Goal: Task Accomplishment & Management: Manage account settings

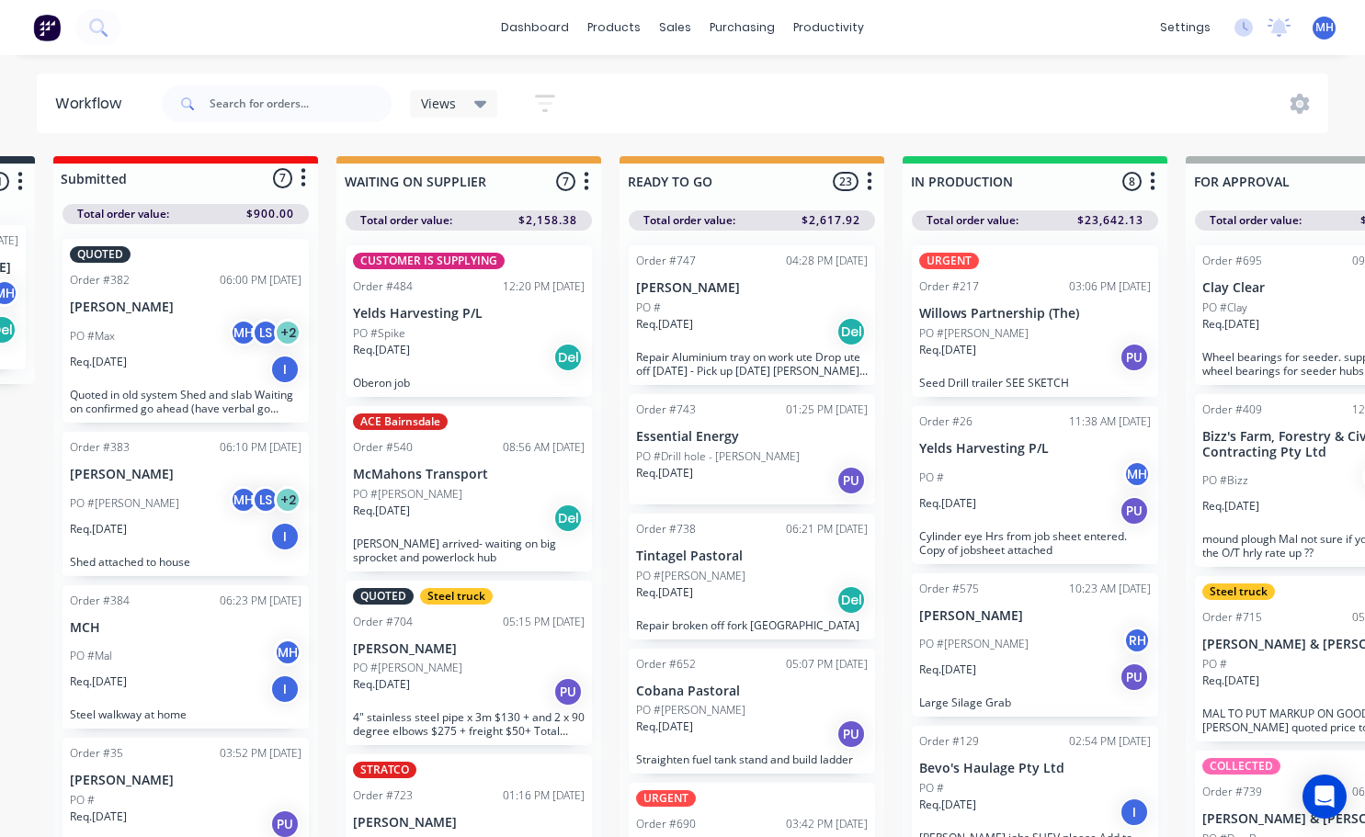
scroll to position [0, 253]
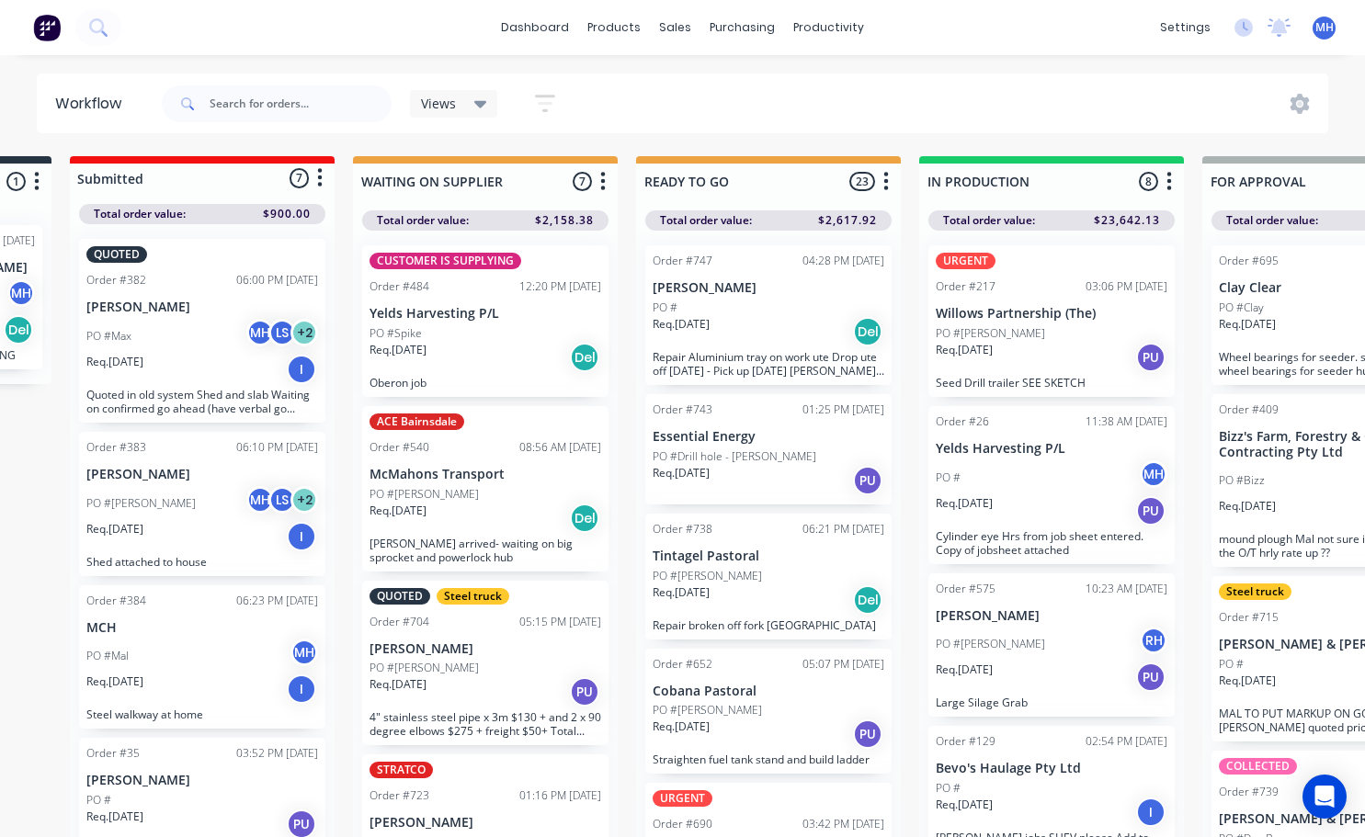
click at [482, 518] on div "Req. 04/09/25 Del" at bounding box center [486, 518] width 232 height 31
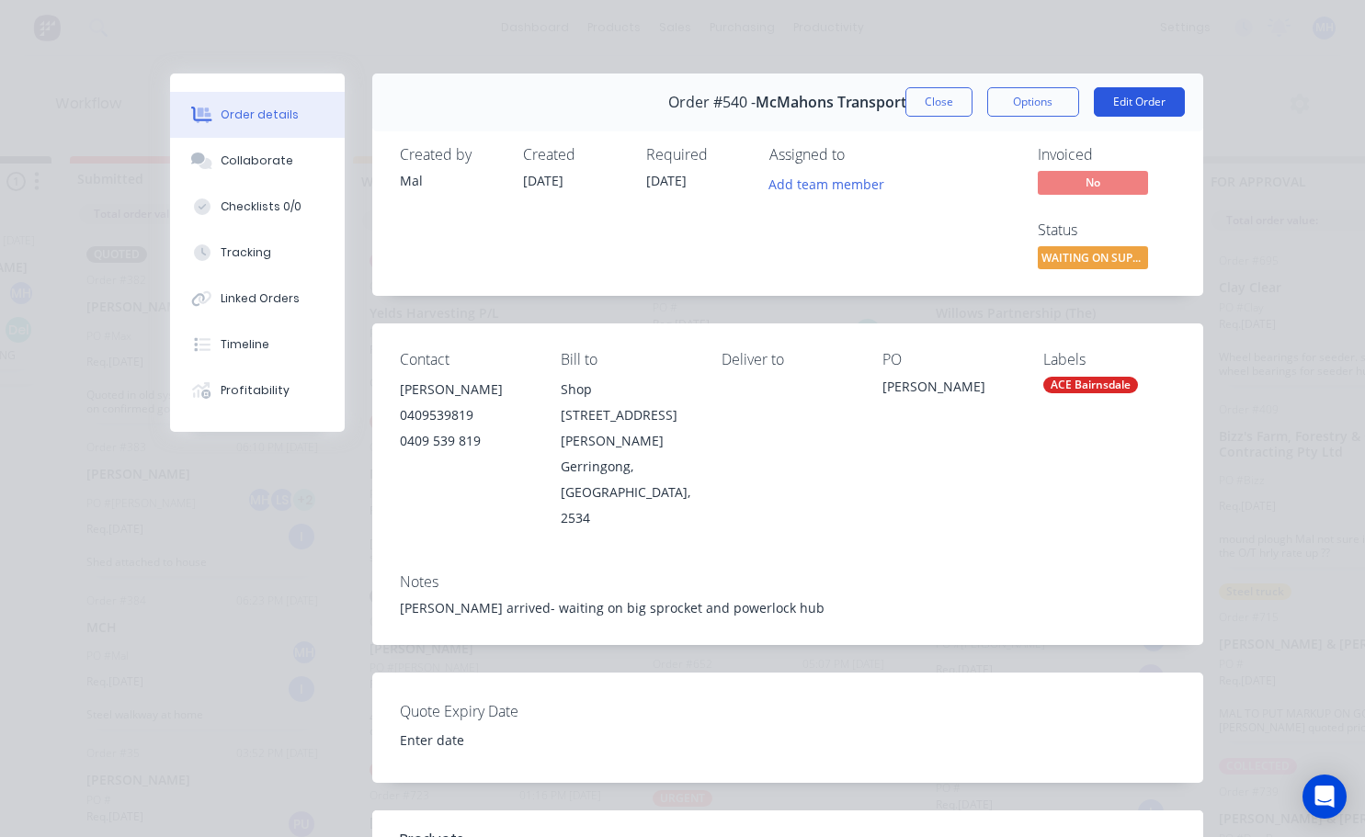
click at [1128, 102] on button "Edit Order" at bounding box center [1139, 101] width 91 height 29
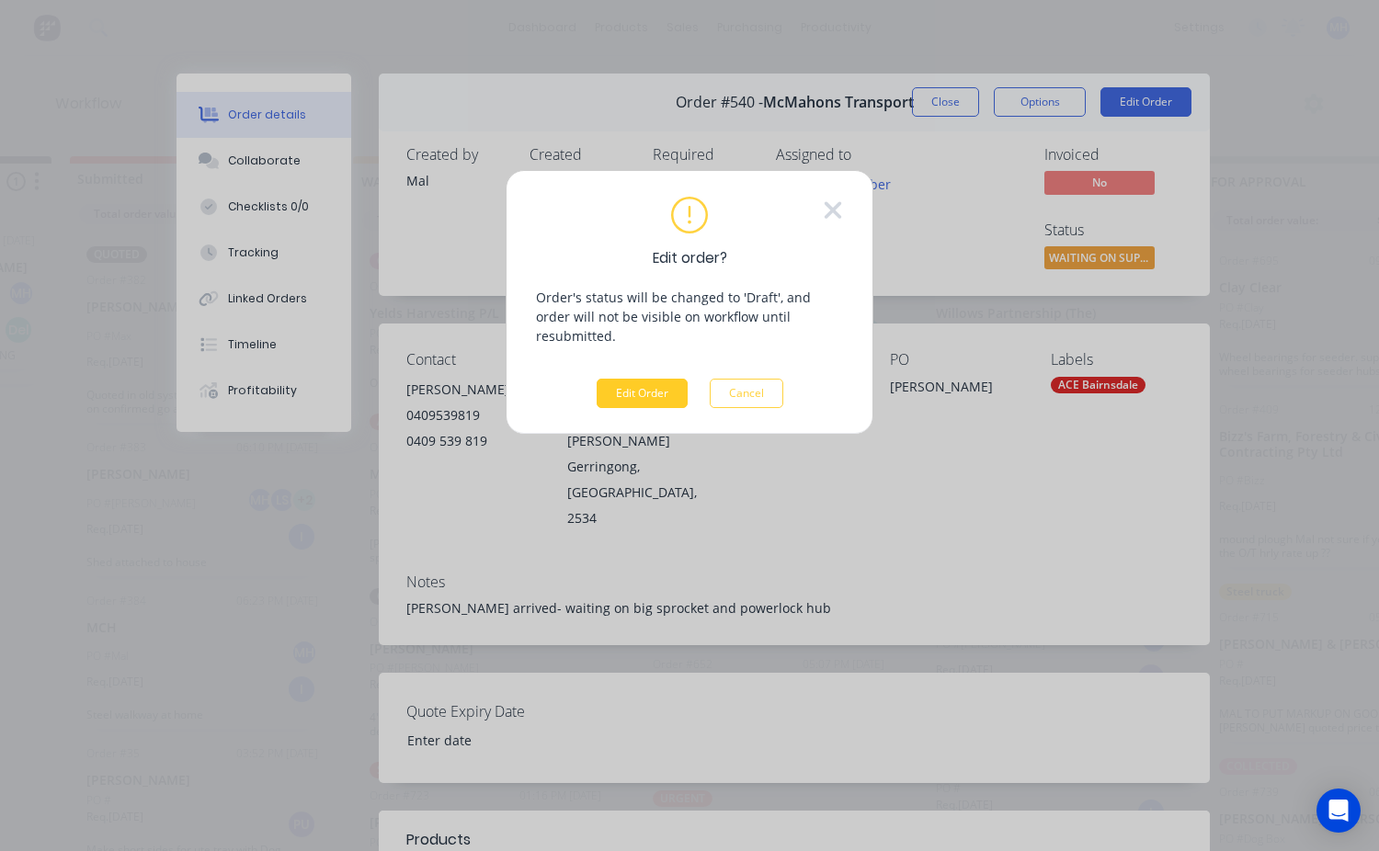
click at [658, 379] on button "Edit Order" at bounding box center [642, 393] width 91 height 29
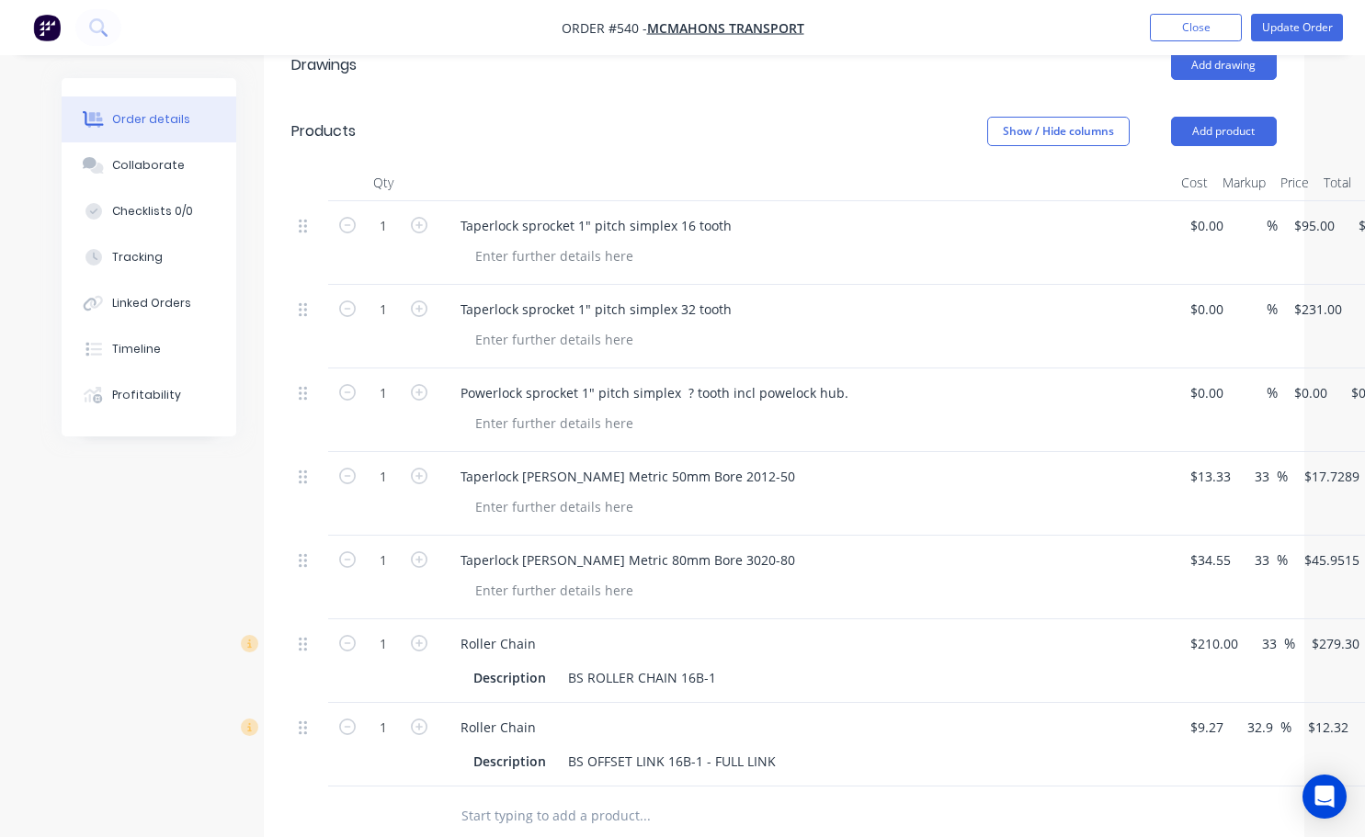
scroll to position [643, 0]
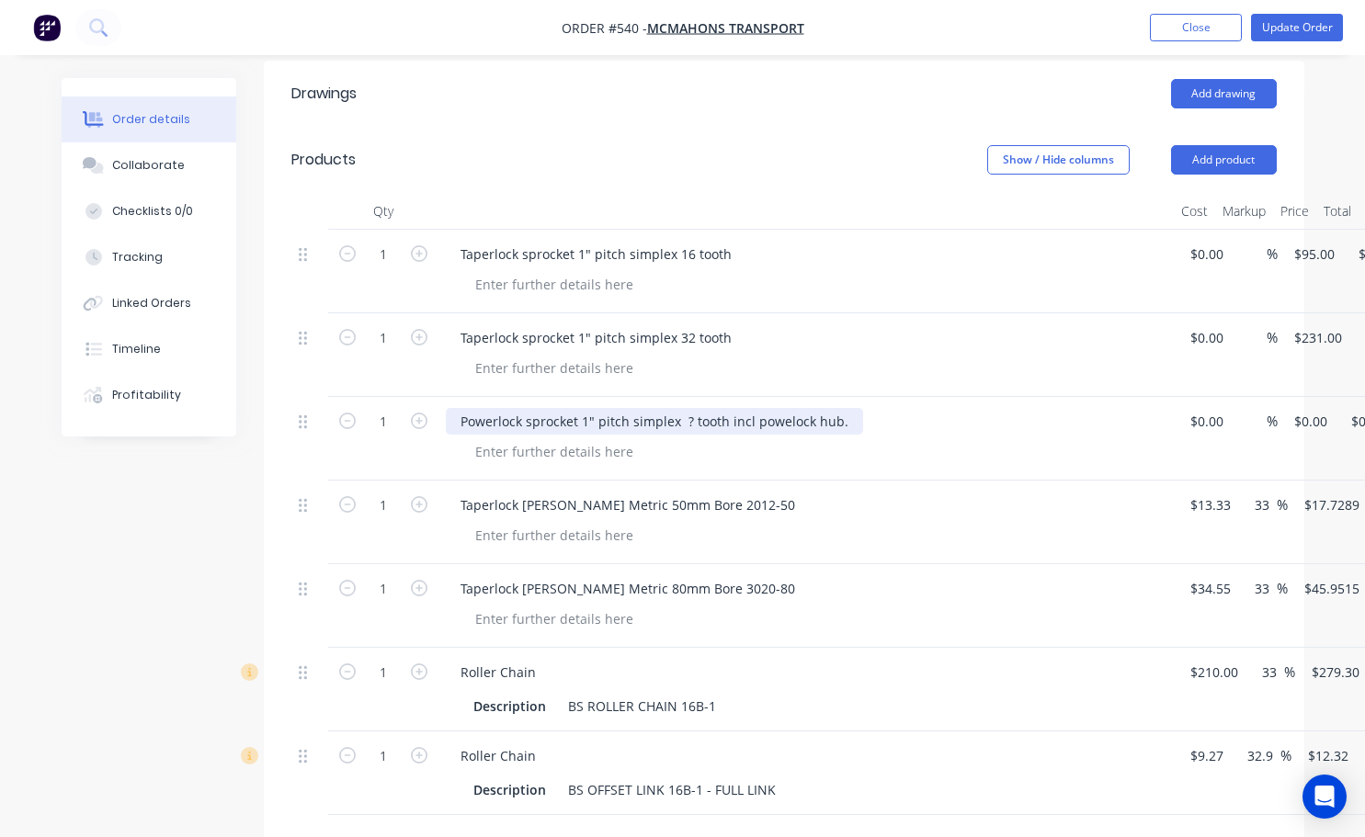
click at [688, 408] on div "Powerlock sprocket 1" pitch simplex ? tooth incl powelock hub." at bounding box center [654, 421] width 417 height 27
click at [593, 408] on div "Powerlock sprocket 1" pitch simplex 8 tooth incl powelock hub." at bounding box center [655, 421] width 419 height 27
click at [643, 408] on div "Powerlock sprocket AP13 pitch simplex 8 tooth incl powelock hub." at bounding box center [664, 421] width 437 height 27
click at [665, 408] on div "Powerlock sprocket AP13 simplex 8 tooth incl powelock hub." at bounding box center [647, 421] width 402 height 27
click at [708, 408] on div "Powerlock sprocket AP13 simplex 8 tooth incl powelock hub." at bounding box center [645, 421] width 398 height 27
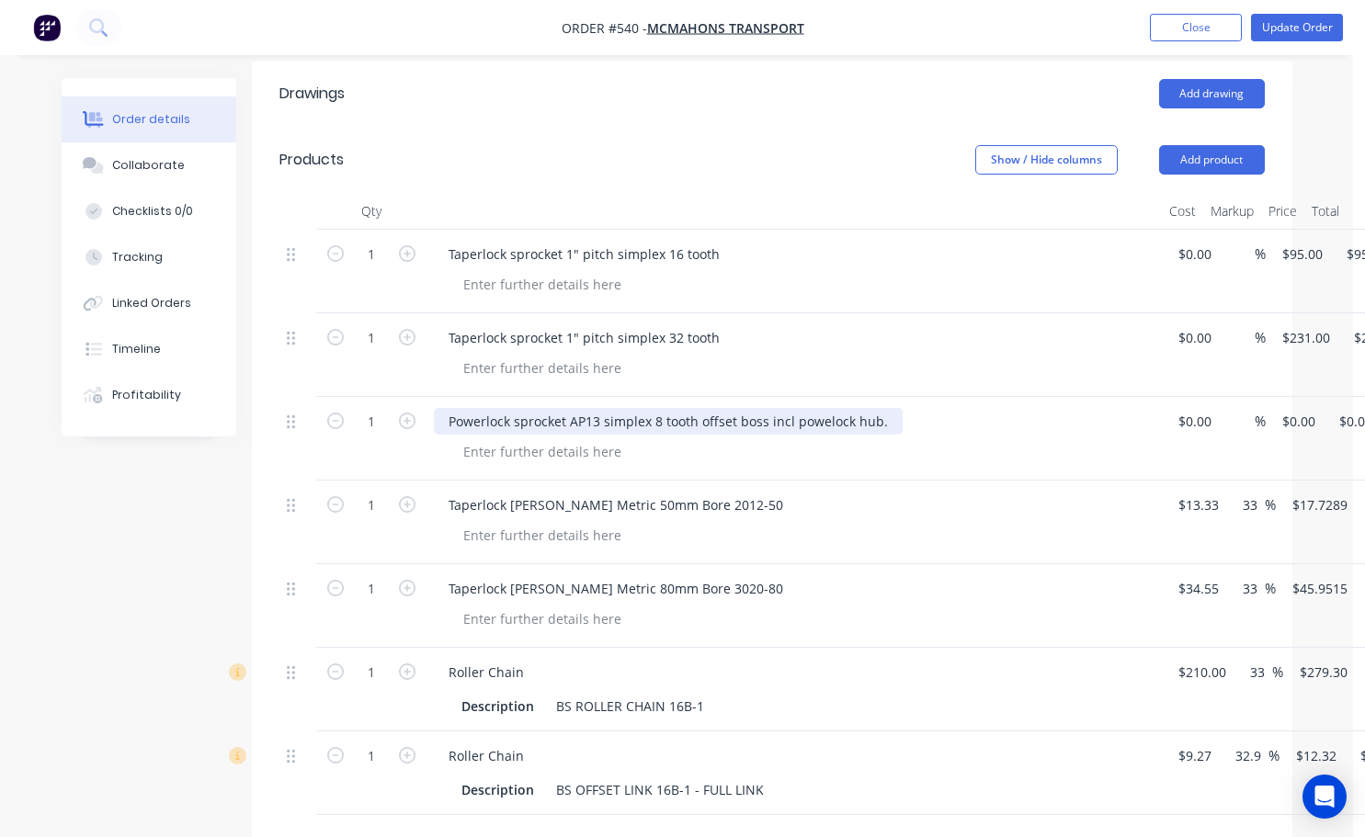
scroll to position [643, 119]
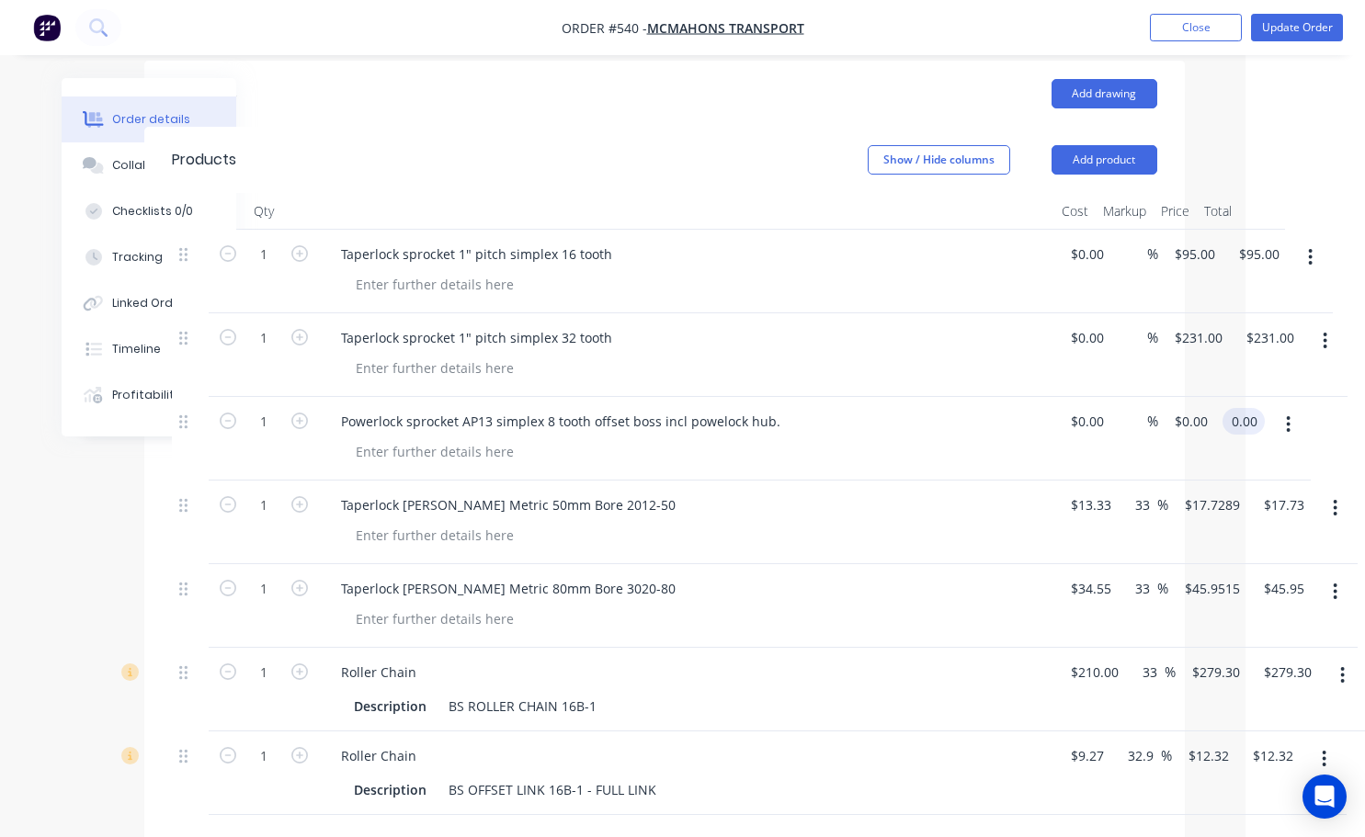
click at [1250, 408] on input "0.00" at bounding box center [1247, 421] width 35 height 27
type input "1200"
type input "$1,200.00"
click at [982, 522] on div at bounding box center [694, 535] width 706 height 27
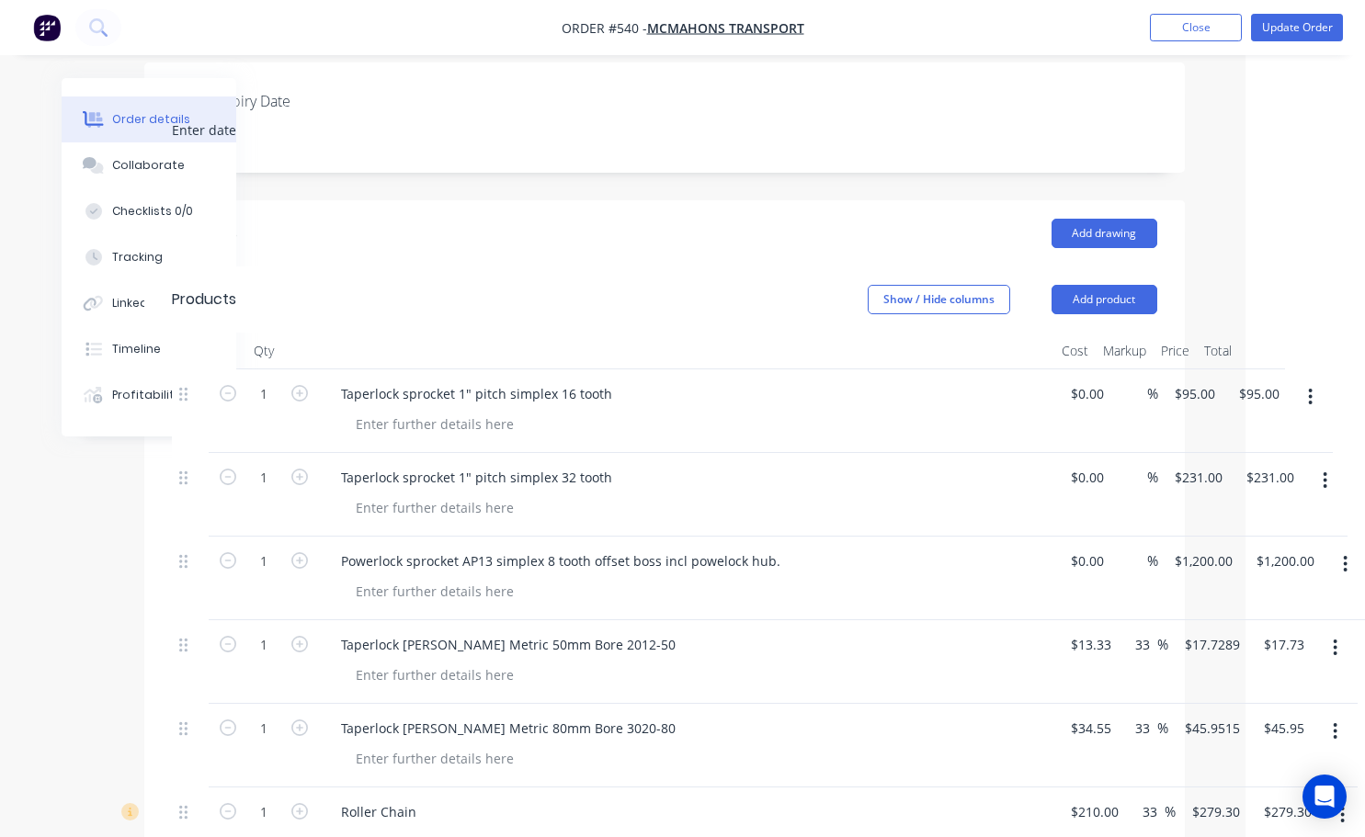
scroll to position [474, 119]
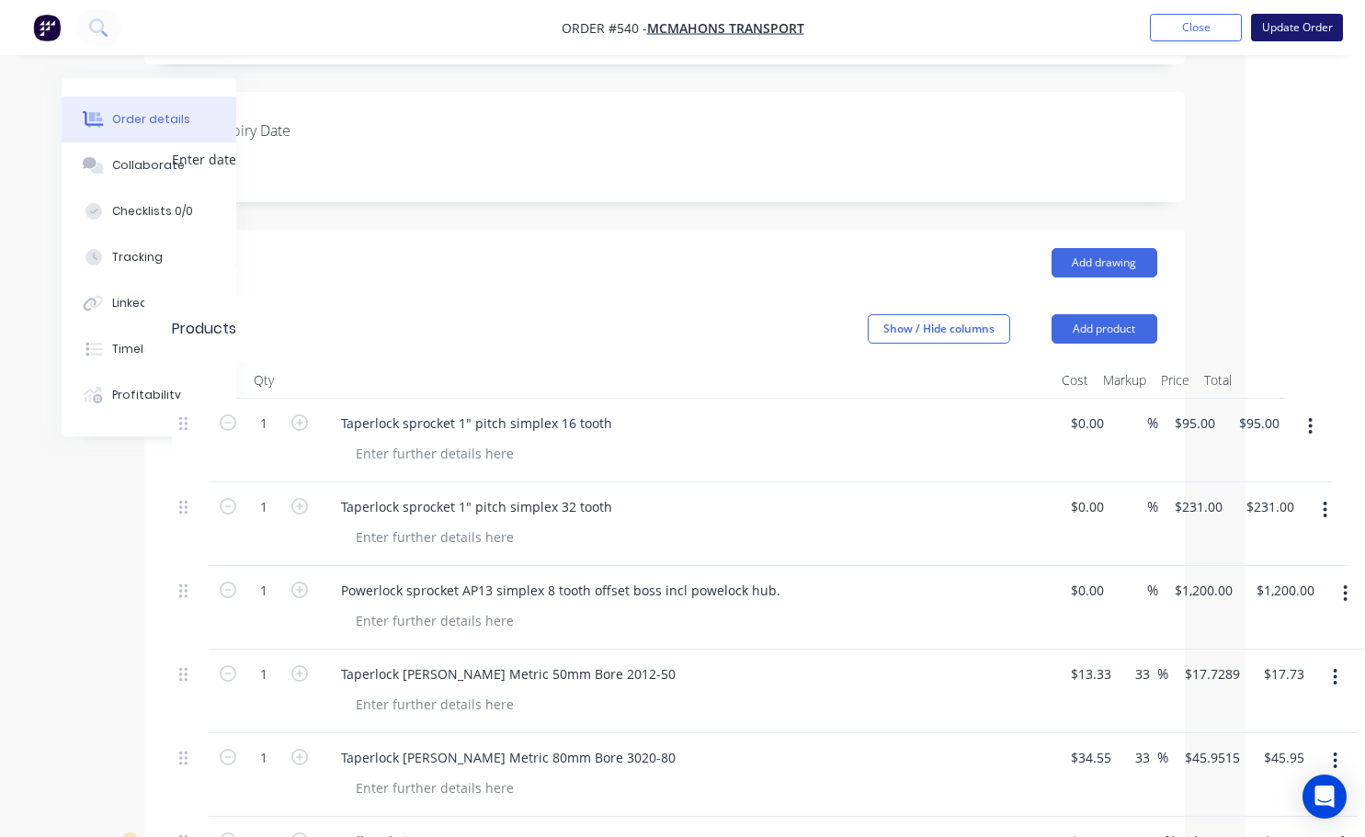
click at [1293, 33] on button "Update Order" at bounding box center [1297, 28] width 92 height 28
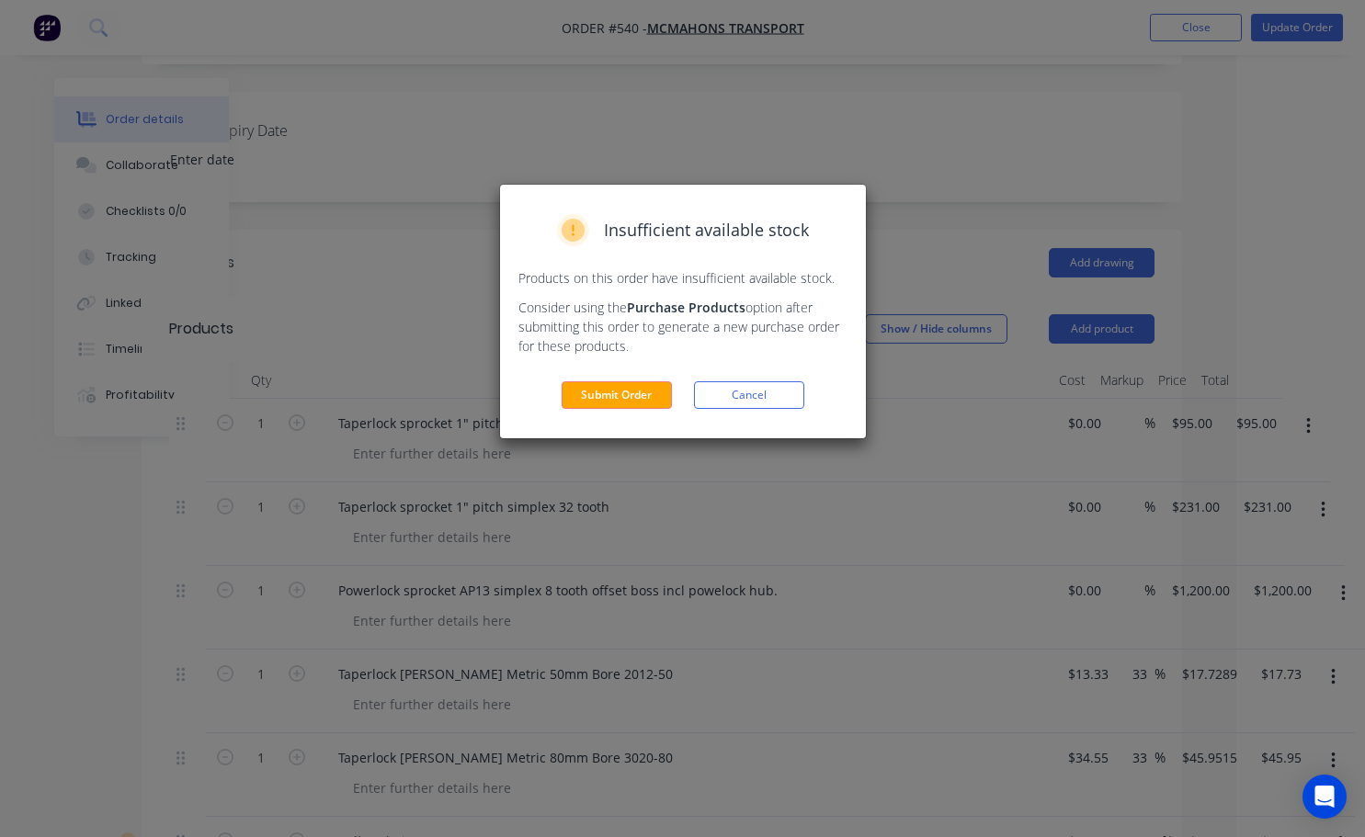
click at [649, 396] on button "Submit Order" at bounding box center [617, 395] width 110 height 28
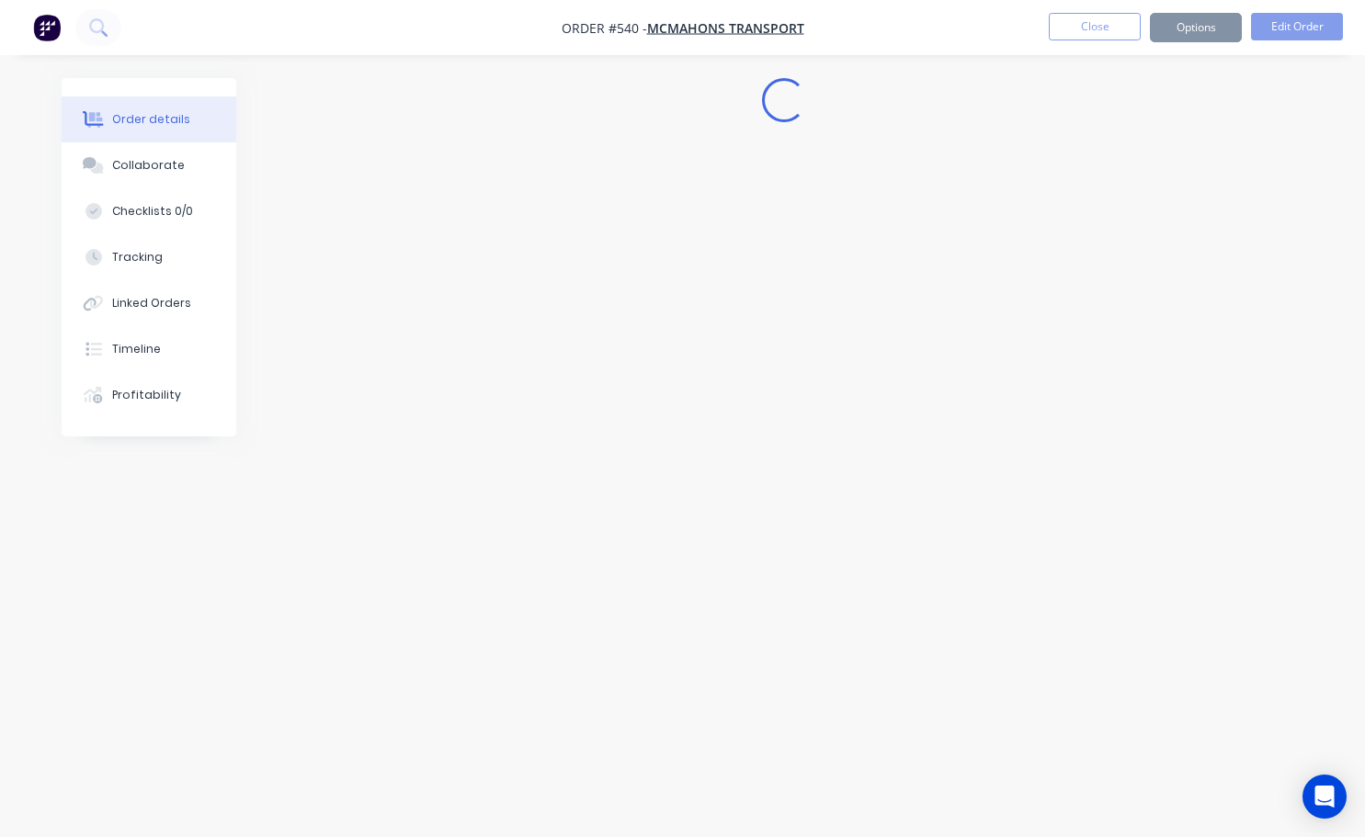
scroll to position [0, 0]
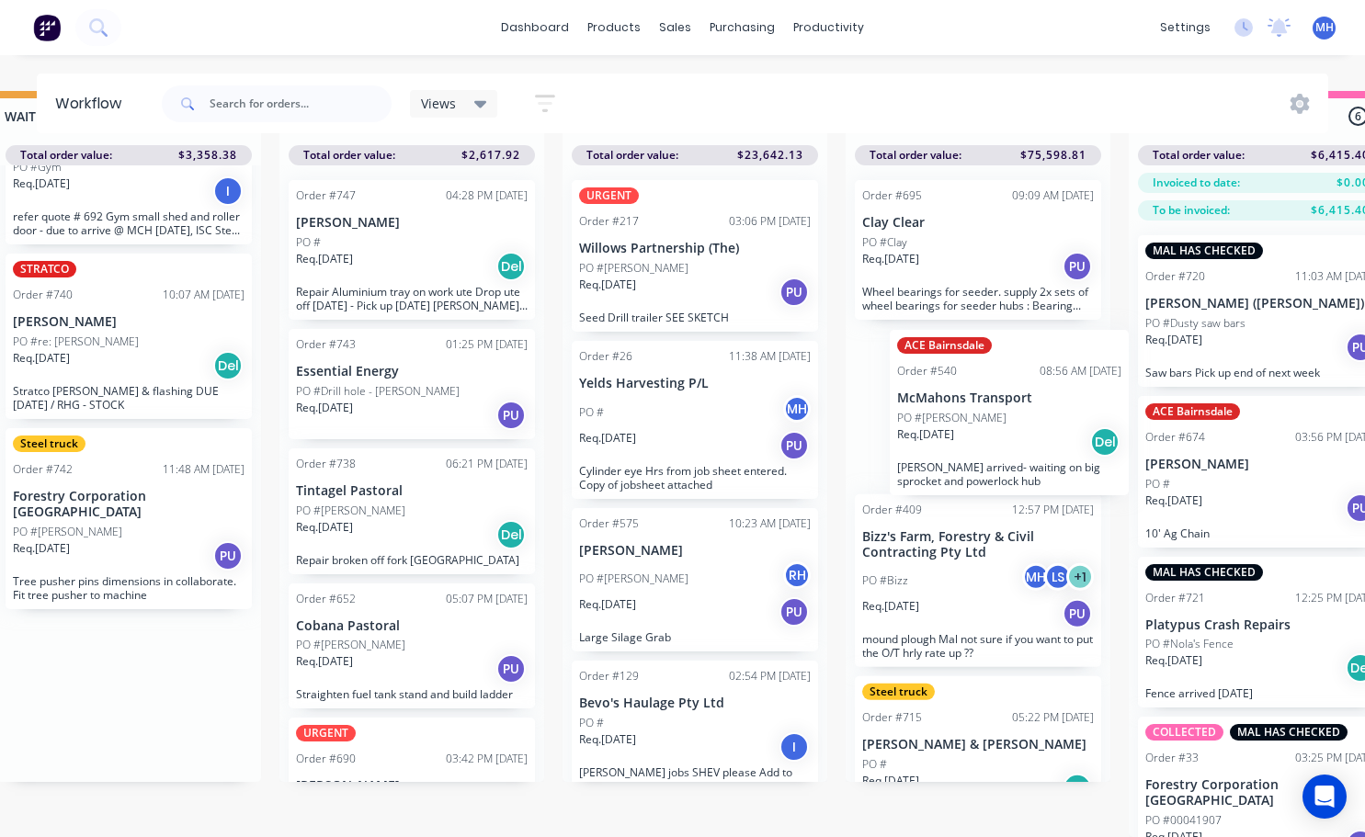
scroll to position [79, 612]
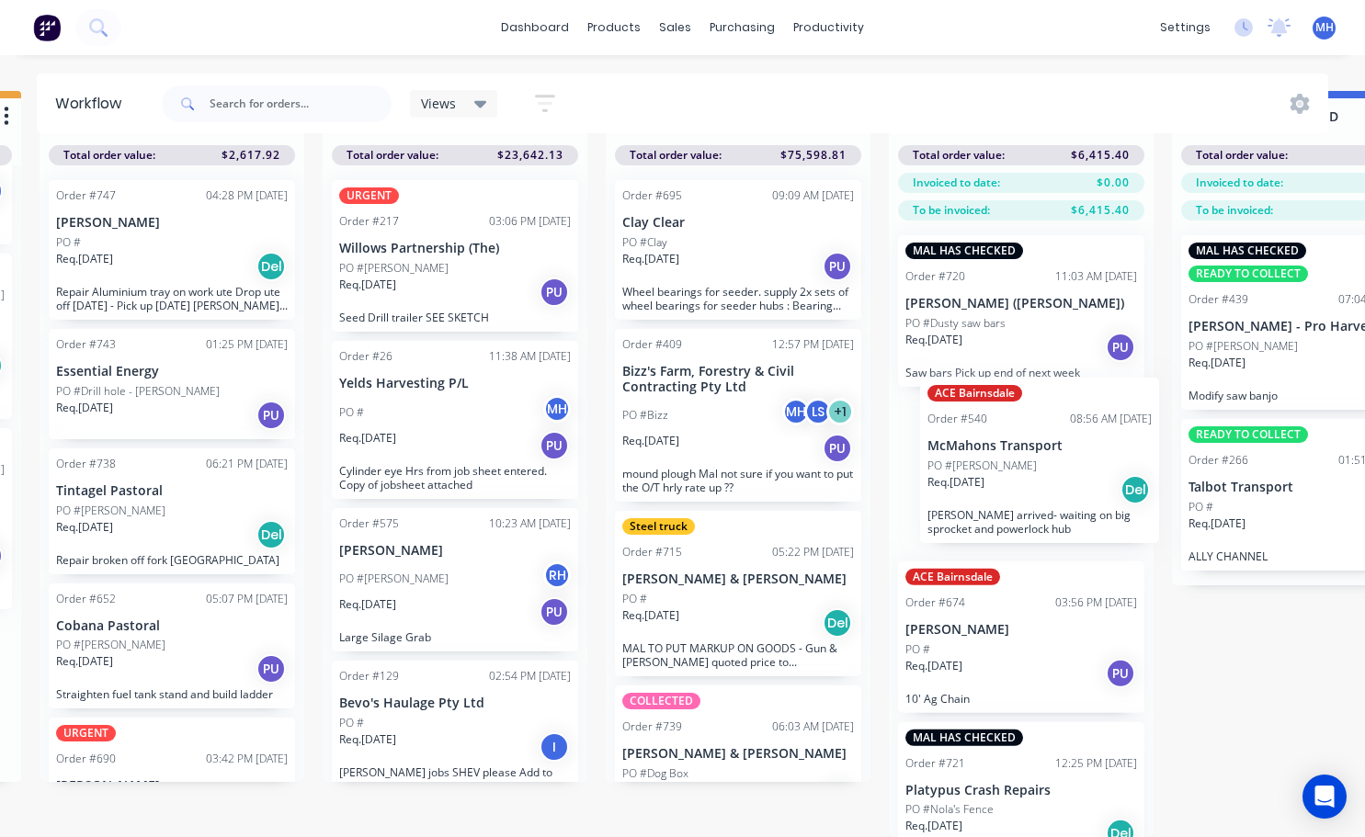
drag, startPoint x: 707, startPoint y: 707, endPoint x: 1003, endPoint y: 482, distance: 371.9
click at [1003, 482] on div "QUOTES TO DO 1 Status colour #273444 hex #273444 Save Cancel Notifications Emai…" at bounding box center [670, 464] width 3066 height 746
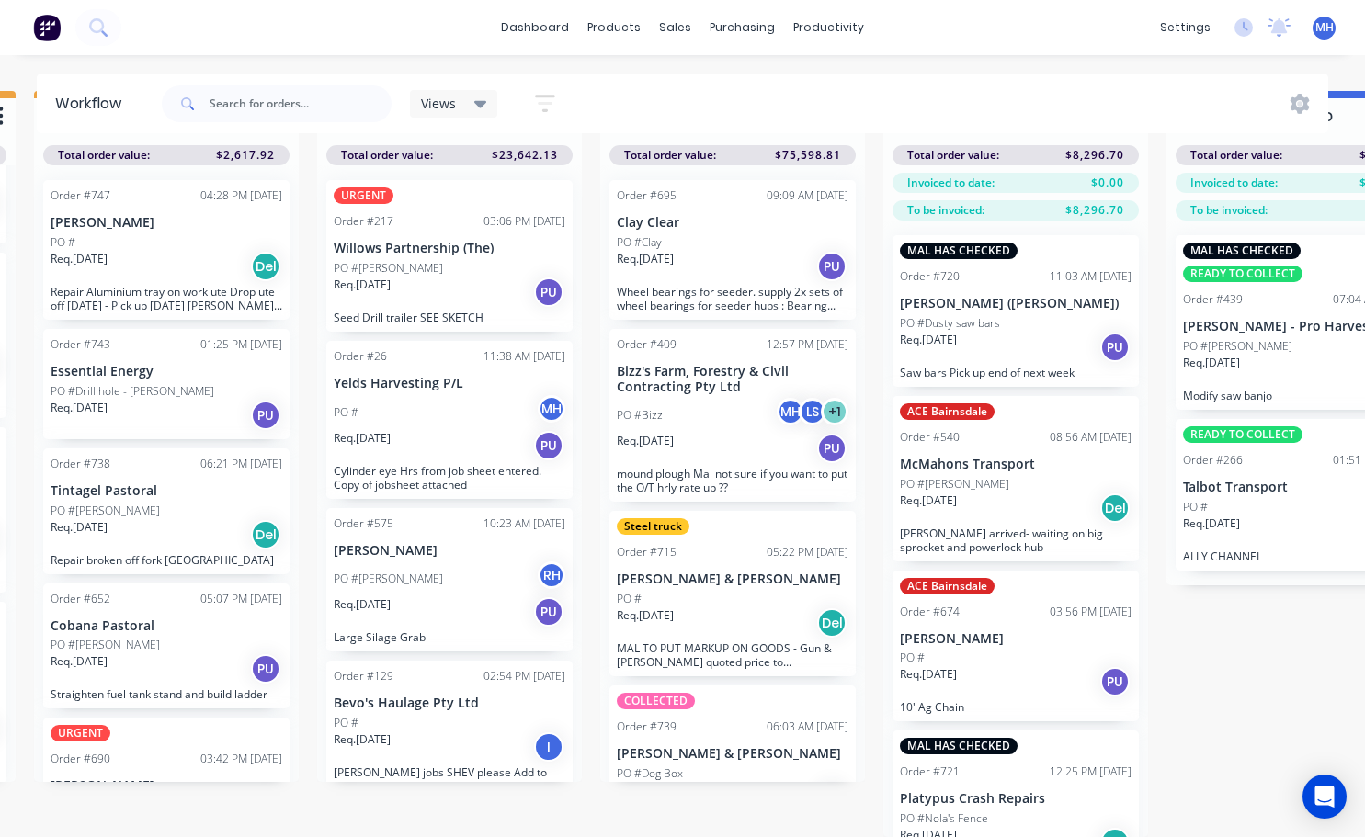
scroll to position [0, 855]
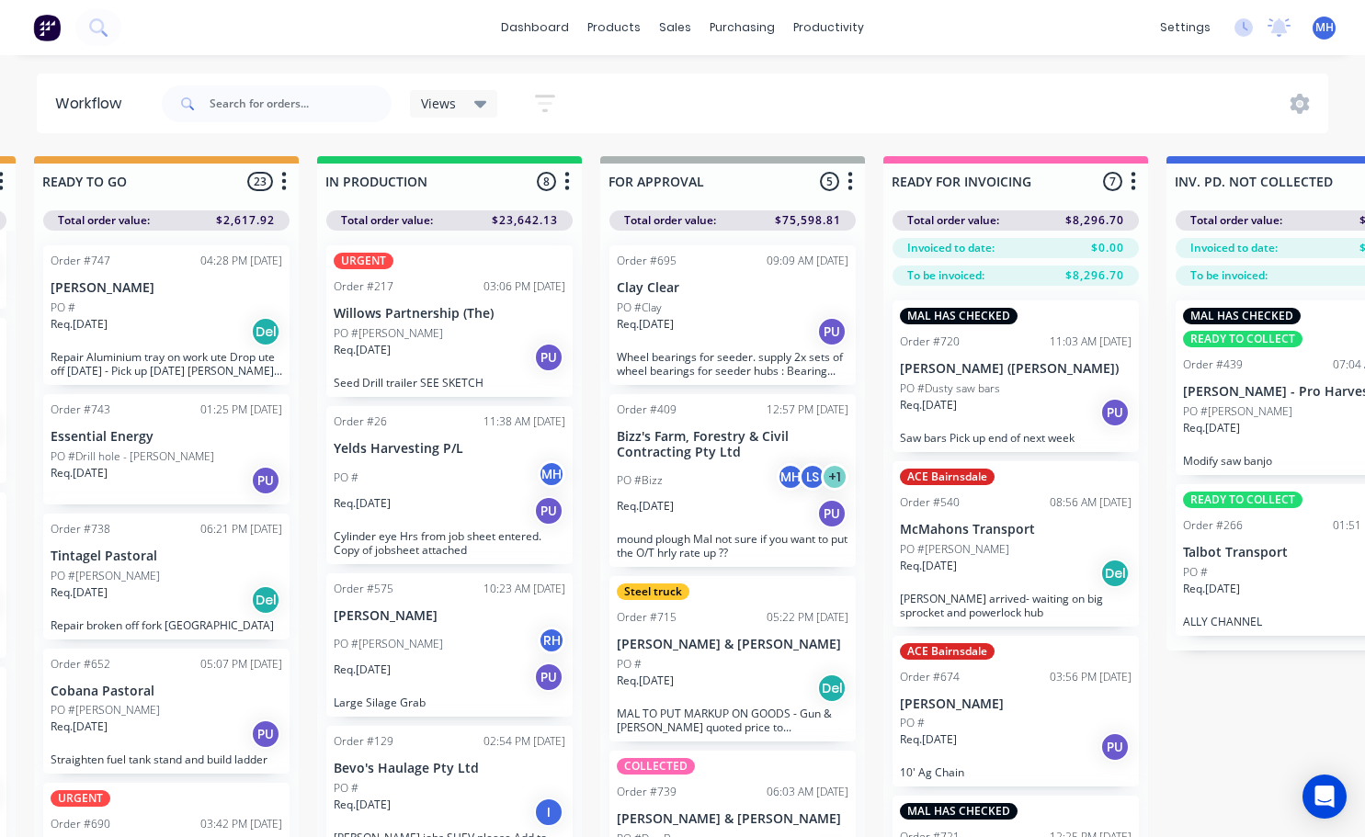
click at [995, 558] on div "Req. 04/09/25 Del" at bounding box center [1016, 573] width 232 height 31
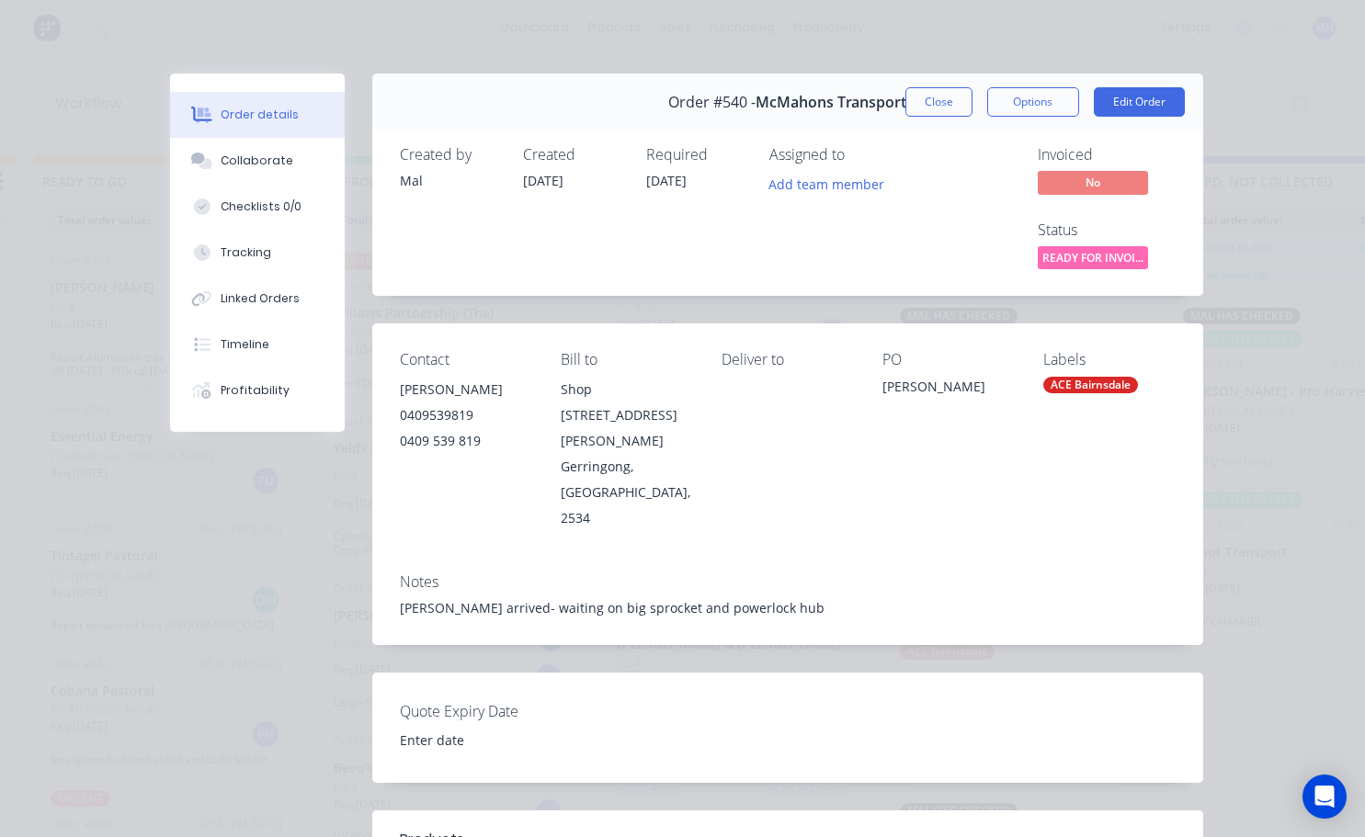
click at [1057, 389] on div "ACE Bairnsdale" at bounding box center [1090, 385] width 95 height 17
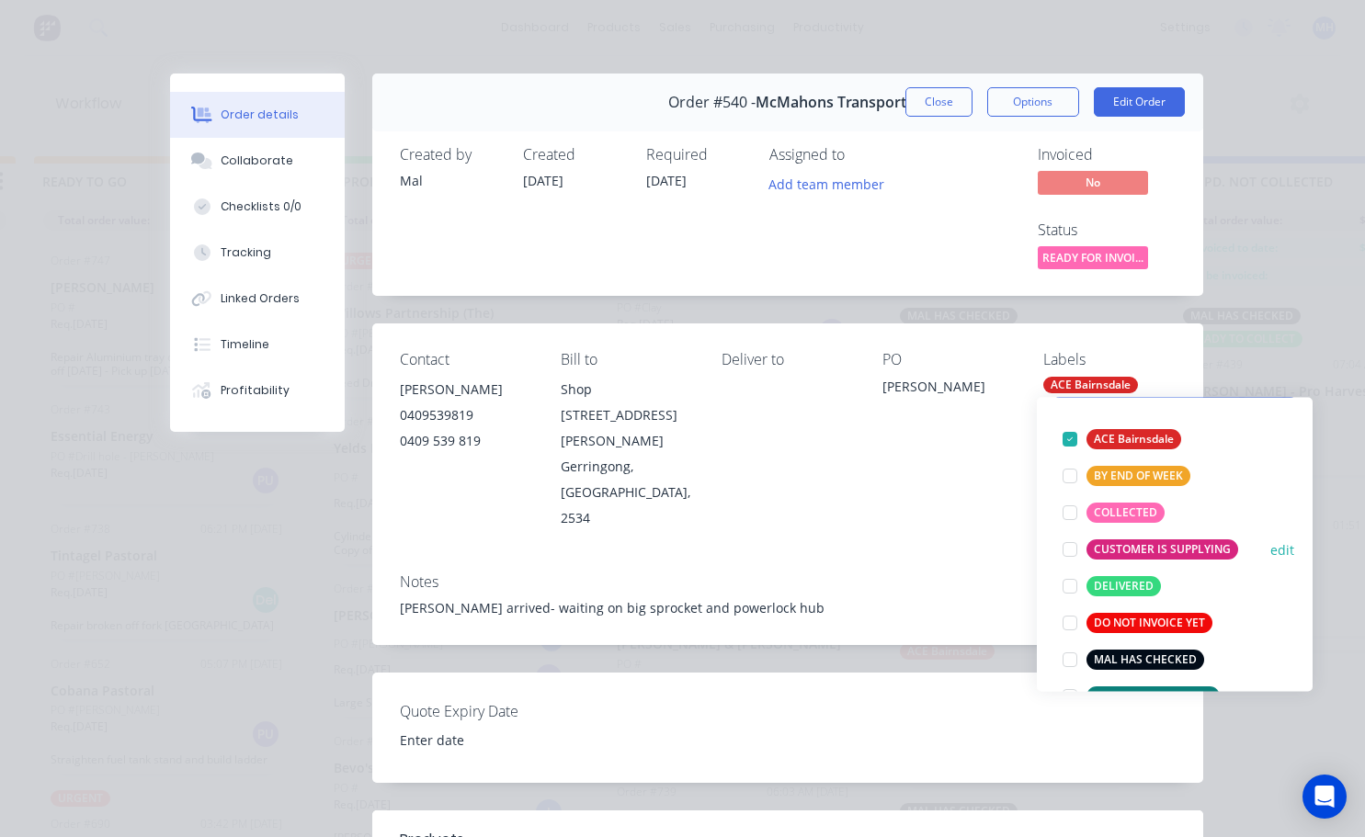
scroll to position [184, 0]
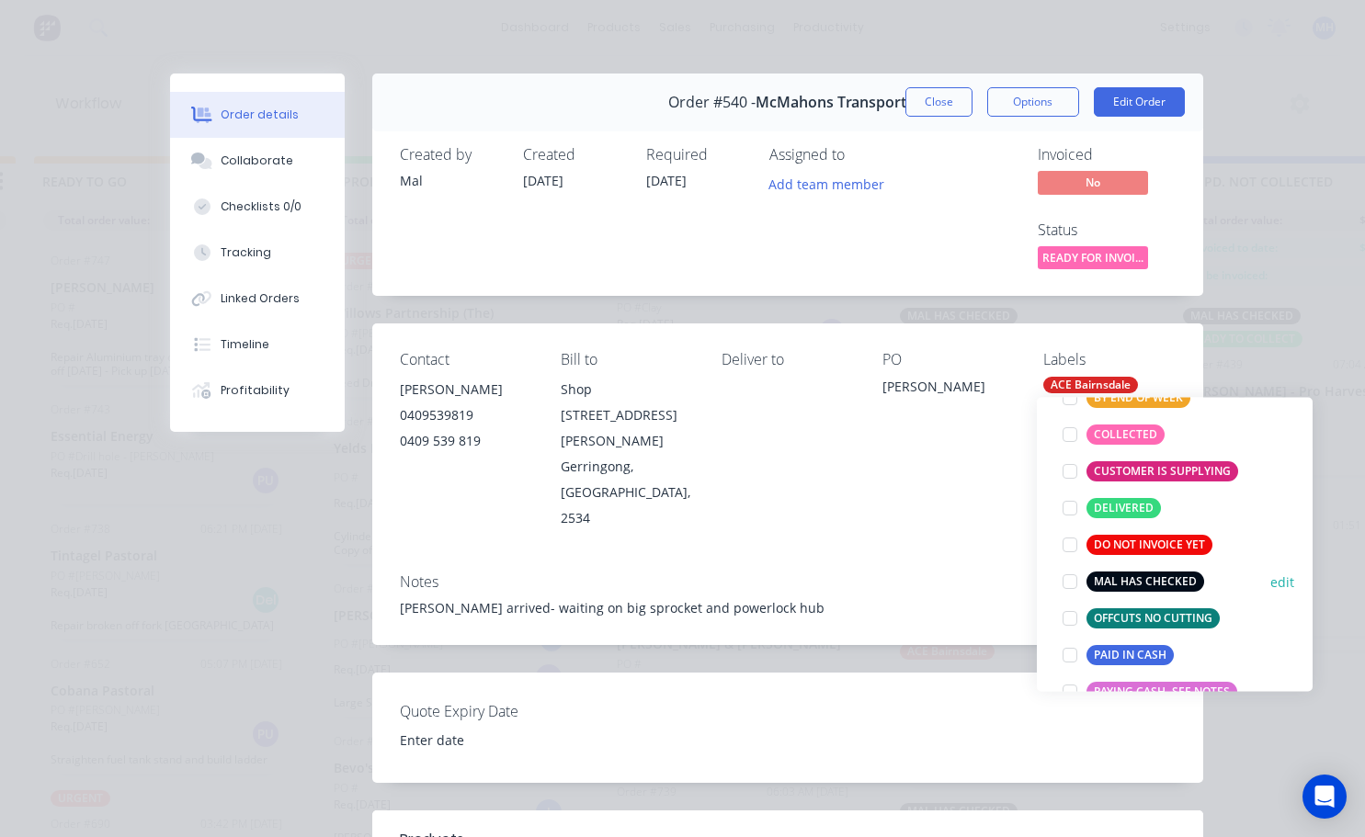
click at [1073, 577] on div at bounding box center [1070, 581] width 37 height 37
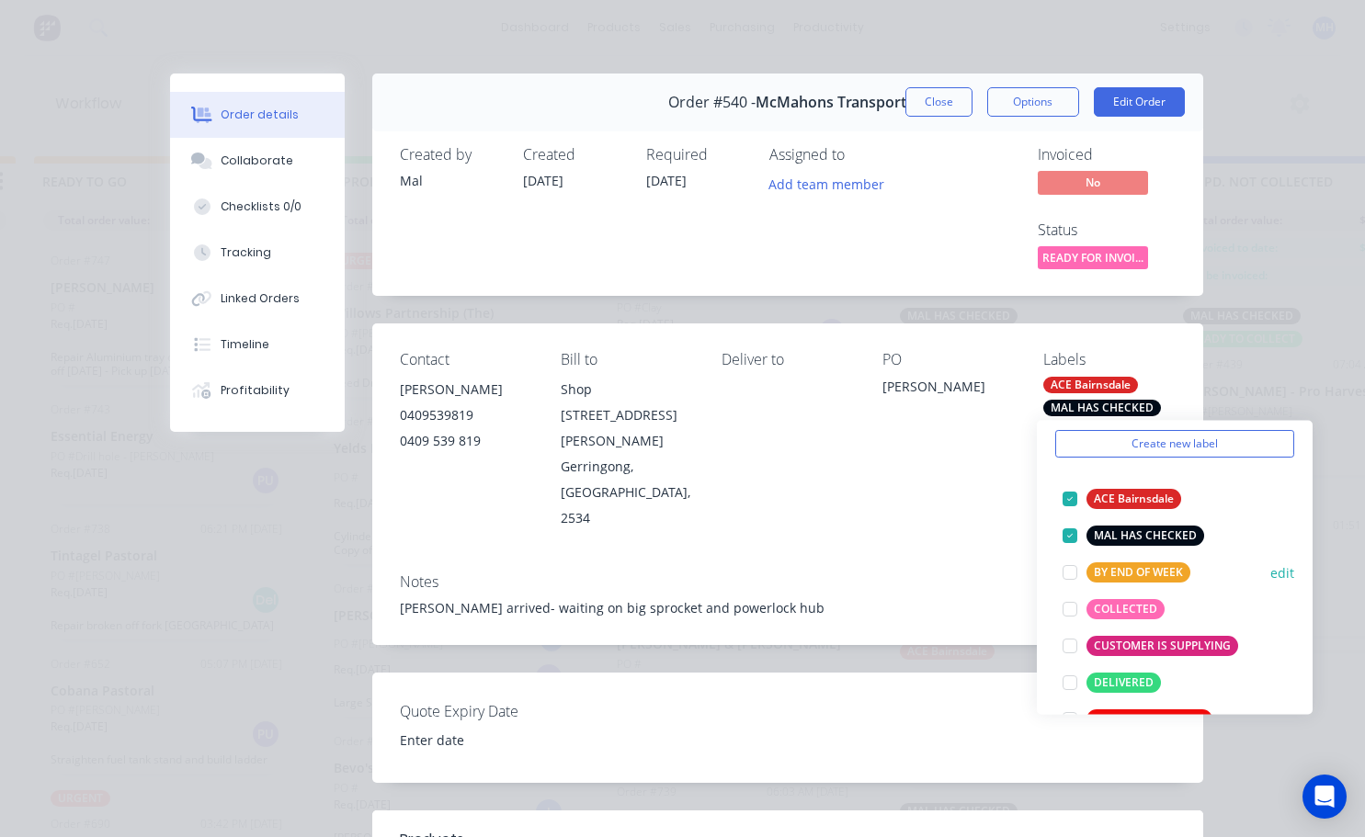
scroll to position [92, 0]
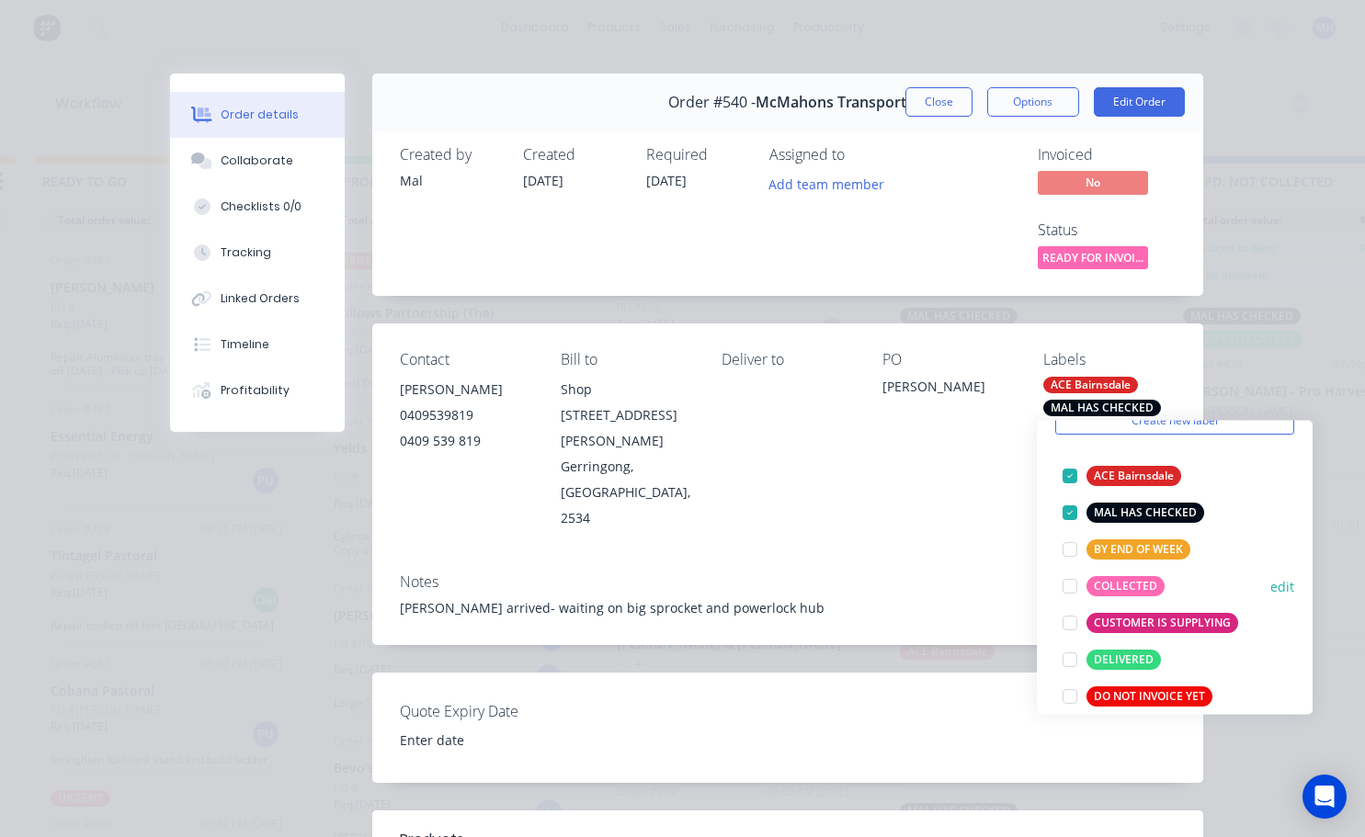
click at [1068, 592] on div at bounding box center [1070, 586] width 37 height 37
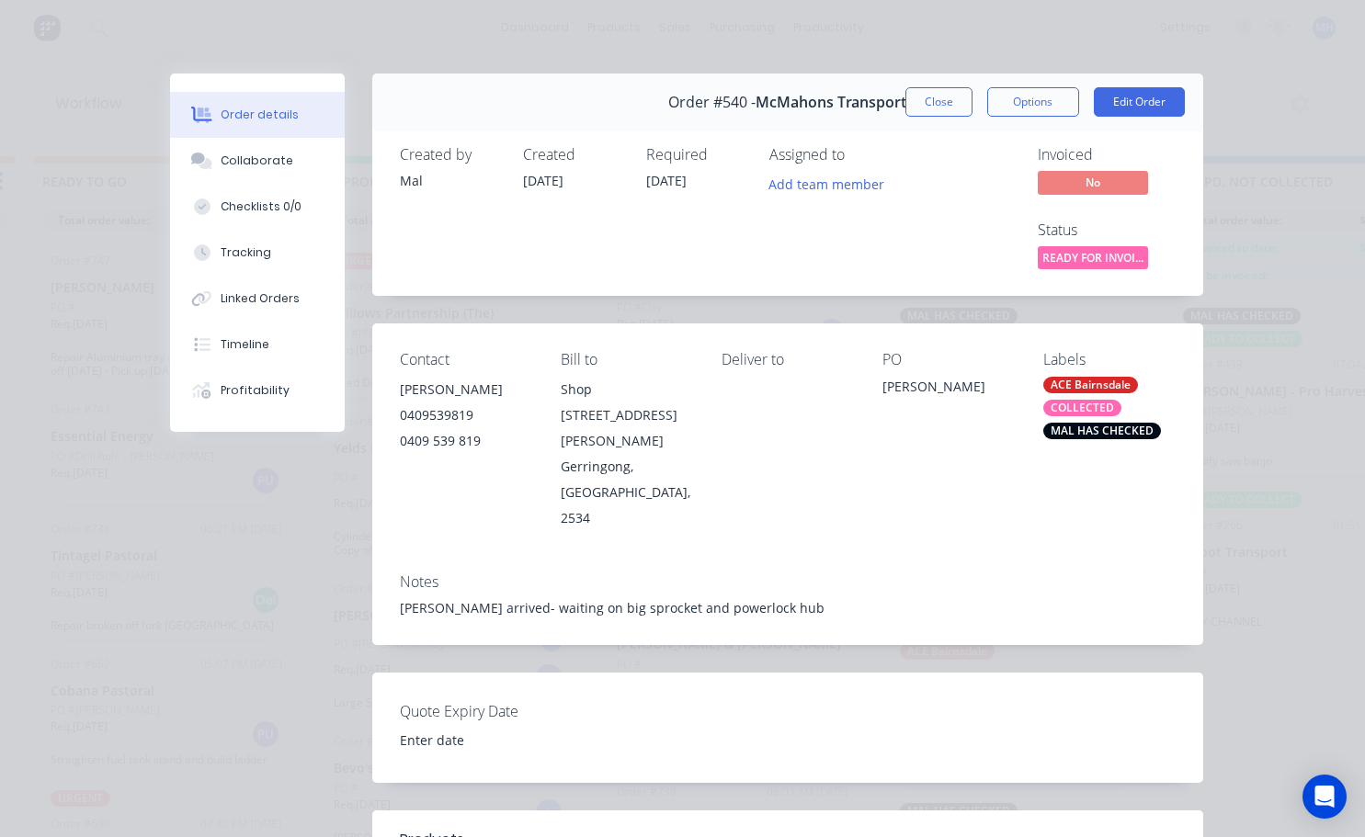
click at [984, 559] on div "Notes sprockets arrived- waiting on big sprocket and powerlock hub" at bounding box center [787, 602] width 831 height 86
click at [953, 105] on button "Close" at bounding box center [938, 101] width 67 height 29
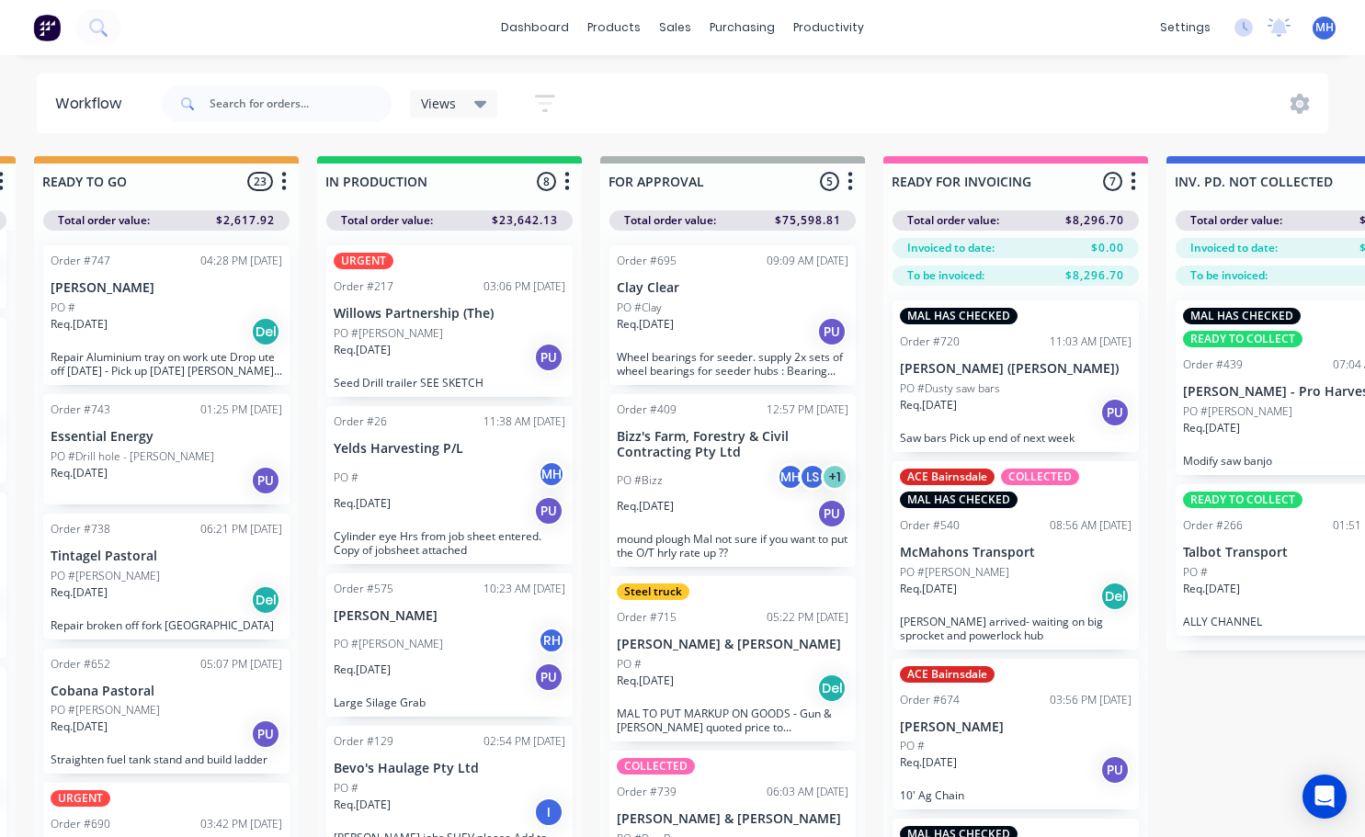
click at [702, 348] on div "Order #695 09:09 AM 23/09/25 Clay Clear PO #Clay Req. 23/09/25 PU Wheel bearing…" at bounding box center [732, 315] width 246 height 140
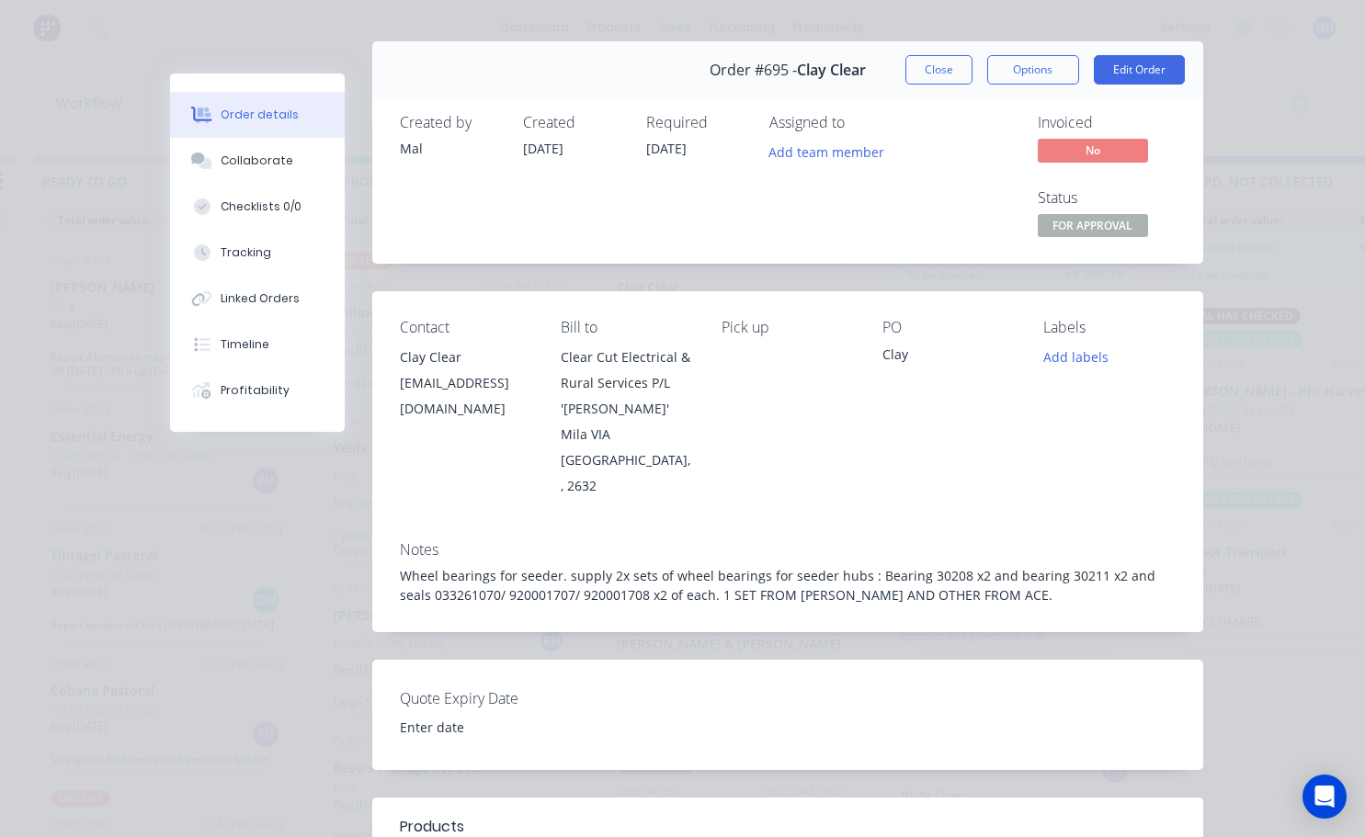
scroll to position [0, 0]
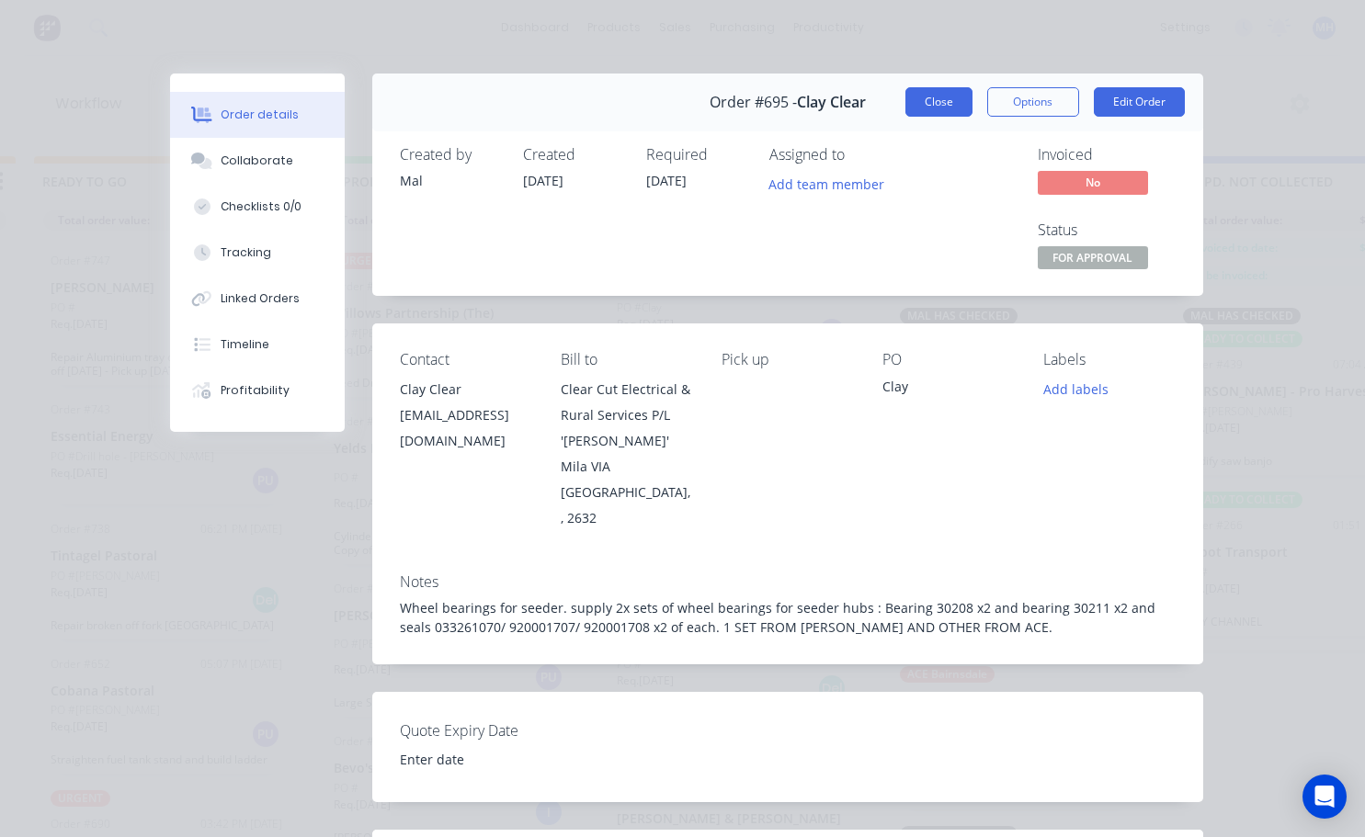
click at [938, 100] on button "Close" at bounding box center [938, 101] width 67 height 29
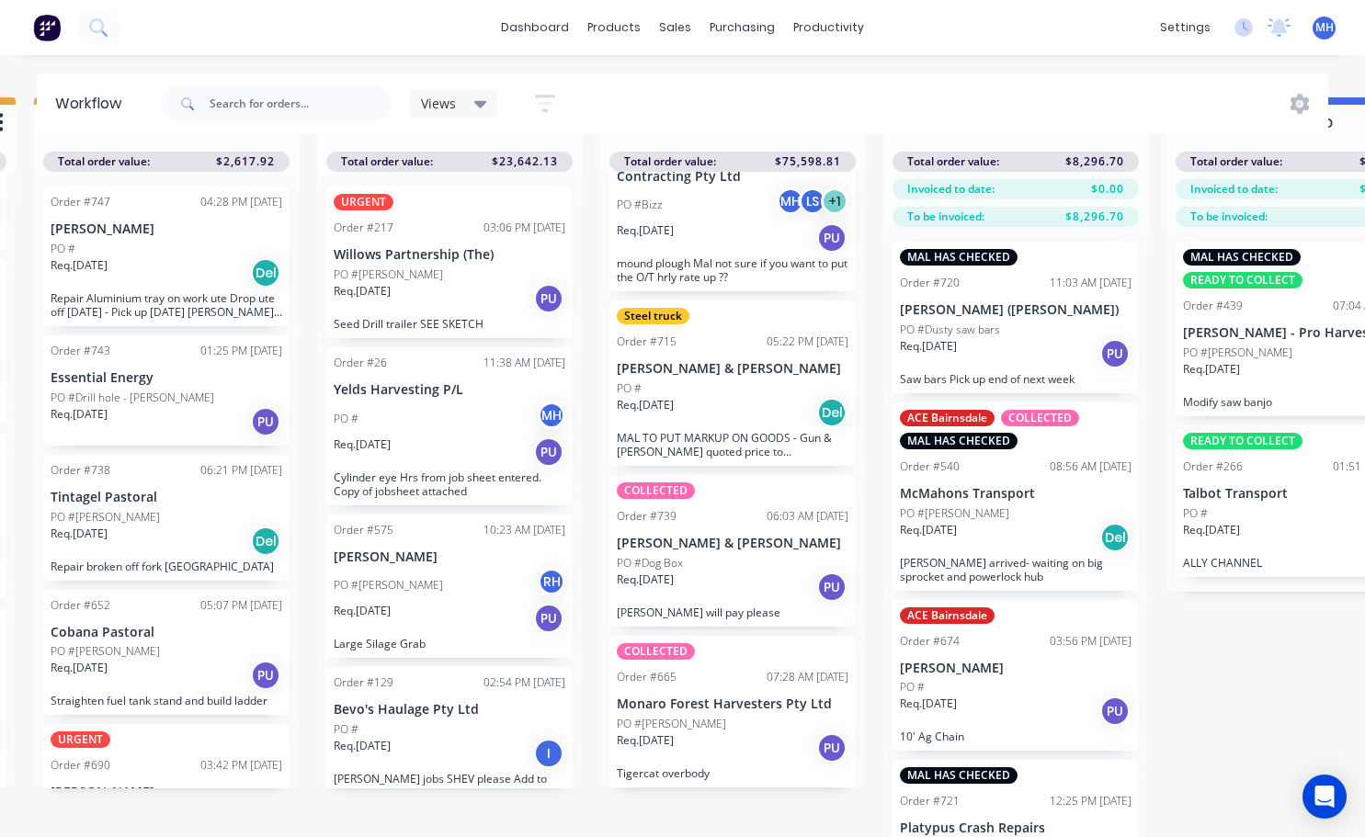
scroll to position [79, 855]
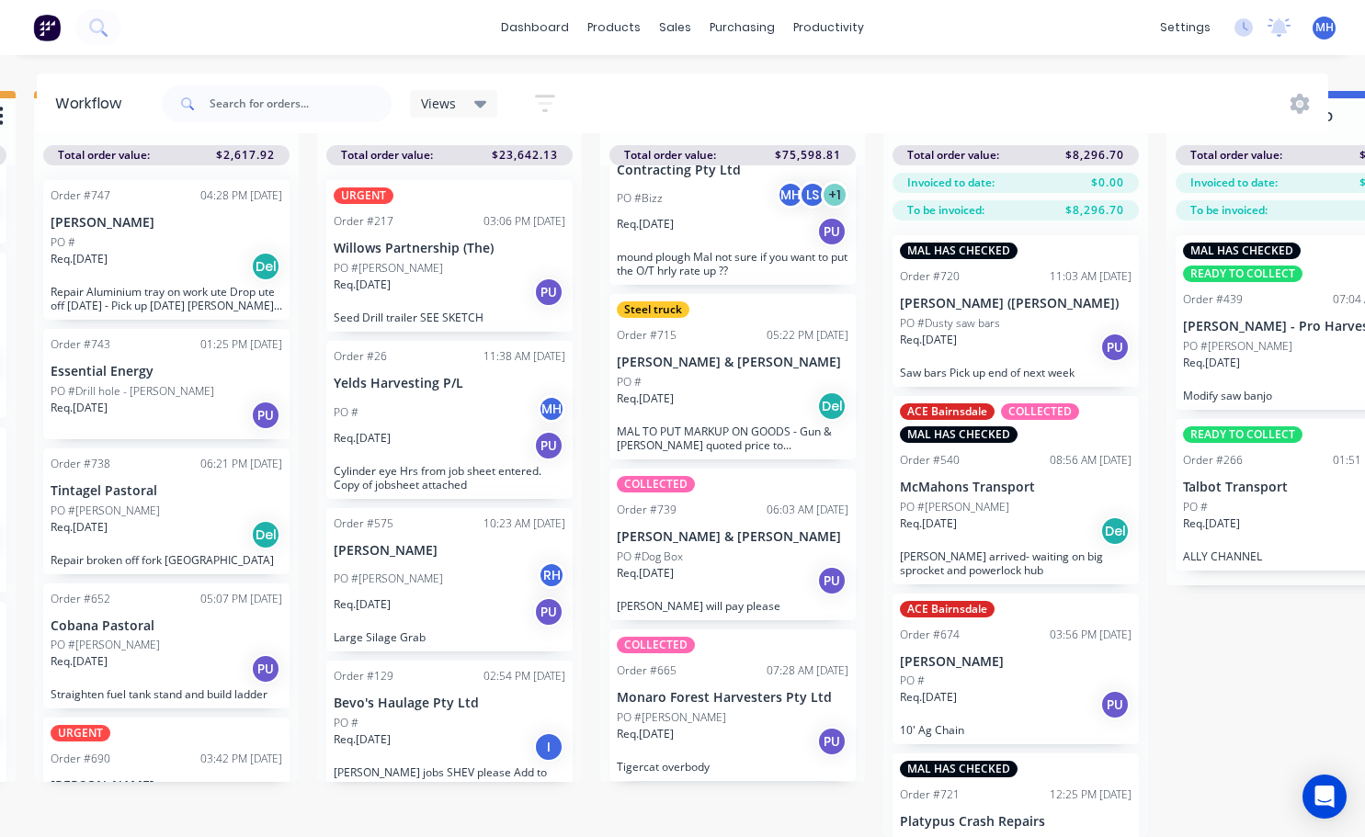
click at [696, 577] on div "Req. 30/09/25 PU" at bounding box center [733, 580] width 232 height 31
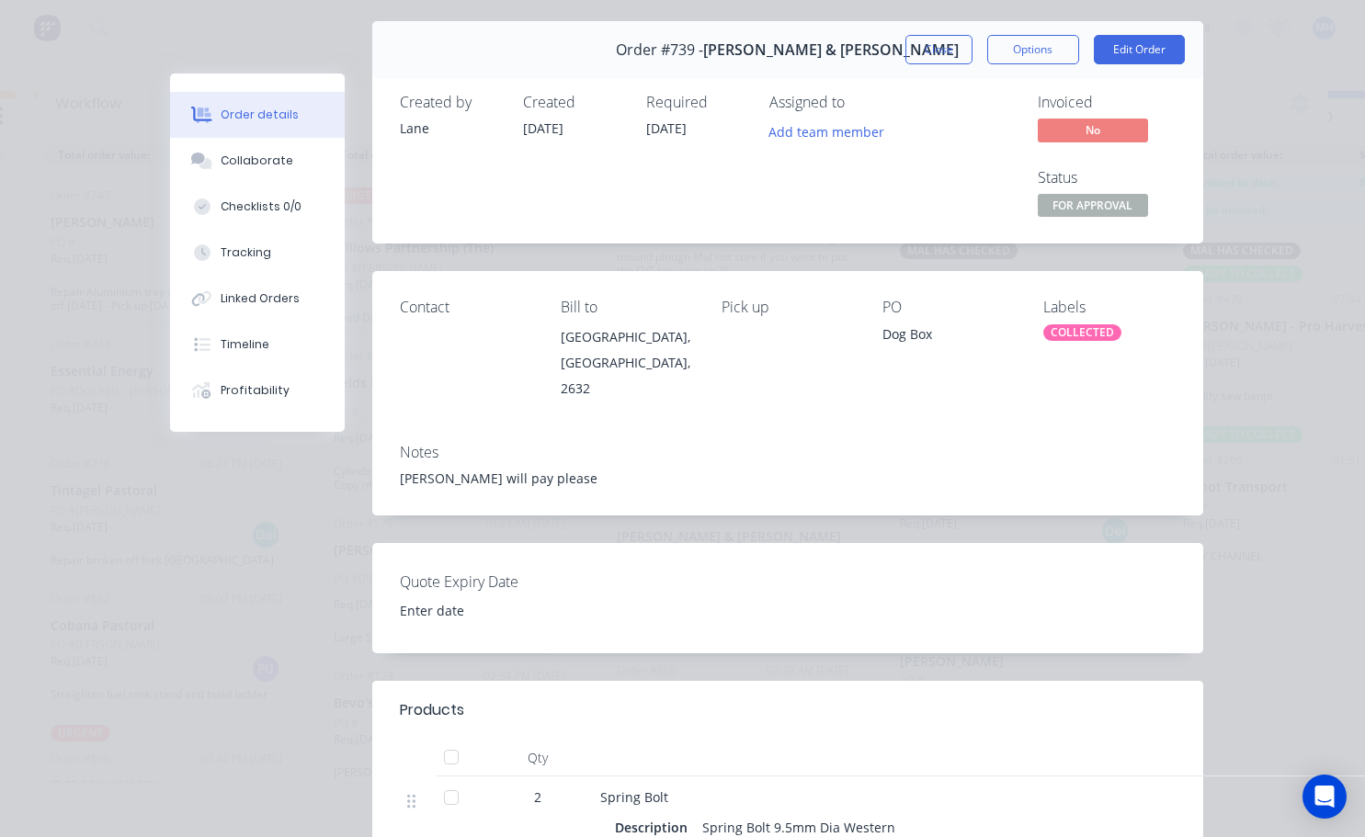
scroll to position [0, 0]
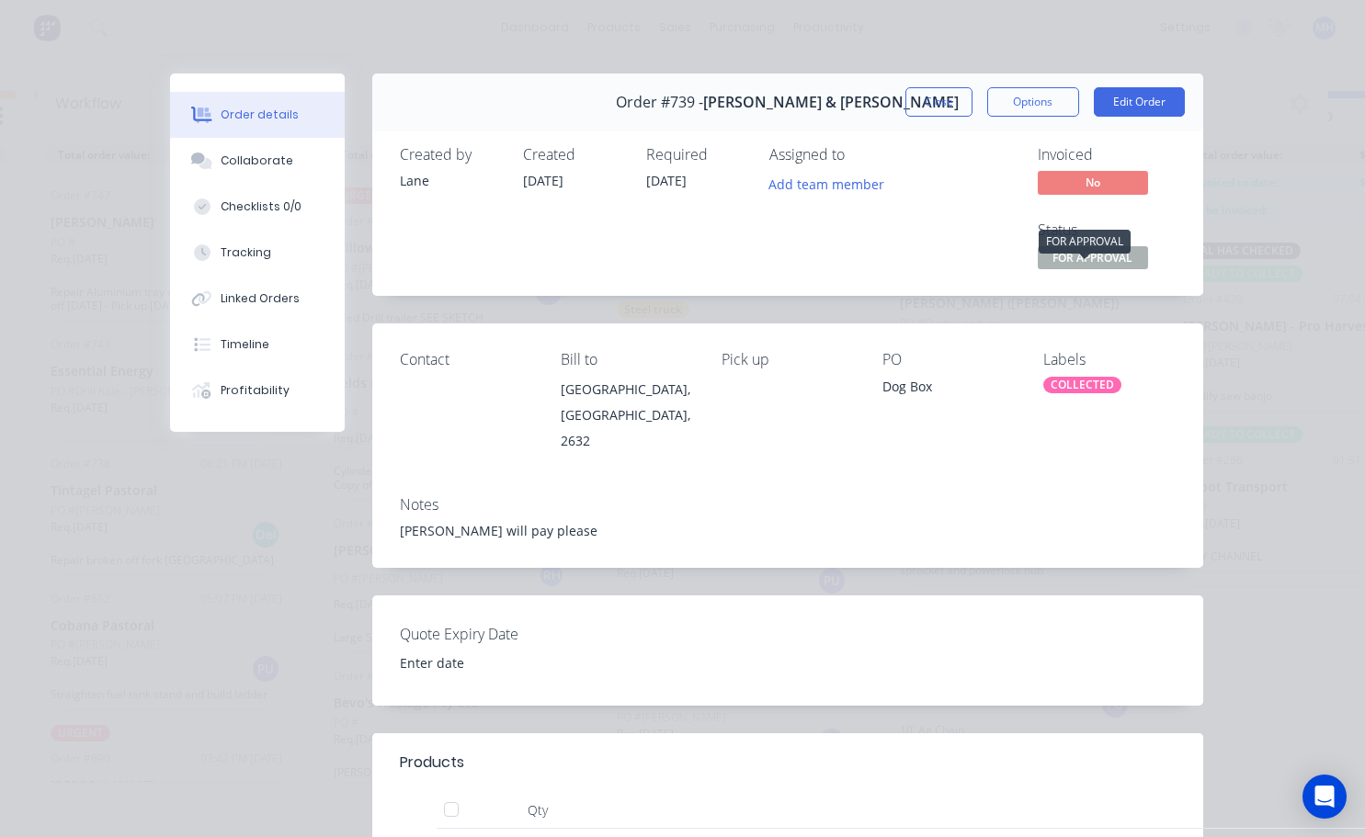
click at [1080, 256] on span "FOR APPROVAL" at bounding box center [1093, 257] width 110 height 23
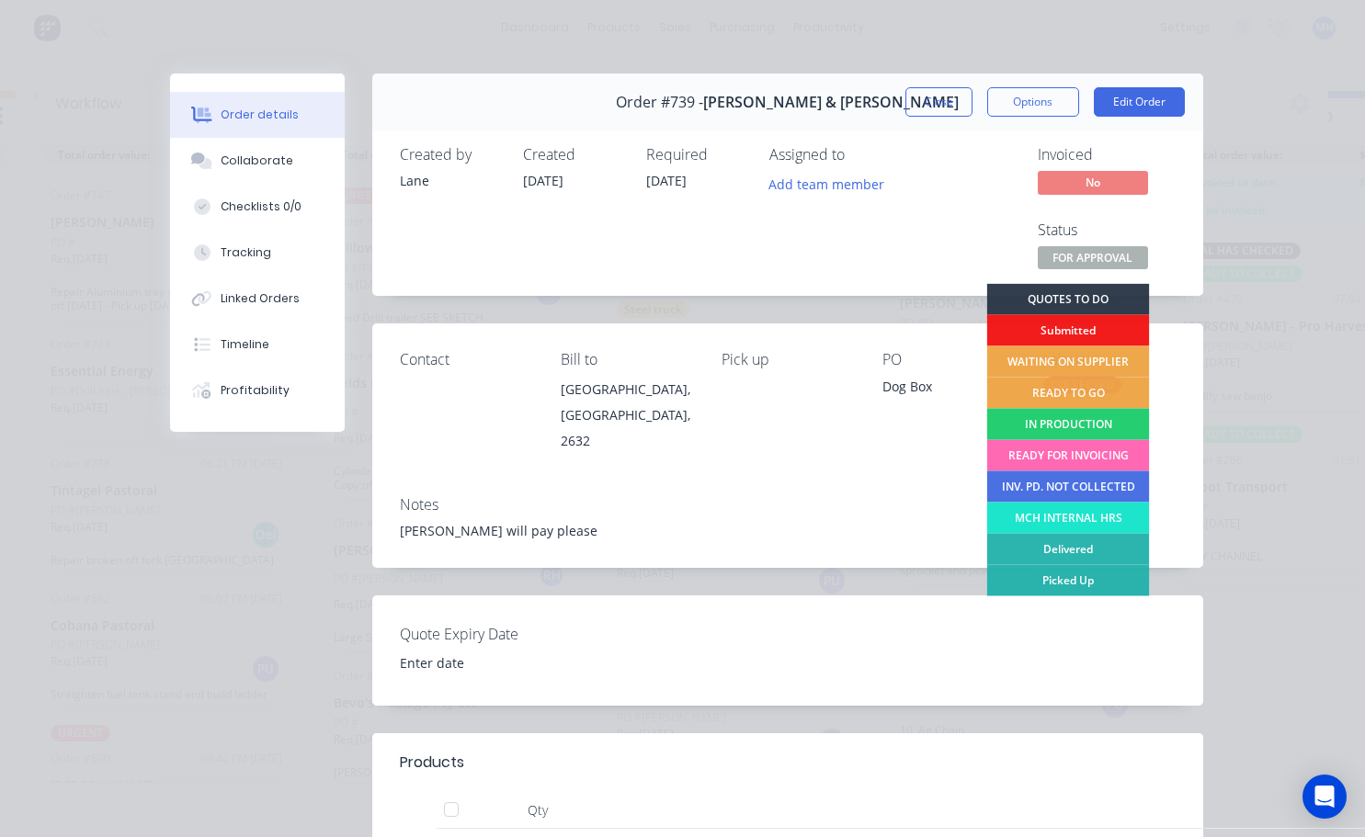
click at [1064, 454] on div "READY FOR INVOICING" at bounding box center [1067, 455] width 163 height 31
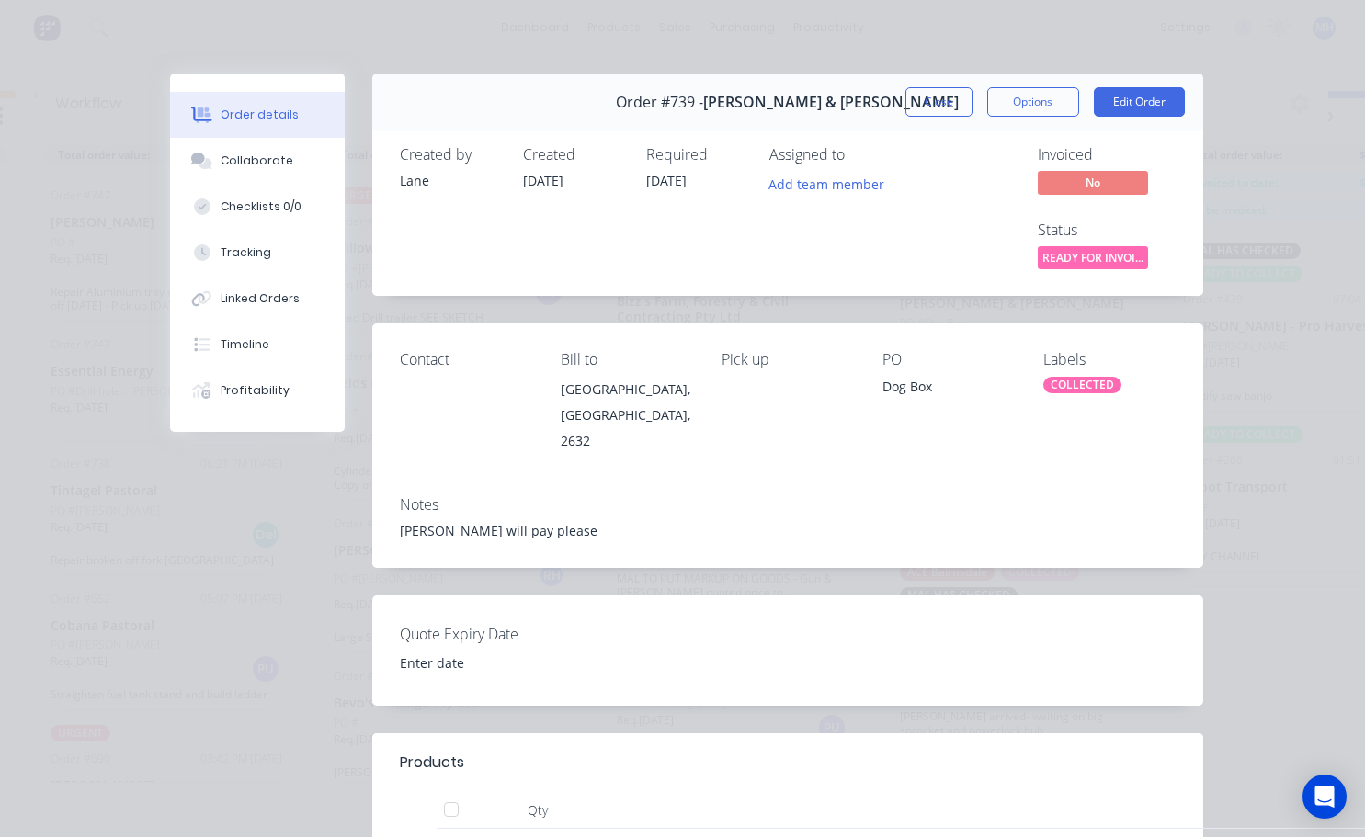
scroll to position [56, 0]
click at [1061, 385] on div "COLLECTED" at bounding box center [1082, 385] width 78 height 17
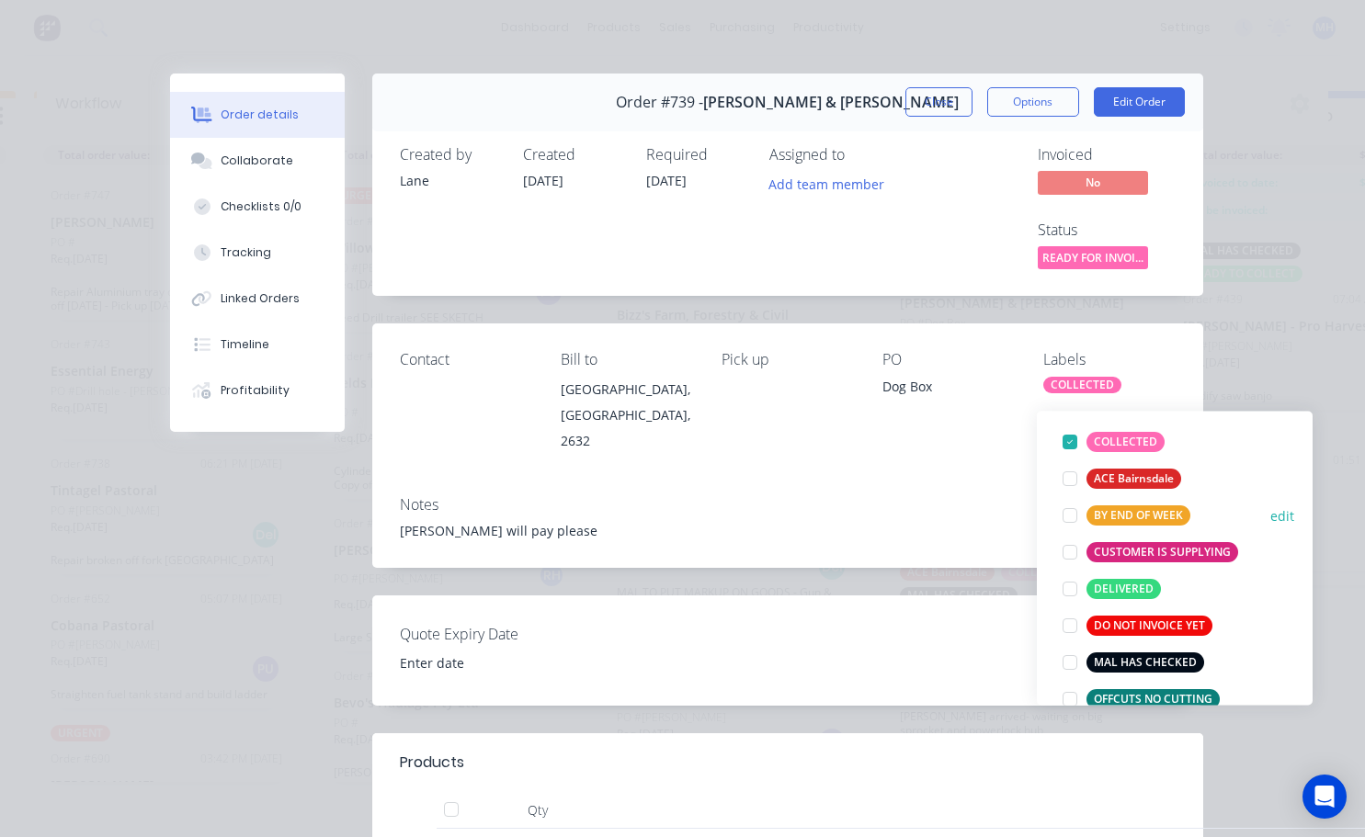
scroll to position [184, 0]
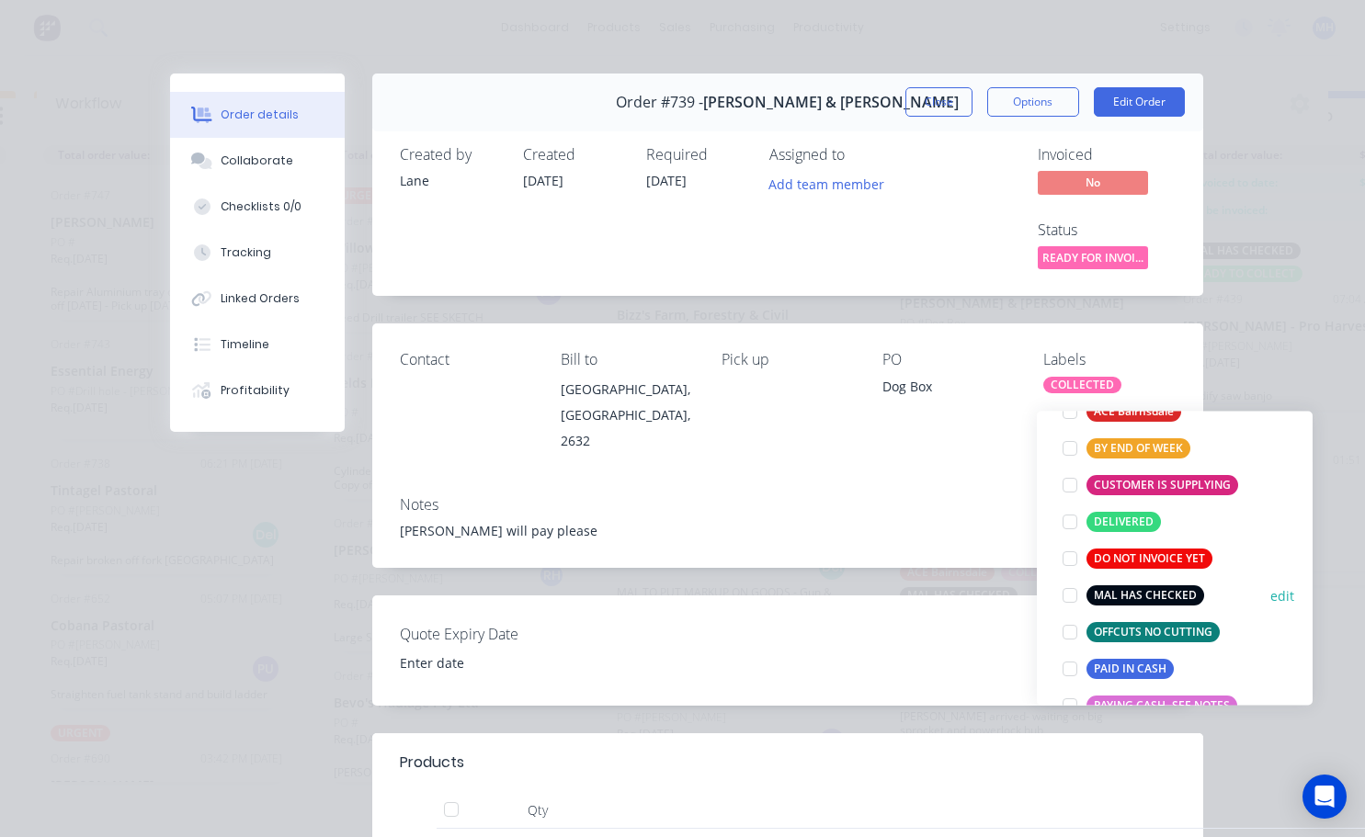
click at [1069, 581] on div at bounding box center [1070, 595] width 37 height 37
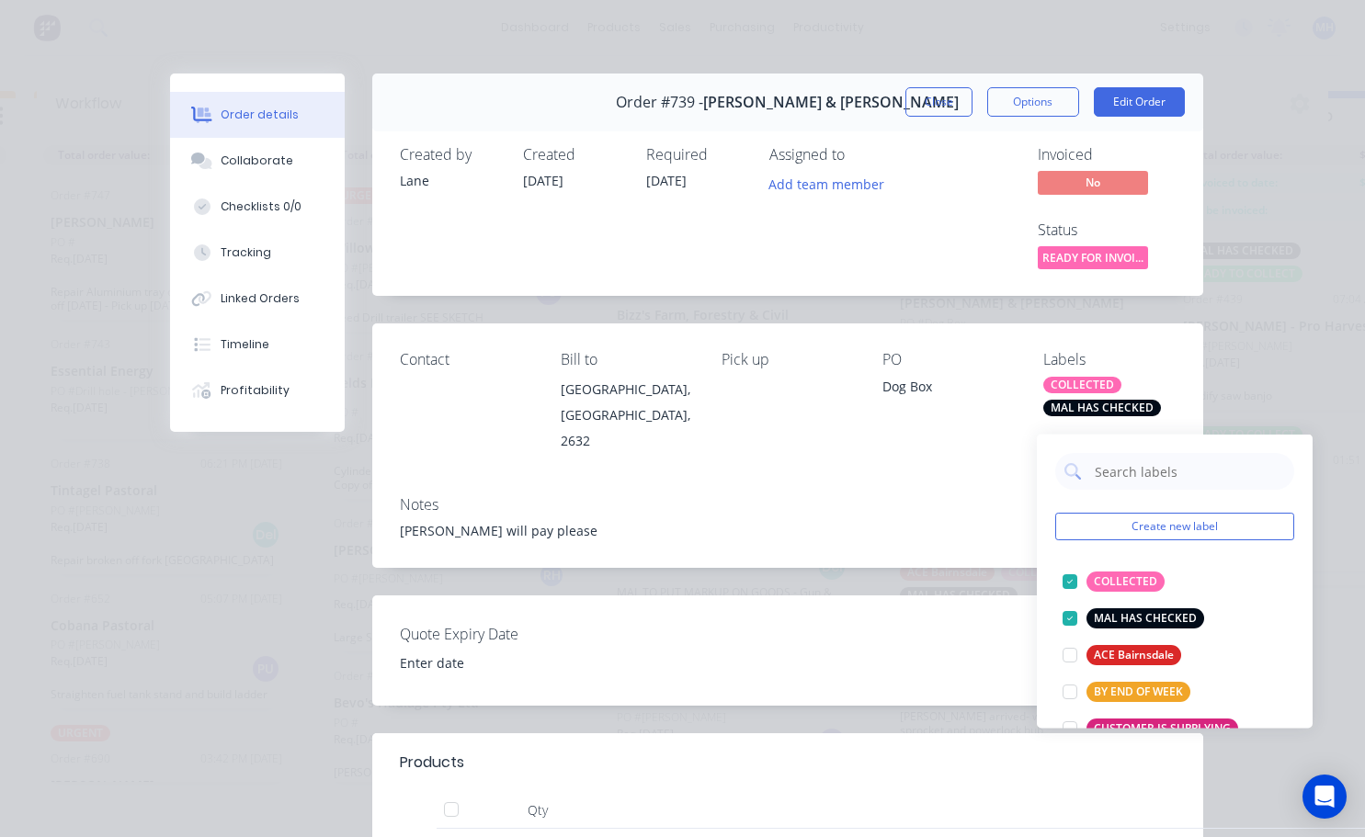
click at [996, 482] on div "Notes Lane will pay please" at bounding box center [787, 525] width 831 height 86
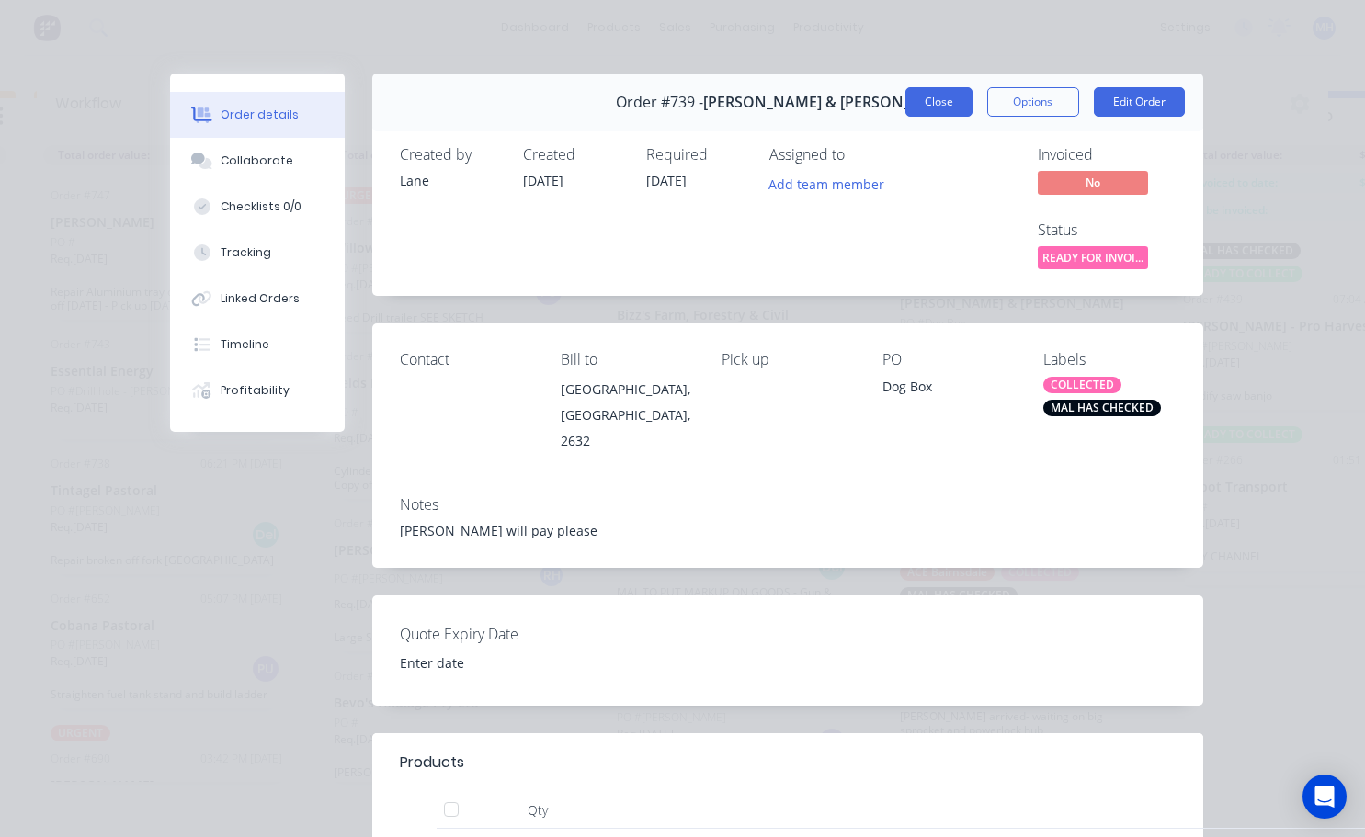
click at [927, 112] on button "Close" at bounding box center [938, 101] width 67 height 29
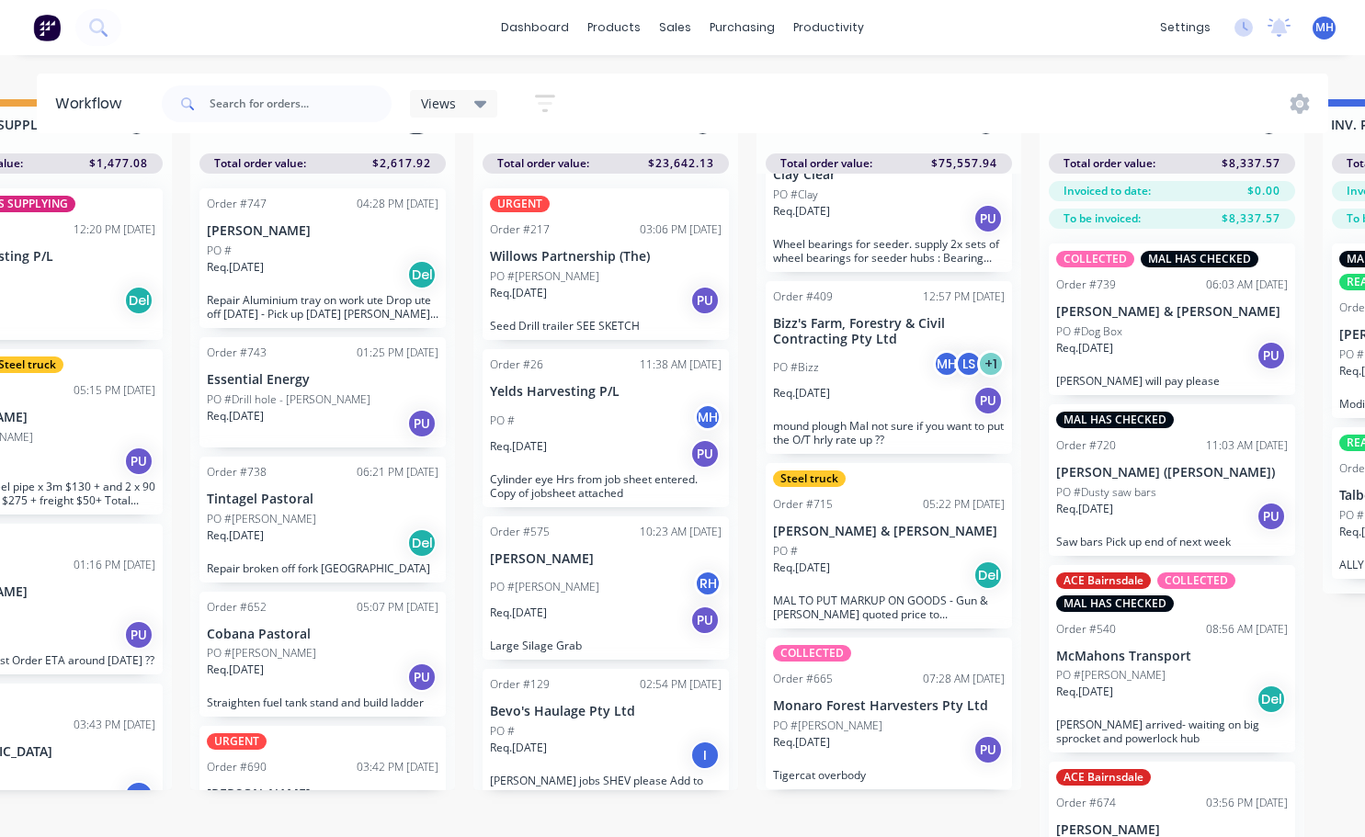
scroll to position [79, 699]
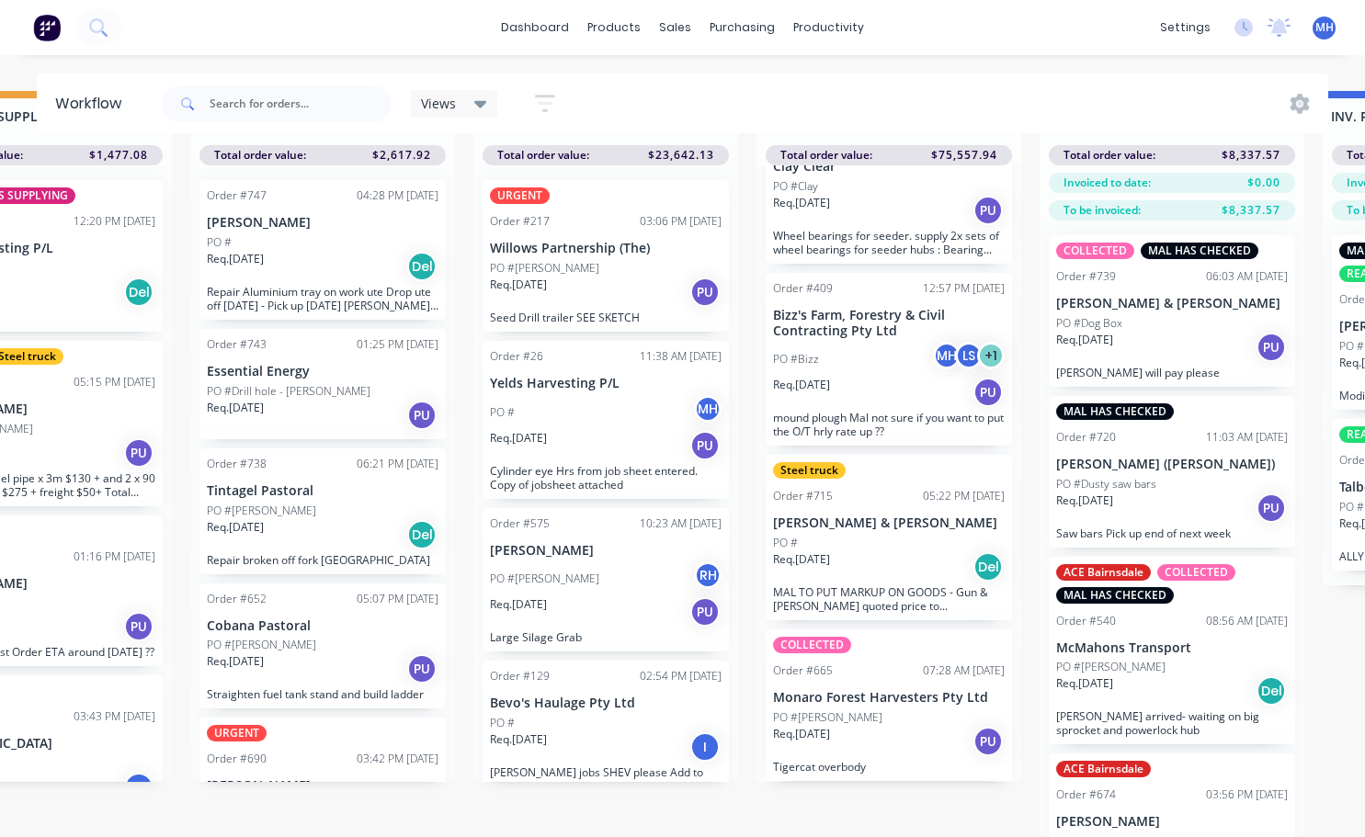
click at [868, 711] on div "PO #[PERSON_NAME]" at bounding box center [889, 718] width 232 height 17
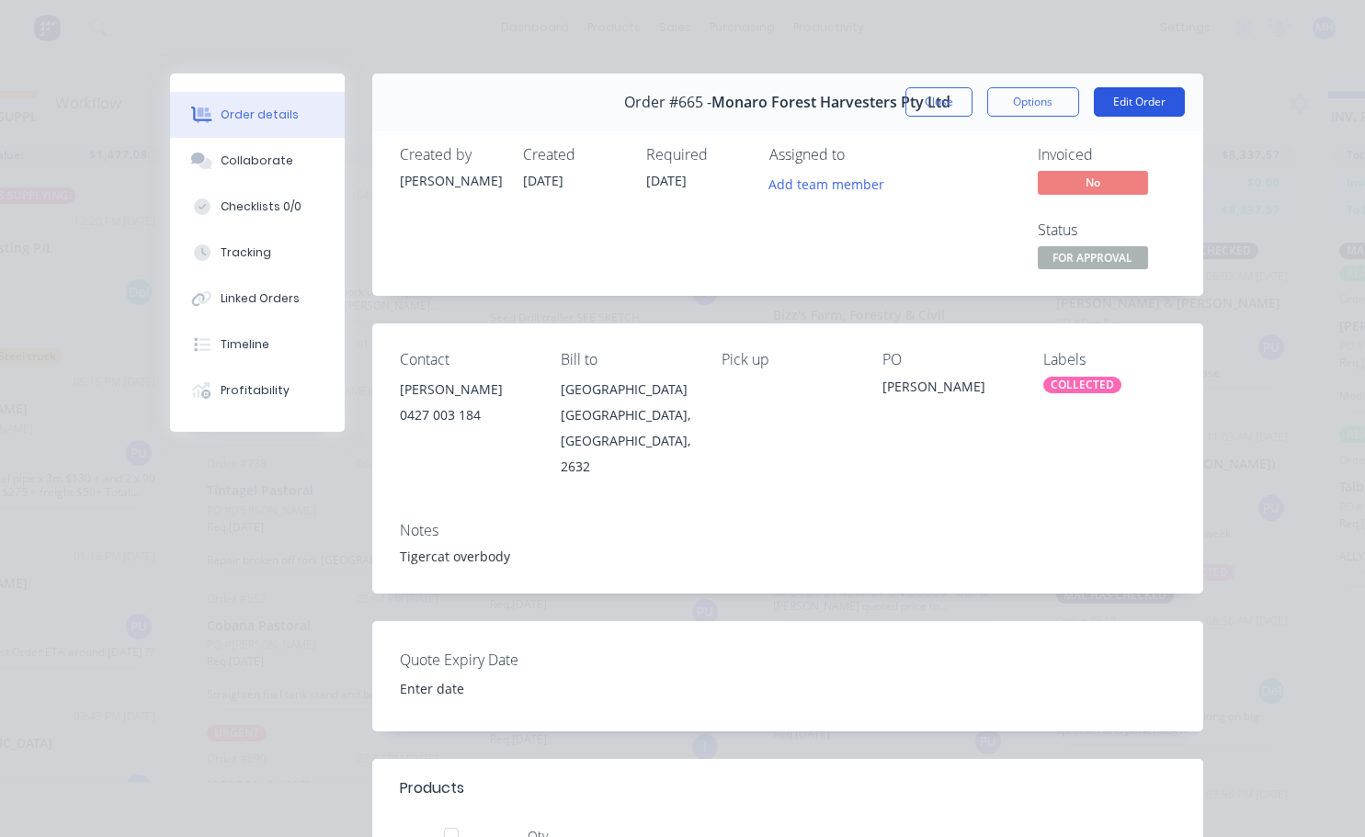
click at [1108, 108] on button "Edit Order" at bounding box center [1139, 101] width 91 height 29
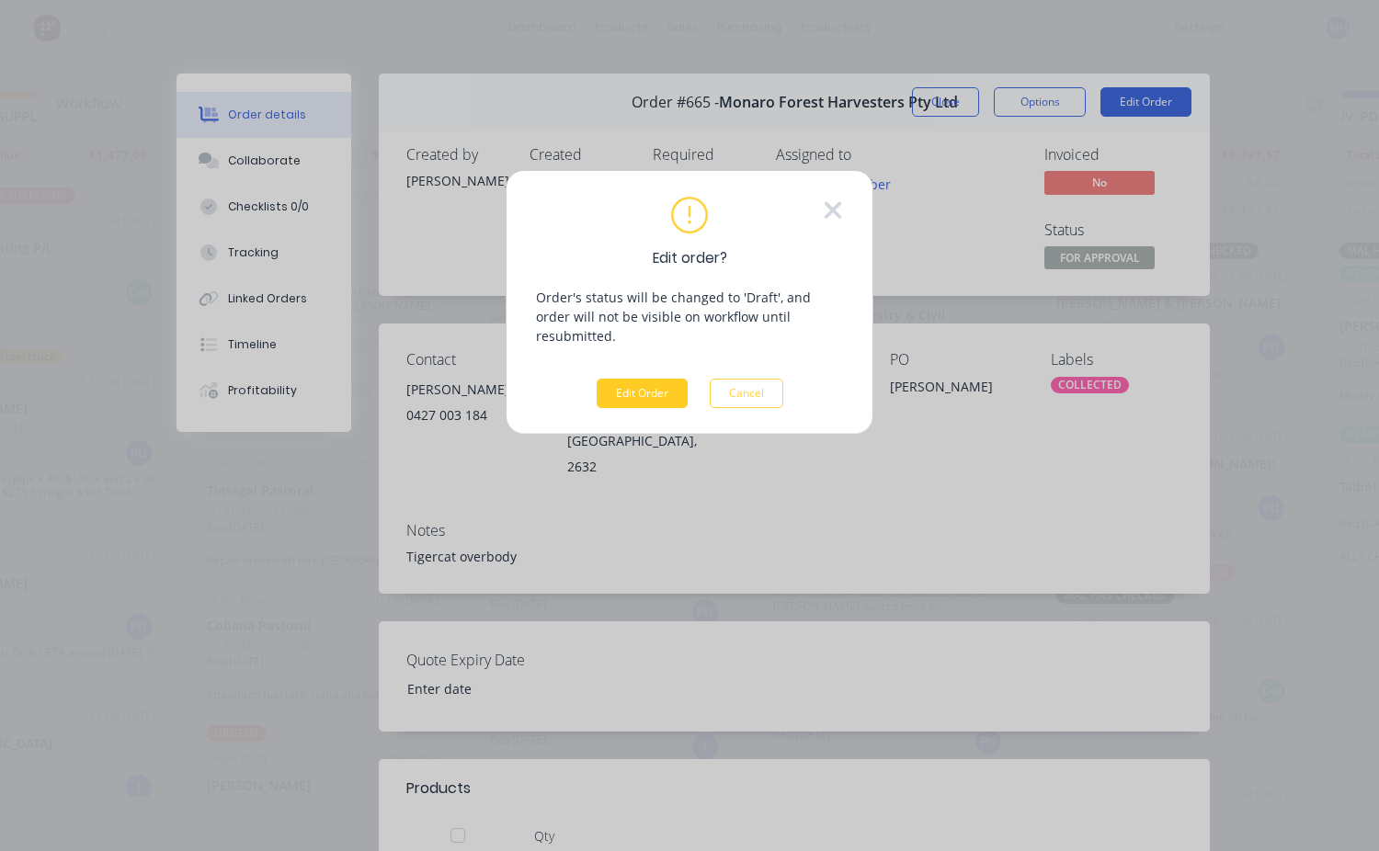
click at [630, 385] on button "Edit Order" at bounding box center [642, 393] width 91 height 29
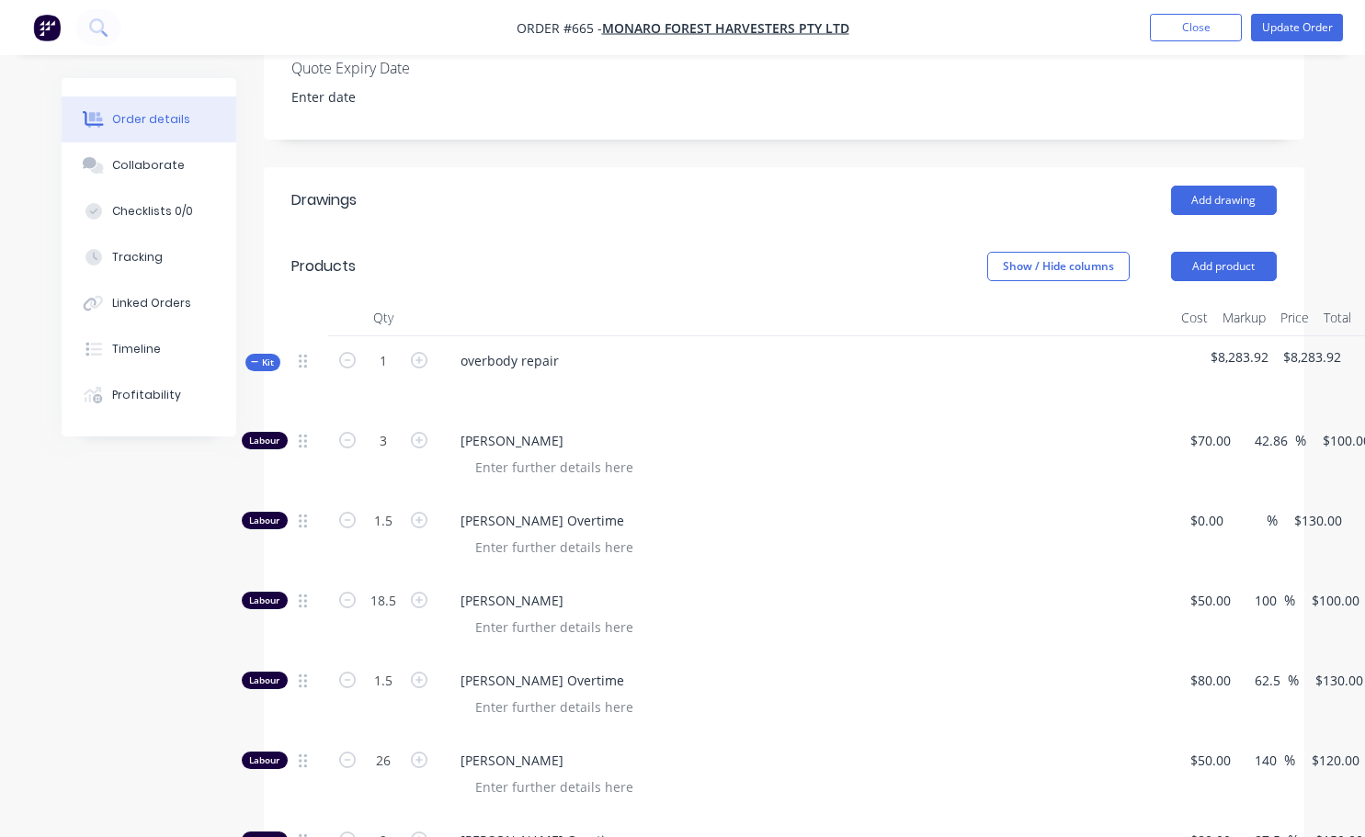
scroll to position [511, 0]
click at [575, 336] on div "overbody repair" at bounding box center [805, 376] width 735 height 80
click at [557, 347] on div "overbody repair" at bounding box center [510, 360] width 128 height 27
click at [522, 347] on div "Overbody and general tidy up" at bounding box center [553, 360] width 214 height 27
click at [686, 347] on div "Overbody repair and general tidy up" at bounding box center [574, 360] width 256 height 27
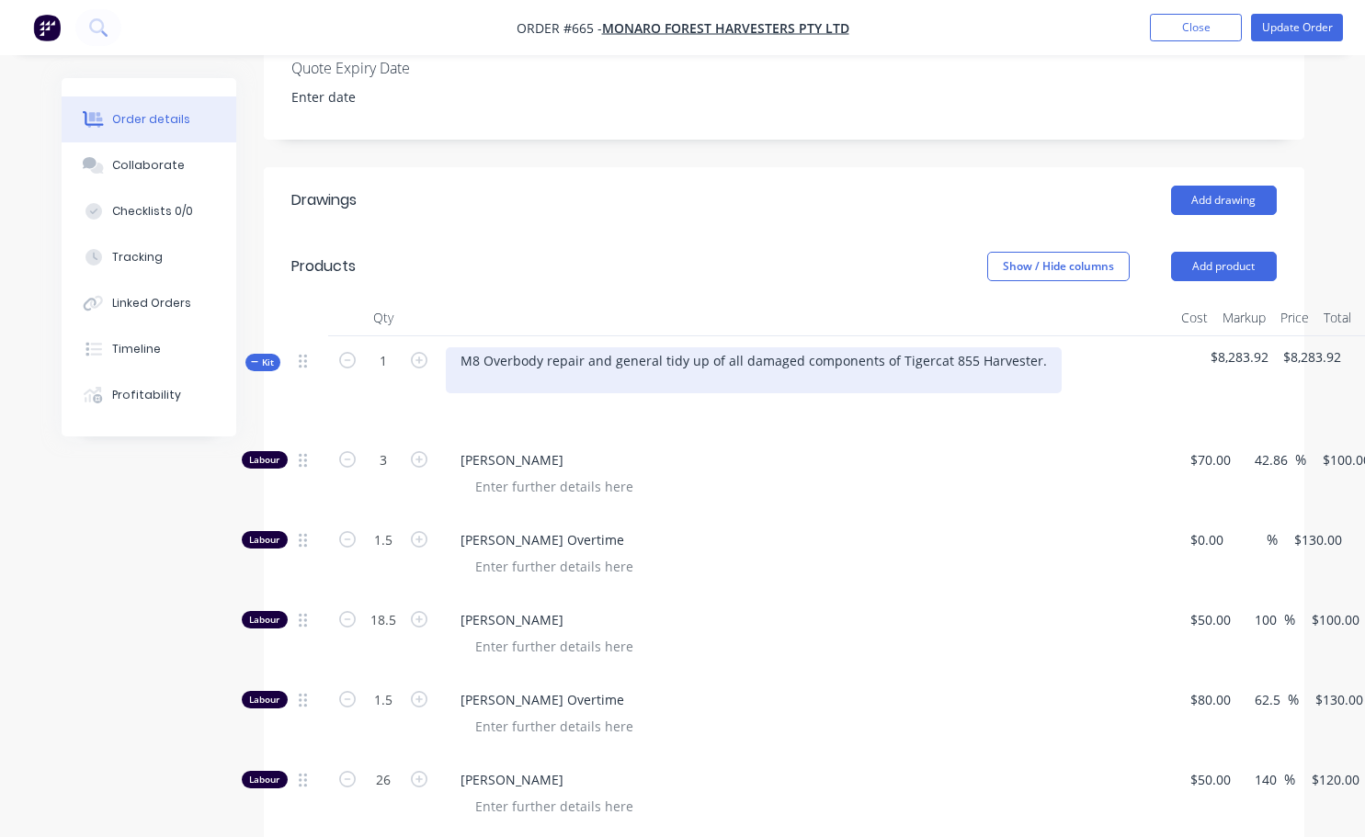
click at [449, 357] on div "M8 Overbody repair and general tidy up of all damaged components of Tigercat 85…" at bounding box center [754, 370] width 616 height 46
click at [654, 357] on div "M8 Overbody repair and general tidy up of all damaged components of Tigercat 85…" at bounding box center [754, 370] width 616 height 46
click at [965, 360] on div "M8 Overbody repair and general tidy up of all damaged components of Tigercat 85…" at bounding box center [754, 370] width 616 height 46
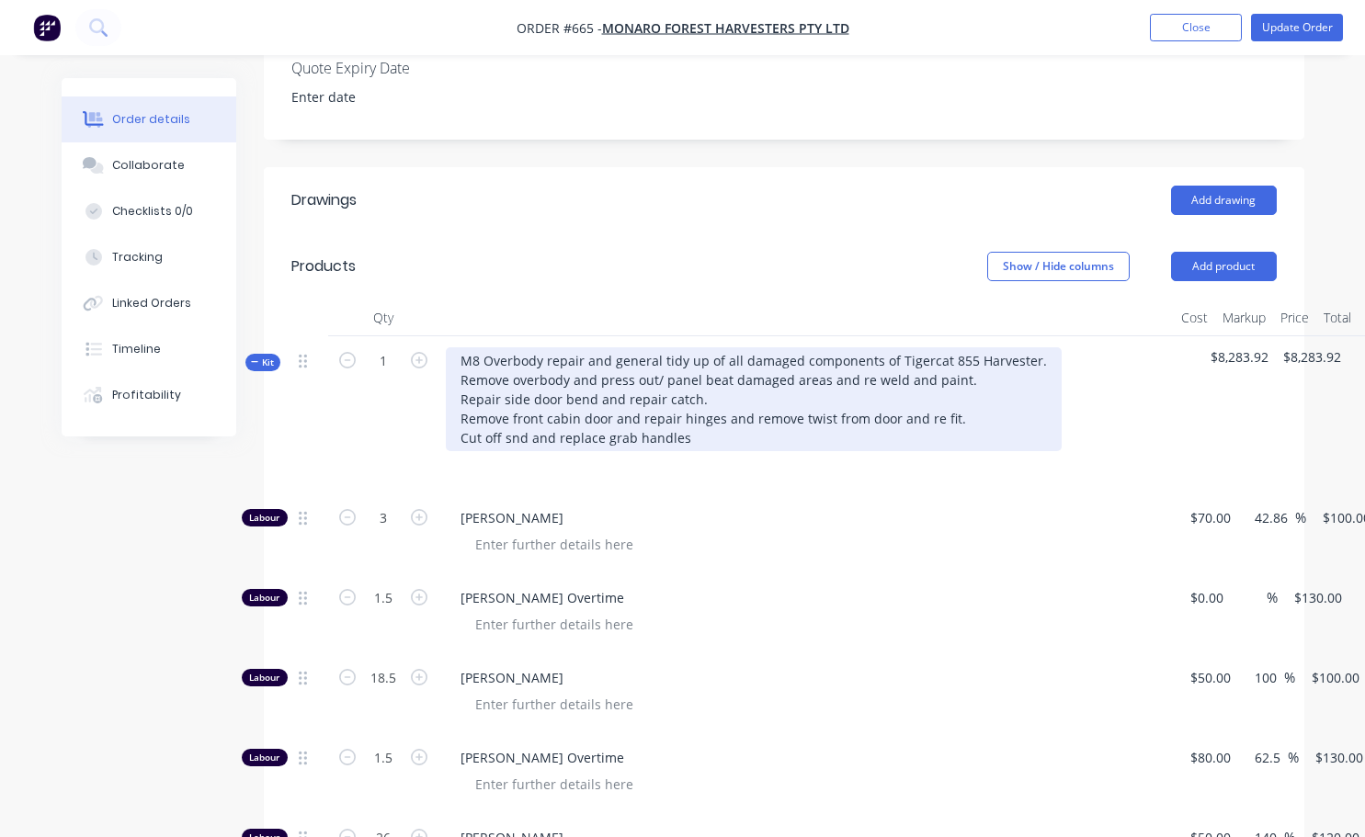
click at [517, 415] on div "M8 Overbody repair and general tidy up of all damaged components of Tigercat 85…" at bounding box center [754, 399] width 616 height 104
click at [681, 414] on div "M8 Overbody repair and general tidy up of all damaged components of Tigercat 85…" at bounding box center [754, 399] width 616 height 104
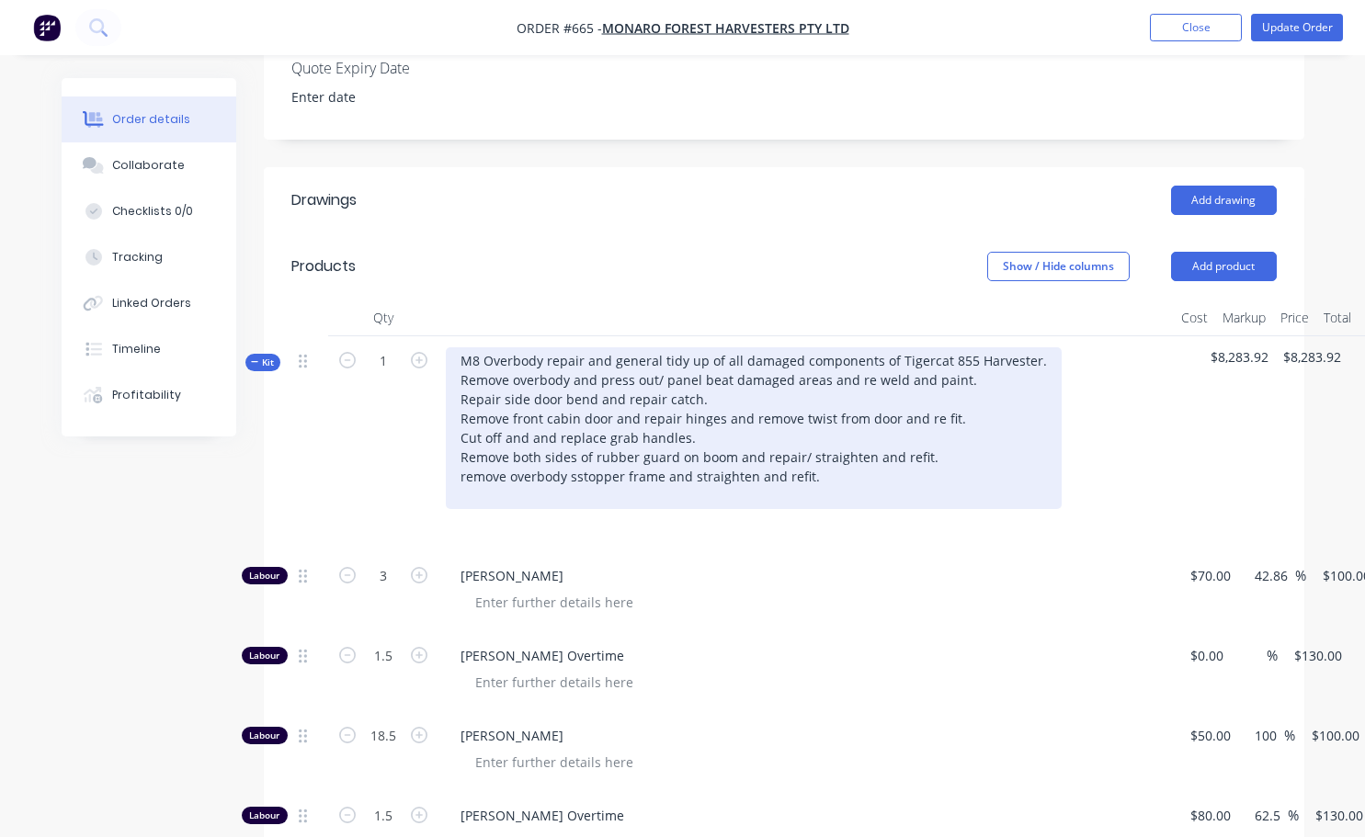
click at [509, 347] on div "M8 Overbody repair and general tidy up of all damaged components of Tigercat 85…" at bounding box center [754, 428] width 616 height 162
click at [539, 352] on div "M8 Over body repair and general tidy up of all damaged components of Tigercat 8…" at bounding box center [756, 428] width 620 height 162
click at [534, 451] on div "M8 Over body repair and general tidy up of all damaged components of Tigercat 8…" at bounding box center [756, 428] width 620 height 162
click at [580, 452] on div "M8 Over body repair and general tidy up of all damaged components of Tigercat 8…" at bounding box center [756, 428] width 620 height 162
click at [464, 449] on div "M8 Over body repair and general tidy up of all damaged components of Tigercat 8…" at bounding box center [756, 428] width 620 height 162
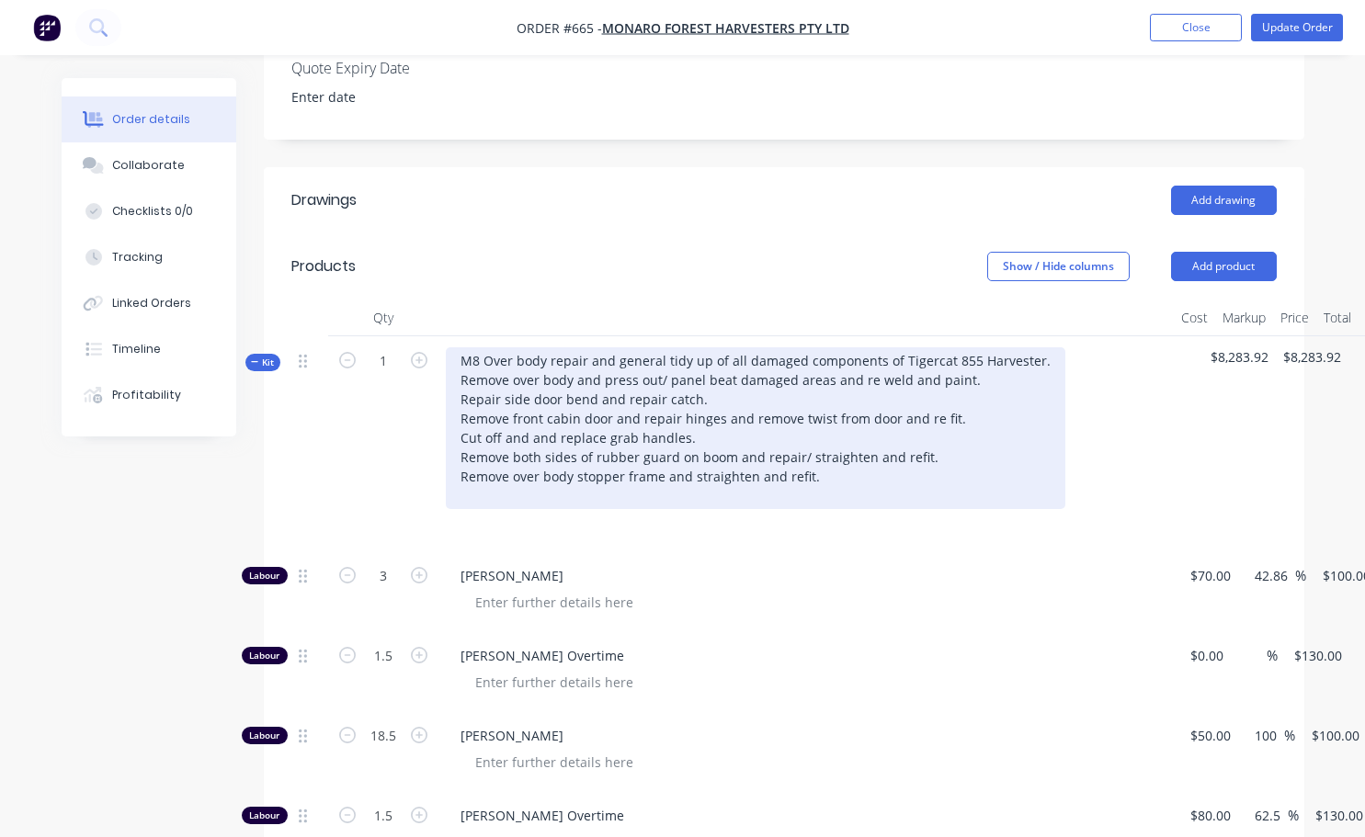
click at [810, 445] on div "M8 Over body repair and general tidy up of all damaged components of Tigercat 8…" at bounding box center [756, 428] width 620 height 162
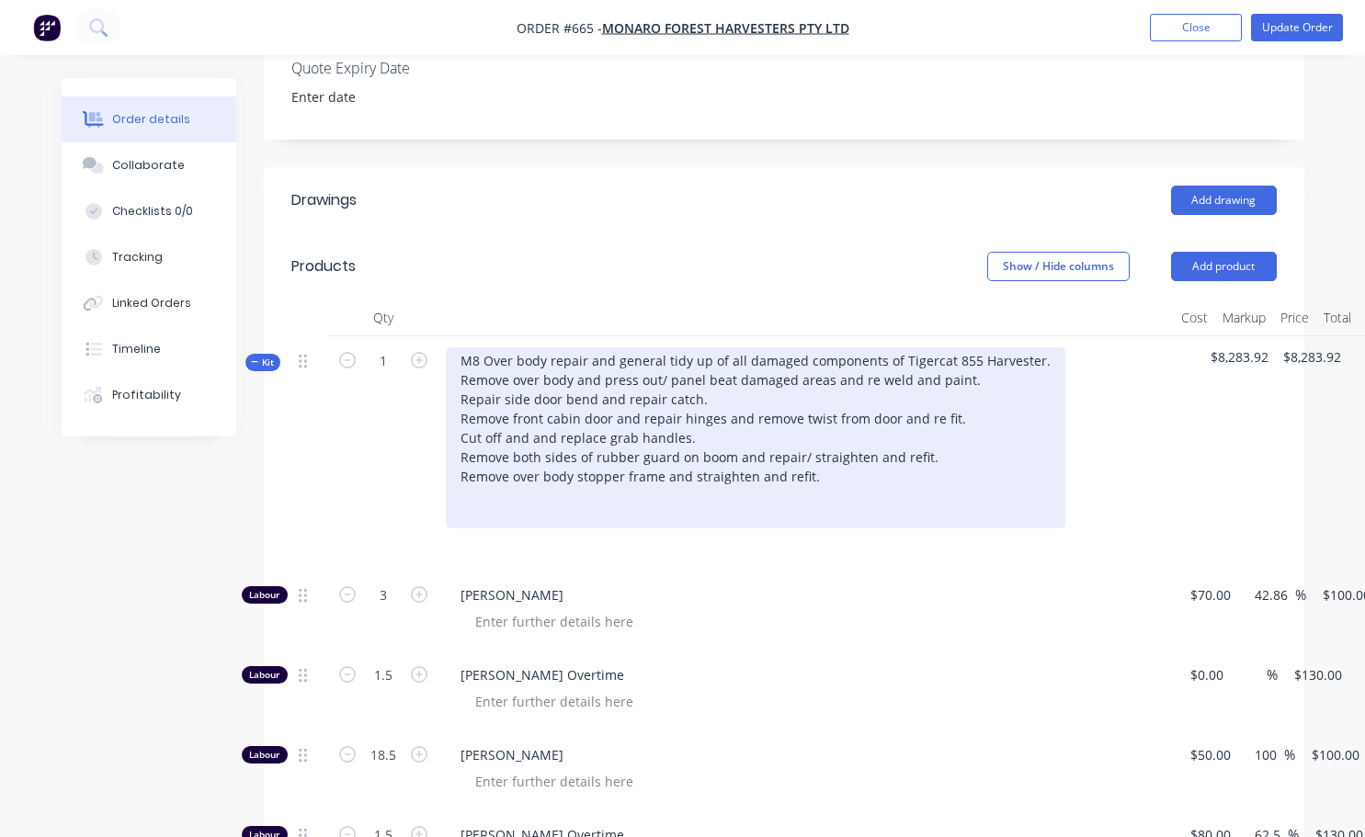
click at [961, 354] on div "M8 Over body repair and general tidy up of all damaged components of Tigercat 8…" at bounding box center [756, 437] width 620 height 181
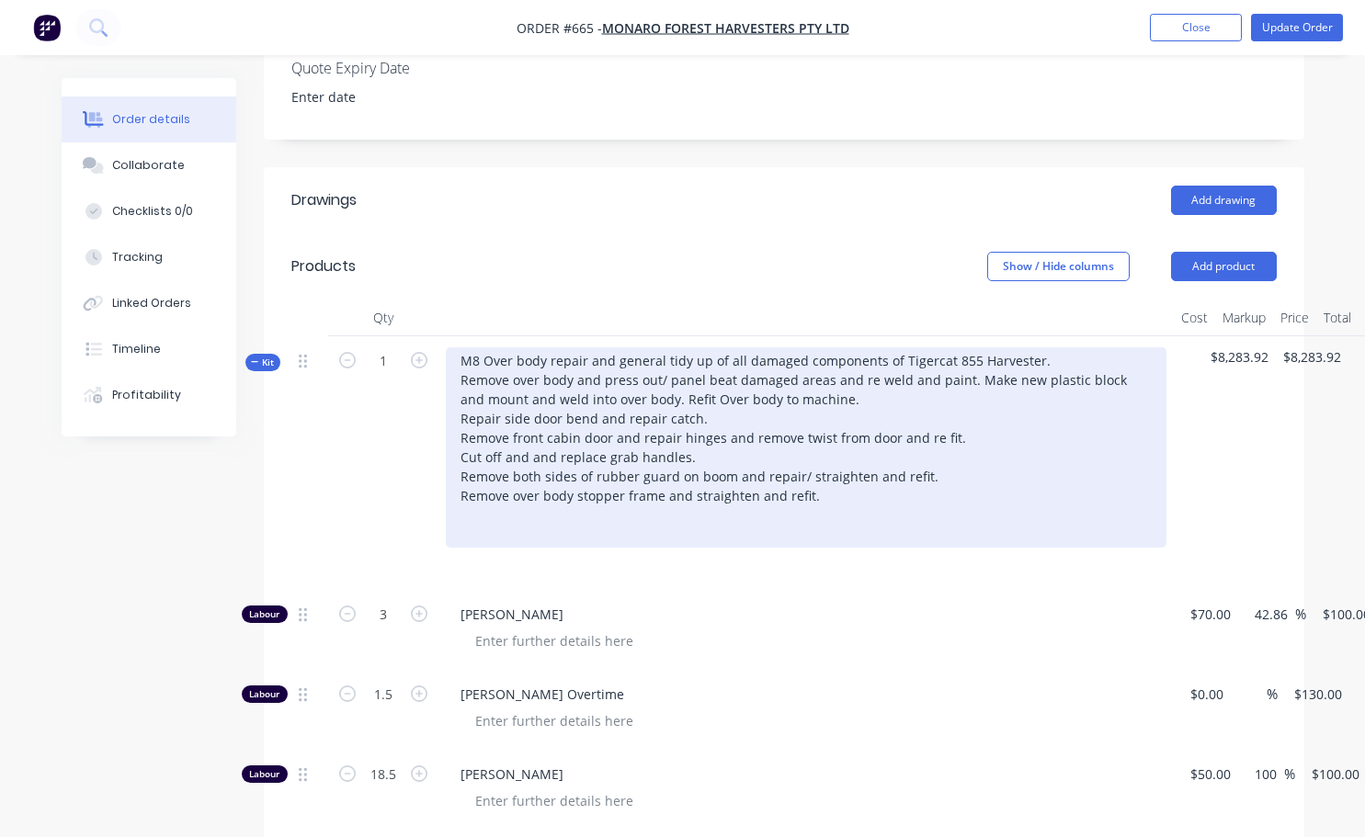
click at [695, 375] on div "M8 Over body repair and general tidy up of all damaged components of Tigercat 8…" at bounding box center [806, 447] width 721 height 200
click at [465, 483] on div "M8 Over body repair and general tidy up of all damaged components of Tigercat 8…" at bounding box center [806, 447] width 721 height 200
click at [655, 353] on div "M8 Over body repair and general tidy up of all damaged components of Tigercat 8…" at bounding box center [806, 447] width 721 height 200
click at [973, 483] on div "M8 Over body repair and general tidy up of all damaged components of Tigercat 8…" at bounding box center [806, 447] width 721 height 200
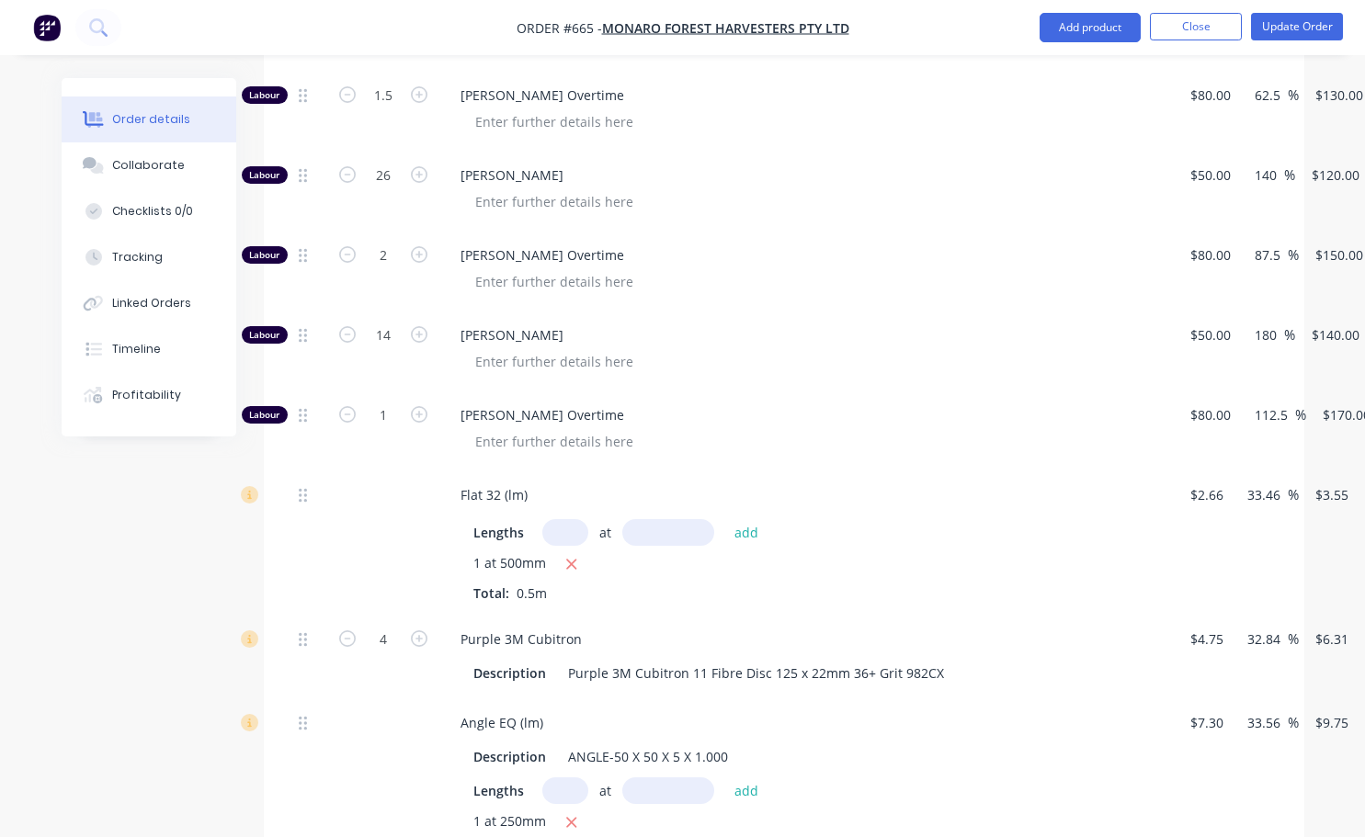
scroll to position [1236, 0]
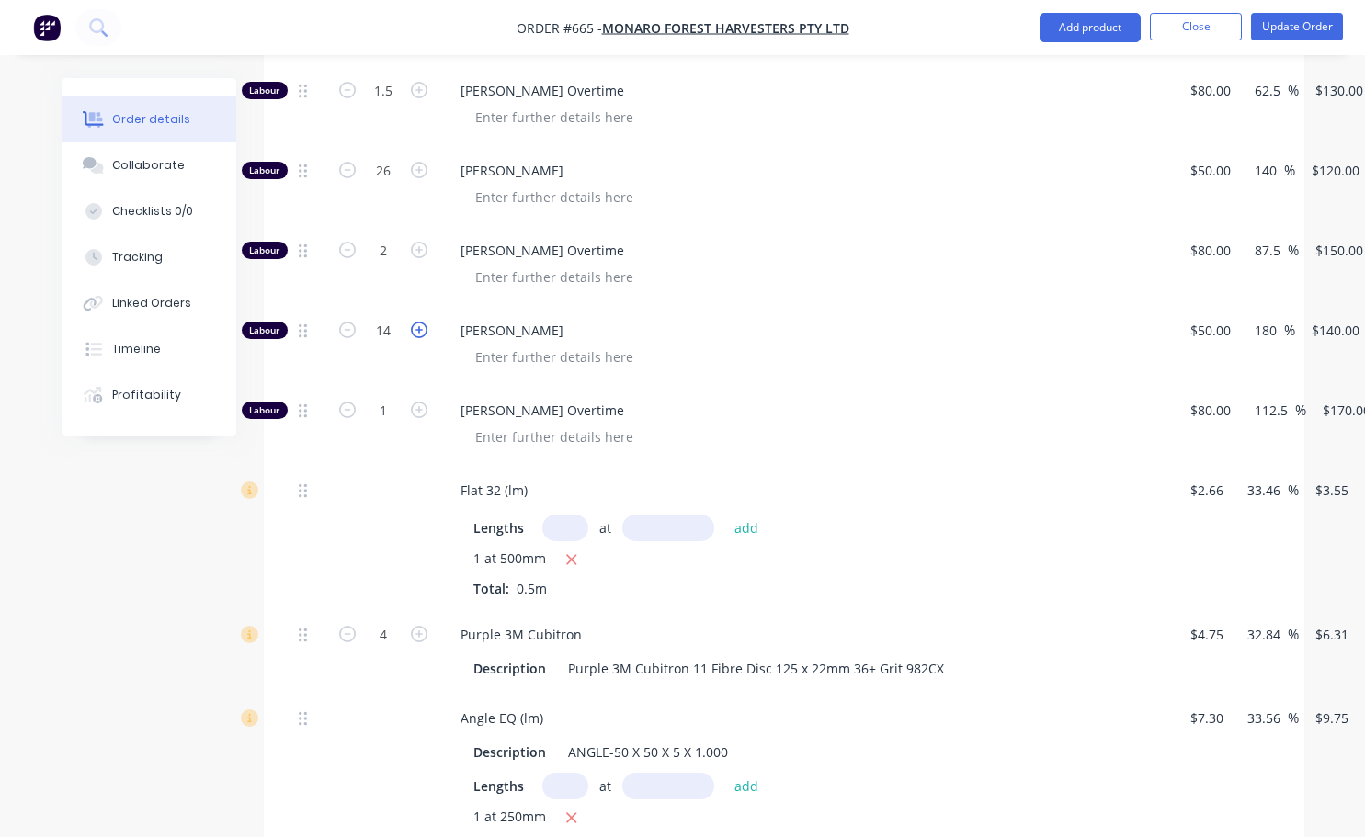
click at [418, 347] on div "14" at bounding box center [383, 346] width 110 height 80
click at [420, 322] on icon "button" at bounding box center [419, 330] width 17 height 17
type input "15"
type input "$2,100.00"
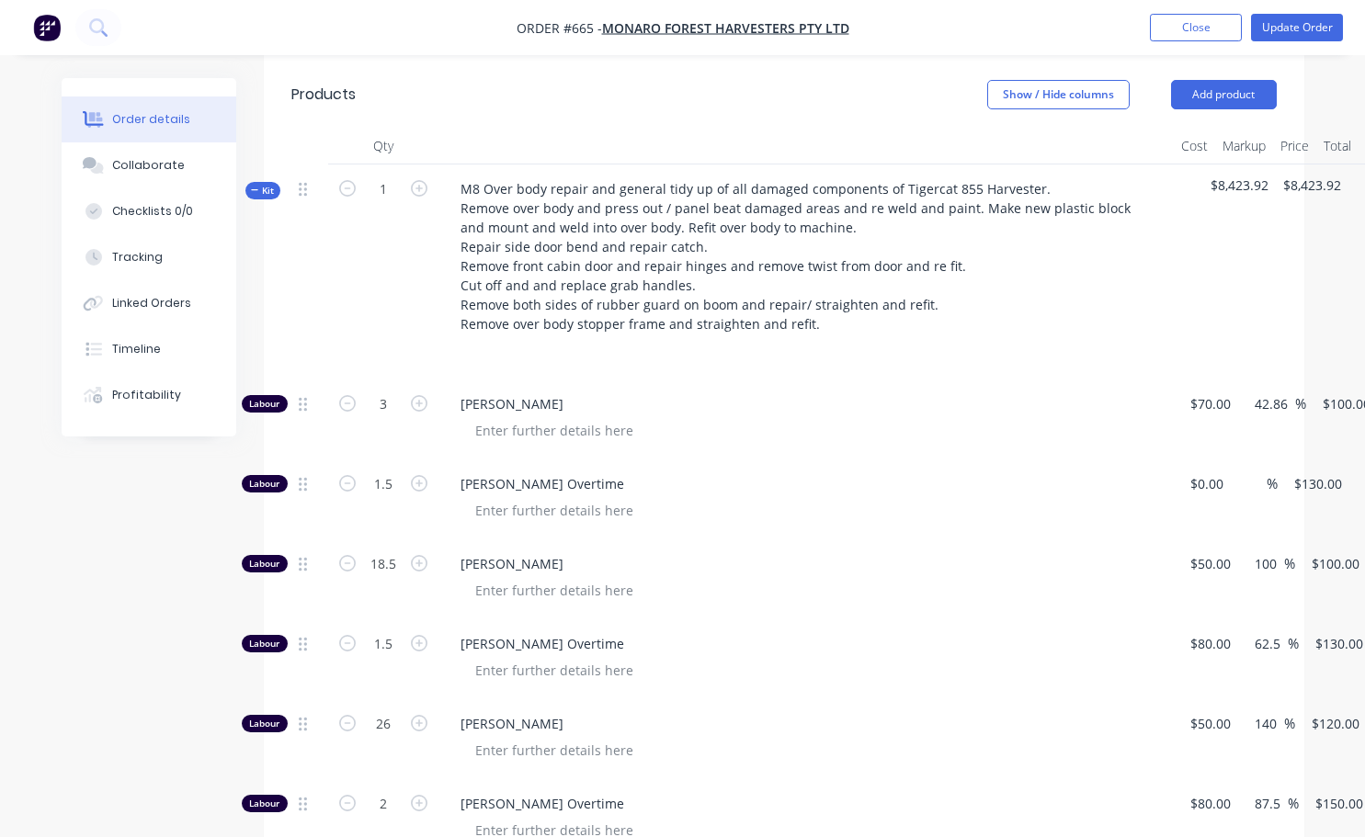
scroll to position [738, 0]
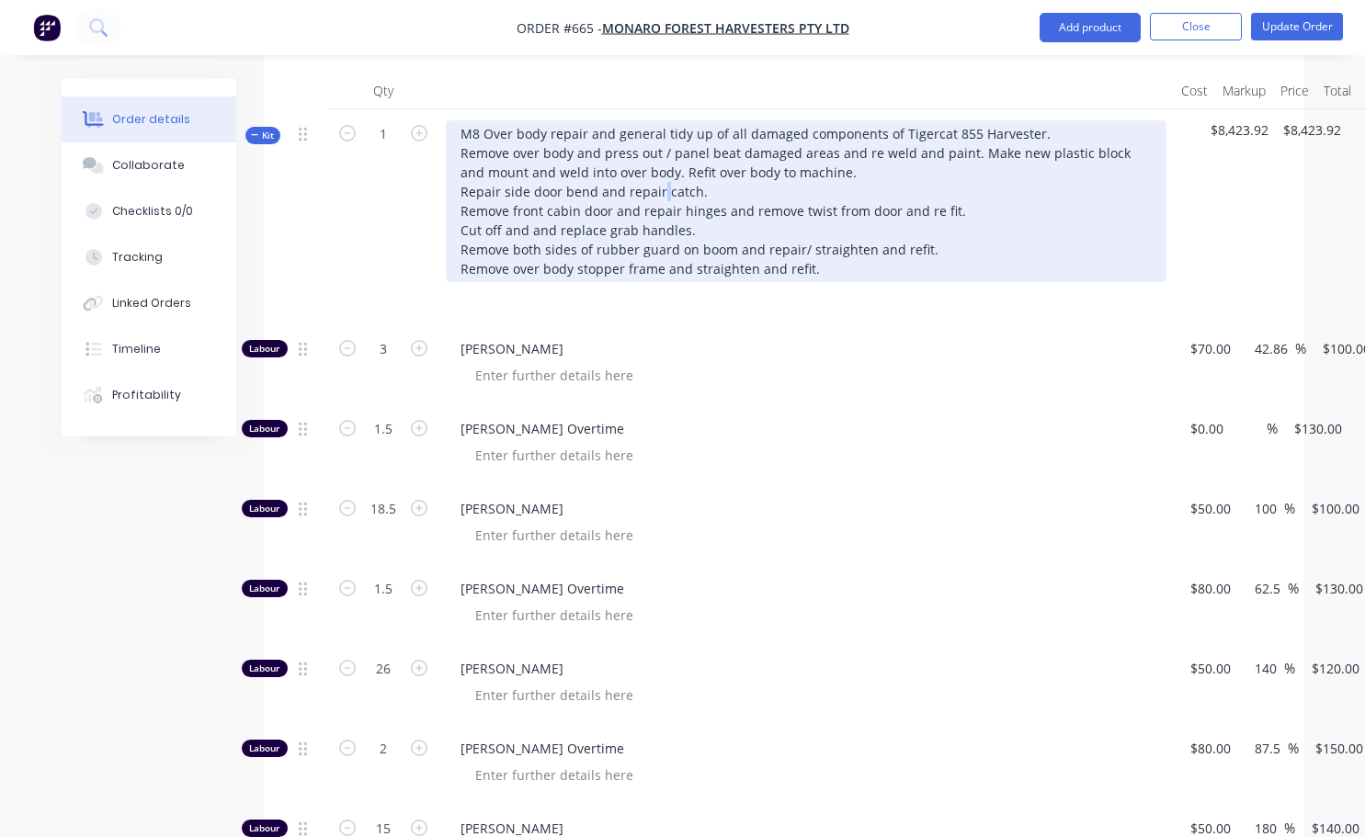
click at [661, 164] on div "M8 Over body repair and general tidy up of all damaged components of Tigercat 8…" at bounding box center [806, 201] width 721 height 162
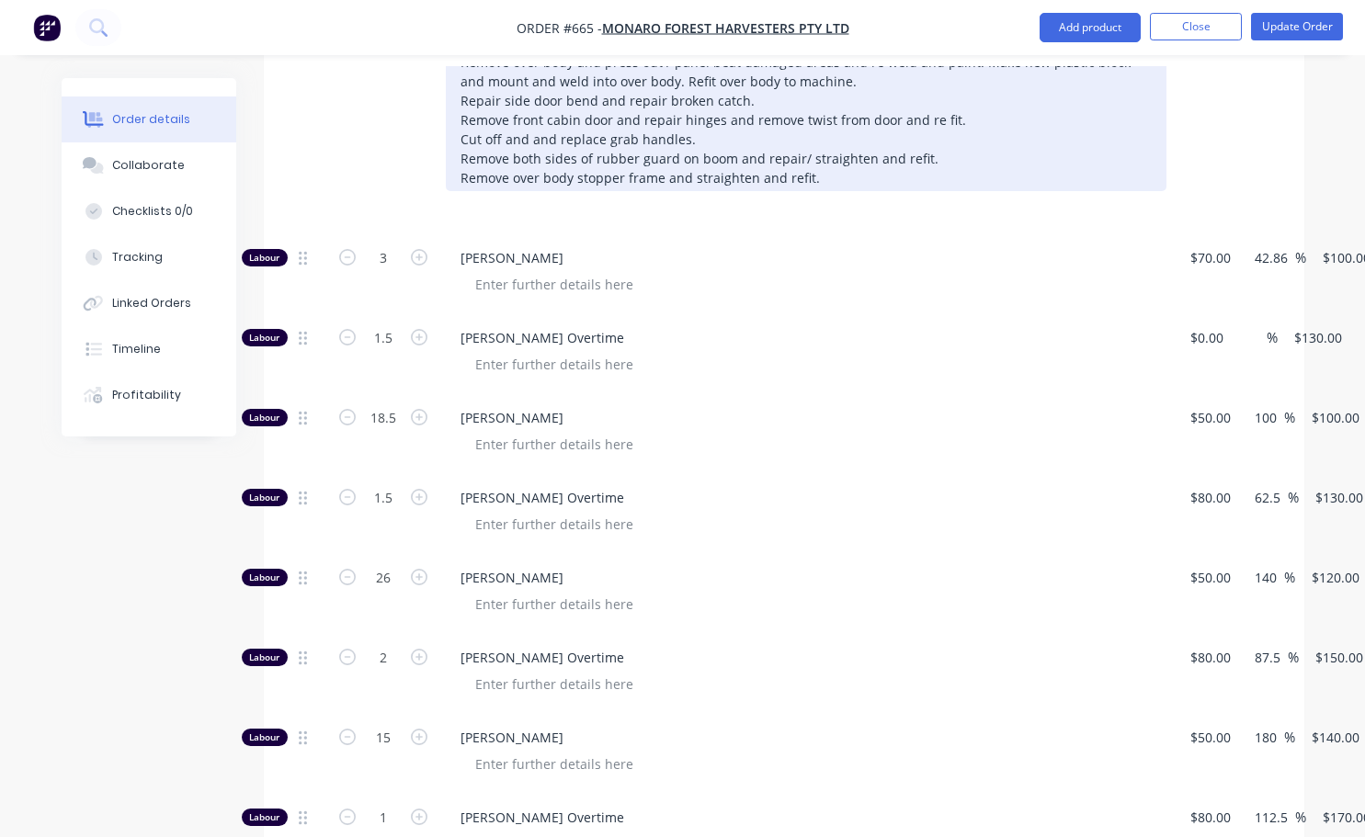
scroll to position [922, 0]
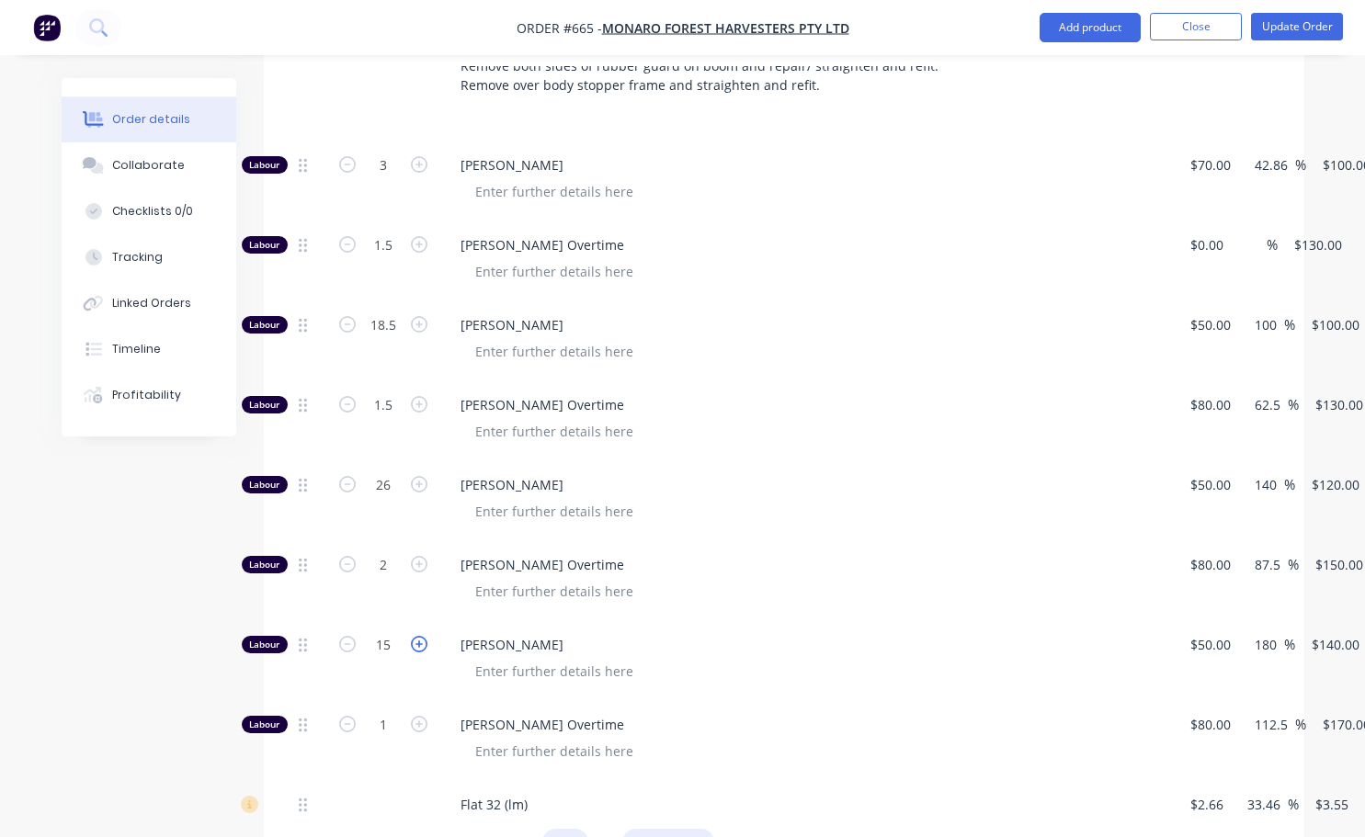
click at [415, 636] on icon "button" at bounding box center [419, 644] width 17 height 17
type input "16"
type input "$2,240.00"
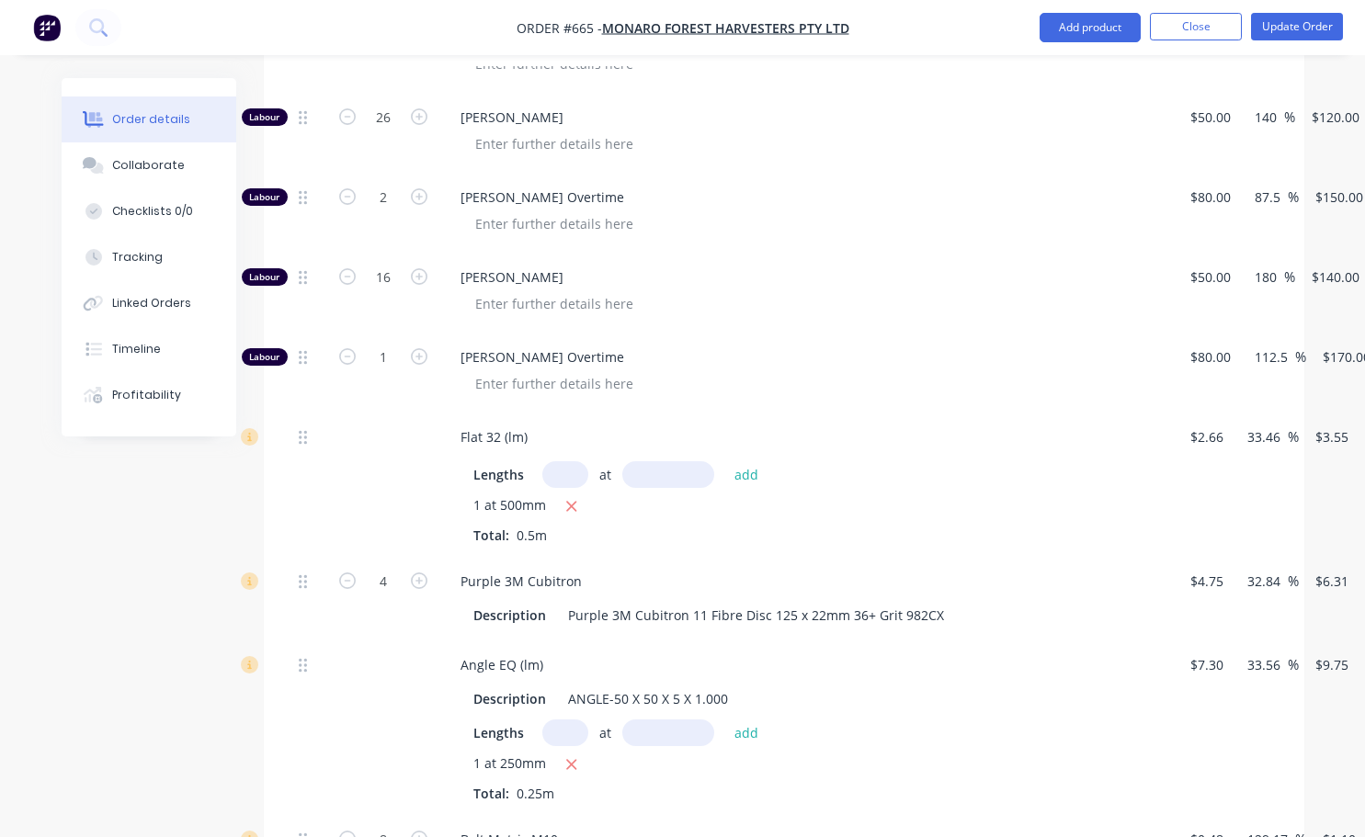
scroll to position [830, 0]
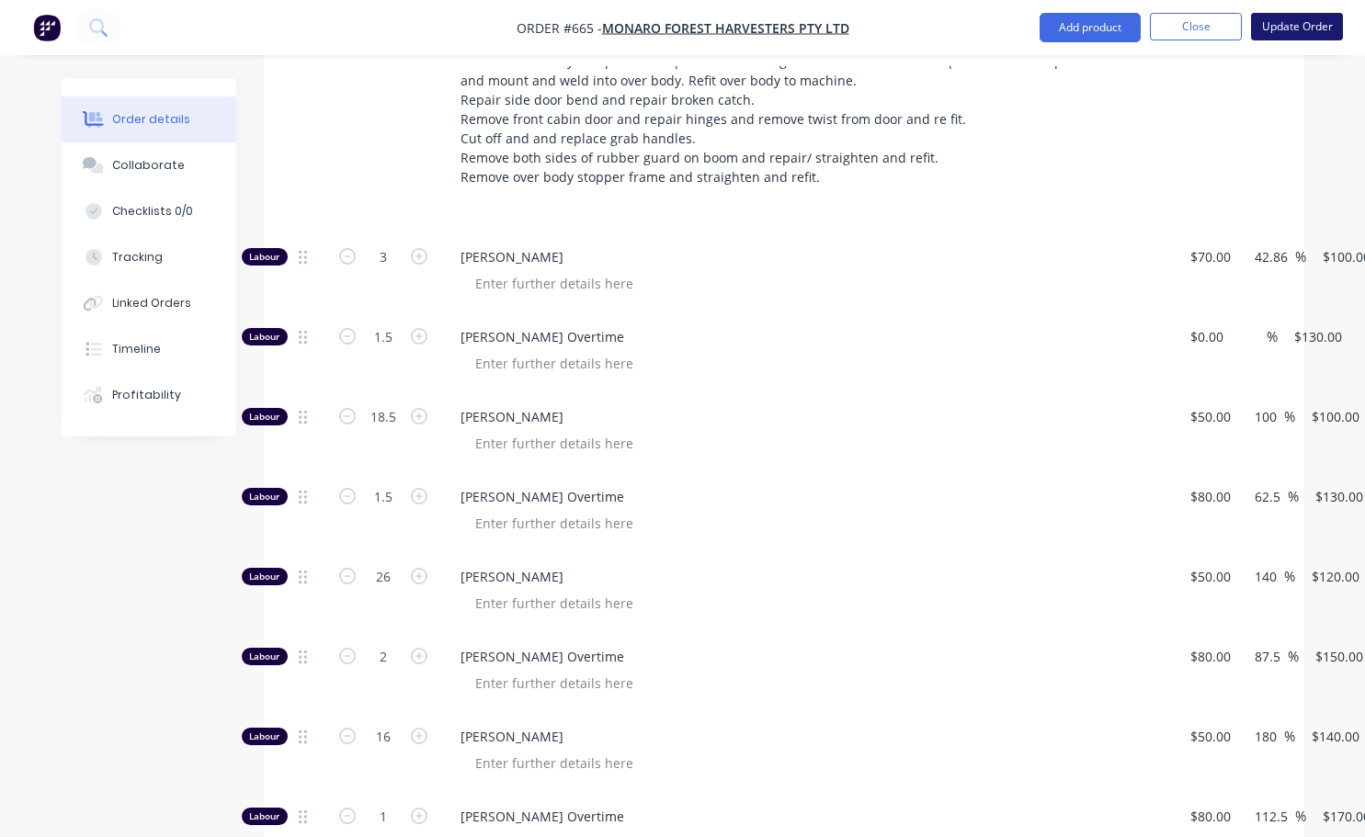
click at [1284, 24] on button "Update Order" at bounding box center [1297, 27] width 92 height 28
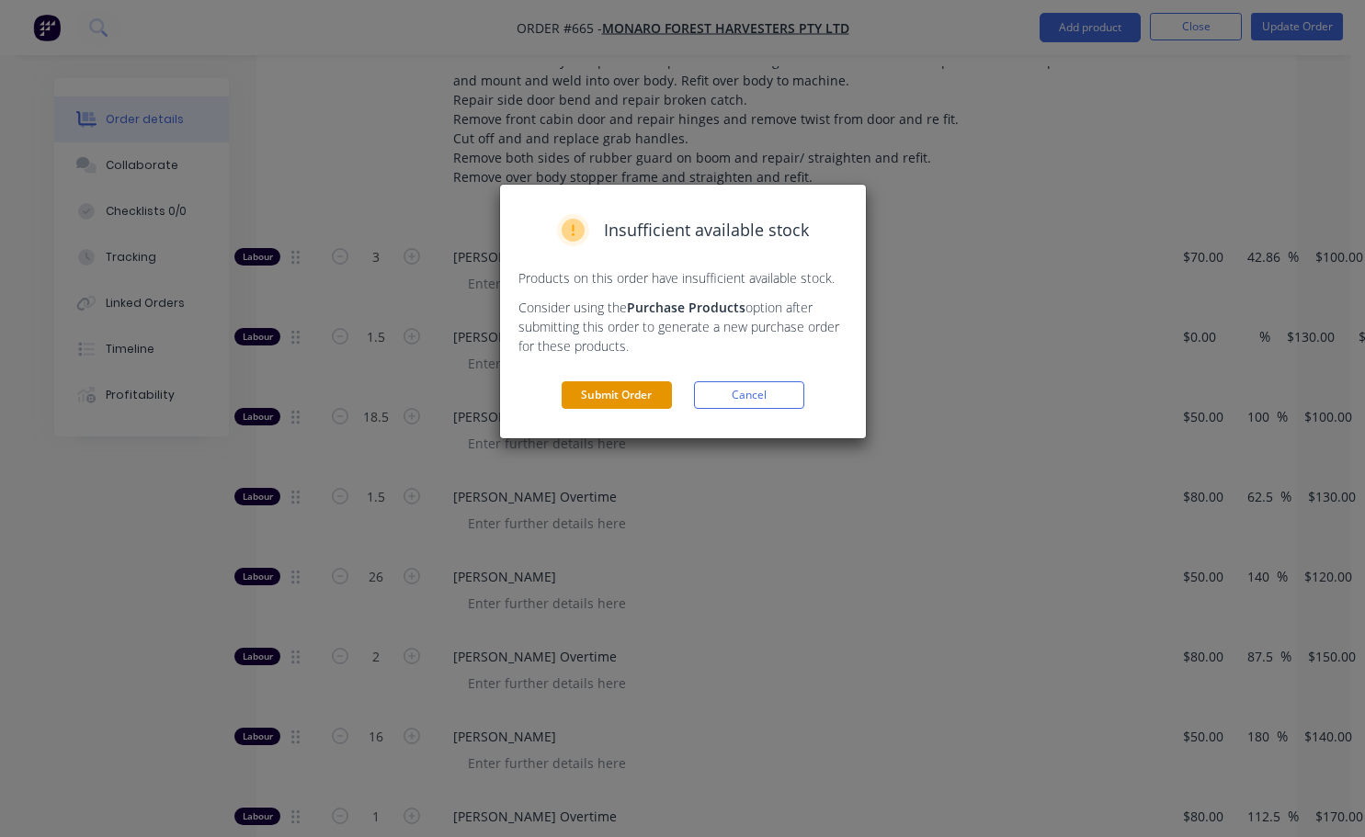
click at [637, 396] on button "Submit Order" at bounding box center [617, 395] width 110 height 28
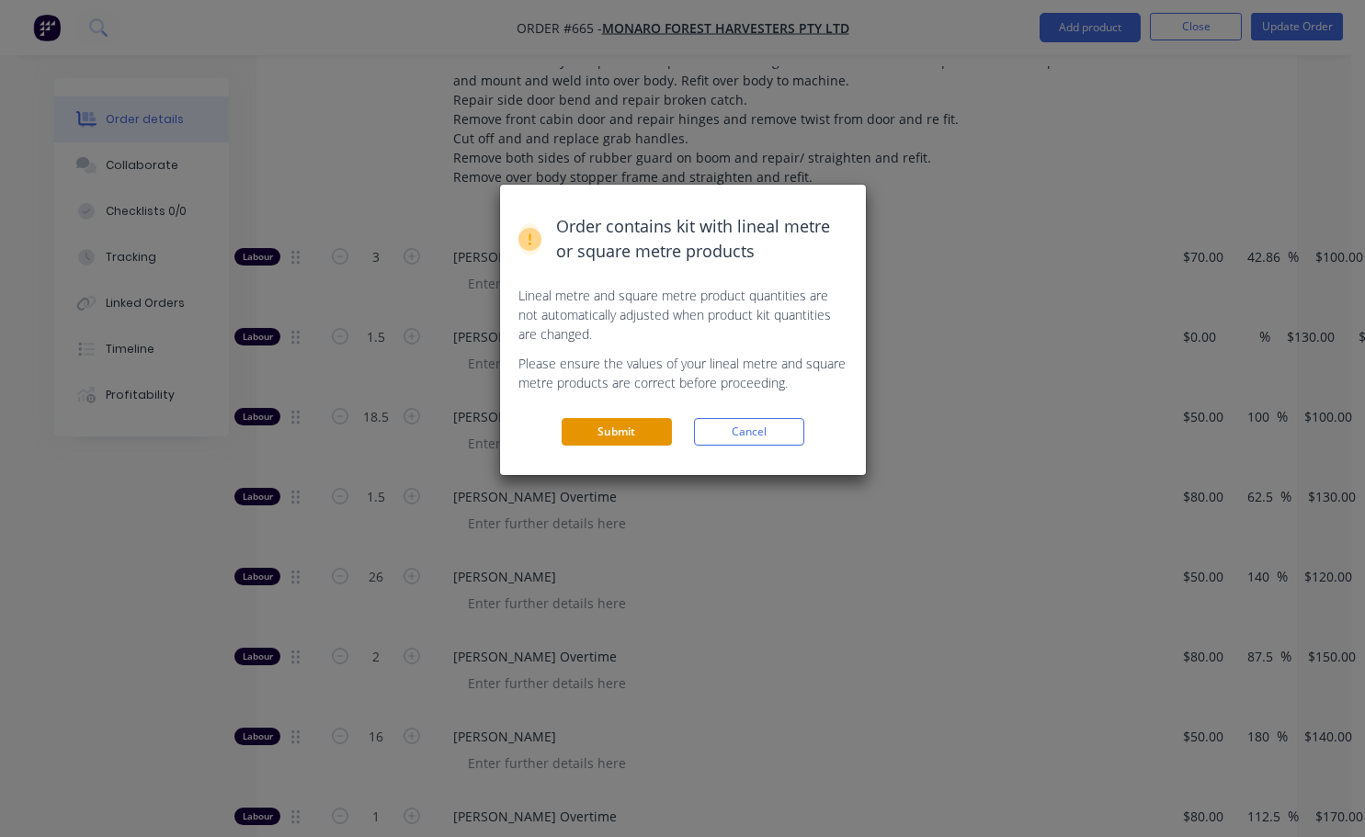
click at [643, 430] on button "Submit" at bounding box center [617, 432] width 110 height 28
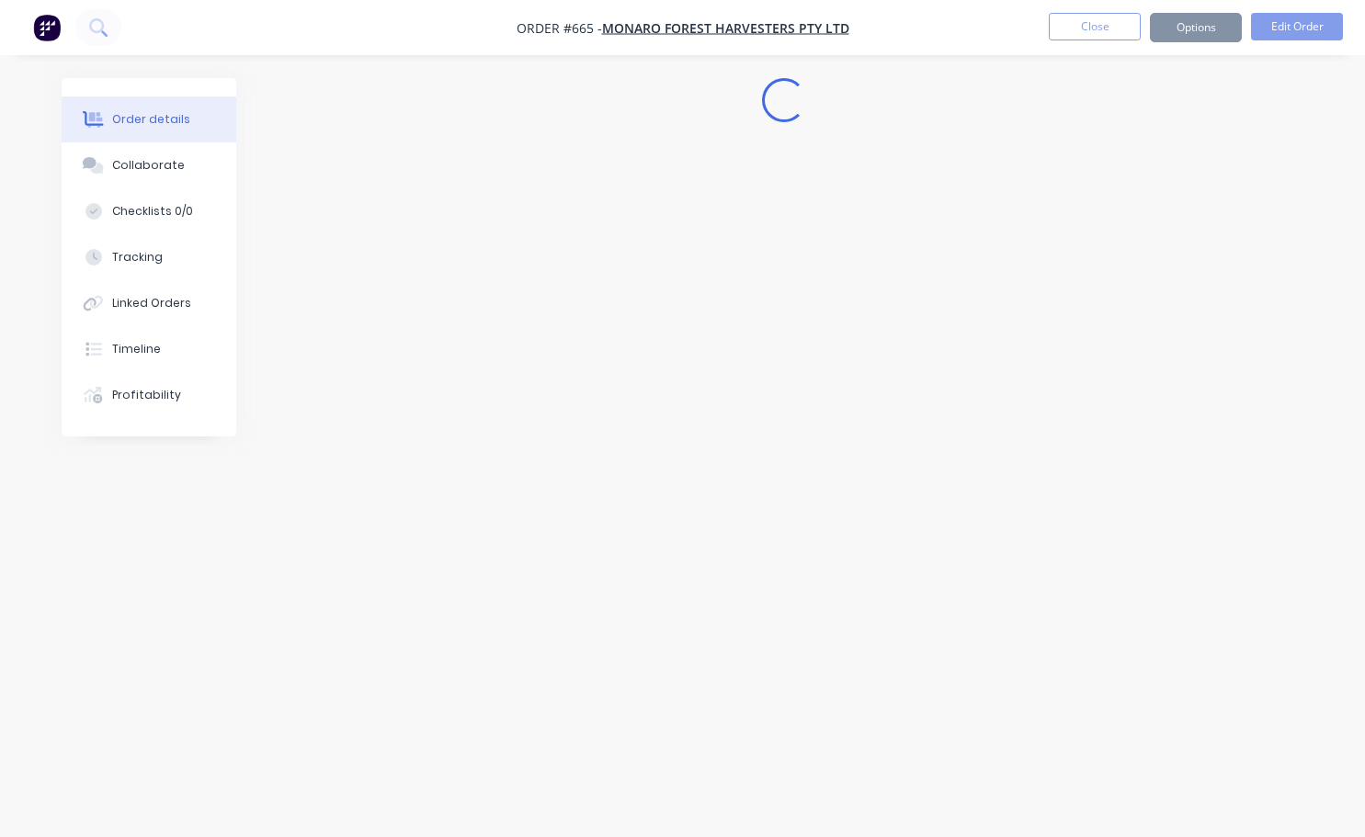
scroll to position [0, 0]
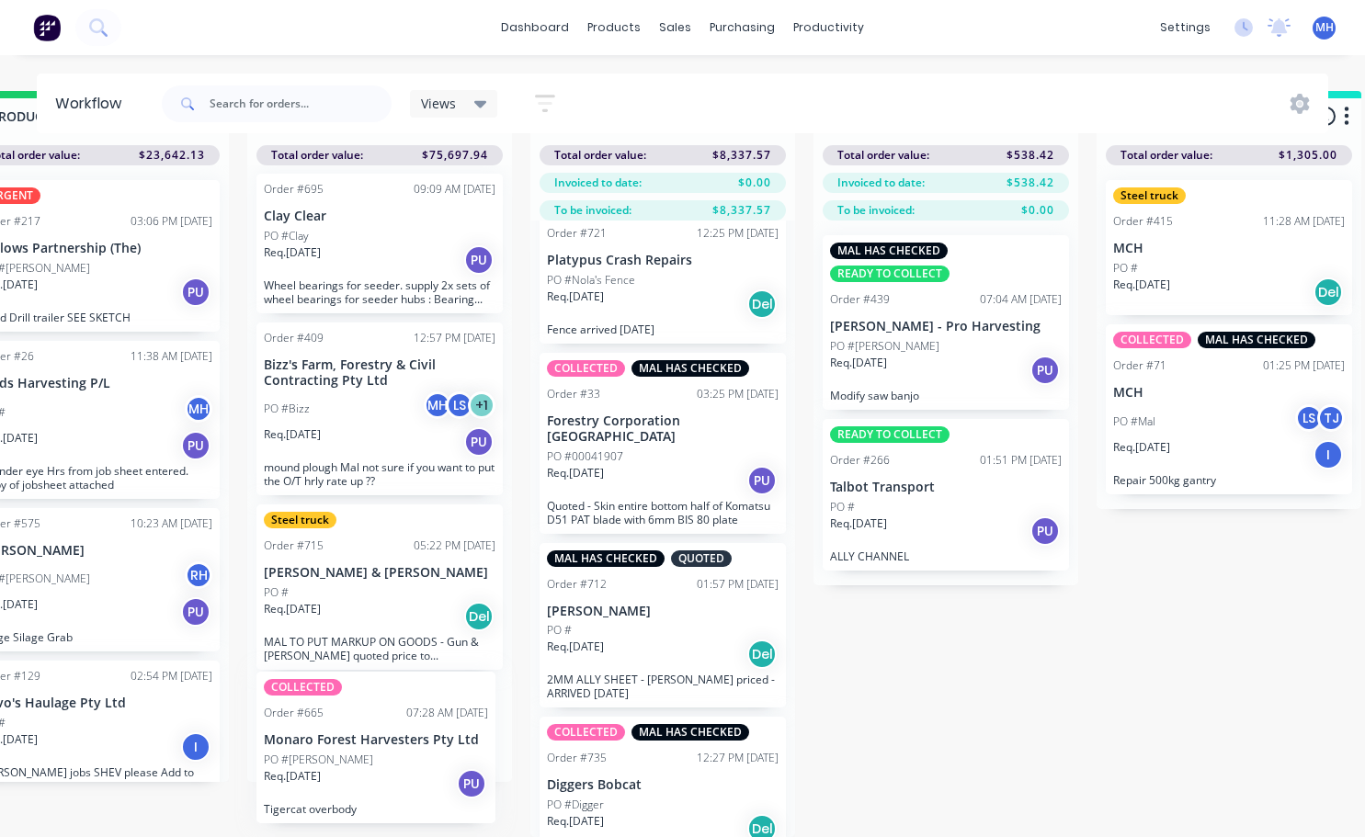
scroll to position [8, 0]
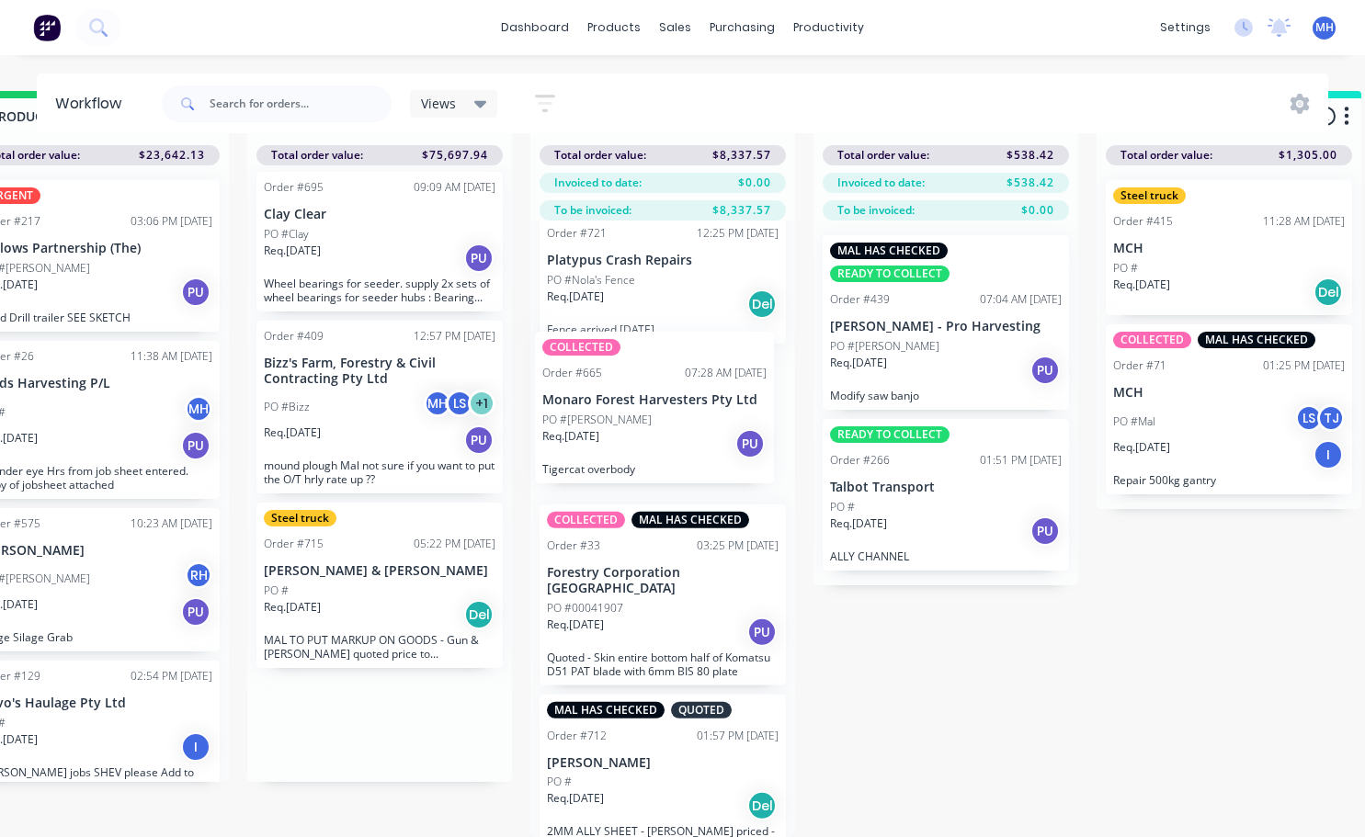
drag, startPoint x: 370, startPoint y: 747, endPoint x: 654, endPoint y: 405, distance: 443.9
click at [654, 405] on div "QUOTES TO DO 1 Status colour #273444 hex #273444 Save Cancel Notifications Emai…" at bounding box center [311, 464] width 3066 height 746
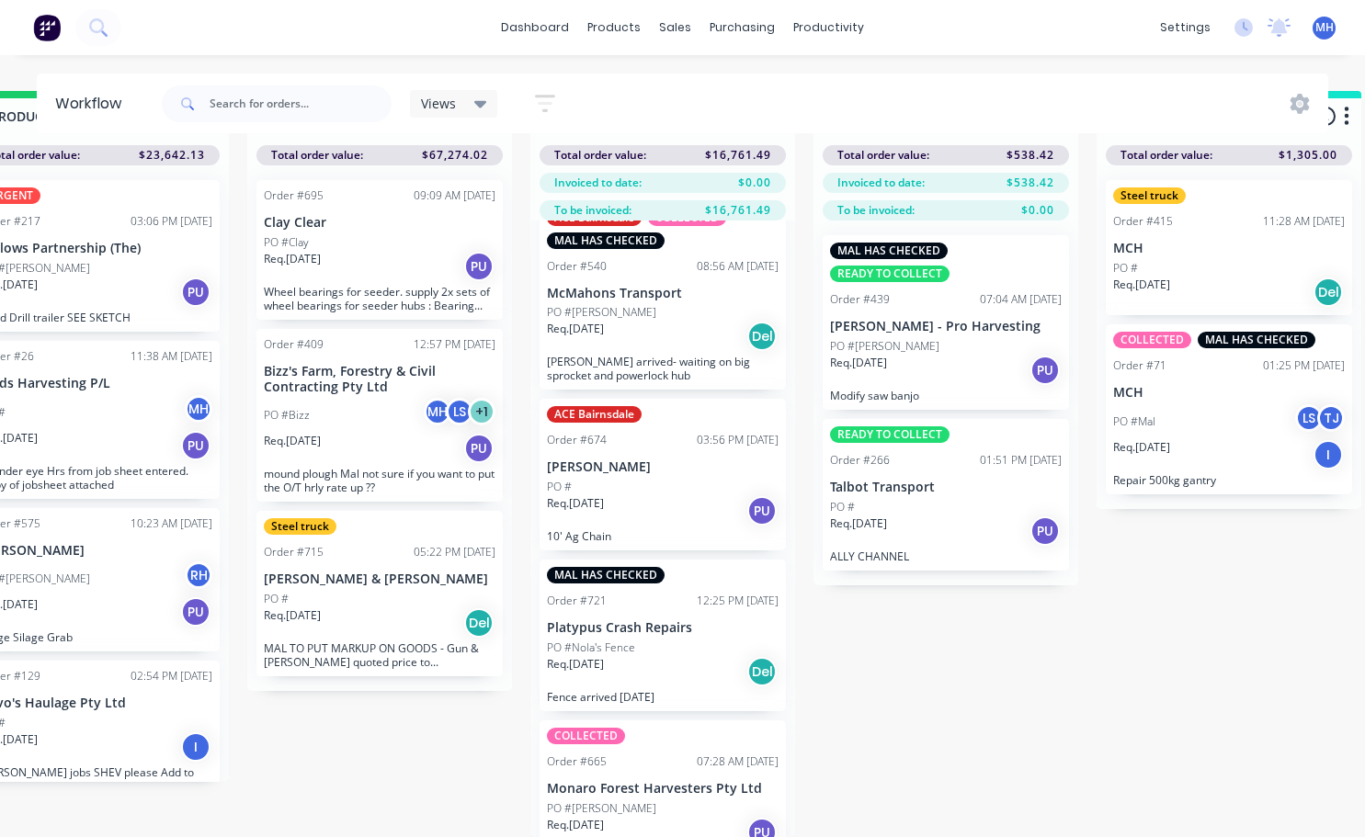
scroll to position [447, 0]
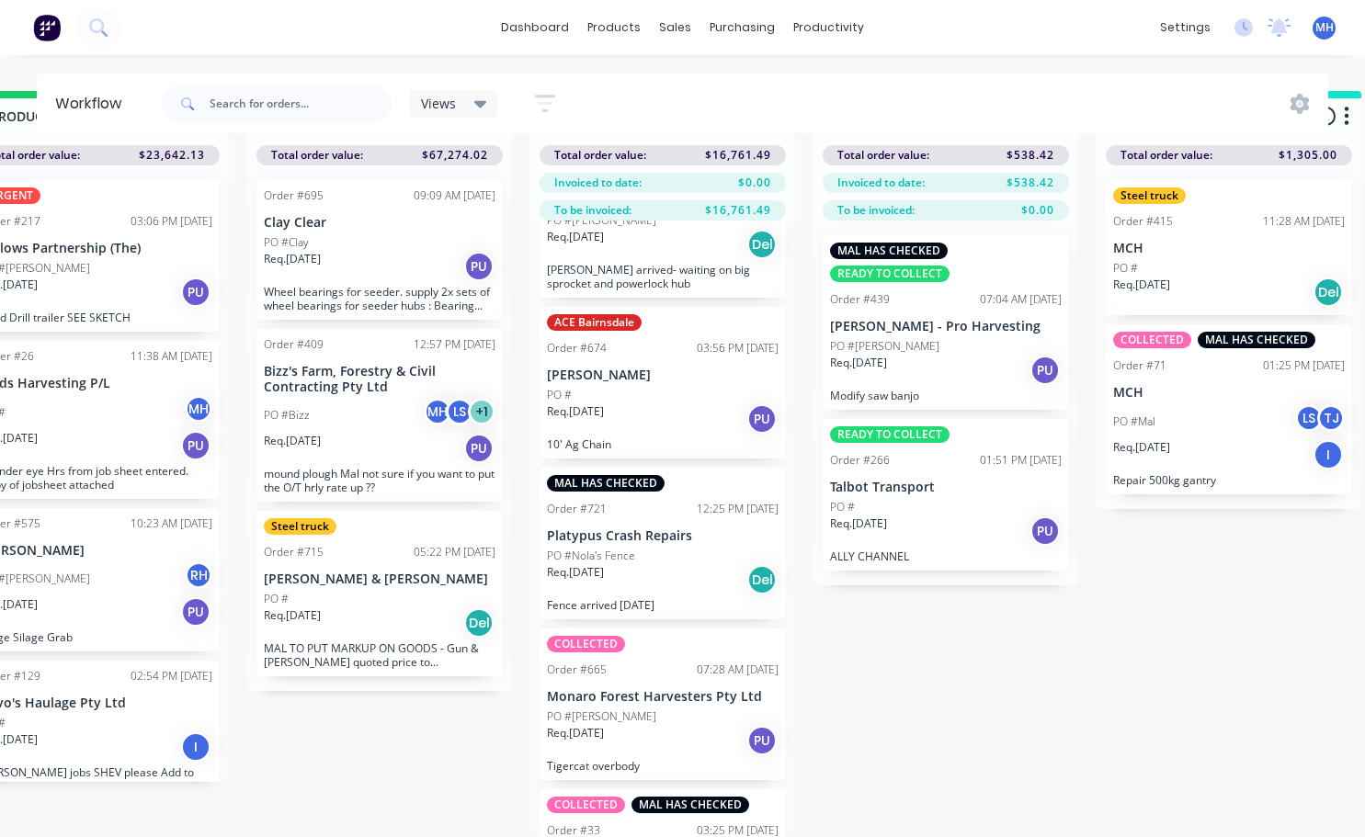
click at [668, 670] on div "COLLECTED Order #665 07:28 AM [DATE] Monaro Forest Harvesters Pty Ltd PO #[PERS…" at bounding box center [663, 705] width 246 height 152
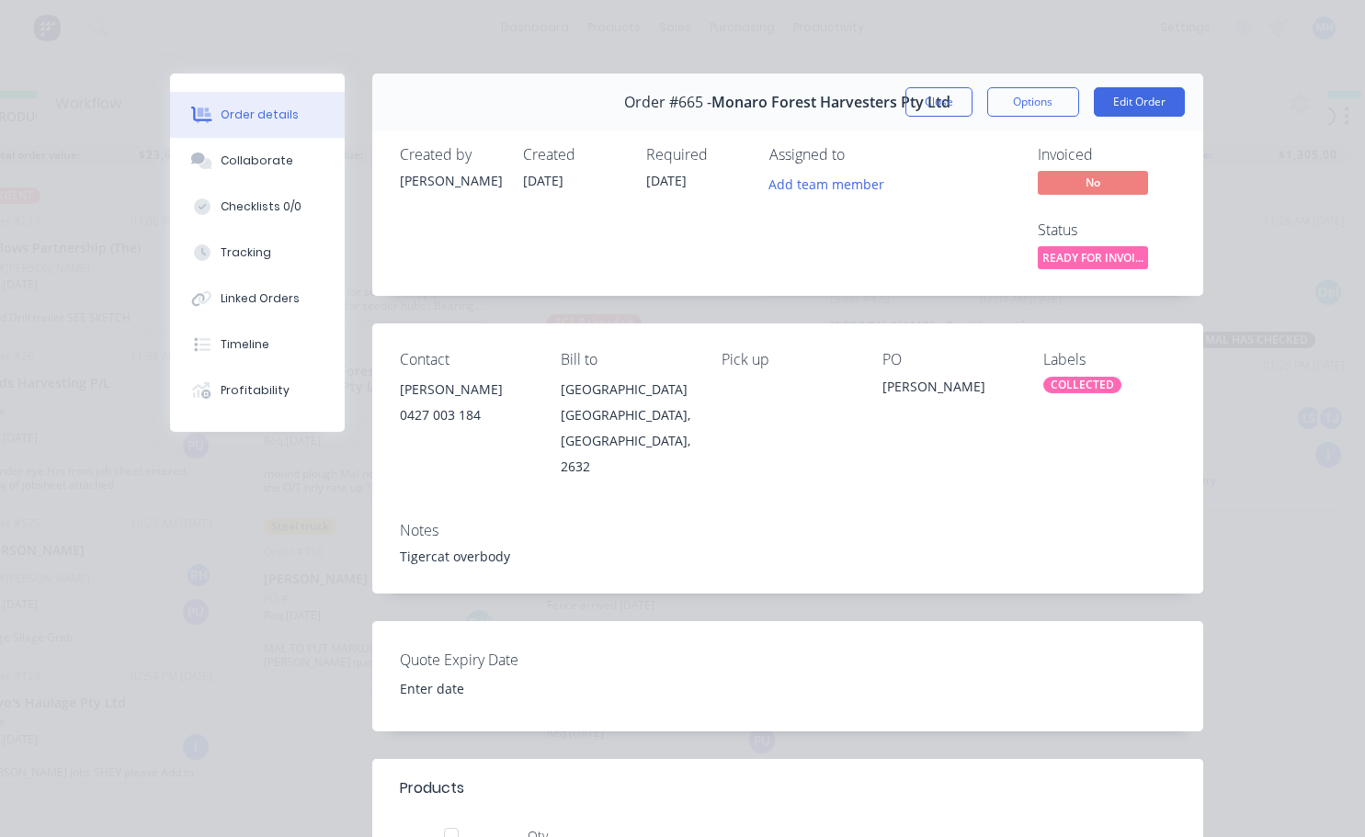
click at [1053, 382] on div "COLLECTED" at bounding box center [1082, 385] width 78 height 17
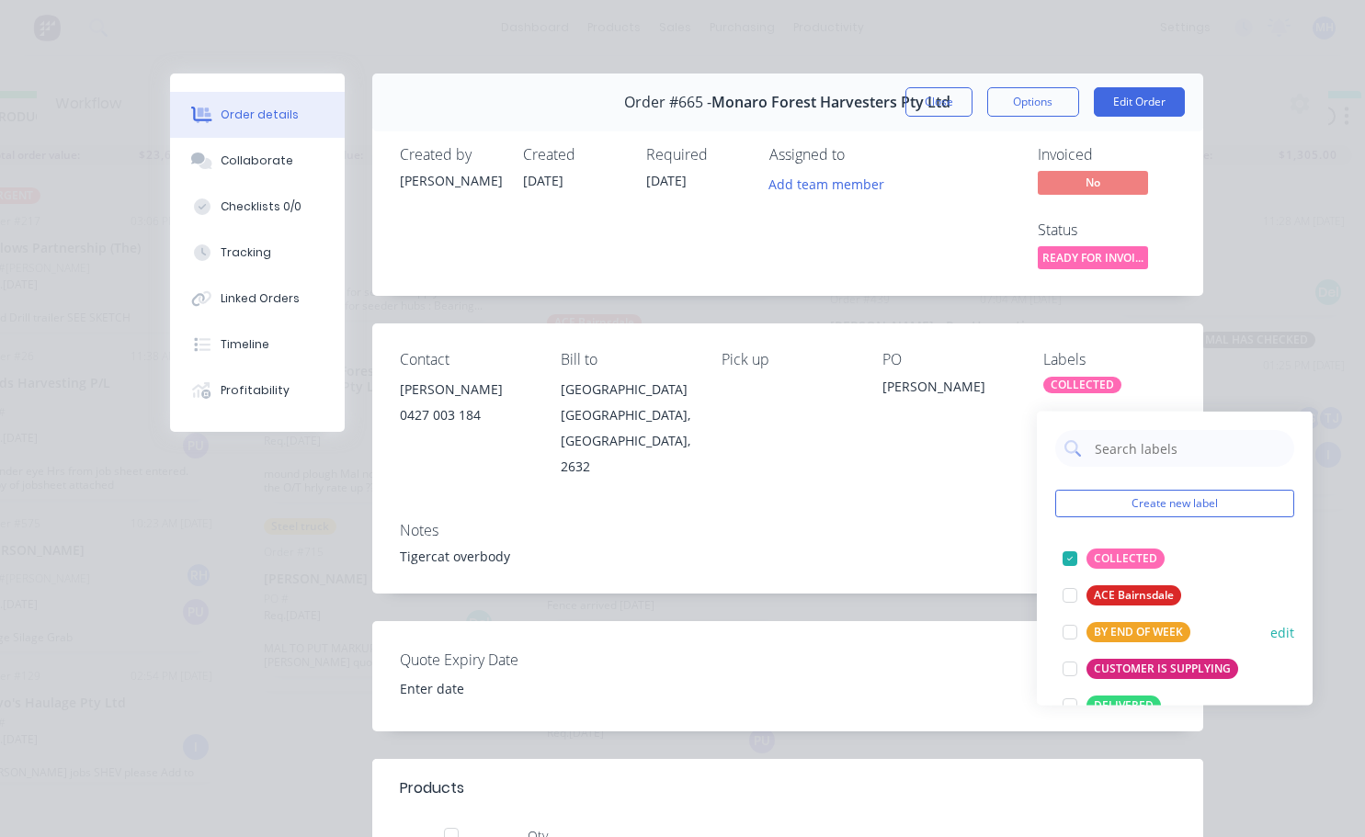
scroll to position [184, 0]
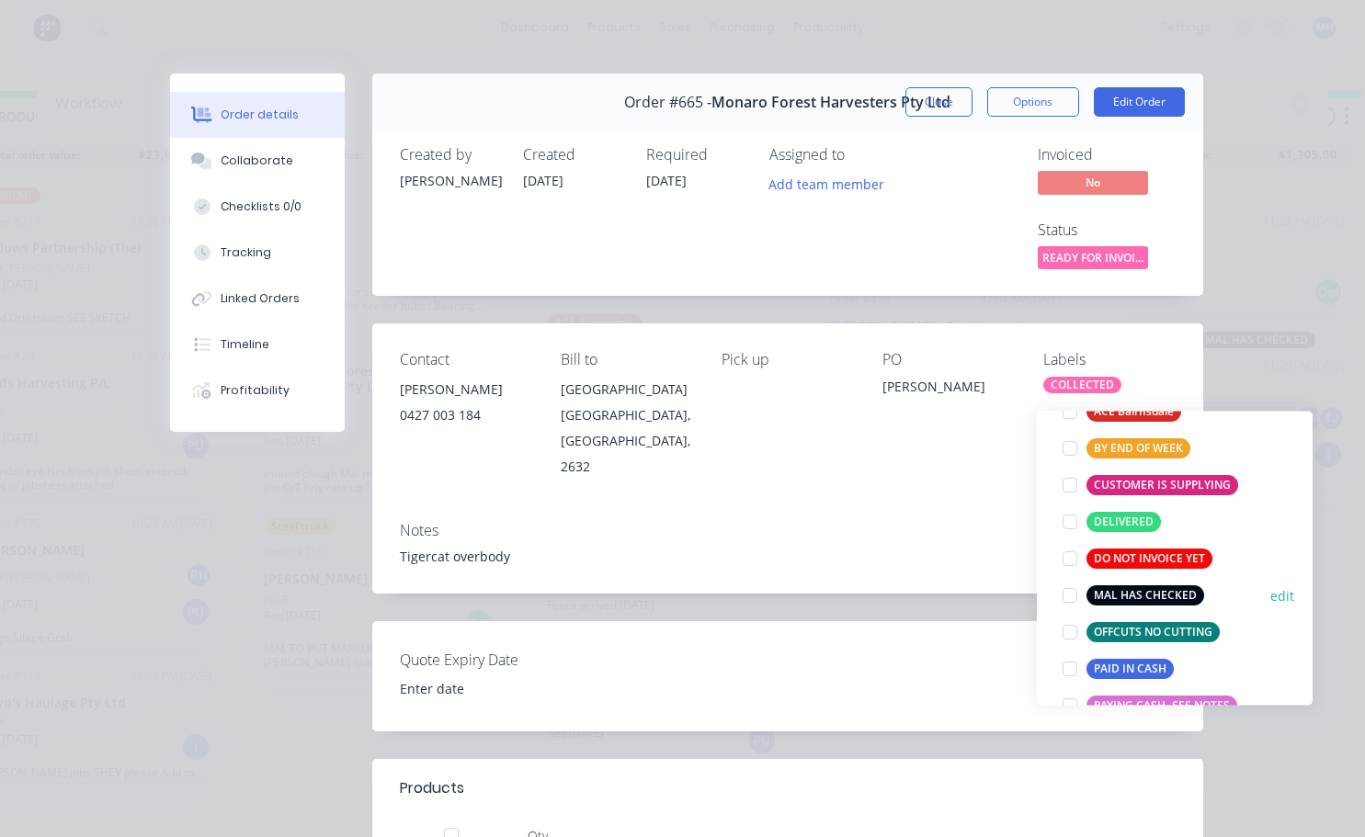
click at [1066, 583] on div at bounding box center [1070, 595] width 37 height 37
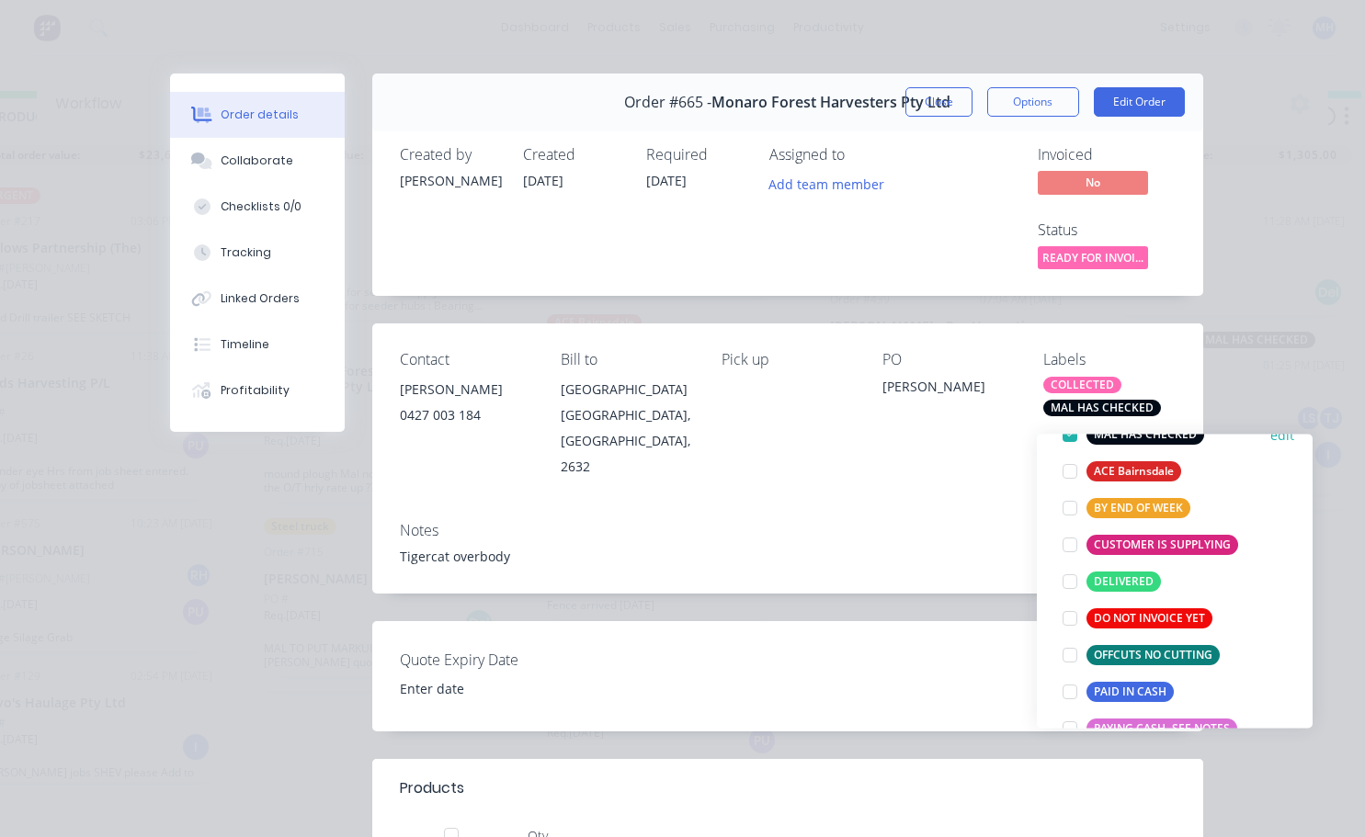
scroll to position [0, 0]
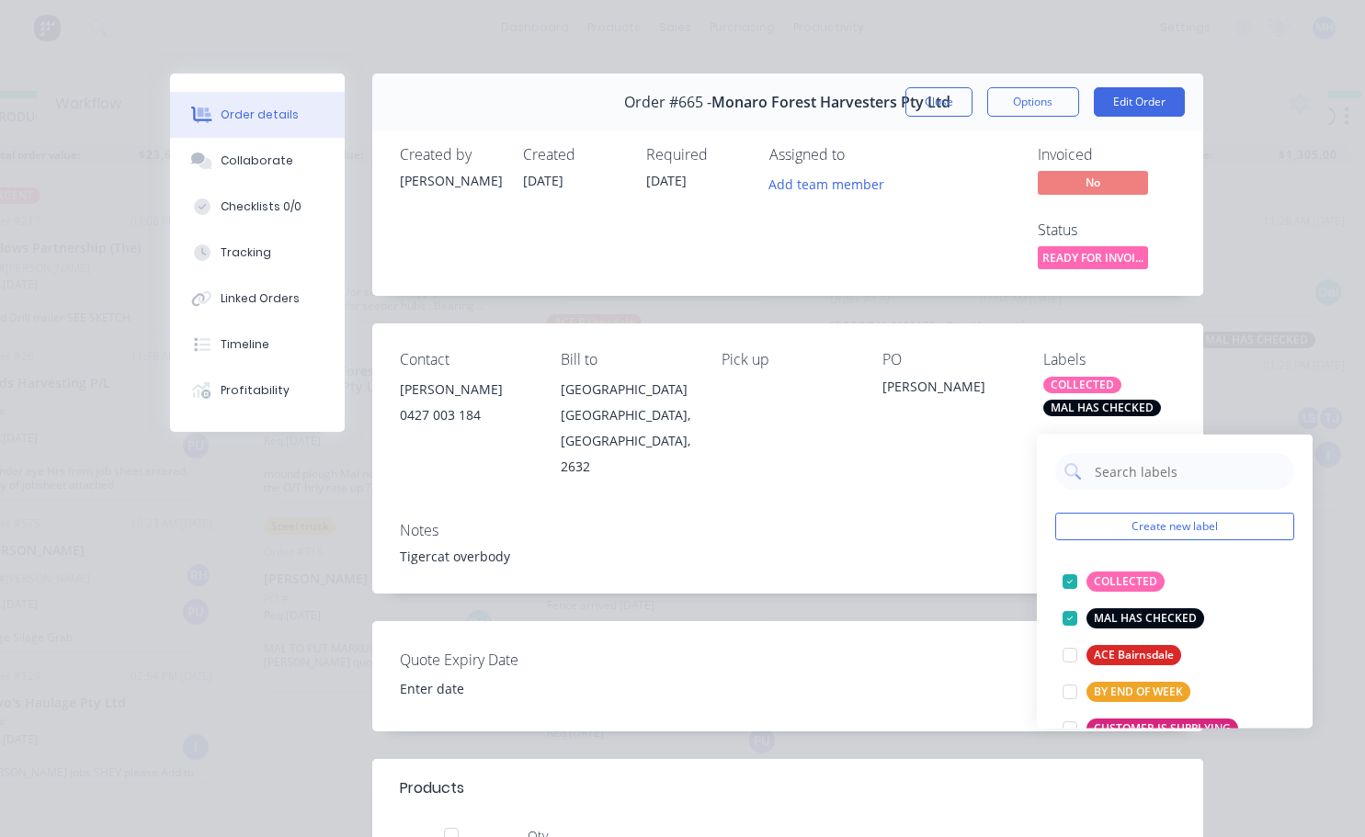
click at [891, 517] on div "Notes Tigercat overbody" at bounding box center [787, 550] width 831 height 86
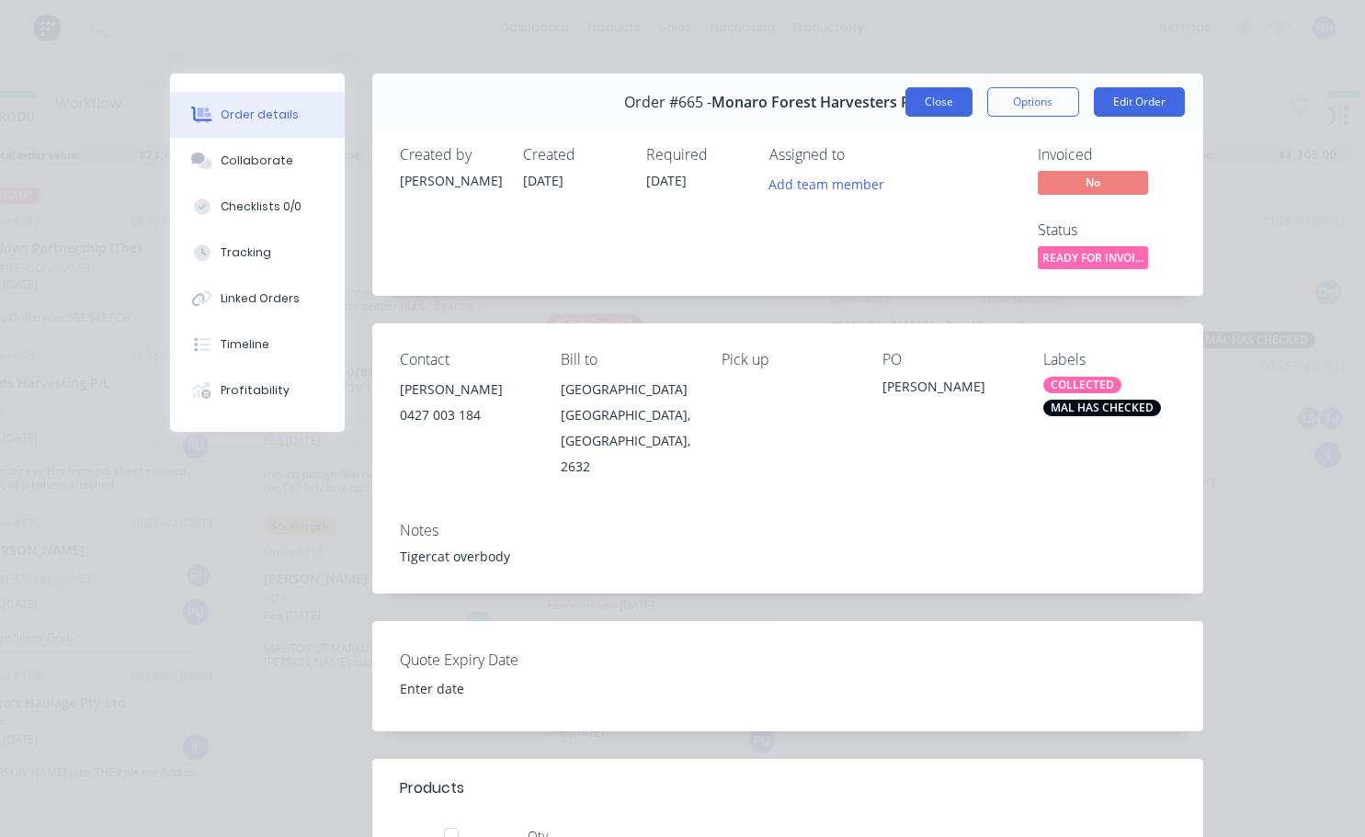
click at [936, 110] on button "Close" at bounding box center [938, 101] width 67 height 29
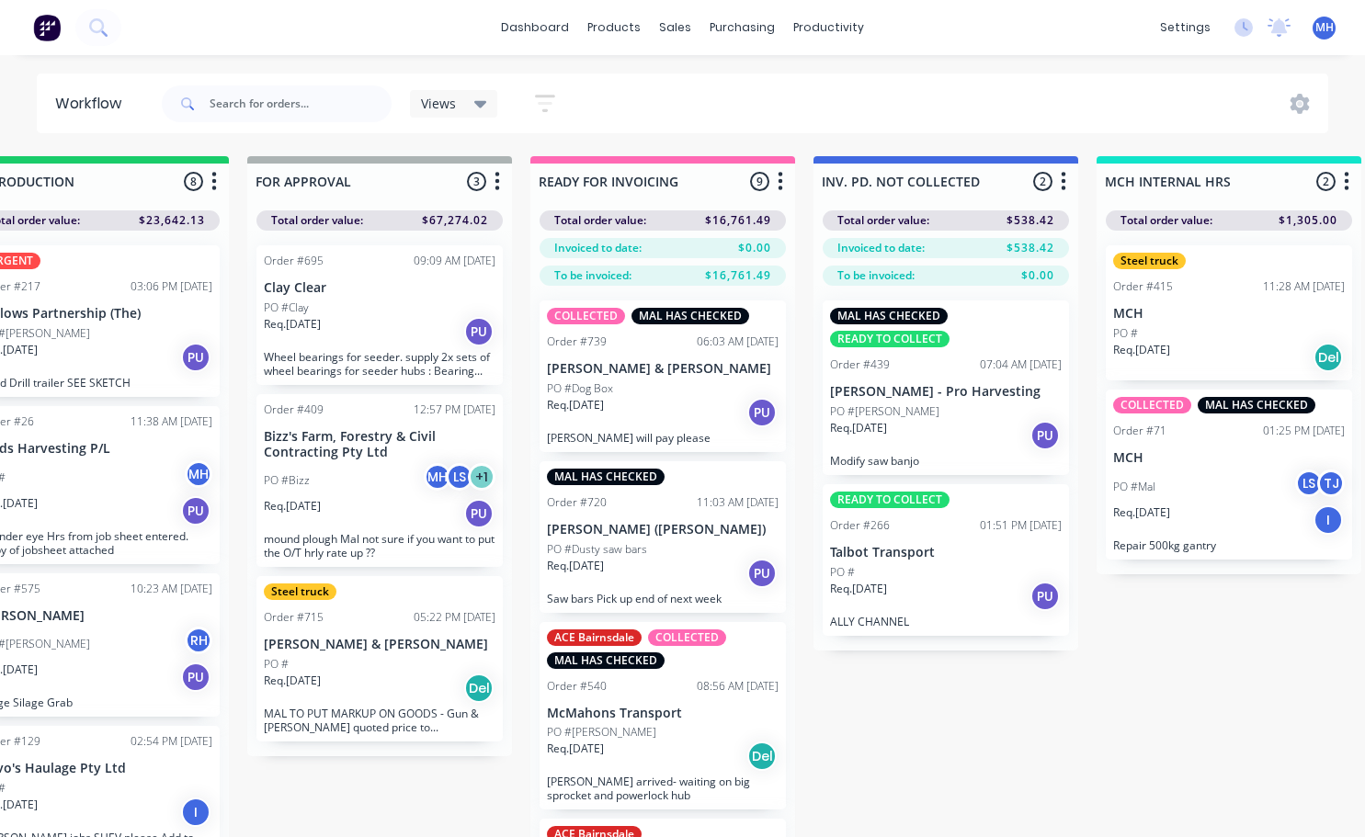
click at [320, 321] on p "Req. [DATE]" at bounding box center [292, 324] width 57 height 17
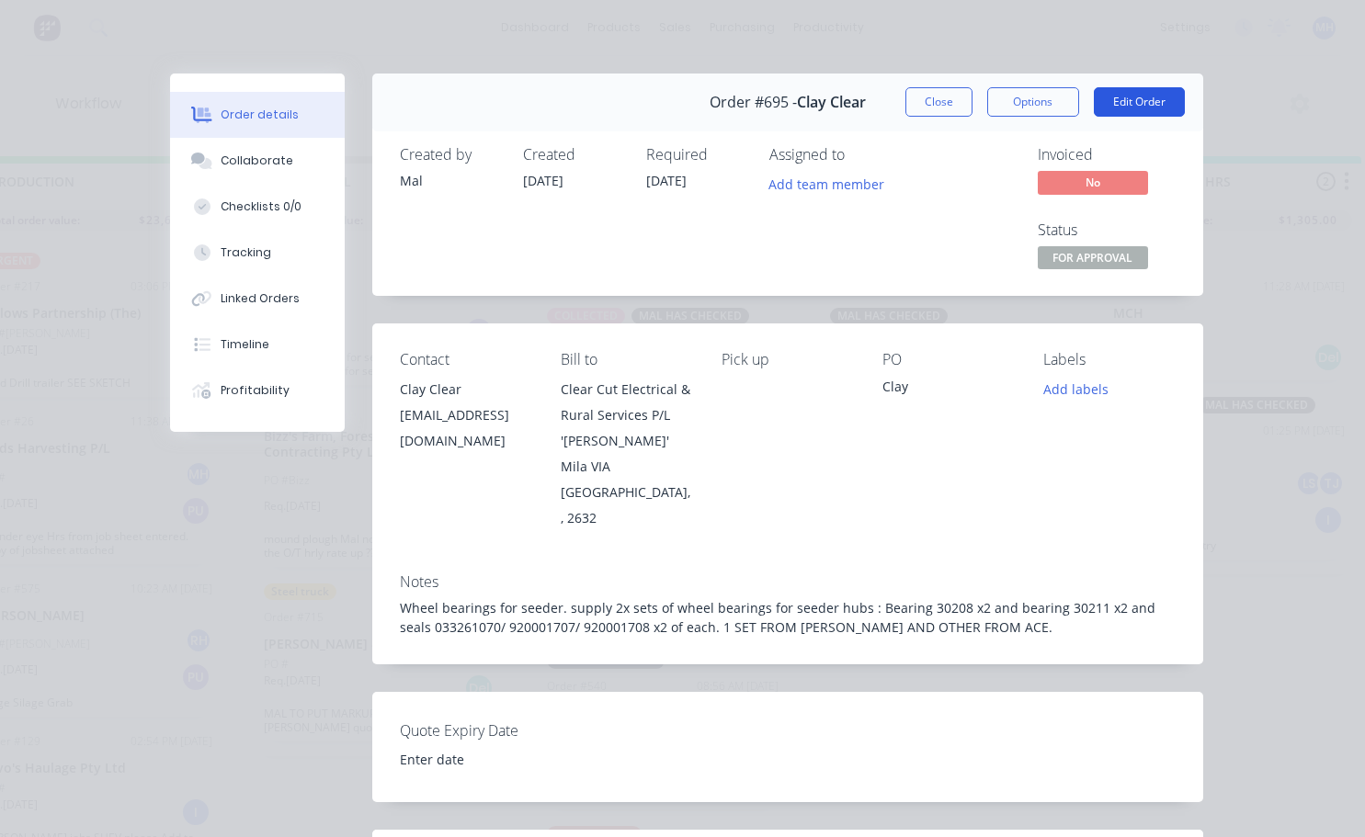
click at [1147, 97] on button "Edit Order" at bounding box center [1139, 101] width 91 height 29
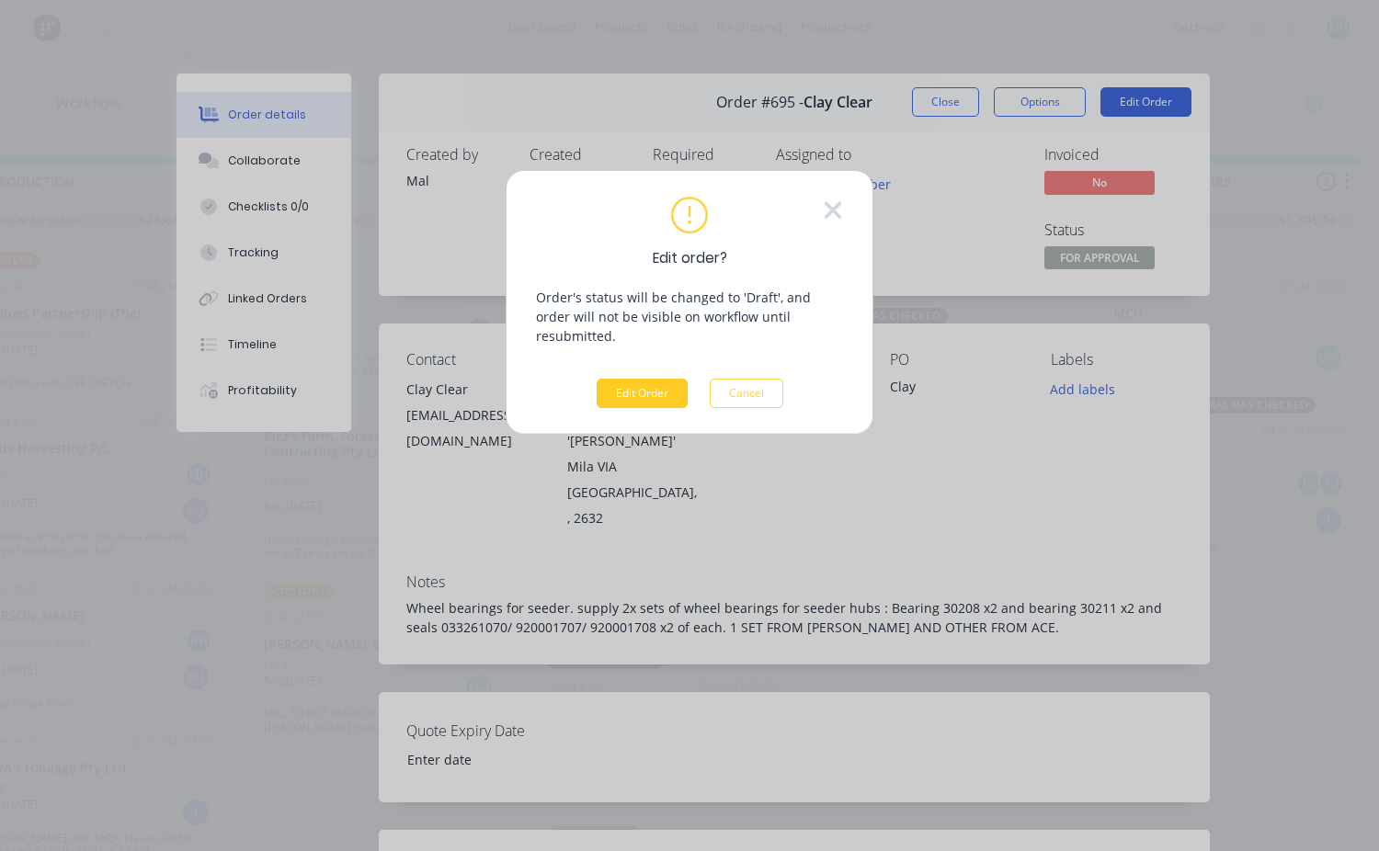
click at [648, 382] on button "Edit Order" at bounding box center [642, 393] width 91 height 29
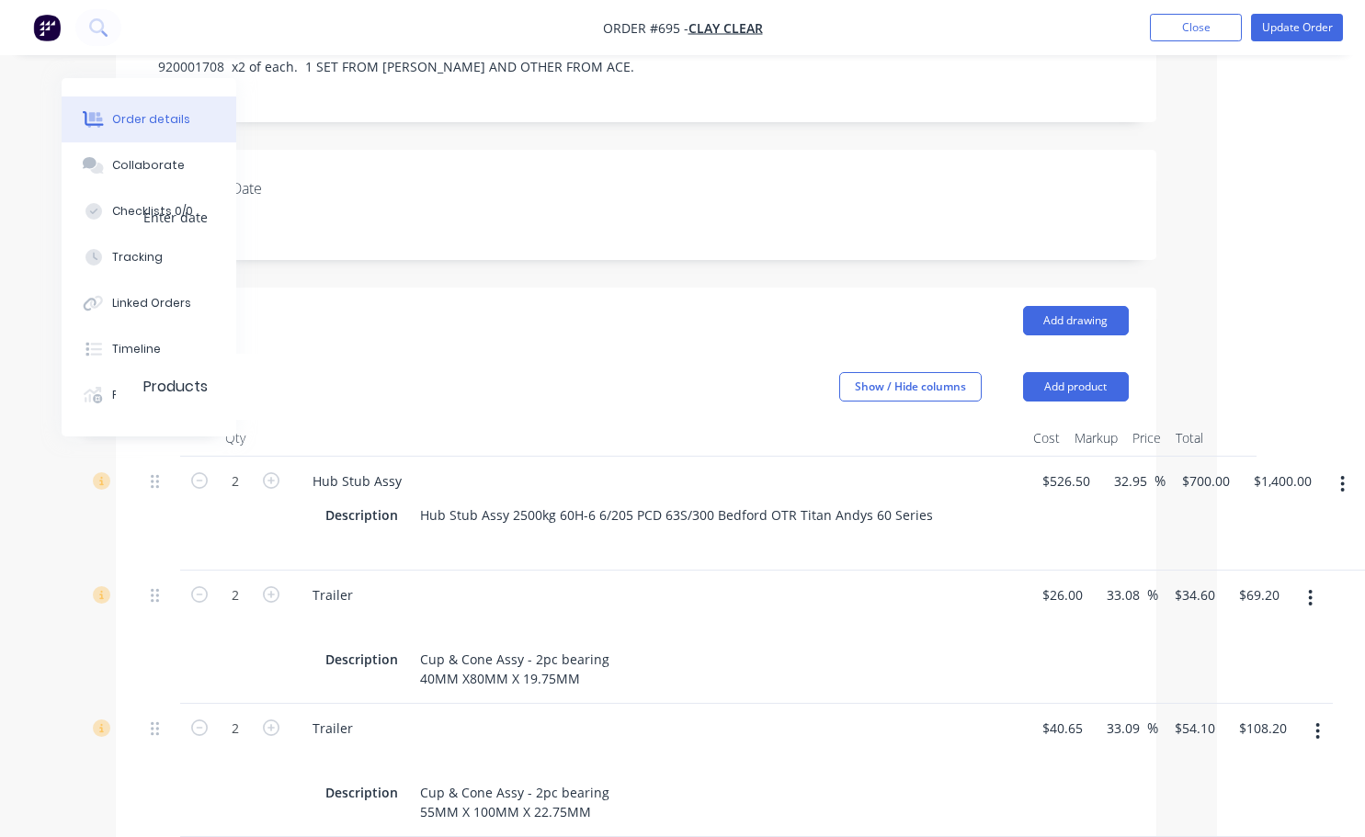
scroll to position [460, 148]
click at [1341, 478] on icon "button" at bounding box center [1343, 486] width 4 height 17
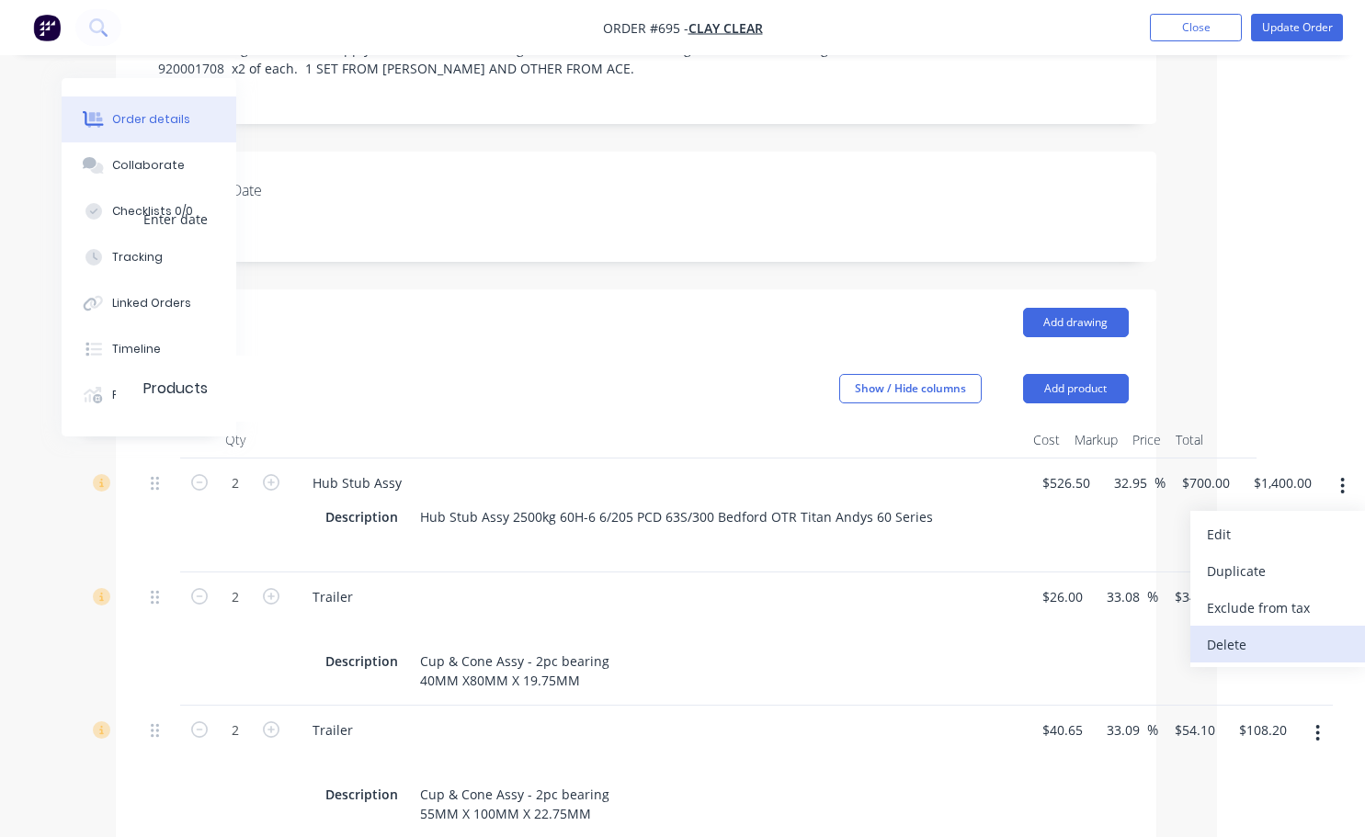
click at [1223, 631] on div "Delete" at bounding box center [1278, 644] width 142 height 27
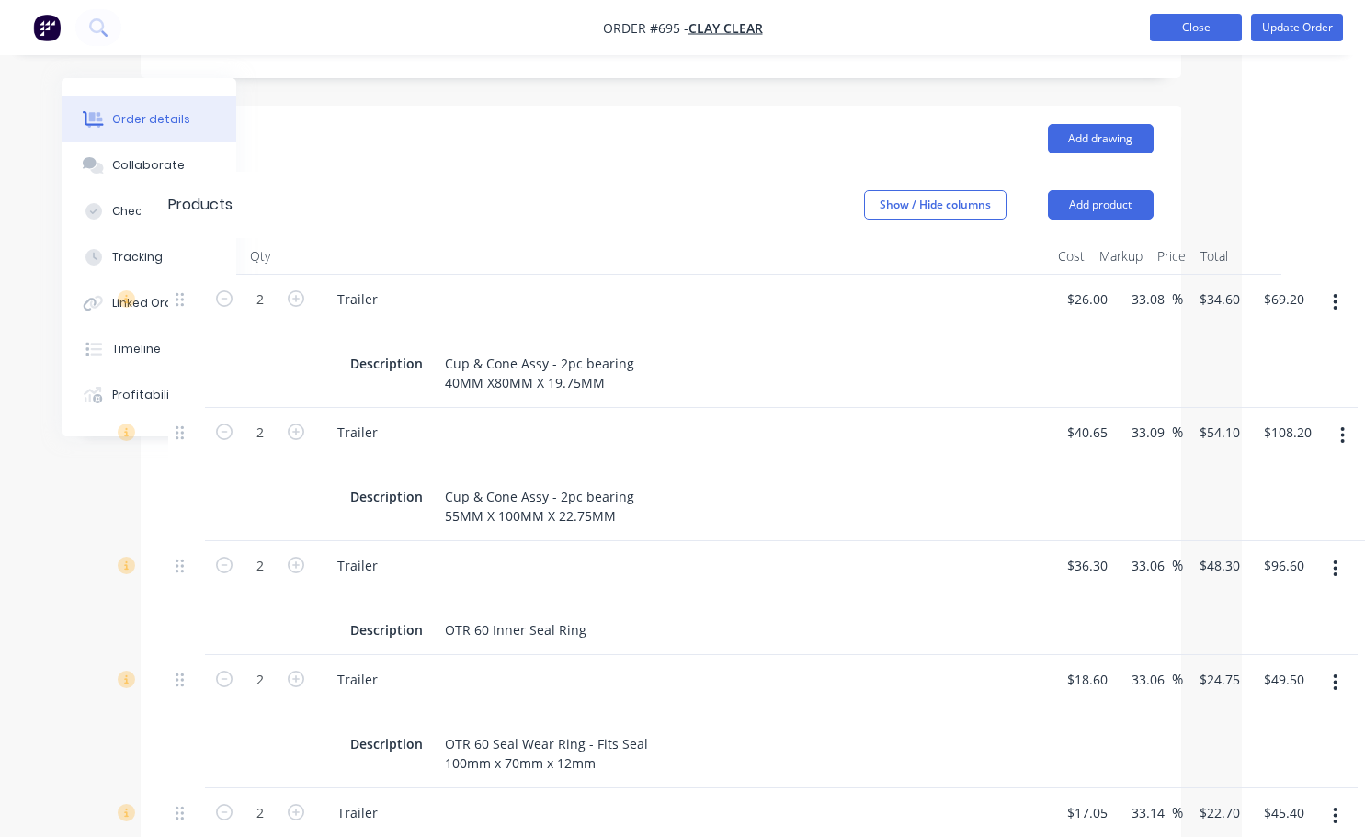
scroll to position [552, 123]
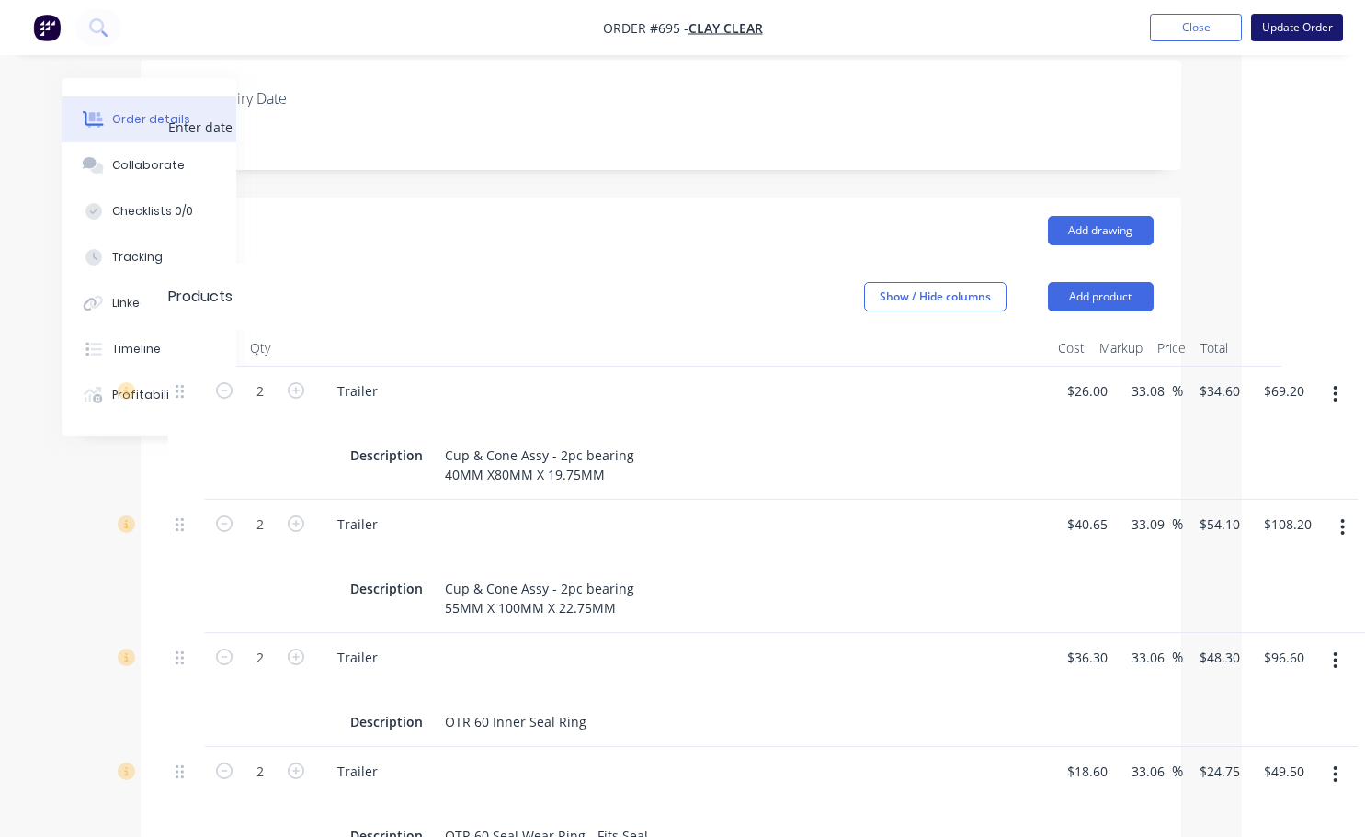
click at [1259, 32] on button "Update Order" at bounding box center [1297, 28] width 92 height 28
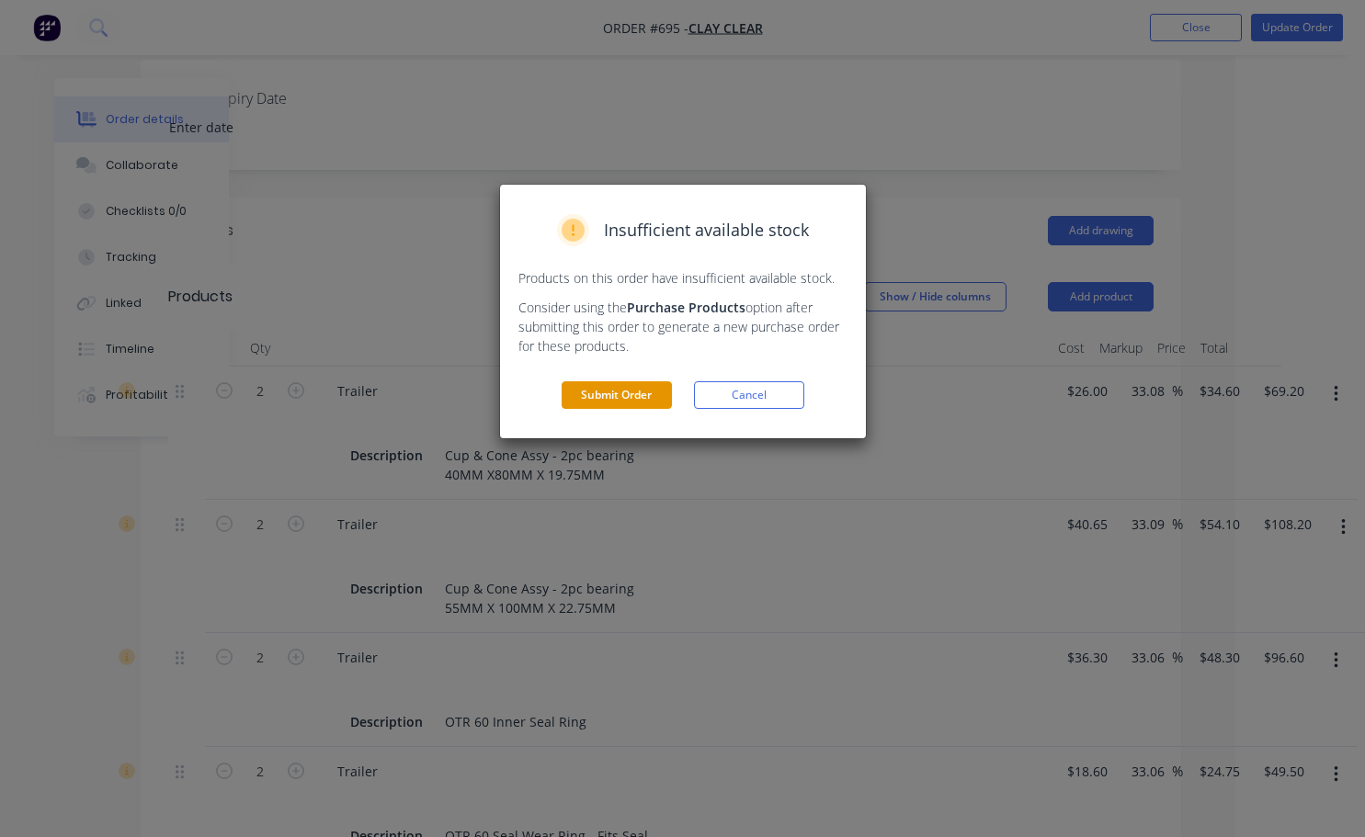
click at [635, 404] on button "Submit Order" at bounding box center [617, 395] width 110 height 28
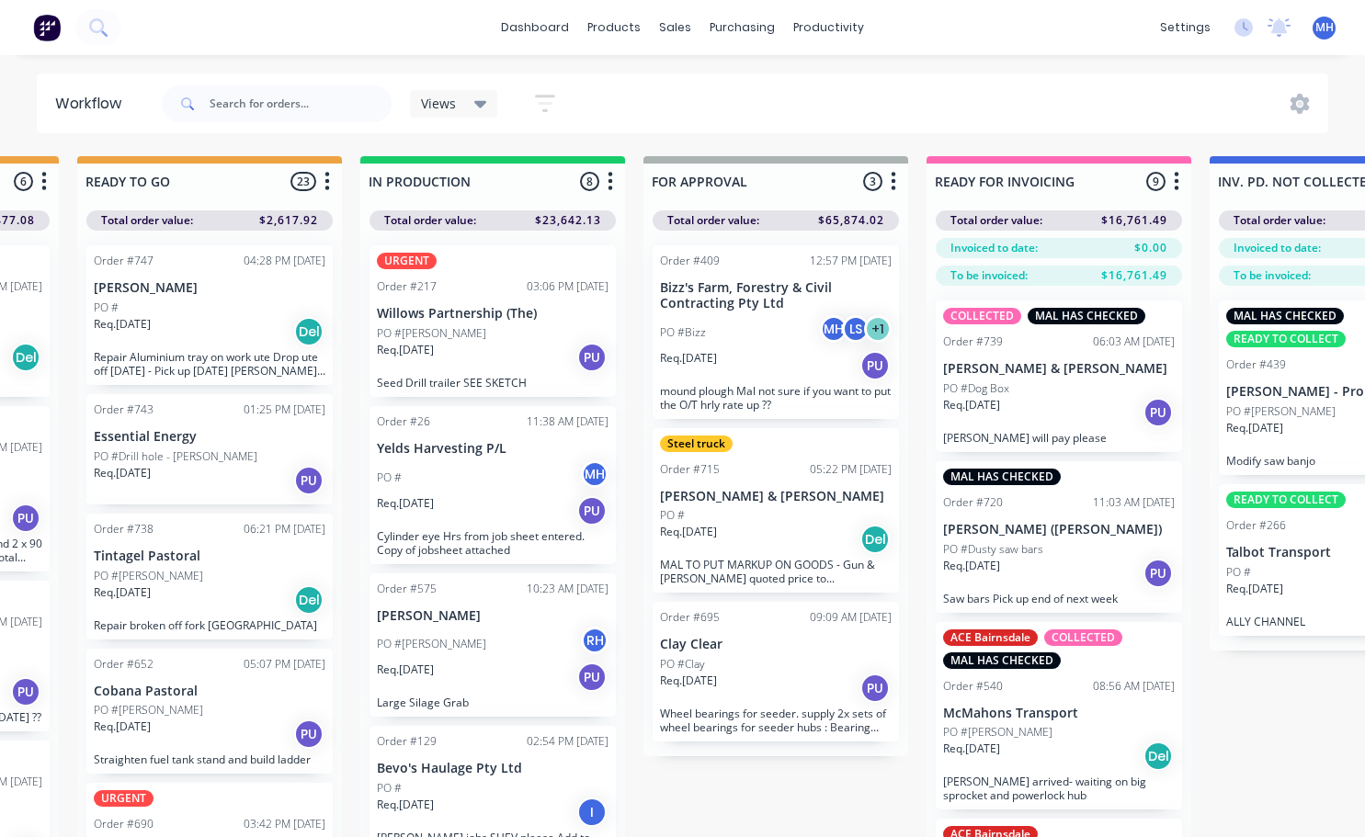
scroll to position [0, 802]
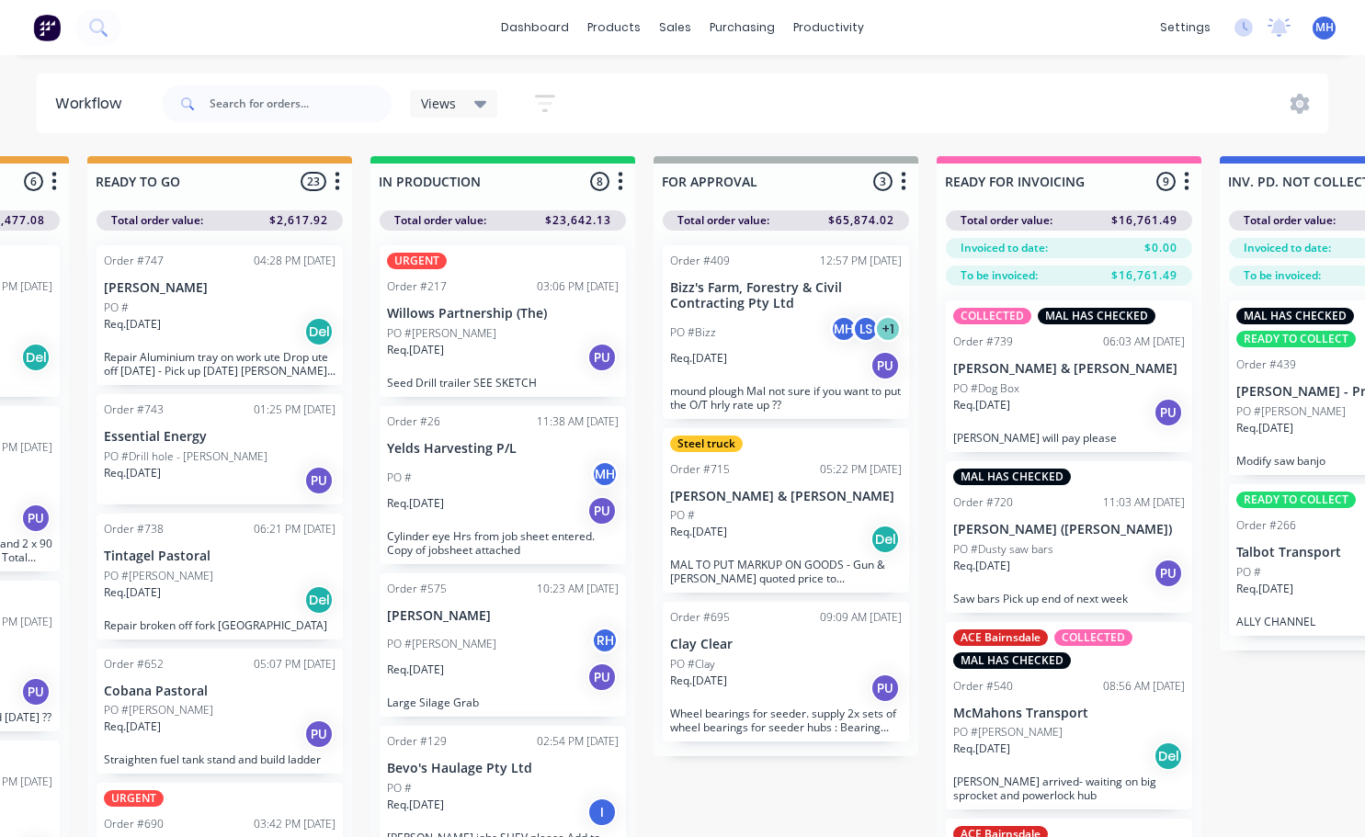
click at [766, 697] on div "Req. [DATE] PU" at bounding box center [786, 688] width 232 height 31
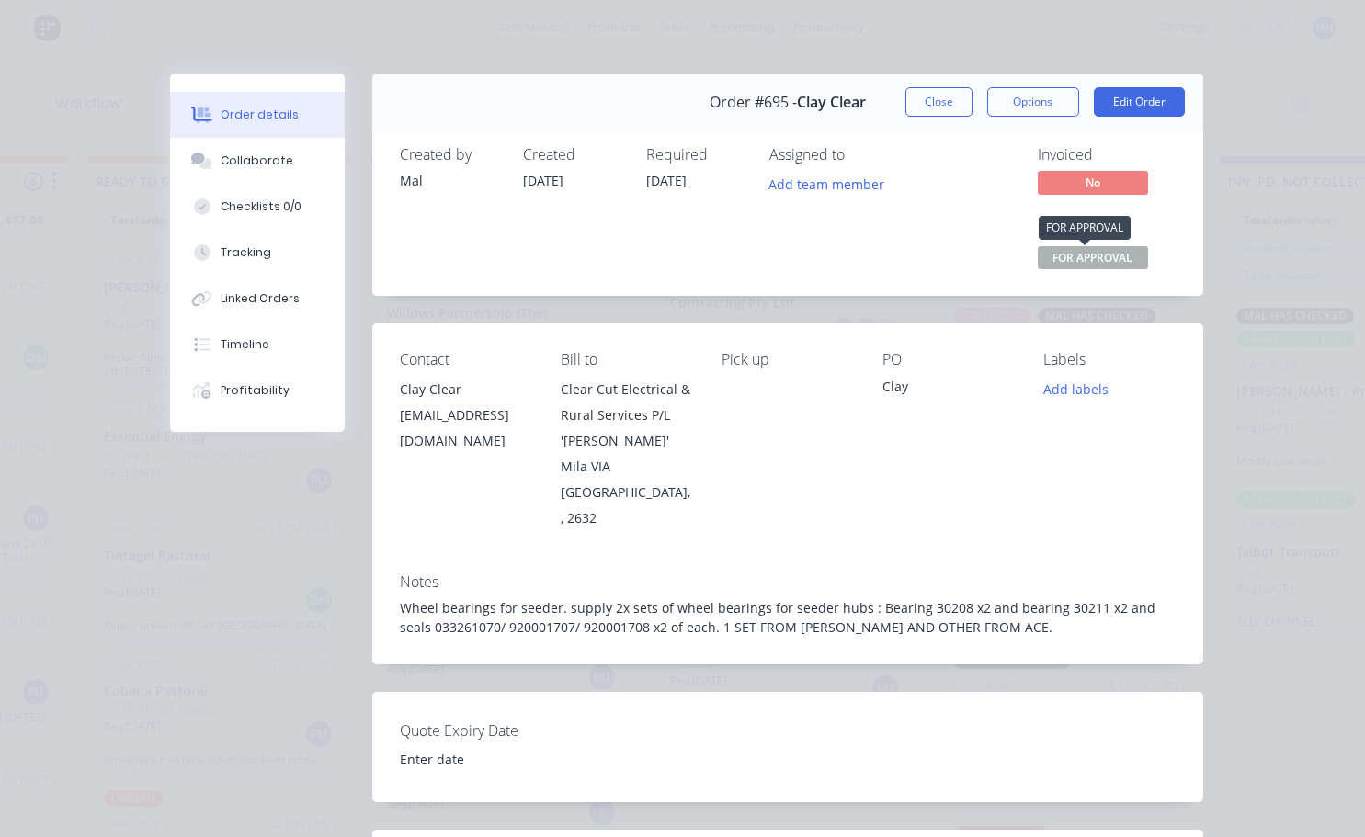
click at [1071, 253] on span "FOR APPROVAL" at bounding box center [1093, 257] width 110 height 23
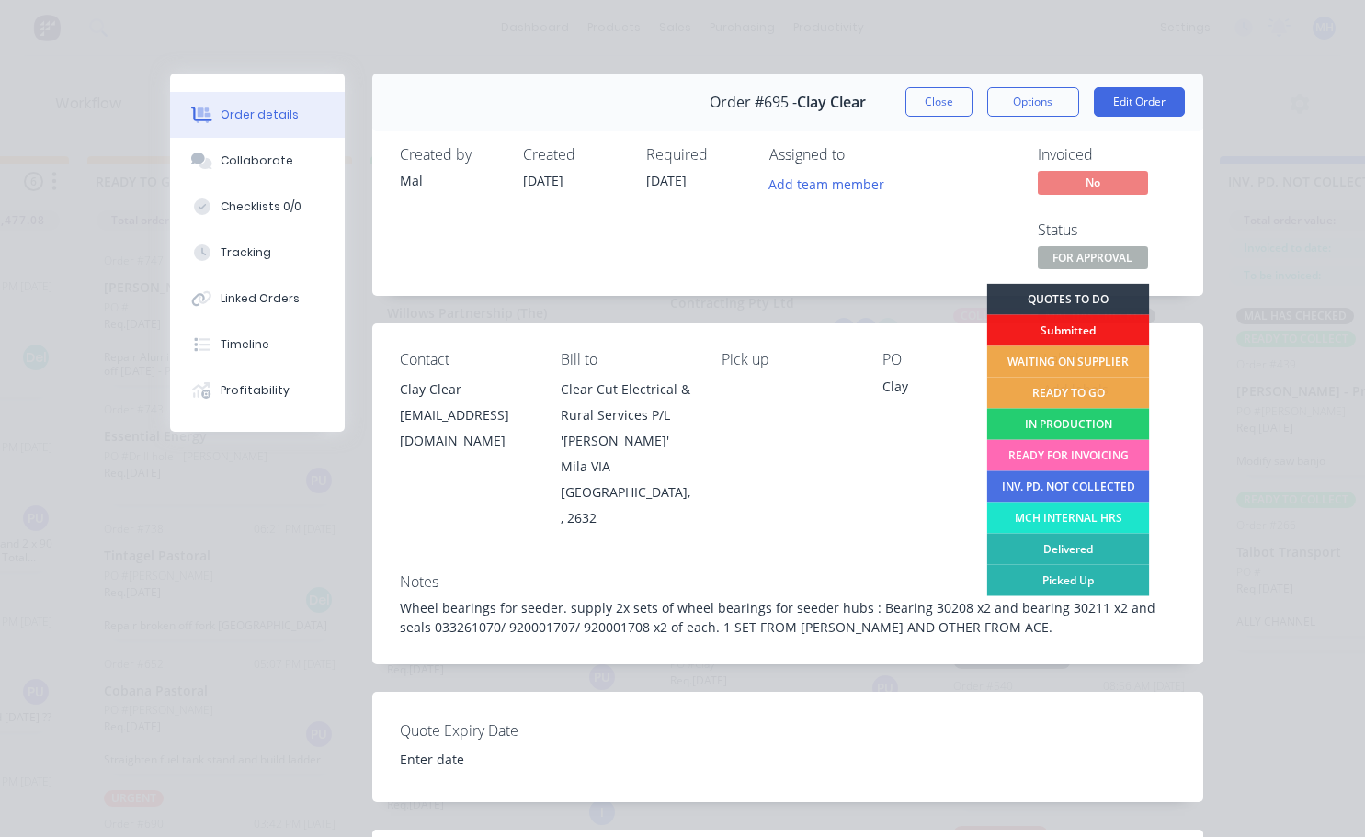
click at [1053, 449] on div "READY FOR INVOICING" at bounding box center [1067, 455] width 163 height 31
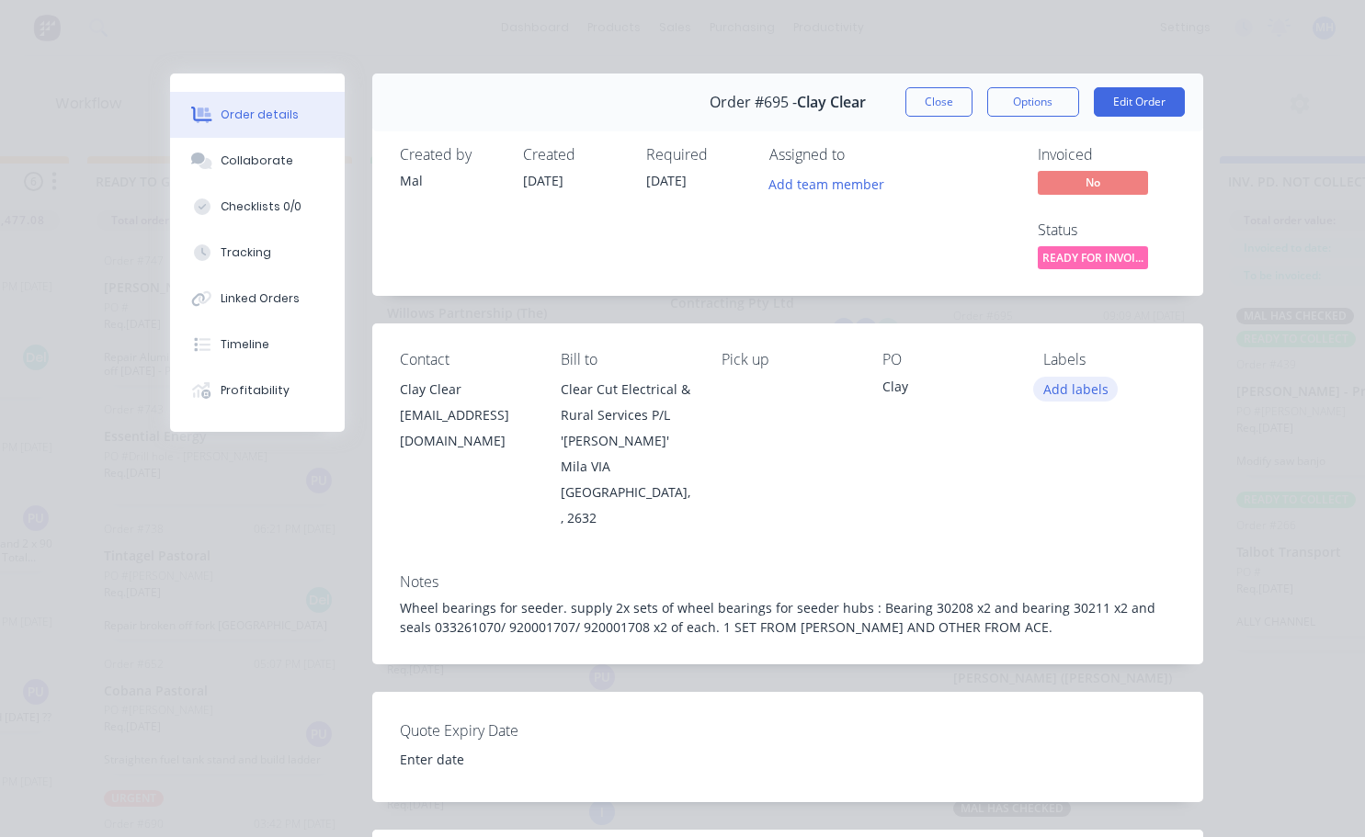
click at [1068, 391] on button "Add labels" at bounding box center [1075, 389] width 85 height 25
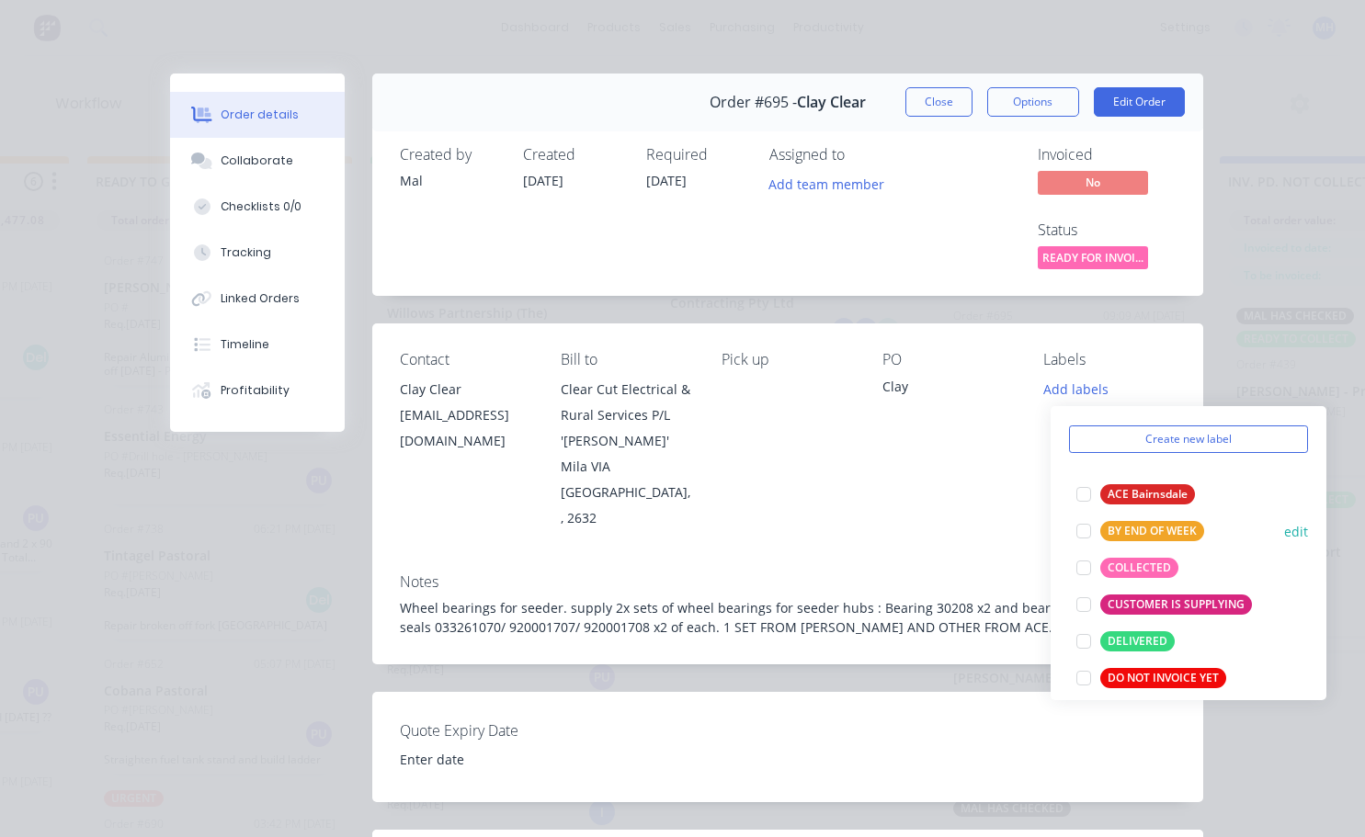
scroll to position [92, 0]
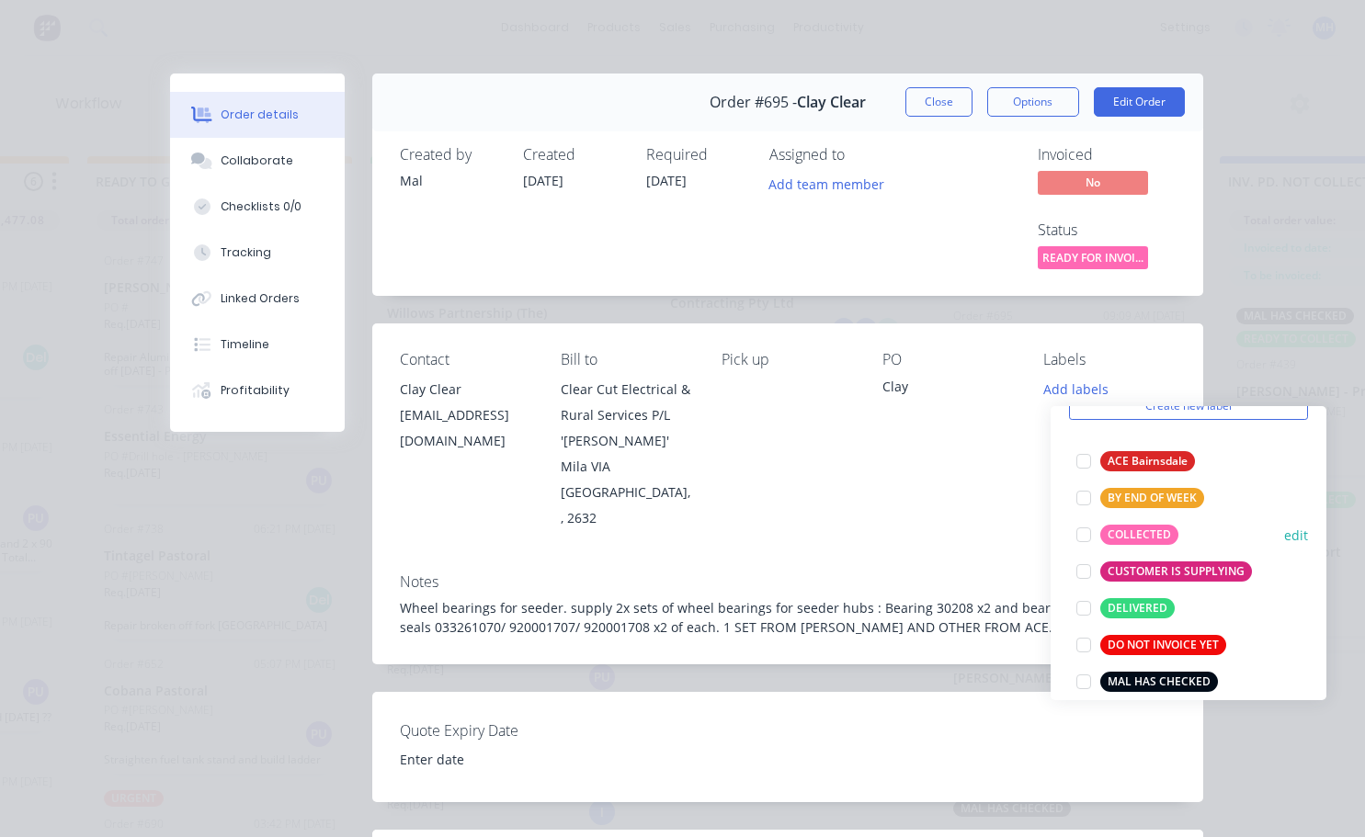
click at [1086, 539] on div at bounding box center [1083, 535] width 37 height 37
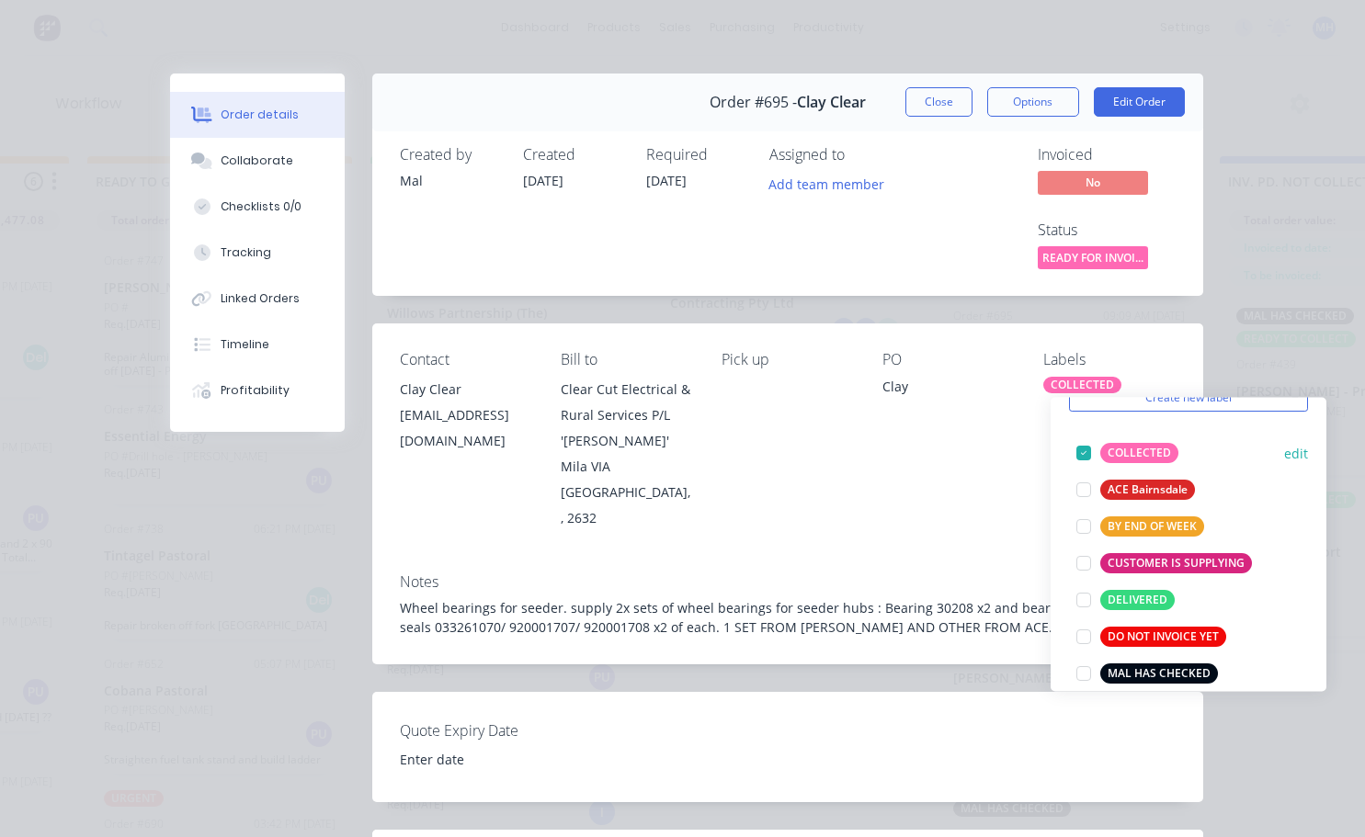
click at [1081, 446] on div at bounding box center [1083, 453] width 37 height 37
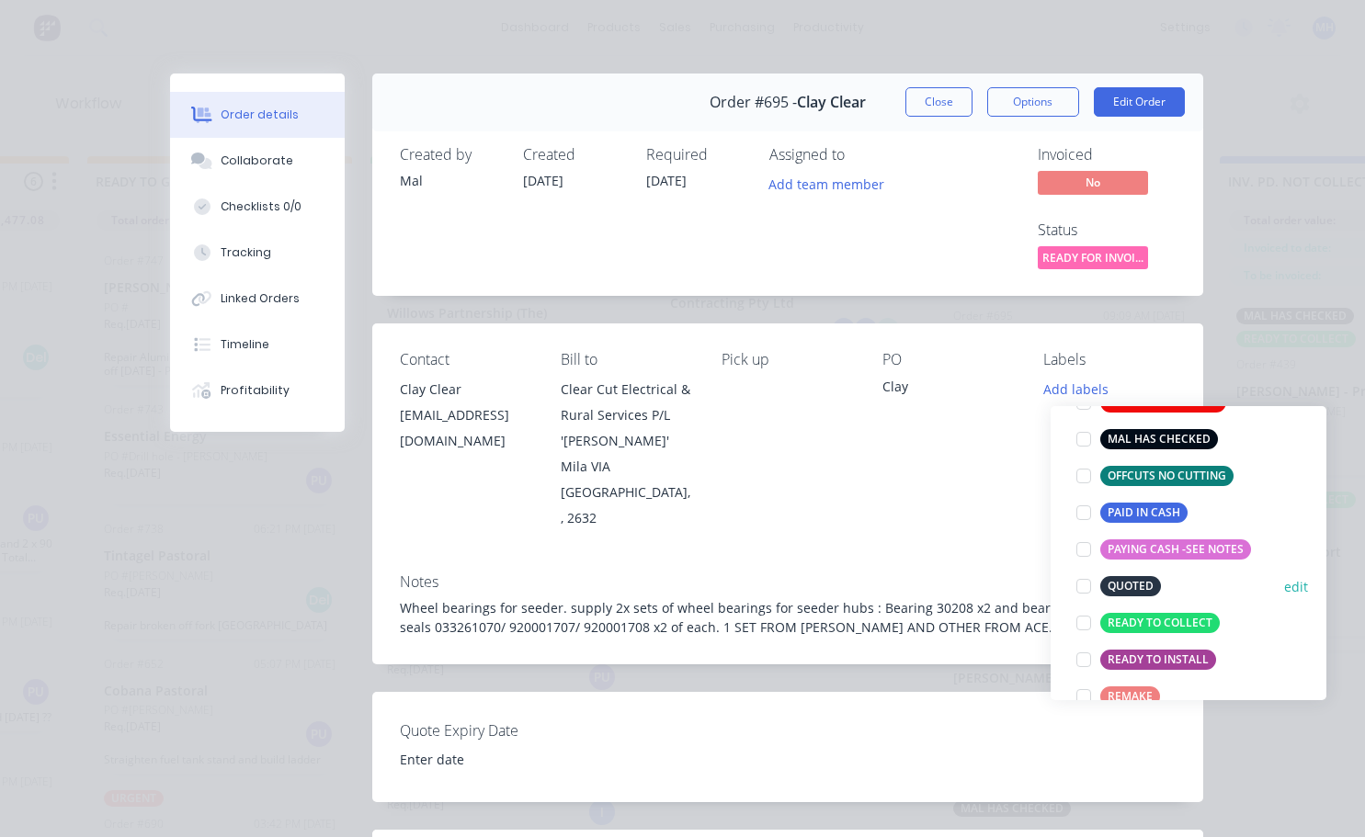
scroll to position [368, 0]
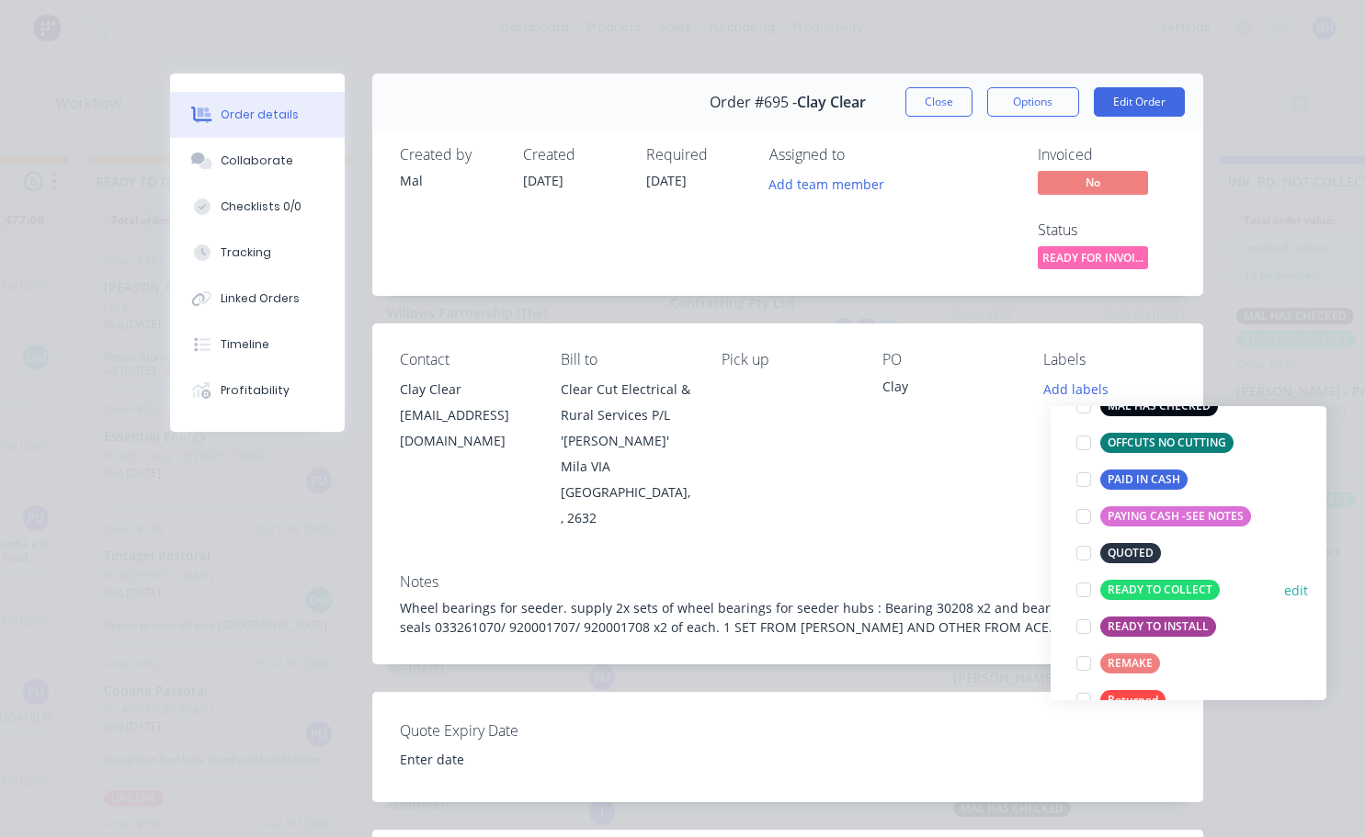
click at [1085, 589] on div at bounding box center [1083, 590] width 37 height 37
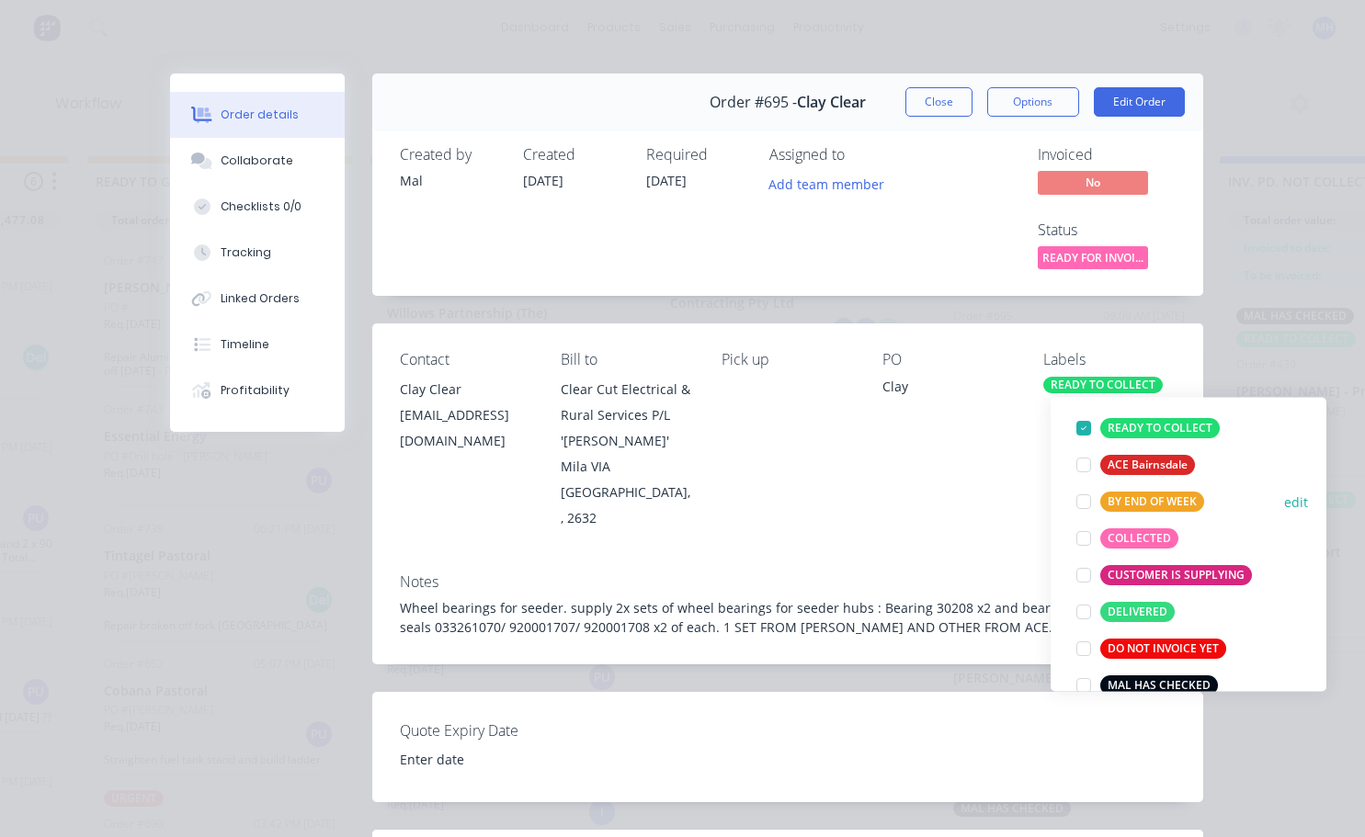
scroll to position [184, 0]
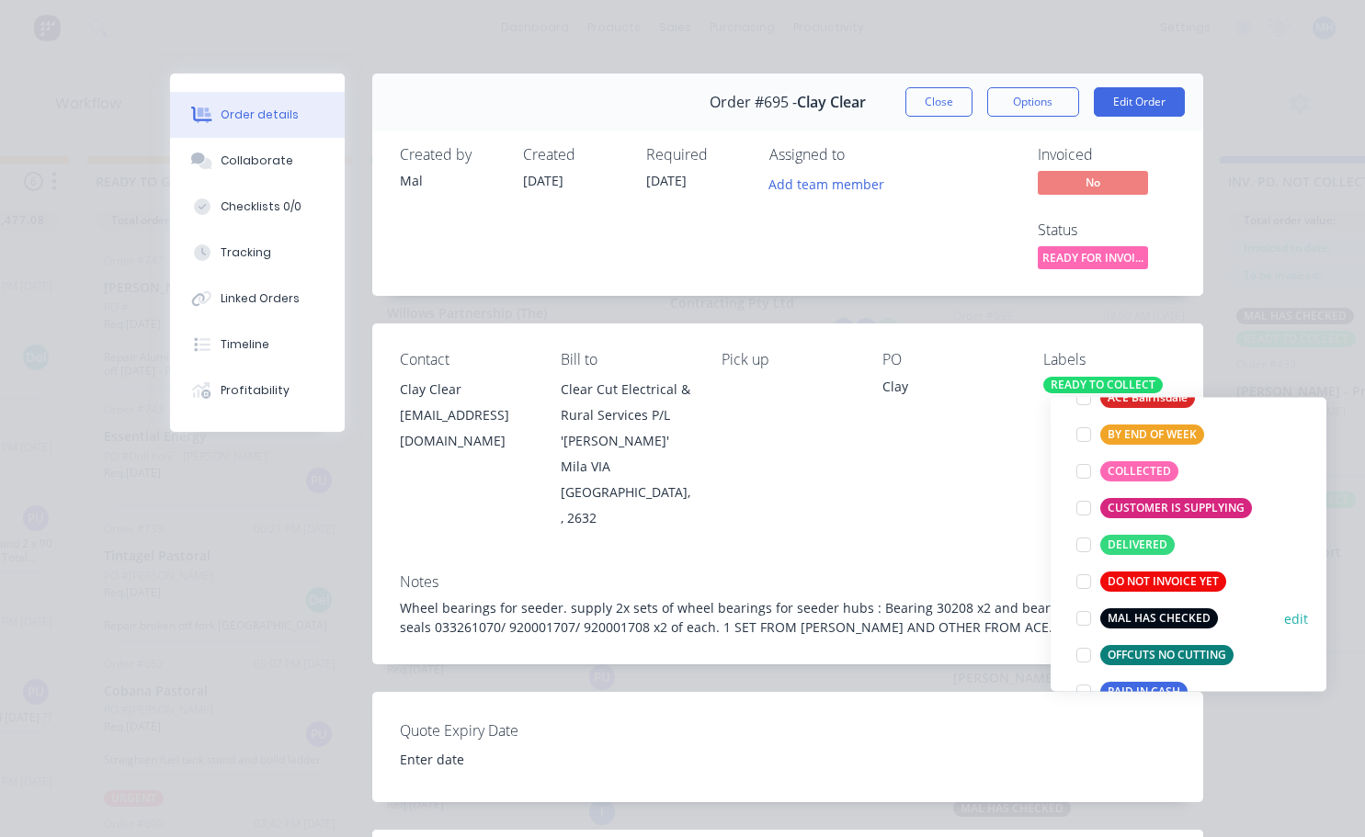
click at [1094, 620] on div at bounding box center [1083, 618] width 37 height 37
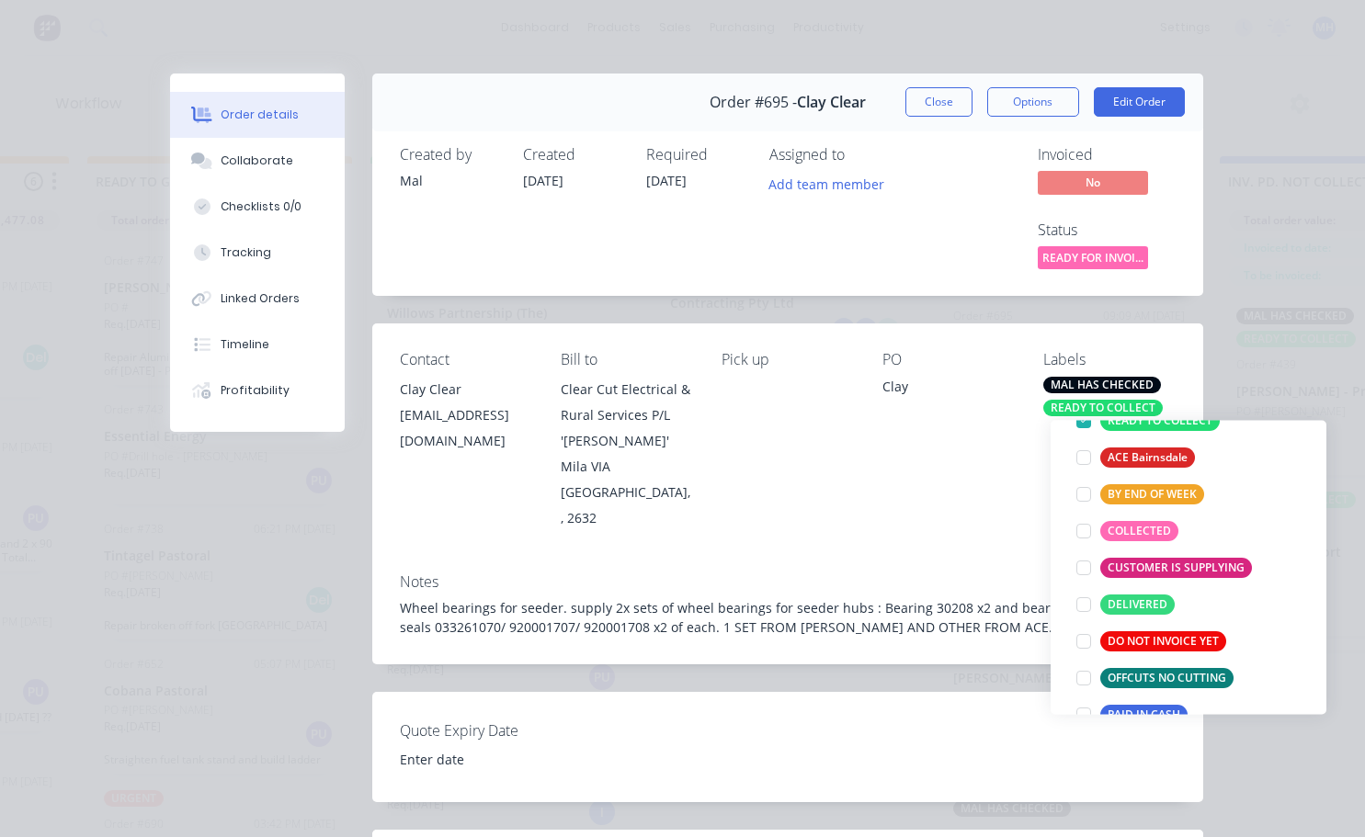
scroll to position [0, 0]
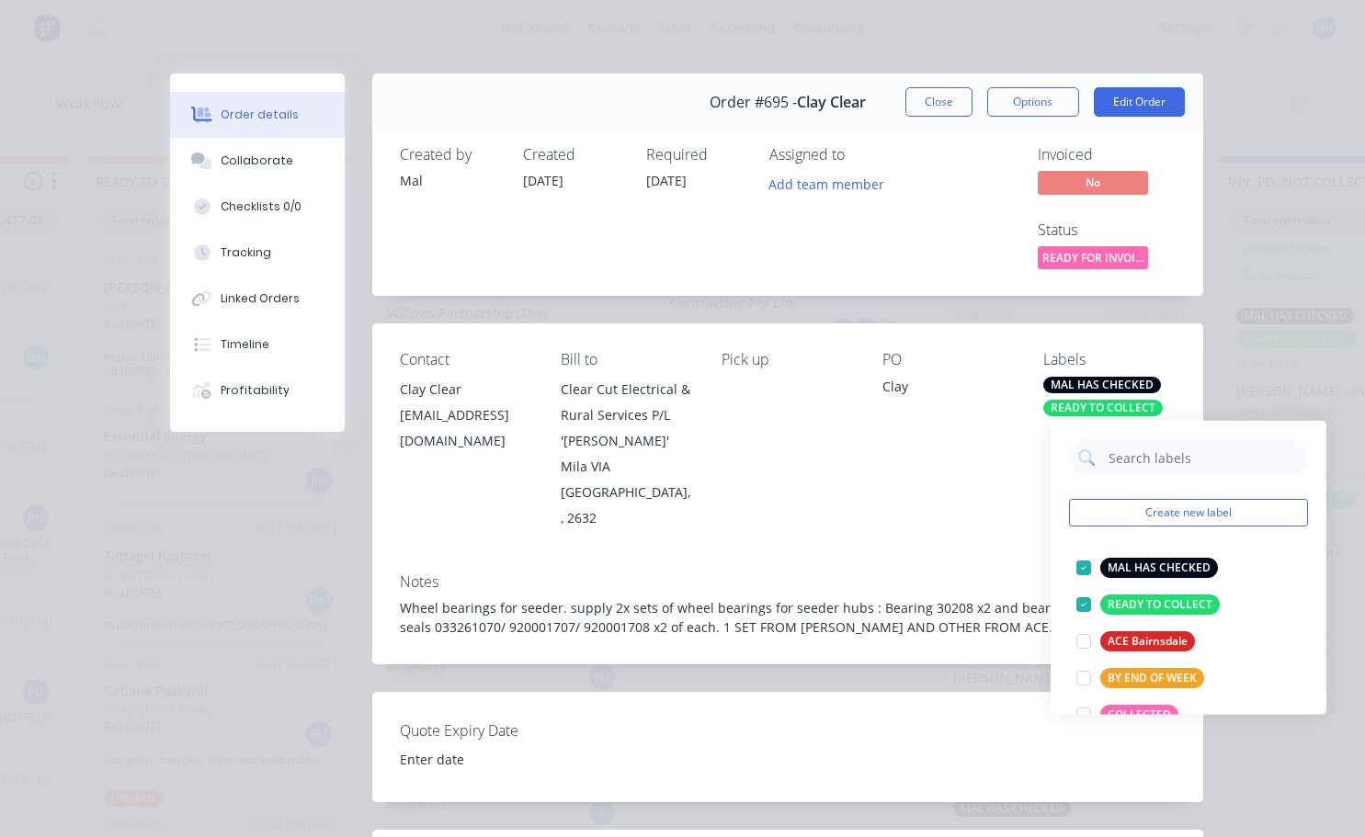
click at [950, 498] on div "PO Clay" at bounding box center [947, 440] width 131 height 179
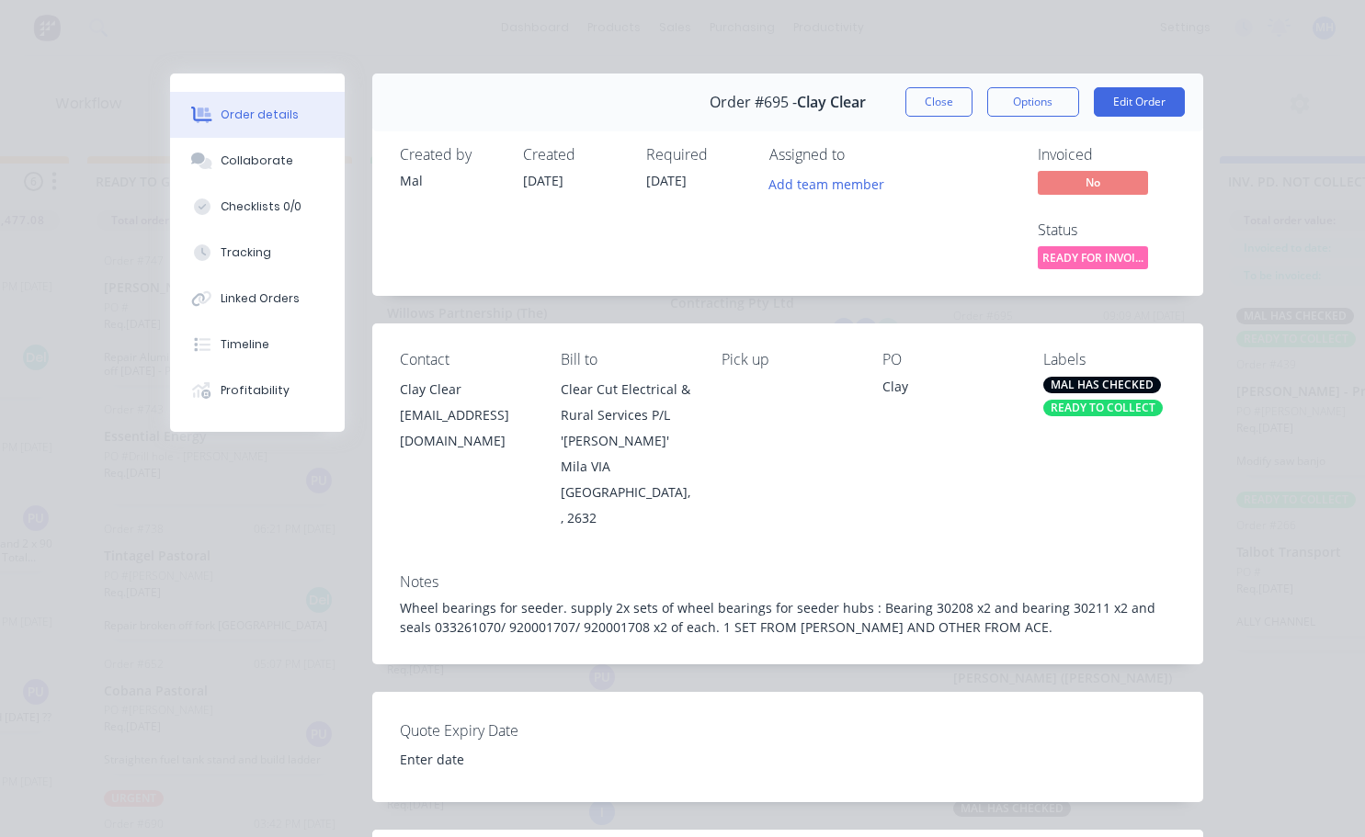
click at [406, 567] on div "Notes Wheel bearings for seeder. supply 2x sets of wheel bearings for seeder hu…" at bounding box center [787, 612] width 831 height 106
drag, startPoint x: 387, startPoint y: 575, endPoint x: 395, endPoint y: 582, distance: 10.5
click at [390, 575] on div "Notes Wheel bearings for seeder. supply 2x sets of wheel bearings for seeder hu…" at bounding box center [787, 612] width 831 height 106
click at [426, 609] on div "Wheel bearings for seeder. supply 2x sets of wheel bearings for seeder hubs : B…" at bounding box center [788, 617] width 776 height 39
click at [940, 98] on button "Close" at bounding box center [938, 101] width 67 height 29
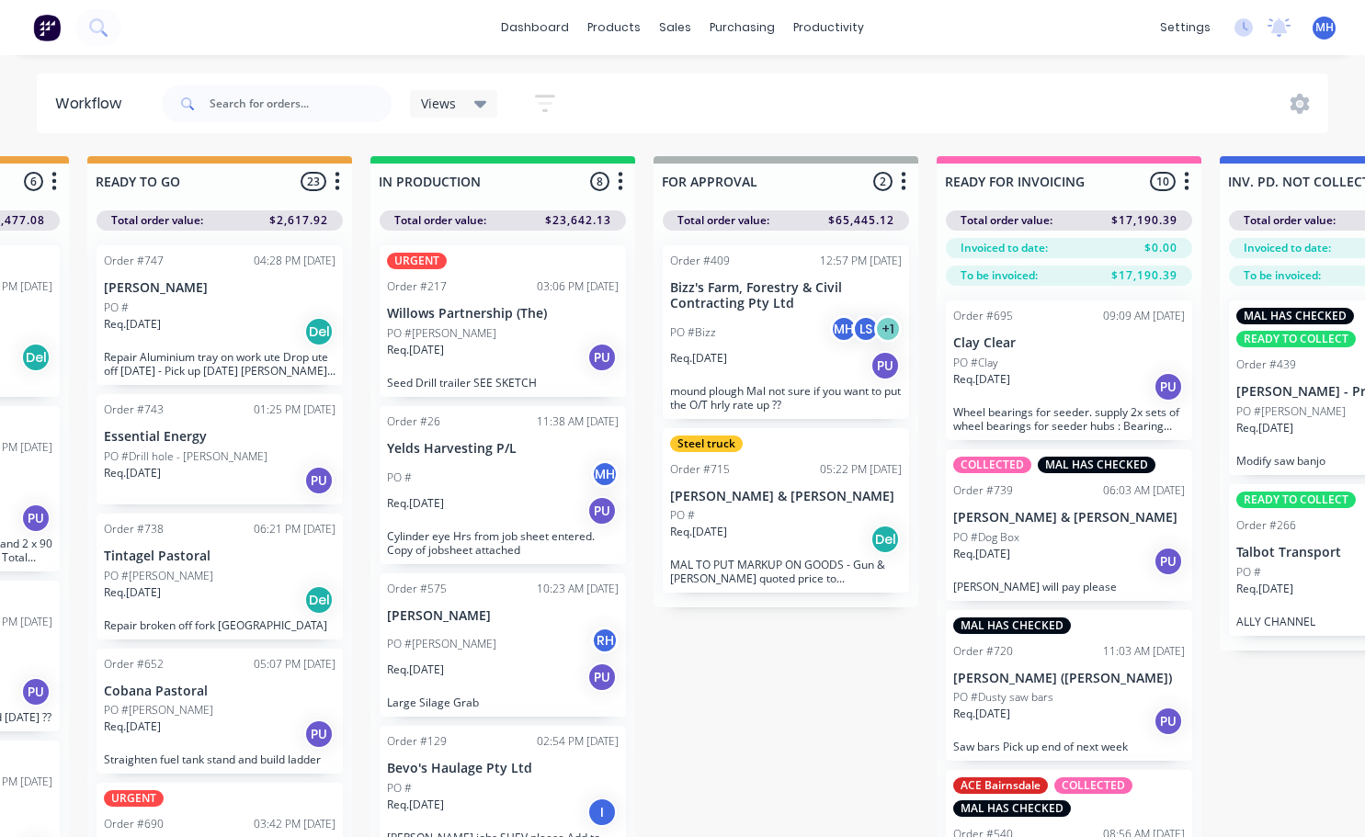
click at [792, 557] on div "Steel truck Order #715 05:22 PM [DATE] [PERSON_NAME] & [PERSON_NAME] PO # Req. …" at bounding box center [786, 510] width 246 height 165
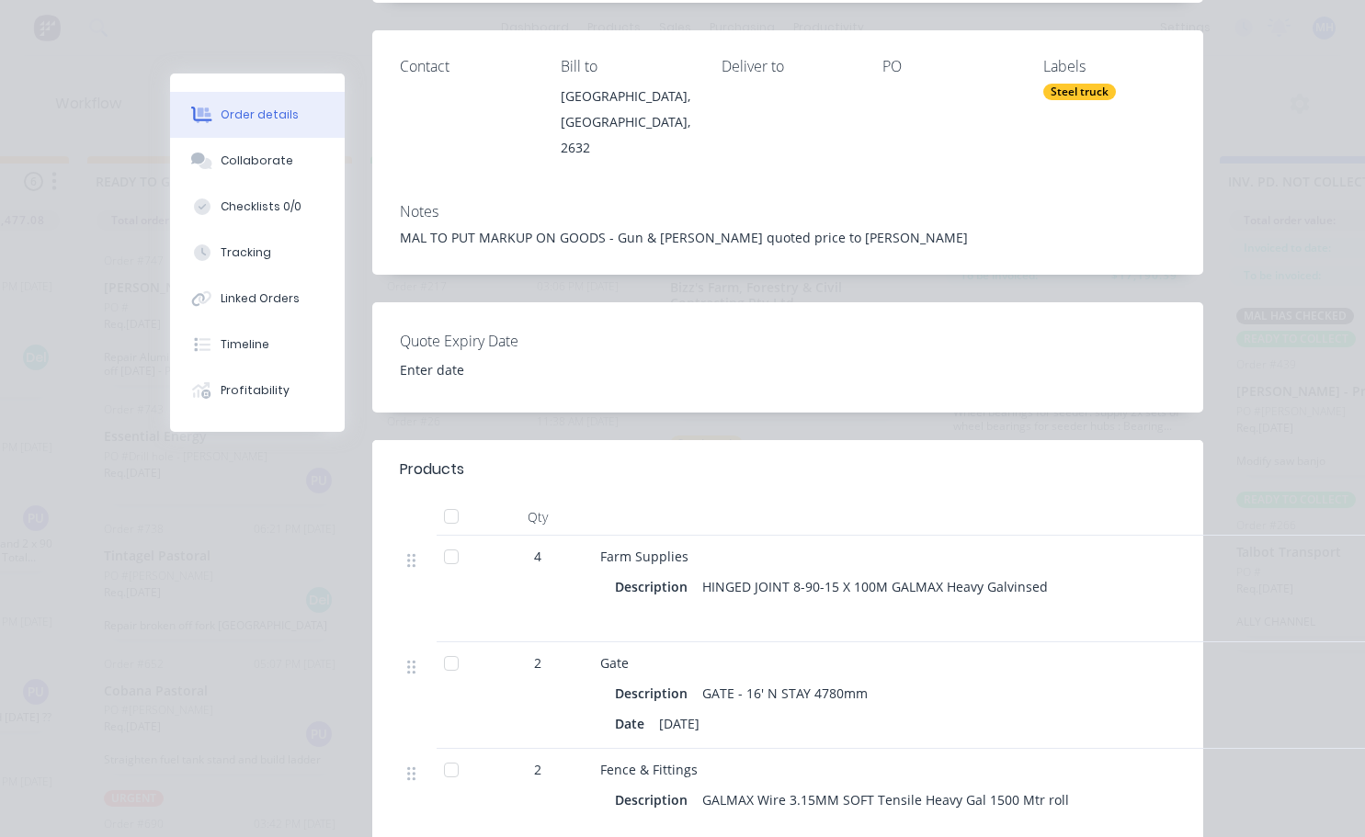
scroll to position [92, 0]
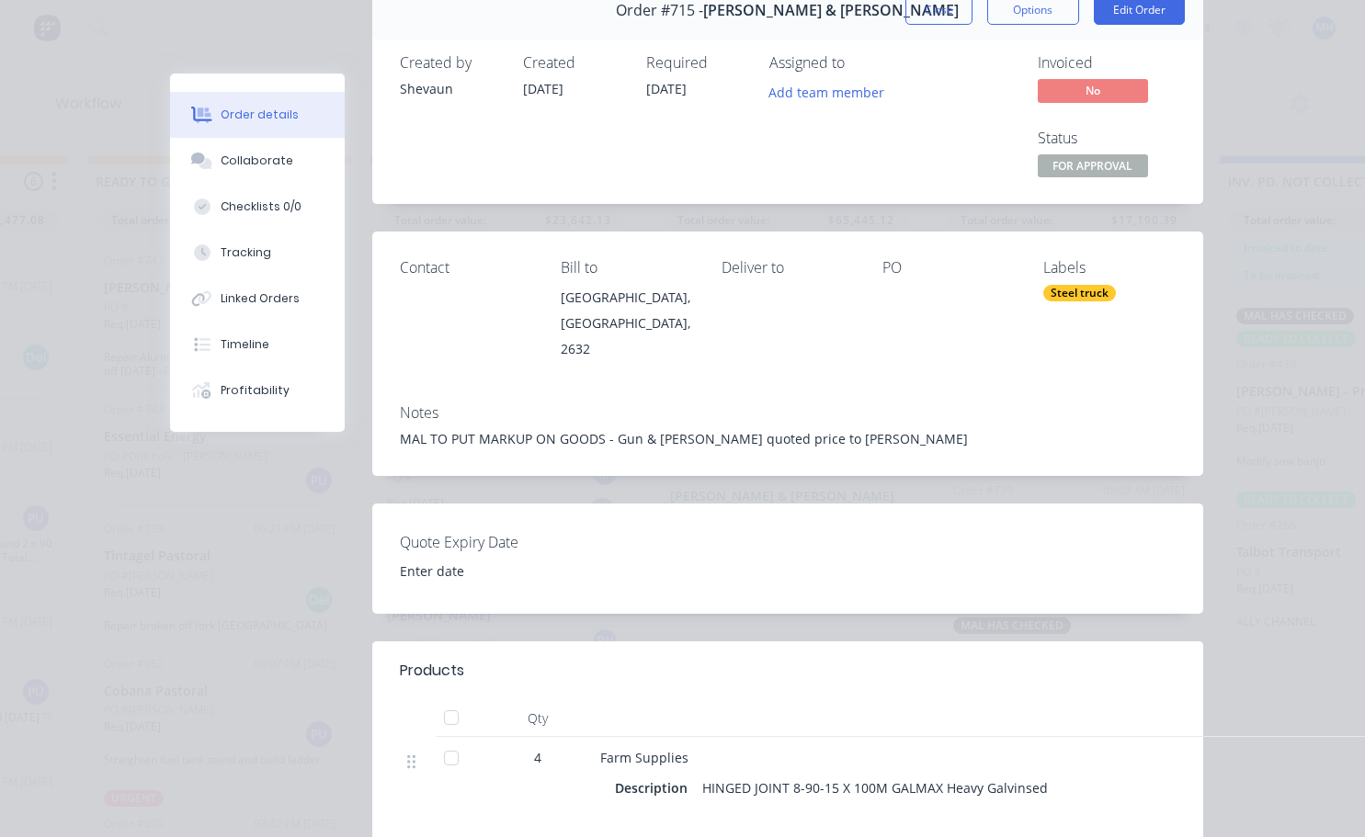
click at [1083, 292] on div "Steel truck" at bounding box center [1079, 293] width 73 height 17
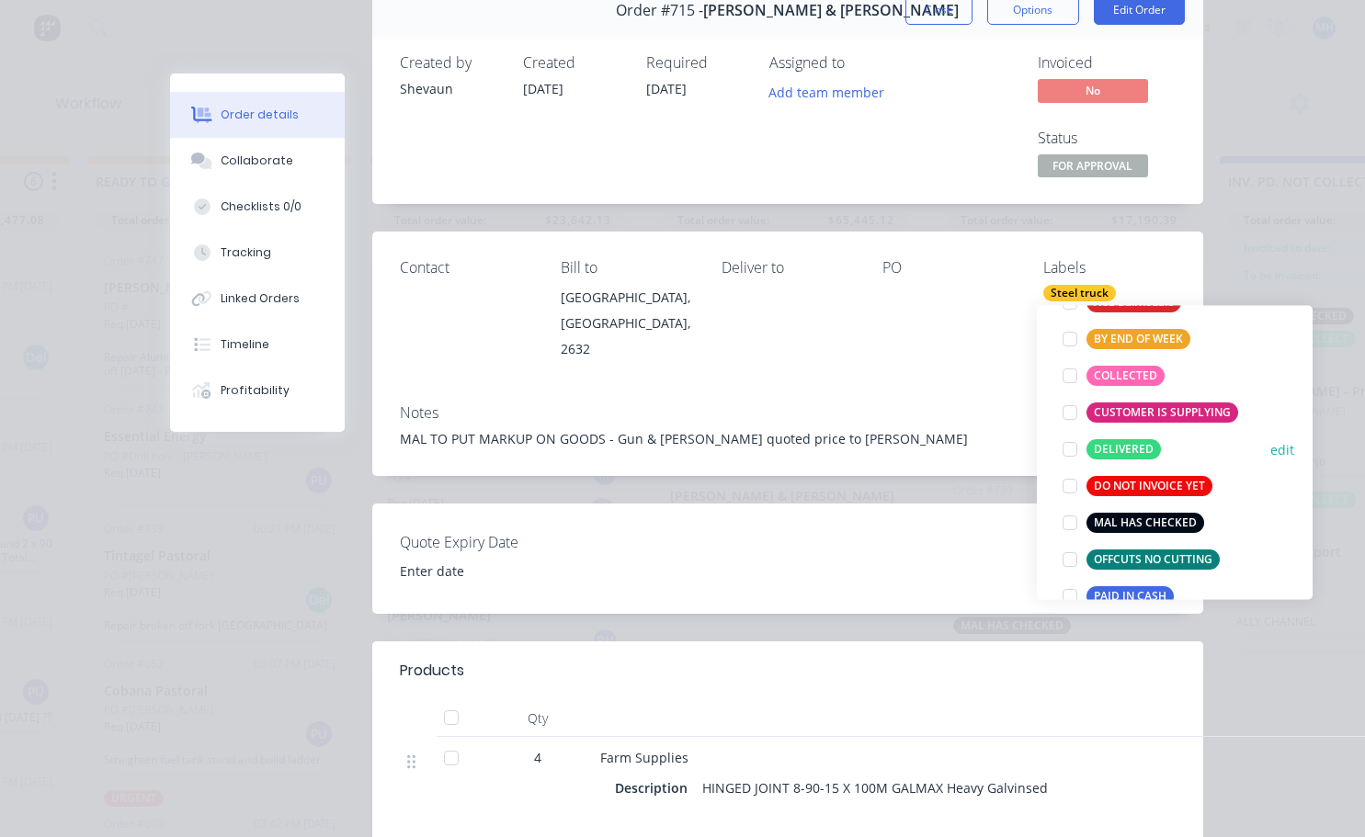
scroll to position [276, 0]
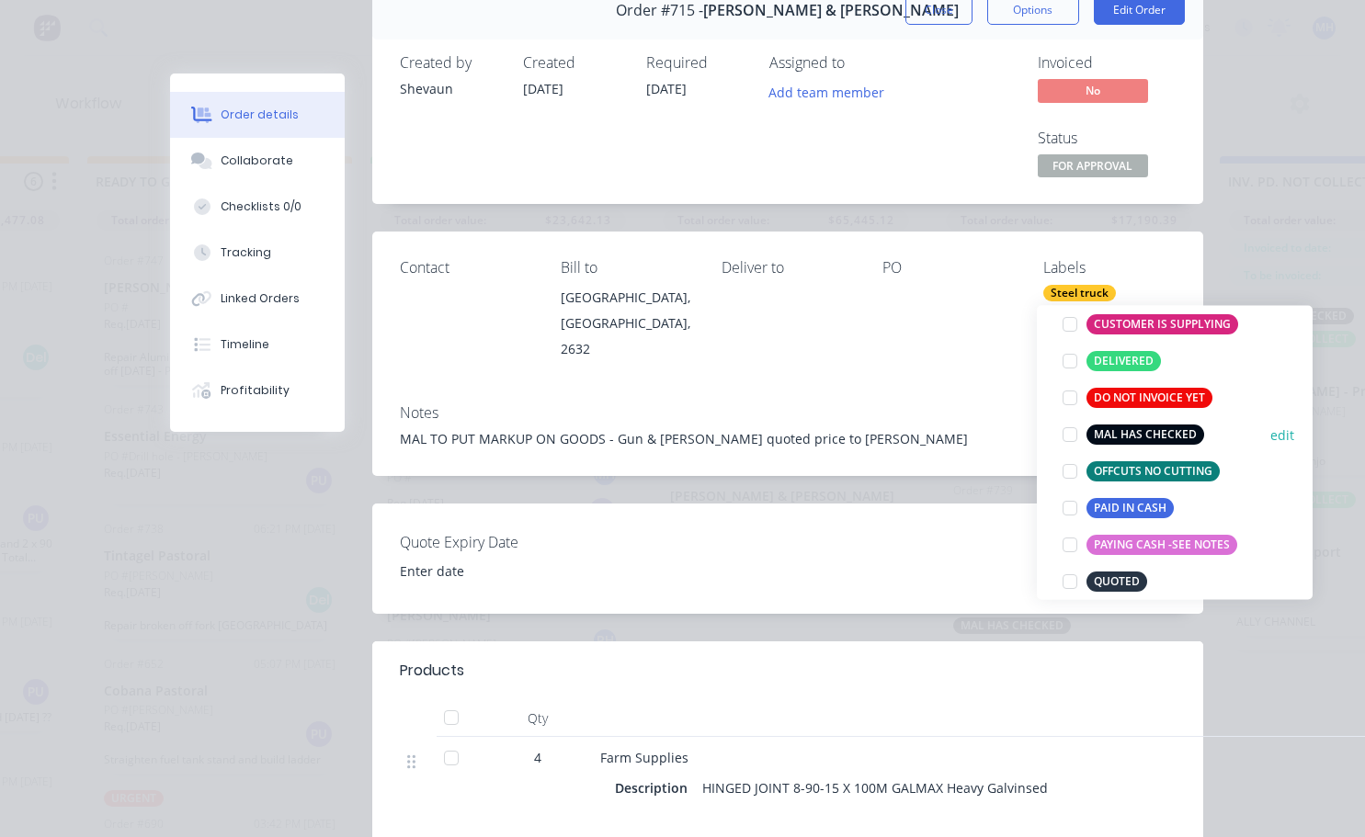
click at [1070, 436] on div at bounding box center [1070, 434] width 37 height 37
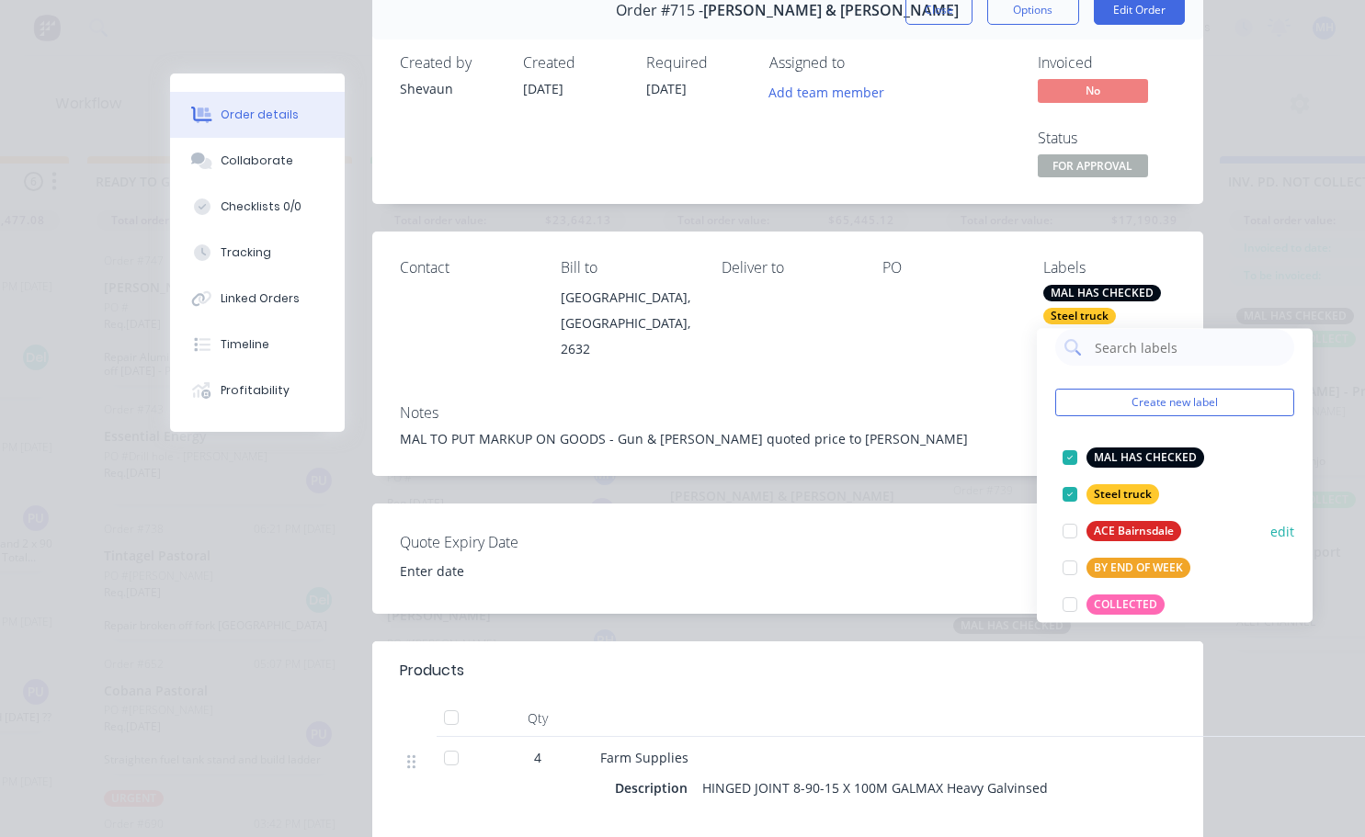
scroll to position [110, 0]
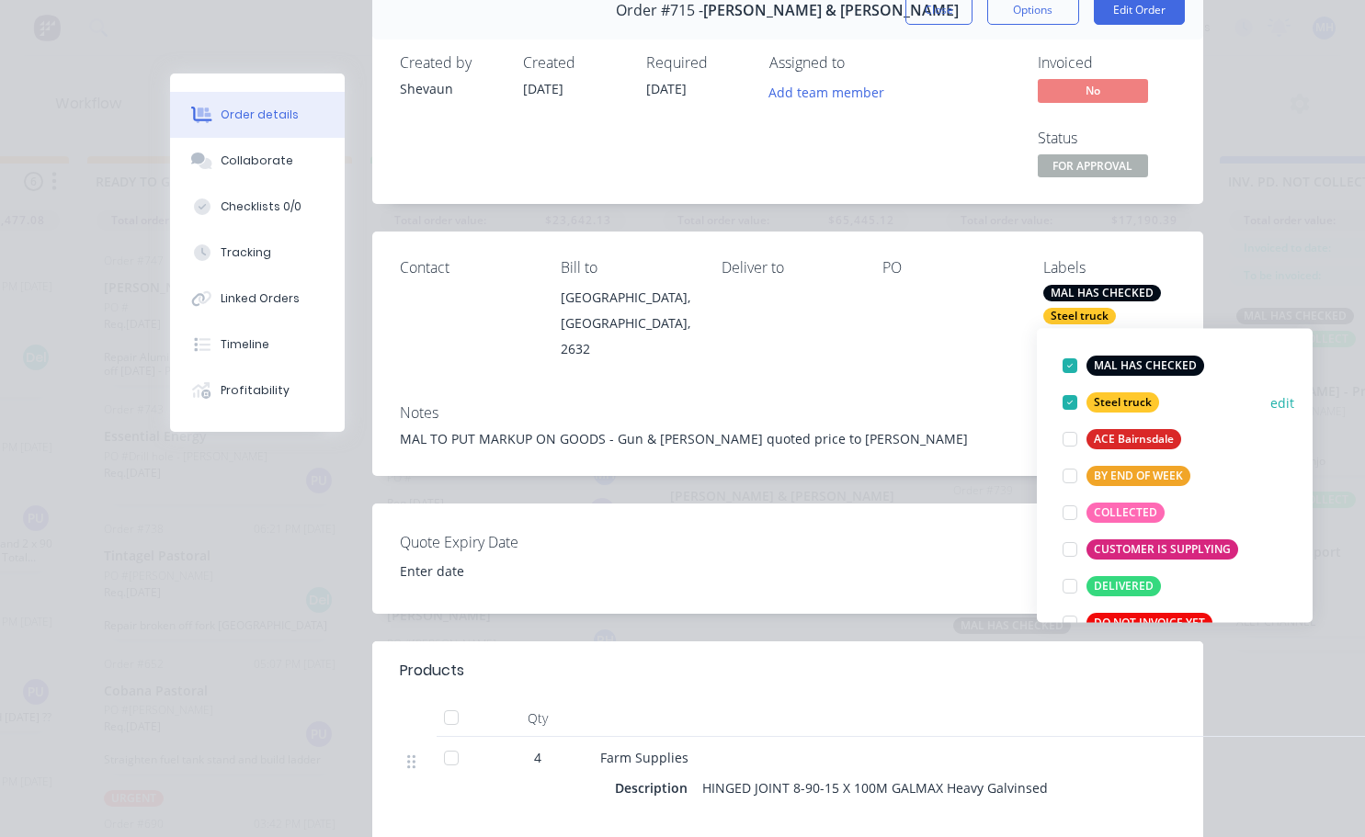
click at [1075, 404] on div at bounding box center [1070, 402] width 37 height 37
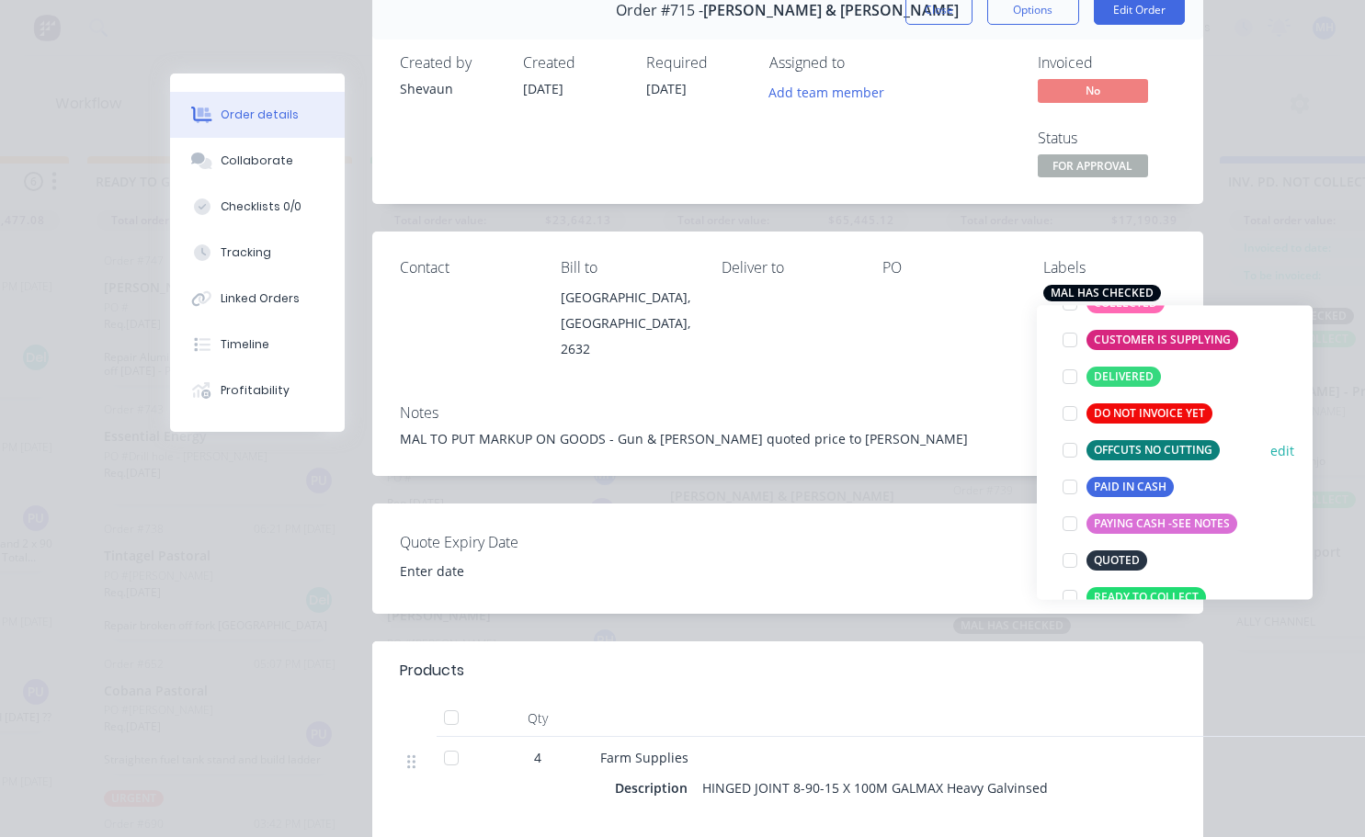
scroll to position [294, 0]
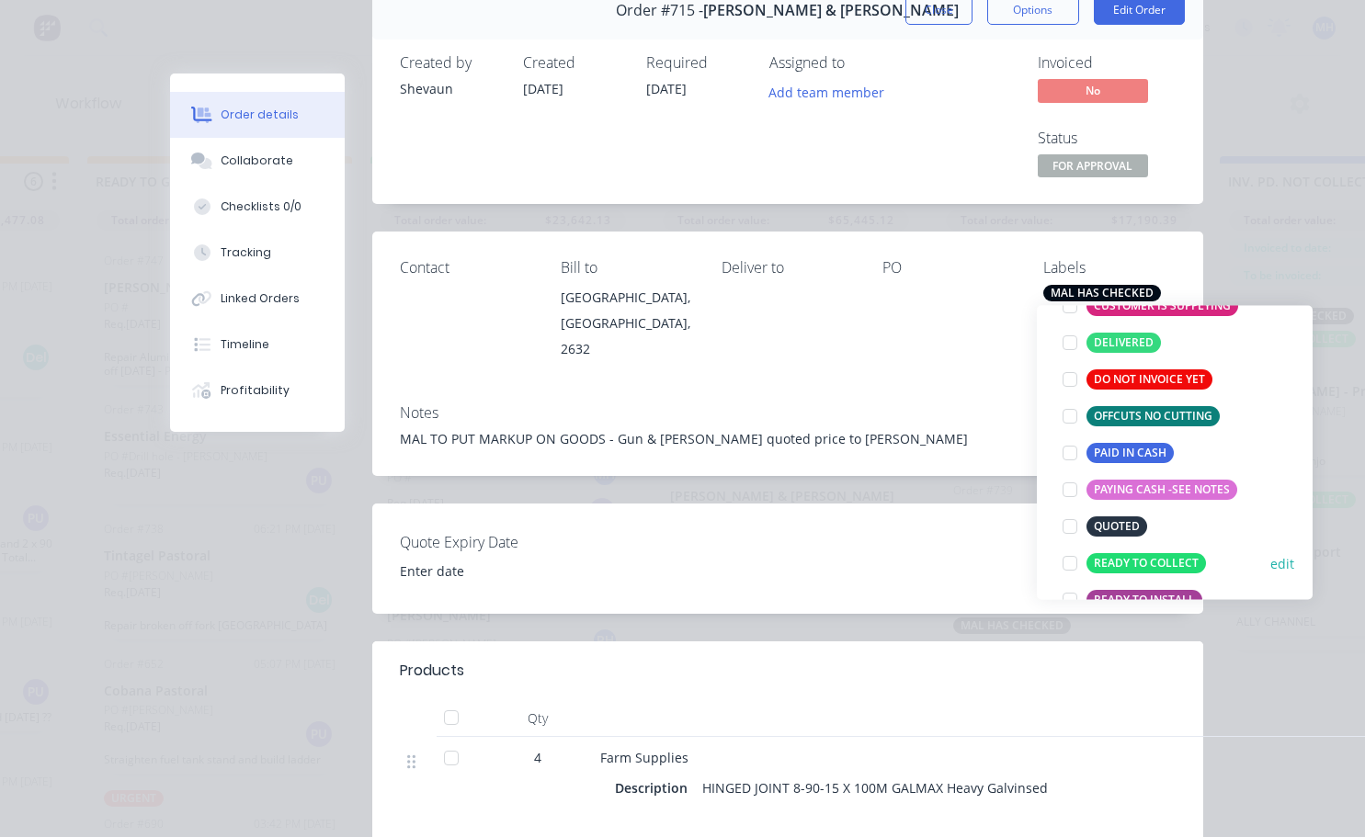
click at [1071, 560] on div at bounding box center [1070, 563] width 37 height 37
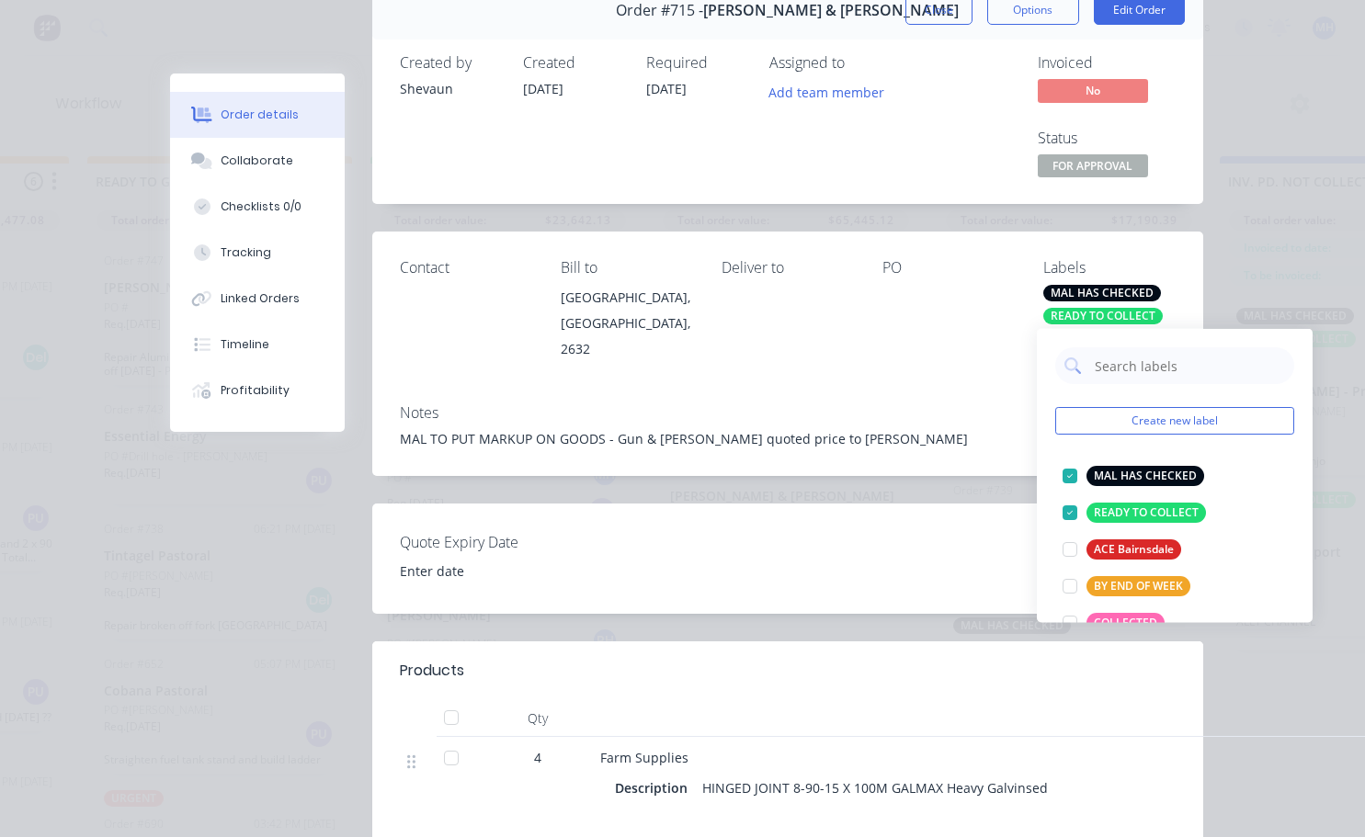
click at [999, 367] on div "Contact Bill to [GEOGRAPHIC_DATA], [GEOGRAPHIC_DATA], 2632 Deliver to PO Labels…" at bounding box center [787, 310] width 831 height 157
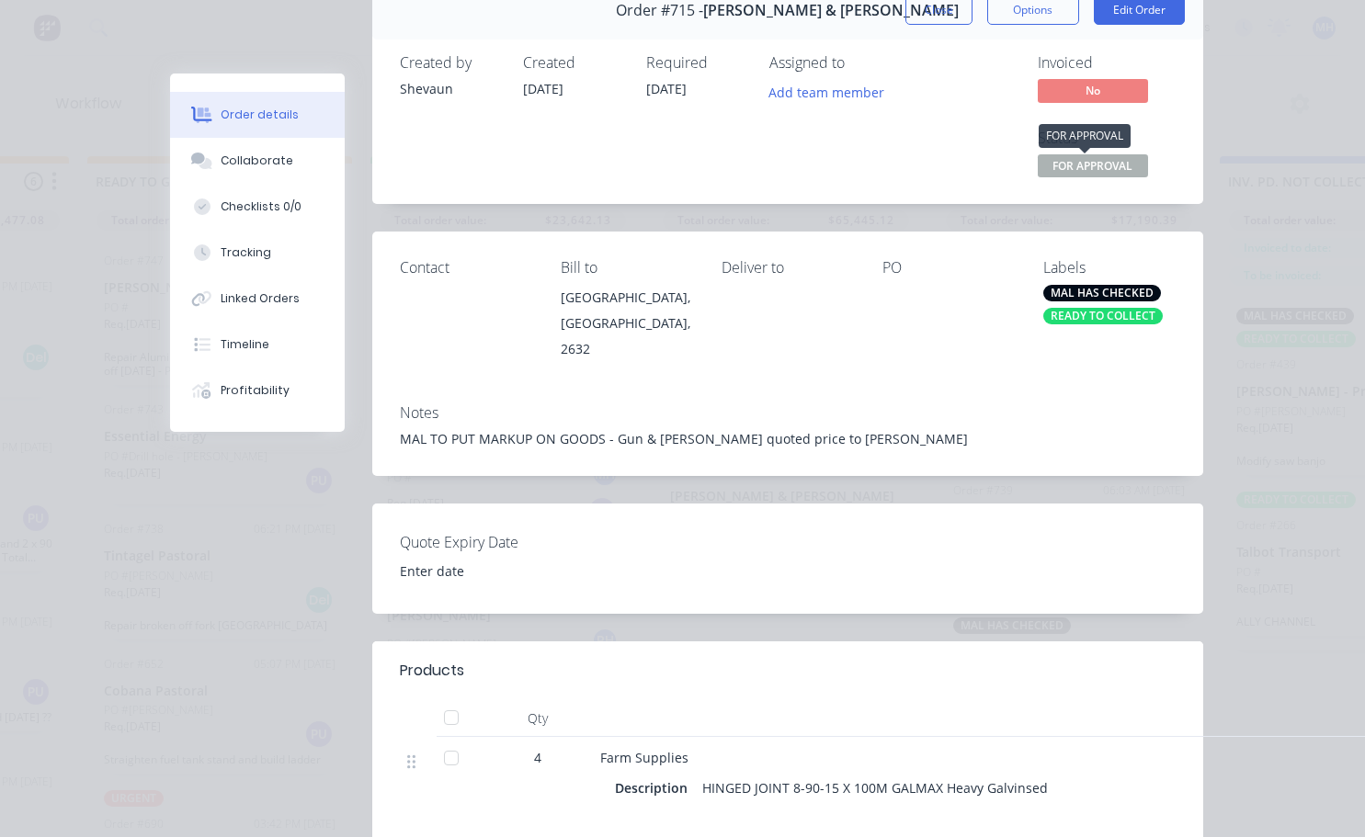
click at [1064, 169] on span "FOR APPROVAL" at bounding box center [1093, 165] width 110 height 23
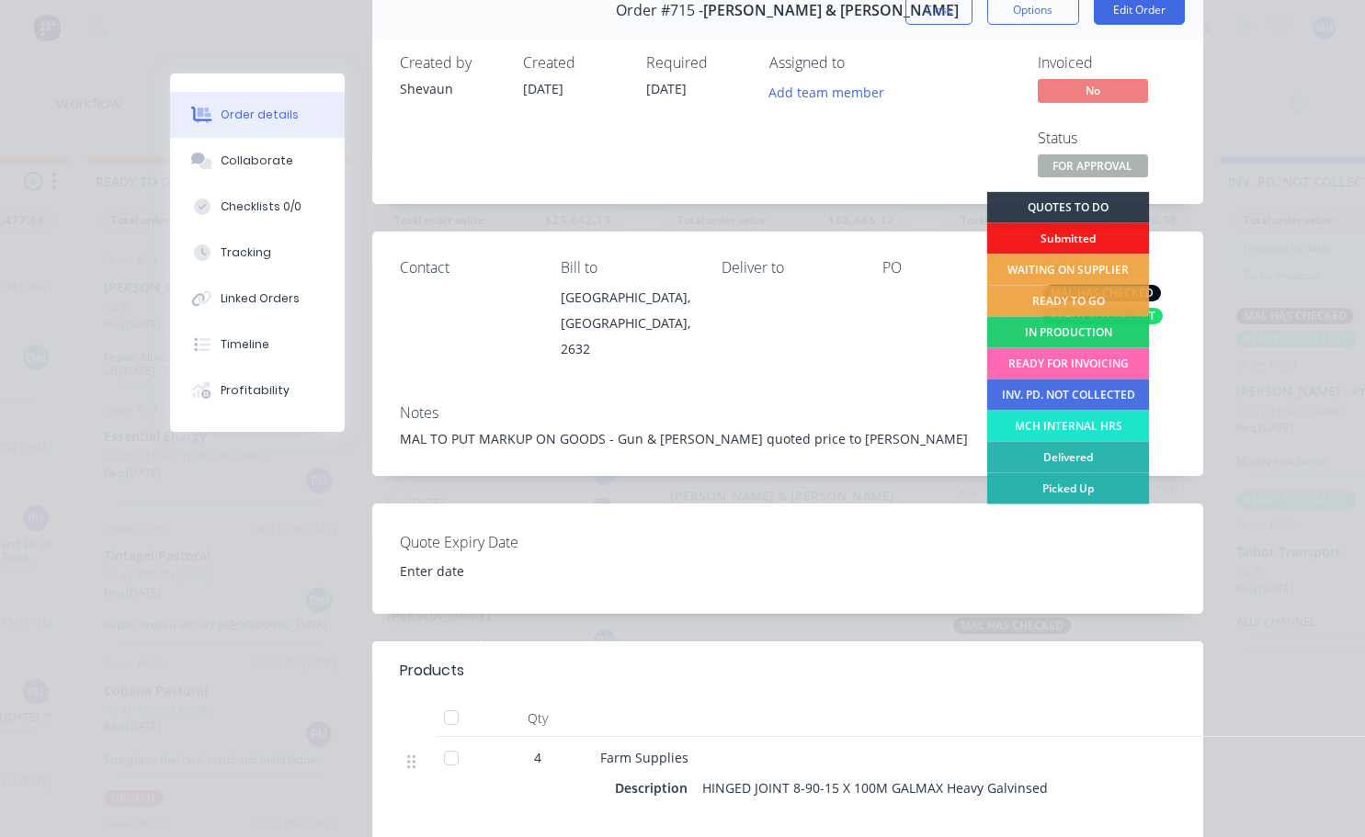
click at [1041, 370] on div "READY FOR INVOICING" at bounding box center [1067, 363] width 163 height 31
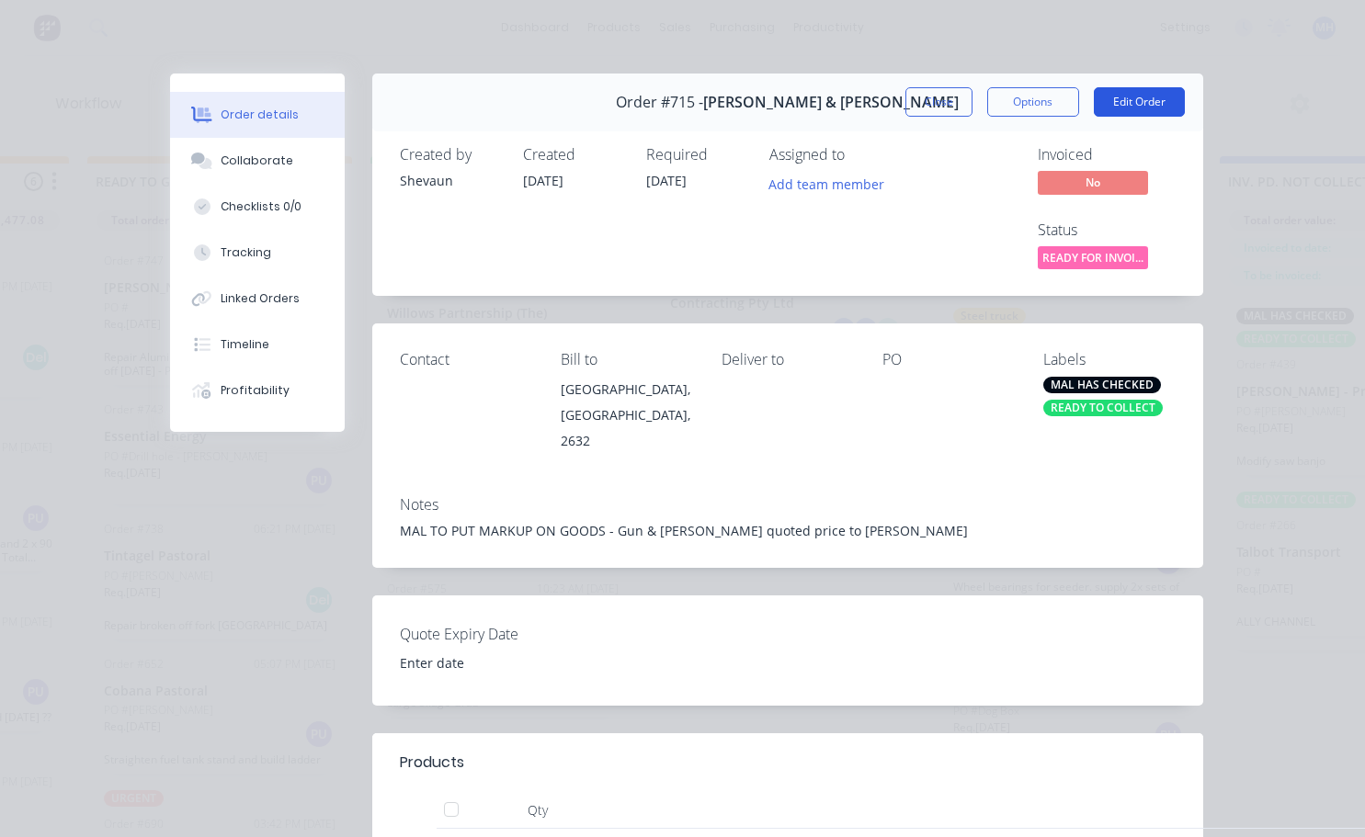
click at [1138, 112] on button "Edit Order" at bounding box center [1139, 101] width 91 height 29
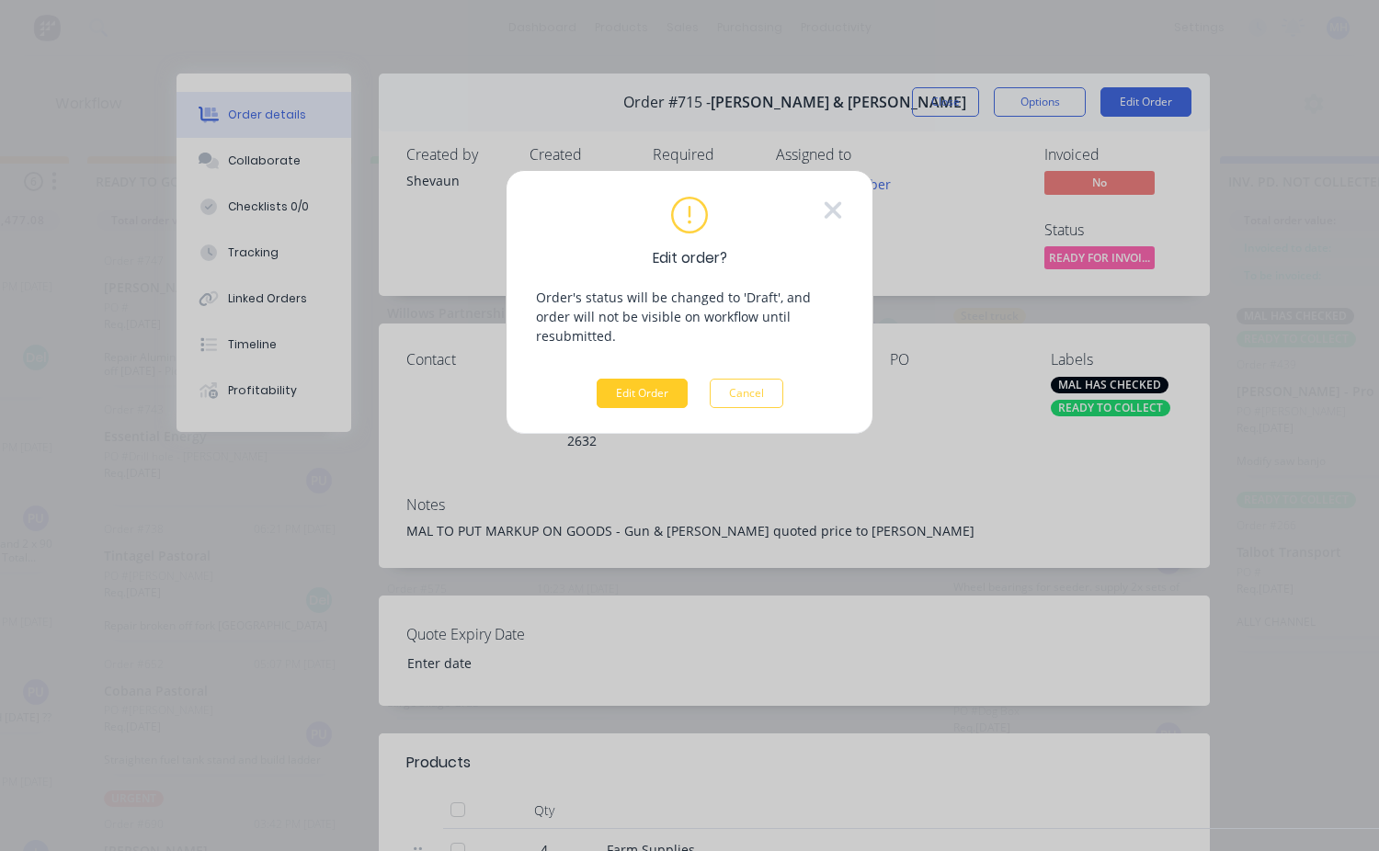
click at [663, 379] on button "Edit Order" at bounding box center [642, 393] width 91 height 29
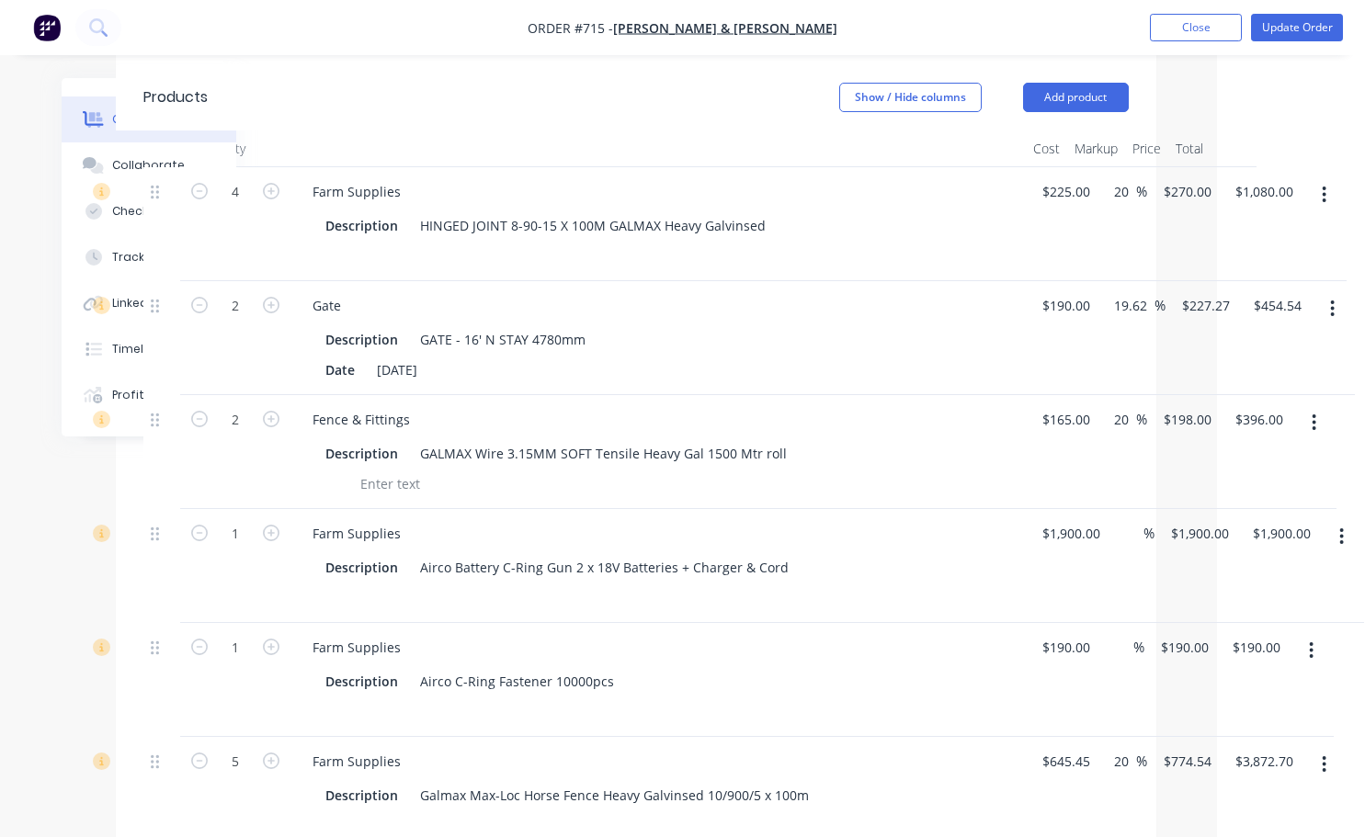
scroll to position [686, 148]
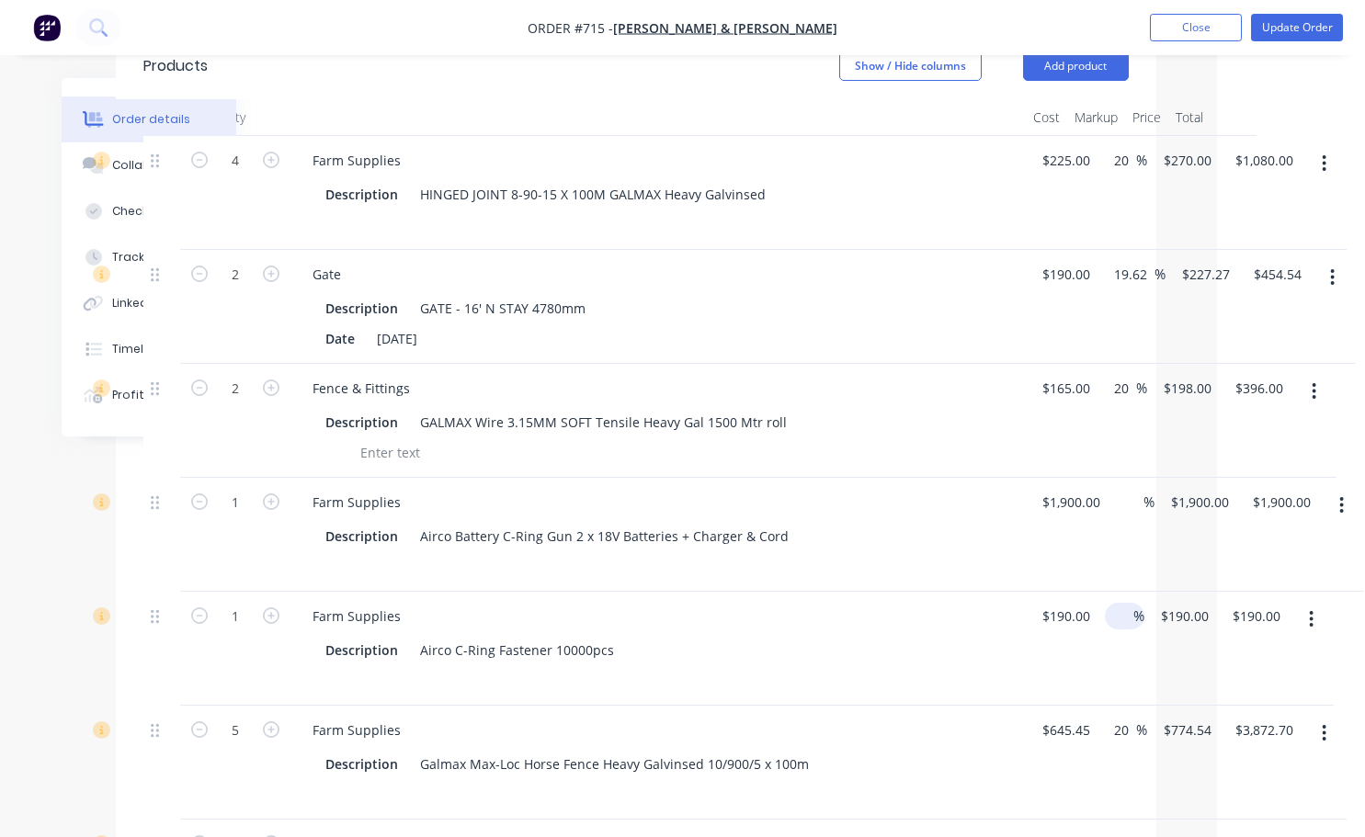
click at [1128, 603] on input at bounding box center [1122, 616] width 21 height 27
type input "15"
type input "$218.50"
click at [995, 762] on div "Description Galmax Max-Loc Horse Fence Heavy Galvinsed 10/900/5 x 100m" at bounding box center [658, 777] width 721 height 61
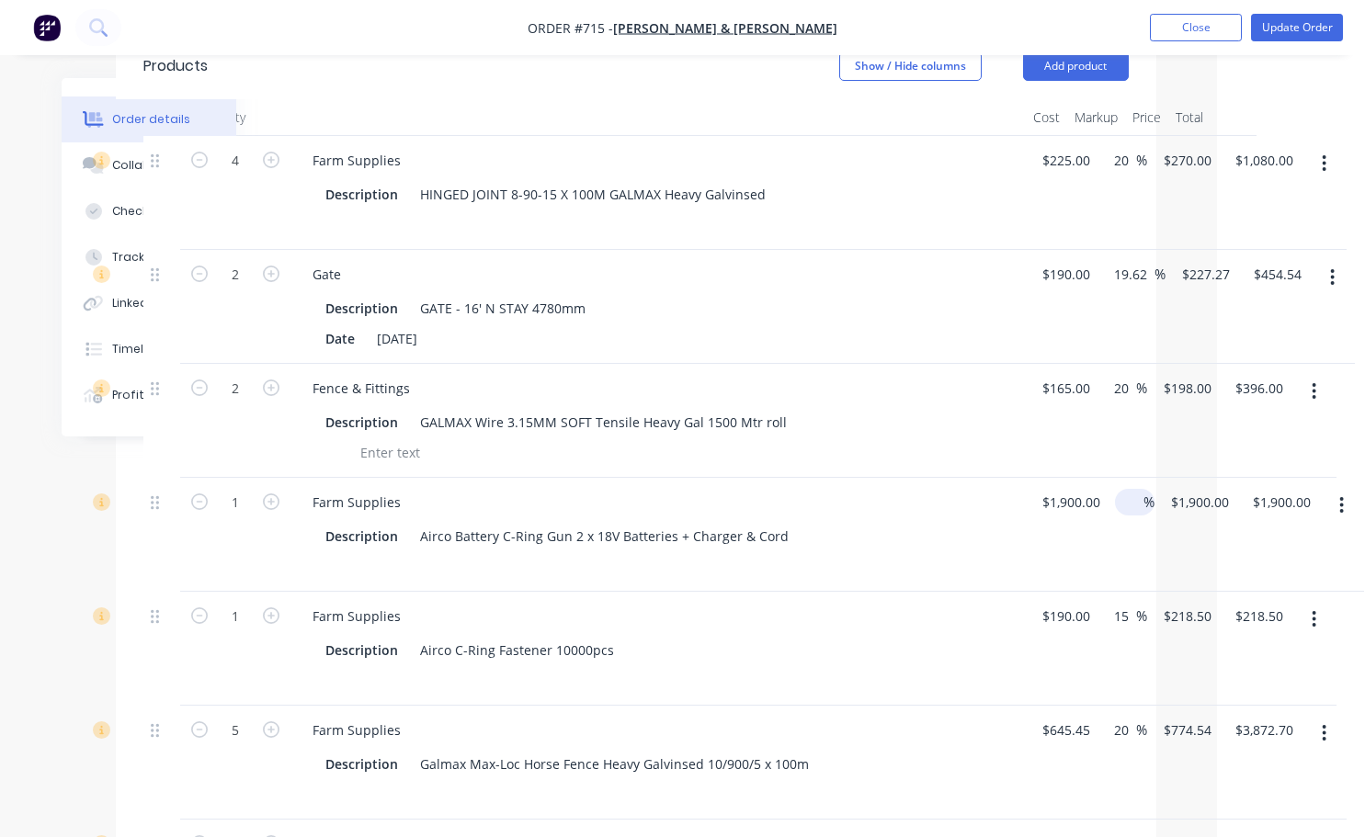
click at [1140, 489] on input at bounding box center [1132, 502] width 21 height 27
type input "10"
type input "$2,090.00"
click at [932, 637] on div "Description Airco C-Ring Fastener 10000pcs" at bounding box center [654, 650] width 673 height 27
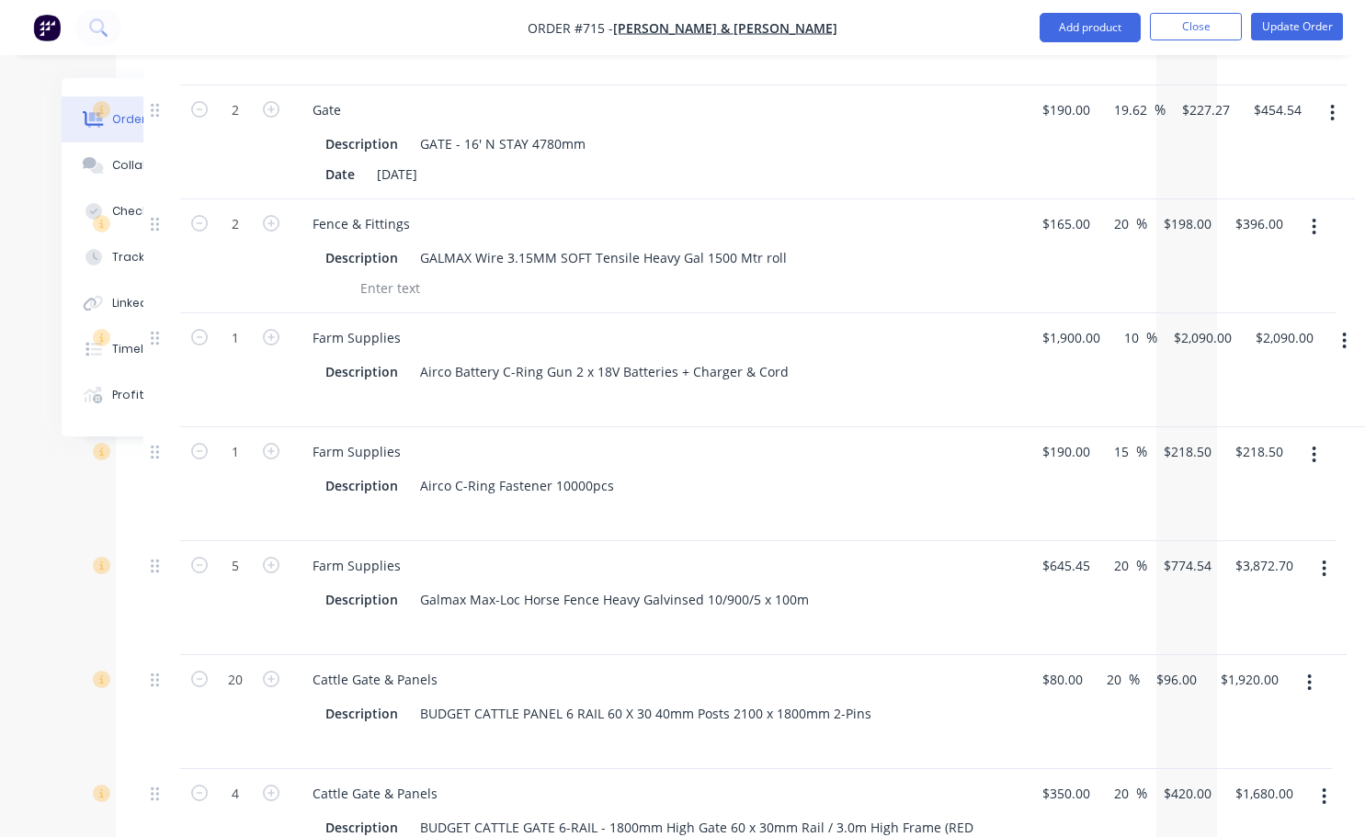
scroll to position [870, 148]
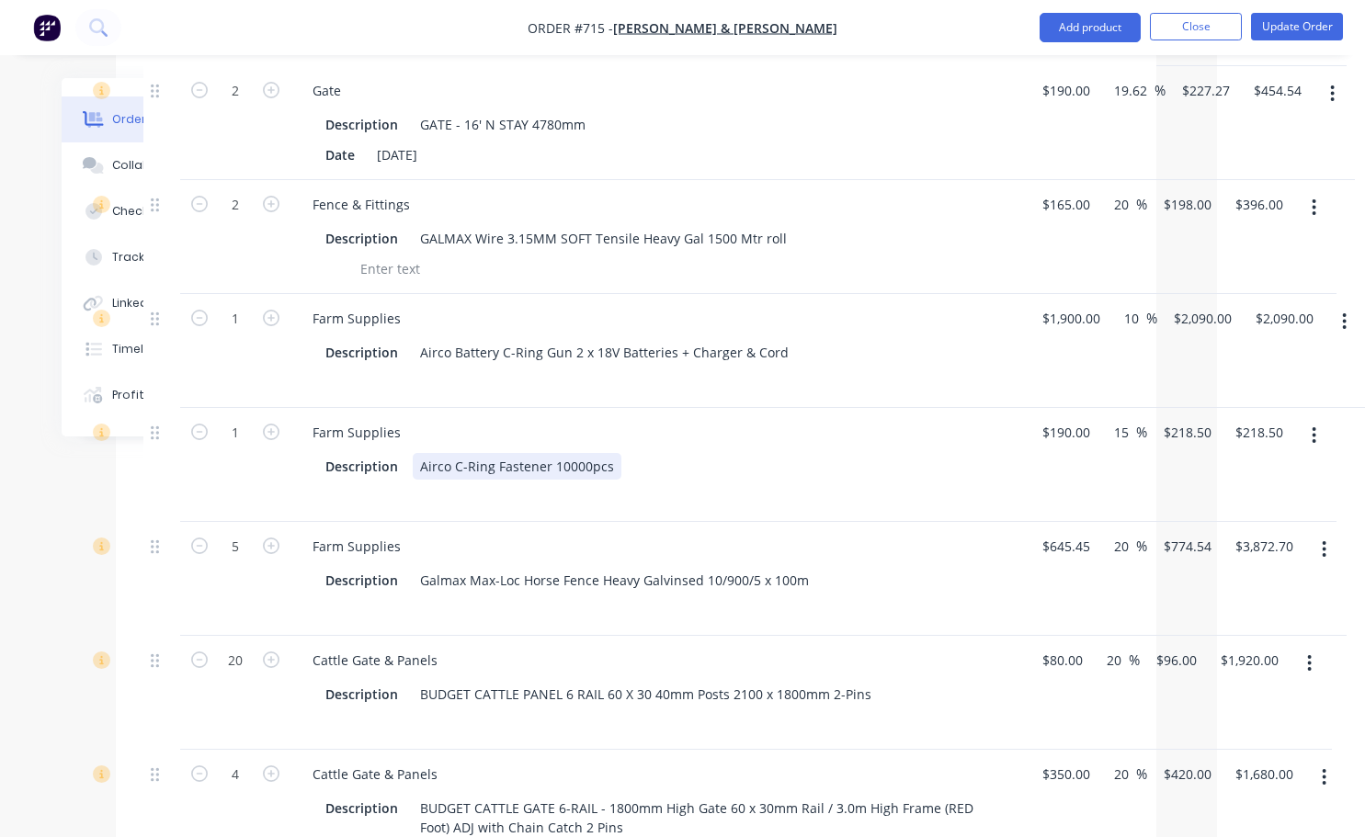
click at [433, 454] on div "Airco C-Ring Fastener 10000pcs" at bounding box center [517, 466] width 209 height 27
click at [439, 483] on div at bounding box center [654, 496] width 673 height 27
click at [453, 486] on div at bounding box center [654, 496] width 673 height 27
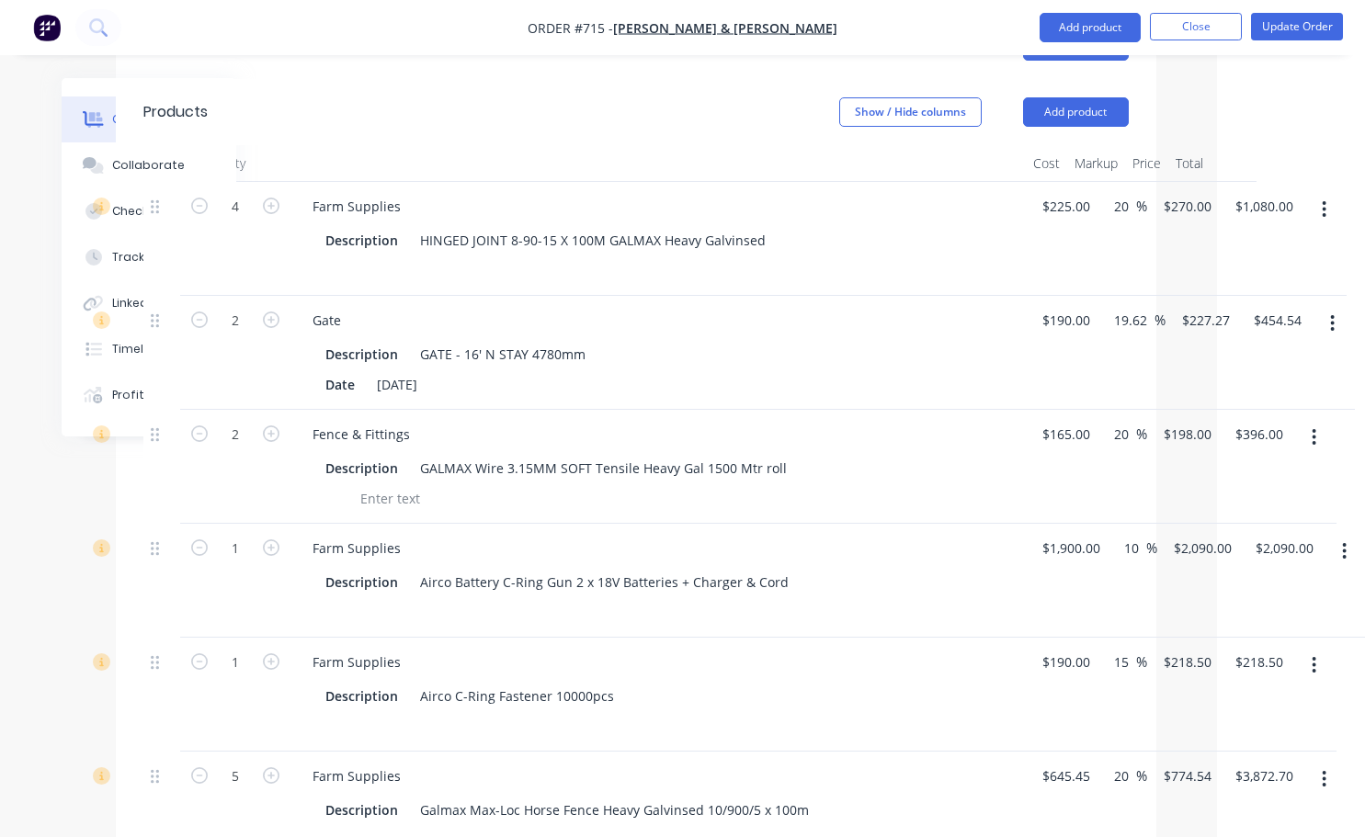
scroll to position [552, 148]
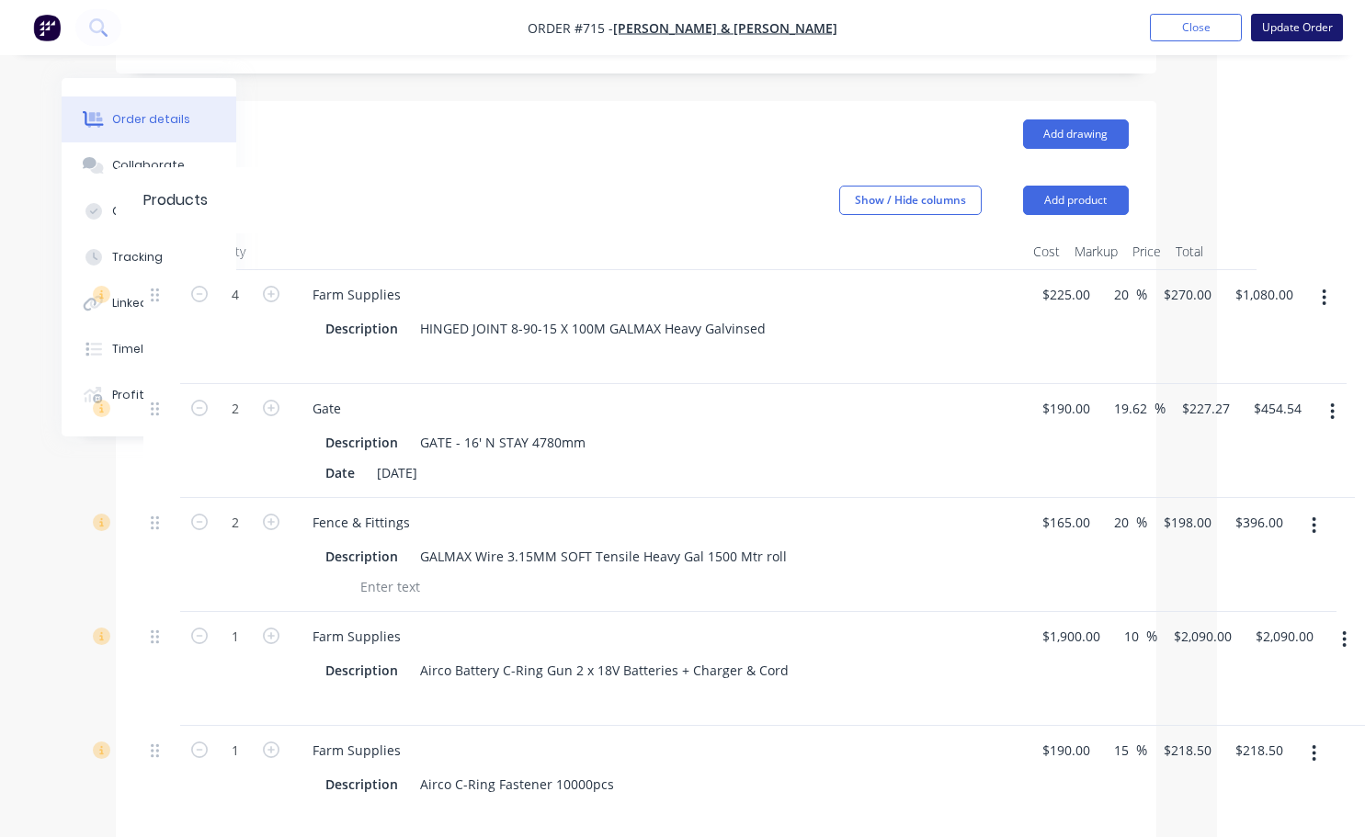
click at [1295, 26] on button "Update Order" at bounding box center [1297, 28] width 92 height 28
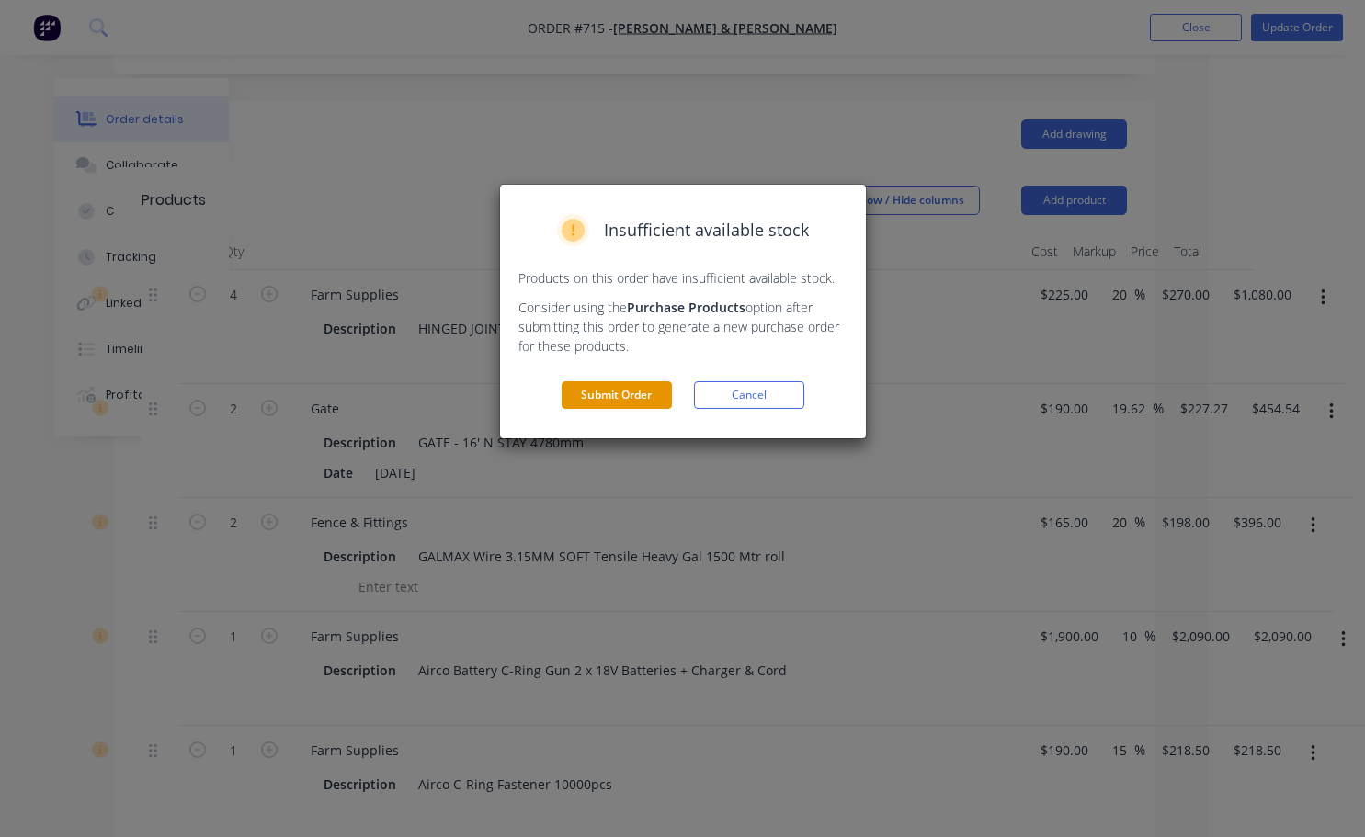
click at [625, 401] on button "Submit Order" at bounding box center [617, 395] width 110 height 28
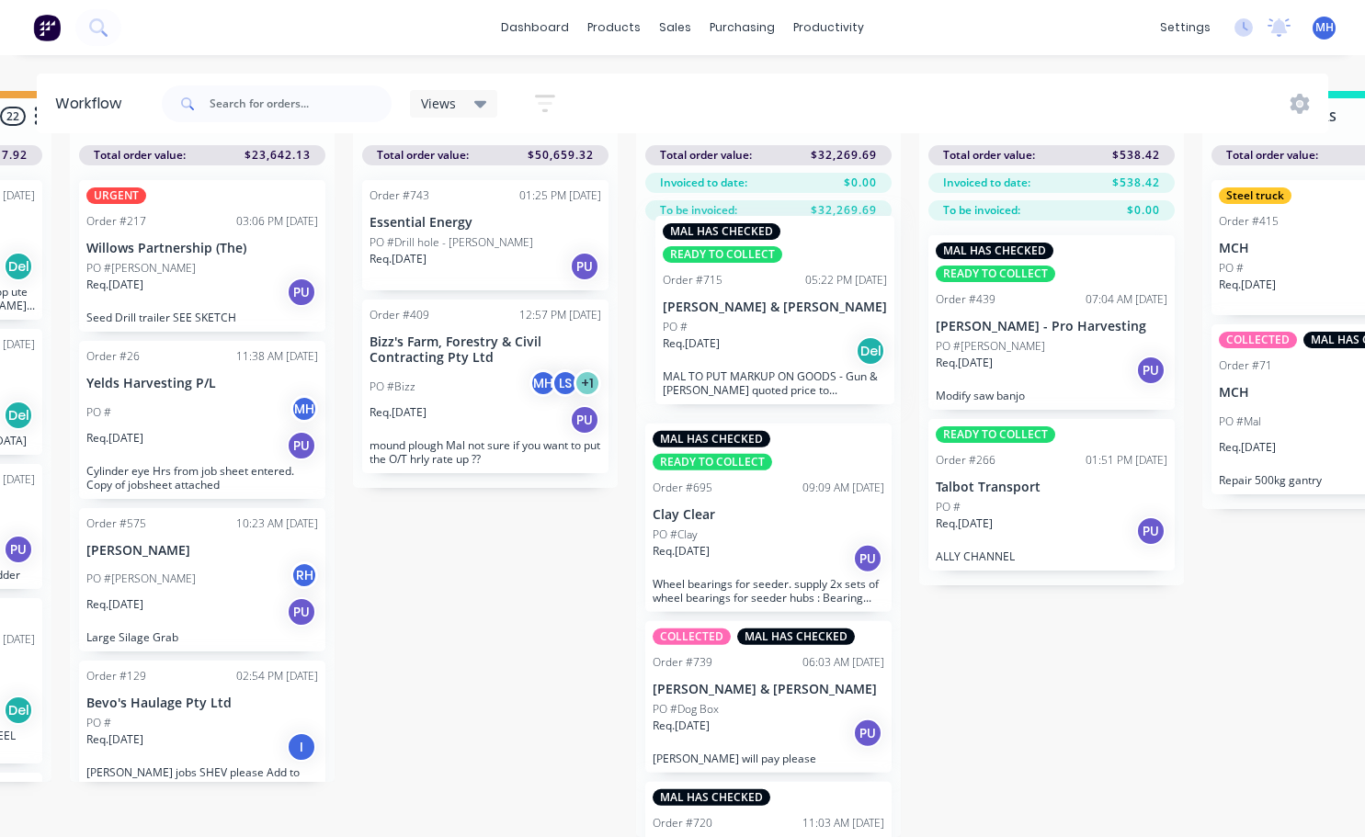
drag, startPoint x: 719, startPoint y: 777, endPoint x: 726, endPoint y: 355, distance: 422.0
click at [726, 355] on div "MAL HAS CHECKED READY TO COLLECT Order #695 09:09 AM [DATE] Clay Clear PO #Clay…" at bounding box center [768, 529] width 265 height 617
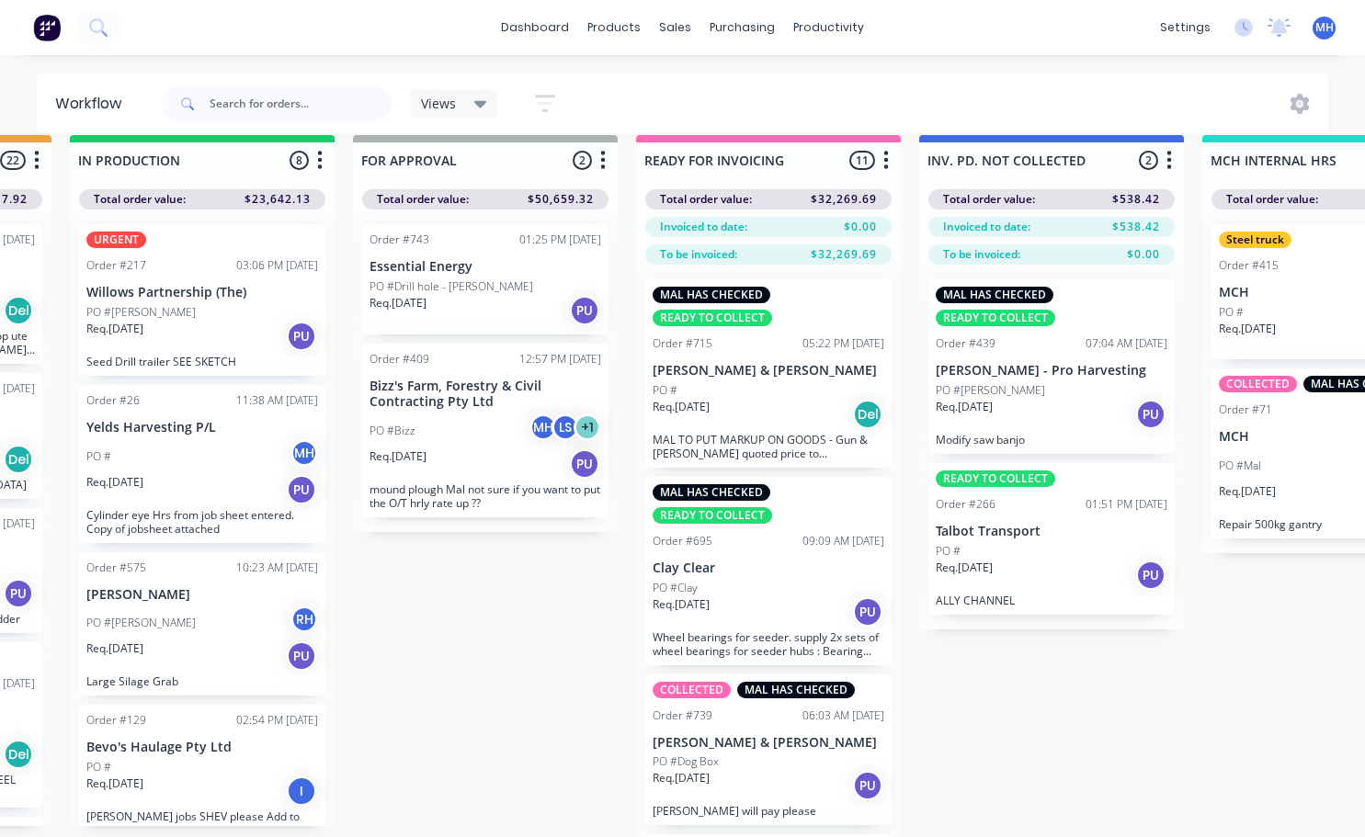
scroll to position [0, 1102]
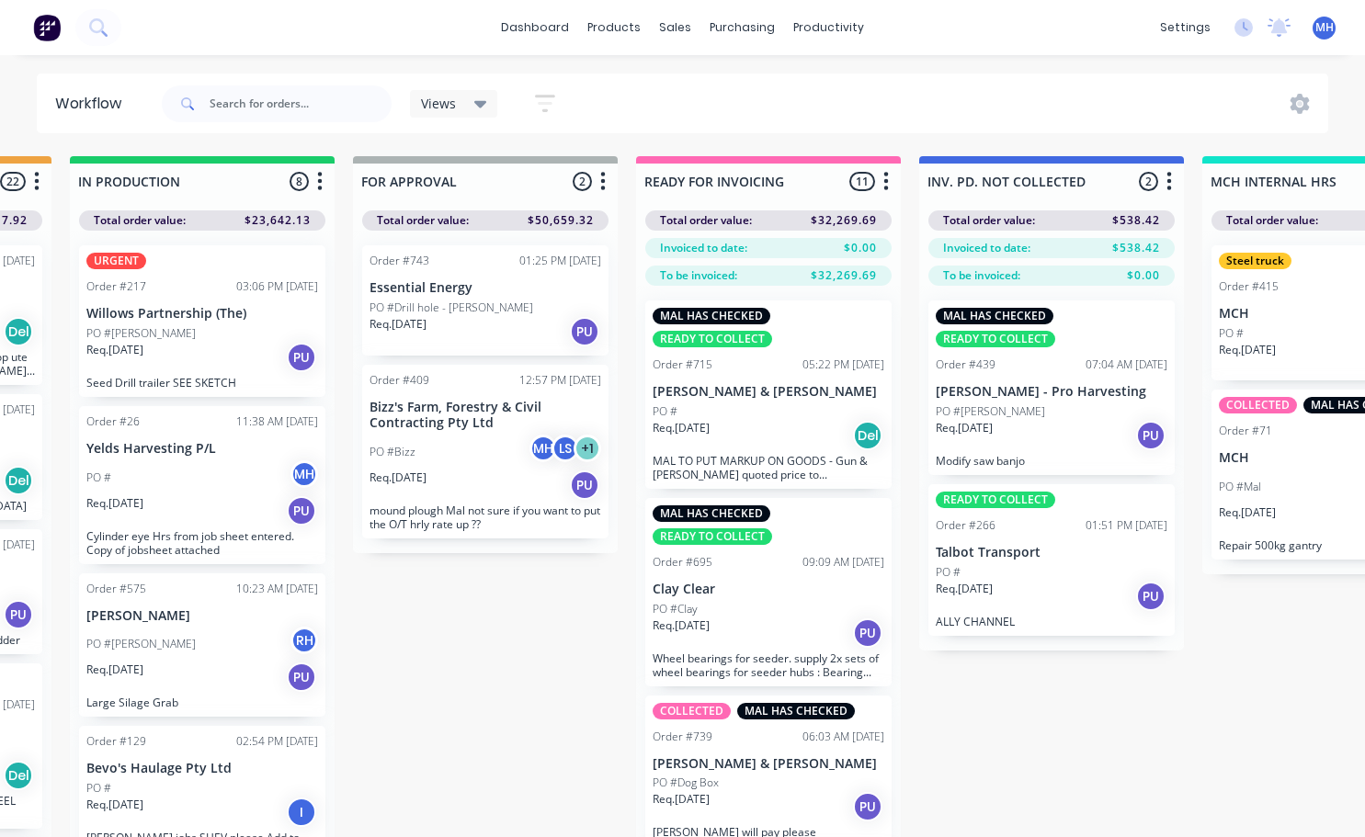
click at [708, 451] on div "MAL HAS CHECKED READY TO COLLECT Order #715 05:22 PM [DATE] [PERSON_NAME] & [PE…" at bounding box center [768, 395] width 246 height 188
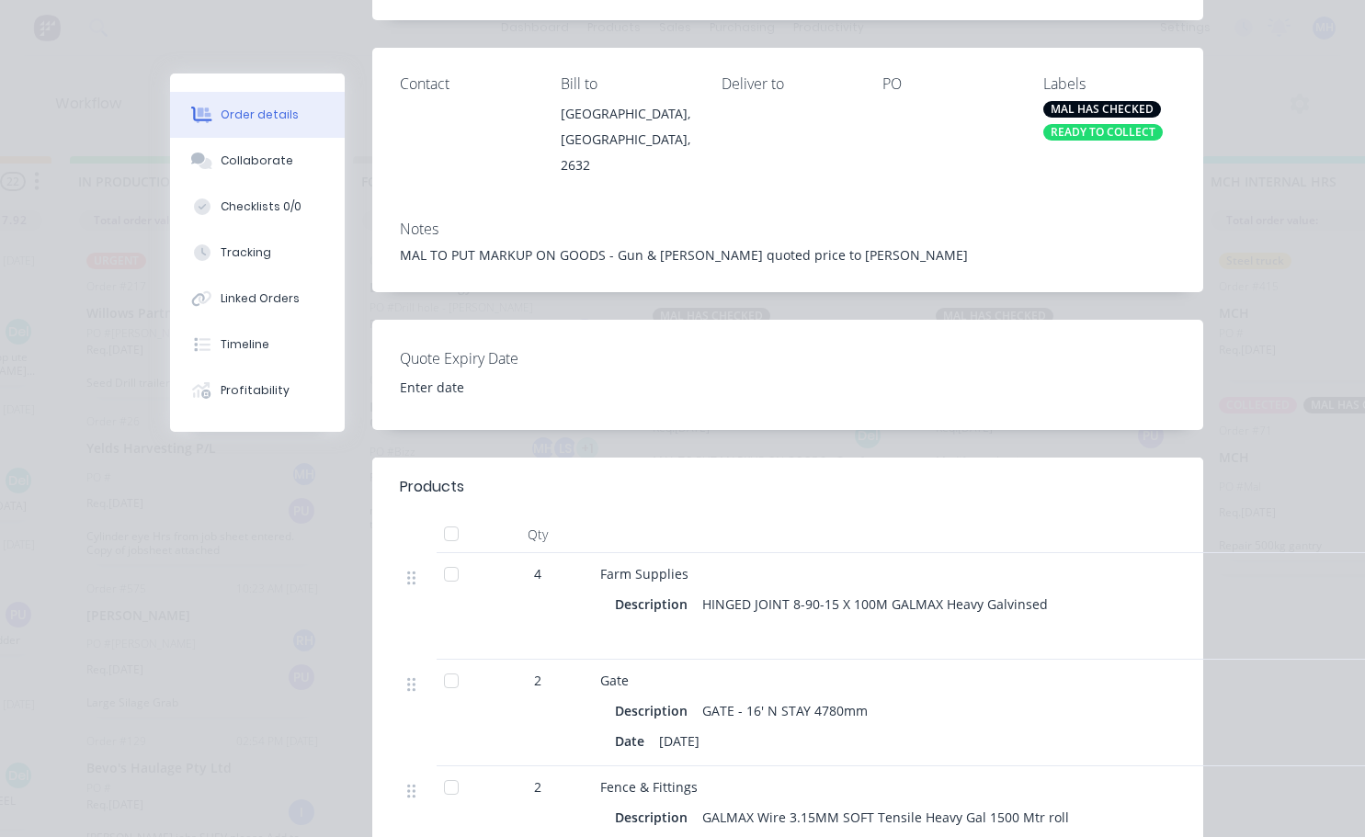
scroll to position [0, 0]
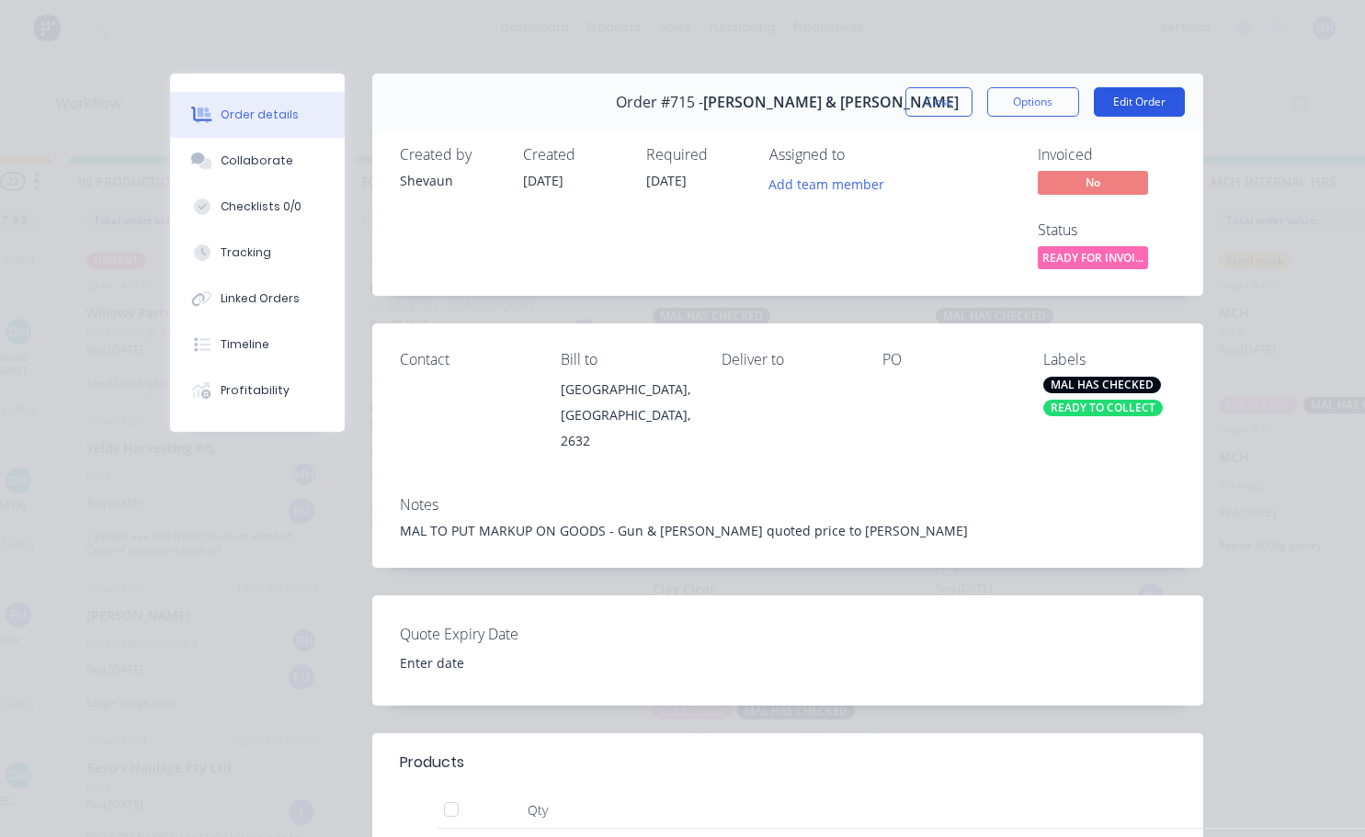
click at [1113, 92] on button "Edit Order" at bounding box center [1139, 101] width 91 height 29
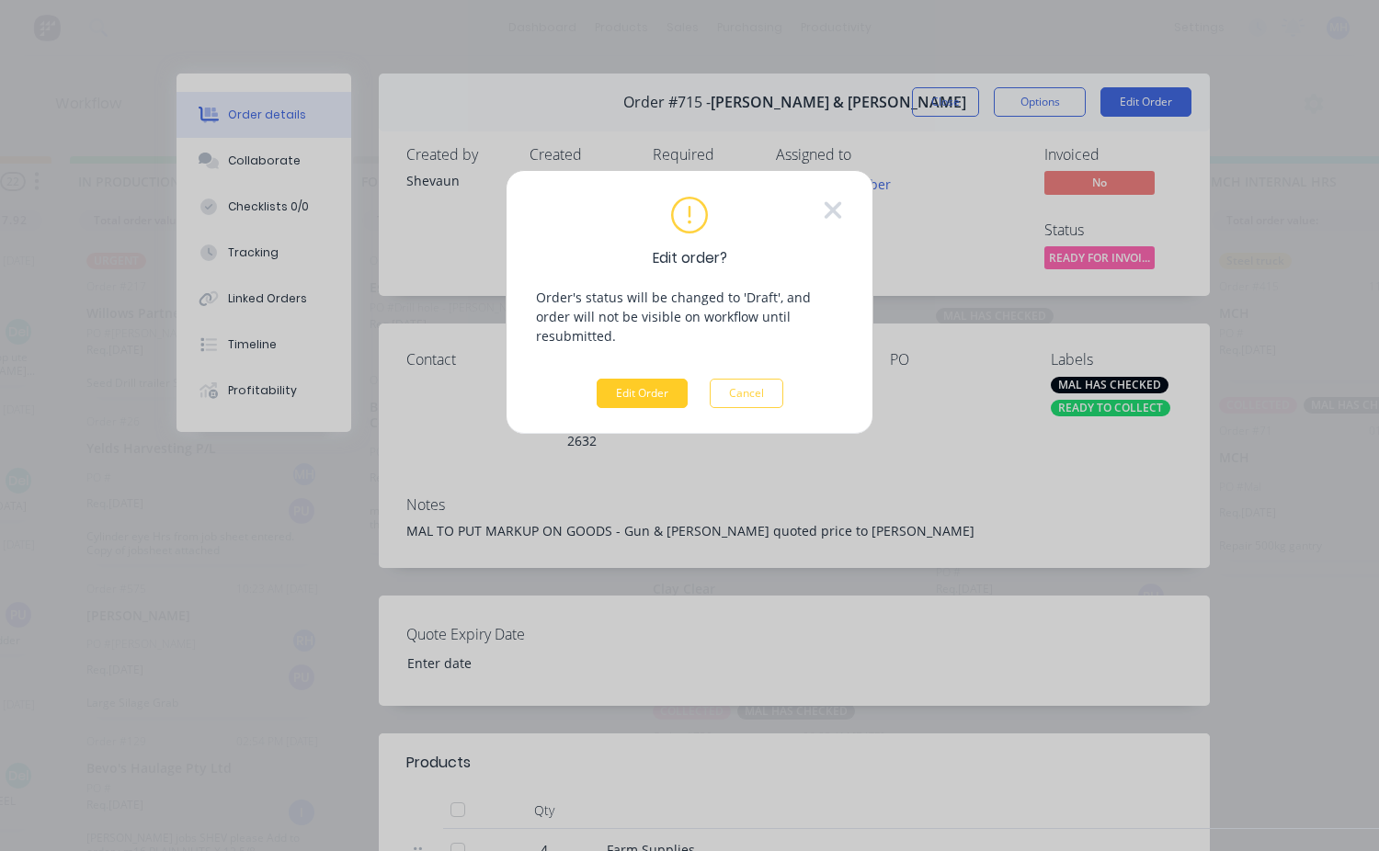
click at [629, 384] on button "Edit Order" at bounding box center [642, 393] width 91 height 29
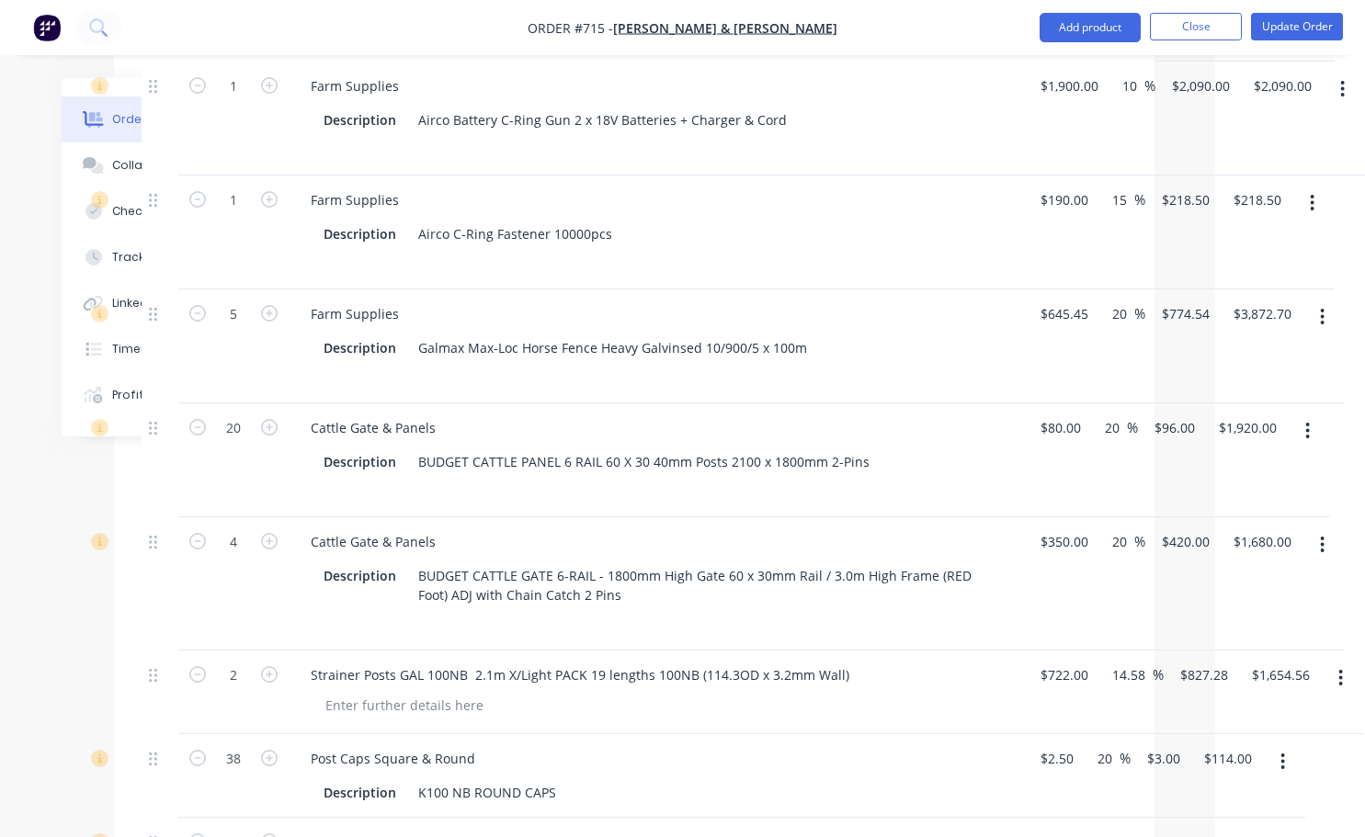
scroll to position [1103, 150]
drag, startPoint x: 609, startPoint y: 189, endPoint x: 579, endPoint y: 198, distance: 30.6
drag, startPoint x: 579, startPoint y: 198, endPoint x: 804, endPoint y: 770, distance: 615.3
click at [804, 779] on div "Description K100 NB ROUND CAPS" at bounding box center [652, 792] width 673 height 27
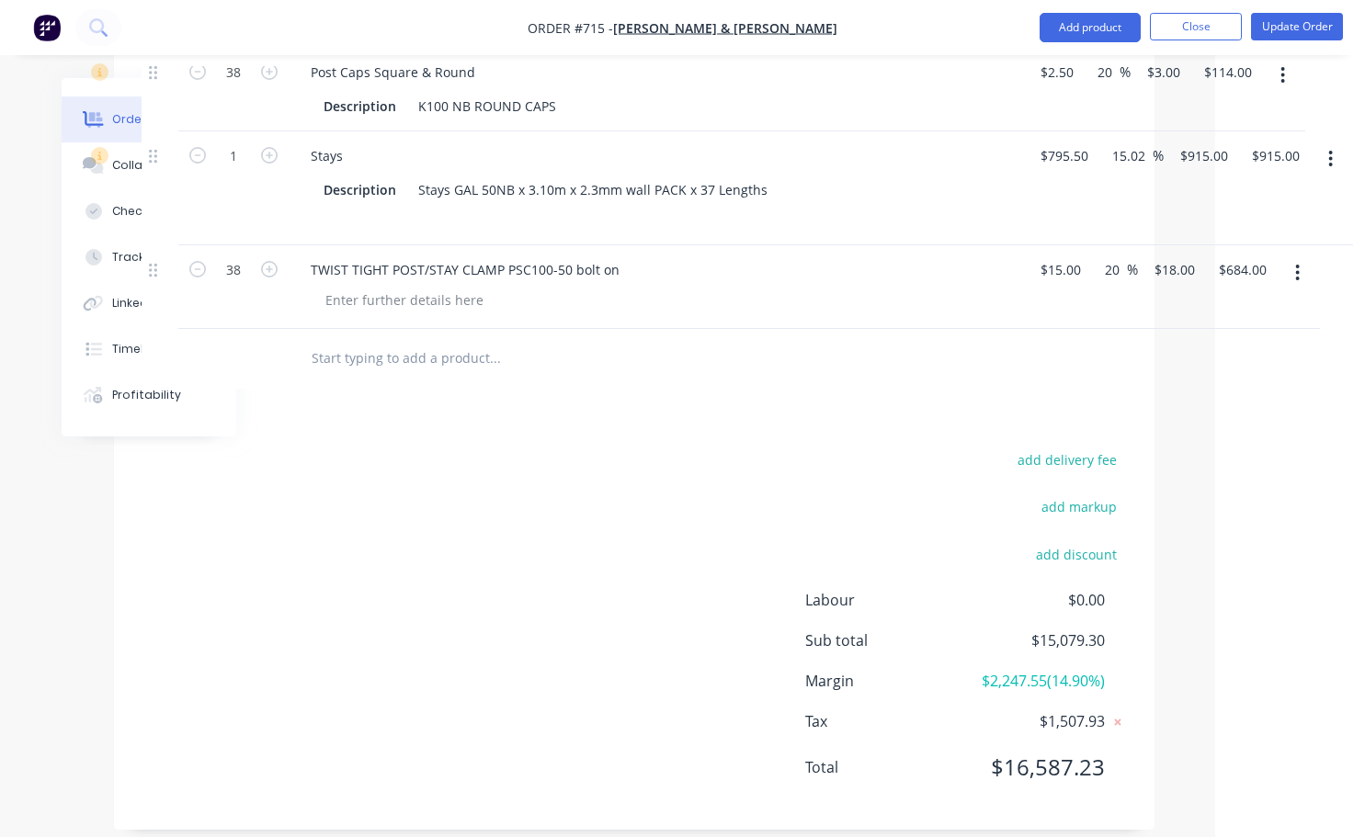
click at [618, 458] on div "add delivery fee add markup add discount Labour $0.00 Sub total $15,079.30 Marg…" at bounding box center [634, 625] width 985 height 355
drag, startPoint x: 1006, startPoint y: 662, endPoint x: 1019, endPoint y: 658, distance: 14.3
click at [1007, 670] on span "$2,247.55 ( 14.90 %)" at bounding box center [1036, 681] width 136 height 22
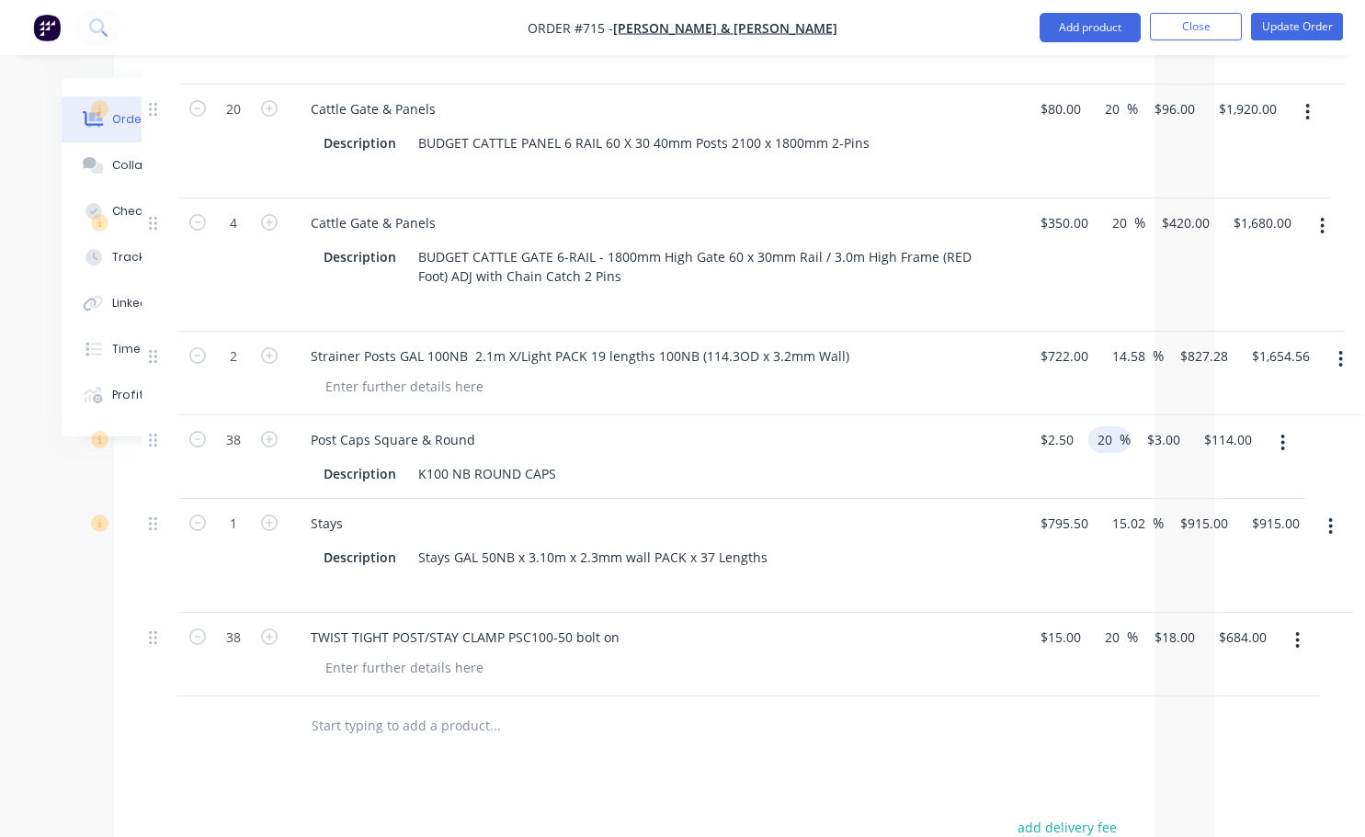
scroll to position [1237, 150]
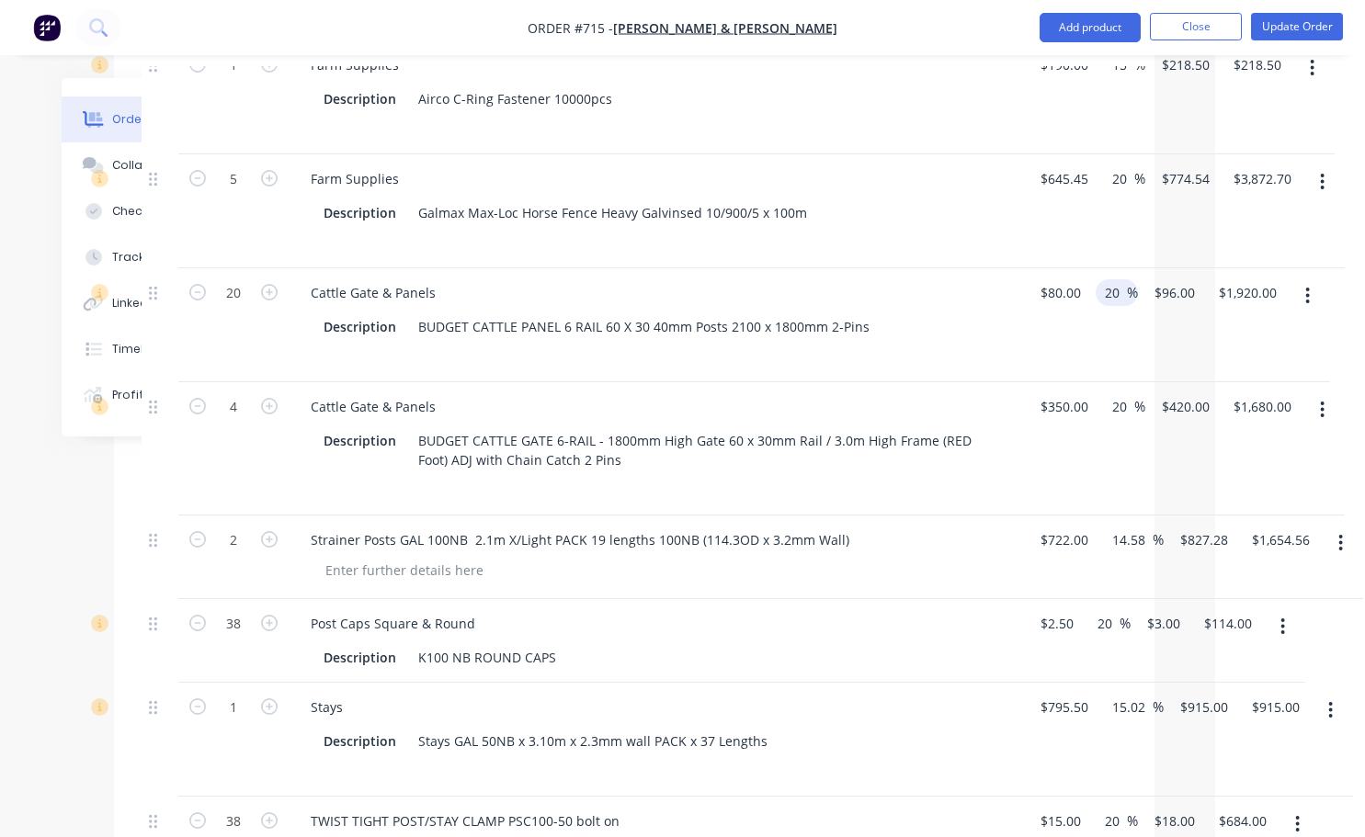
click at [1120, 279] on input "20" at bounding box center [1115, 292] width 24 height 27
type input "2"
type input "15"
type input "$92.00"
type input "$1,840.00"
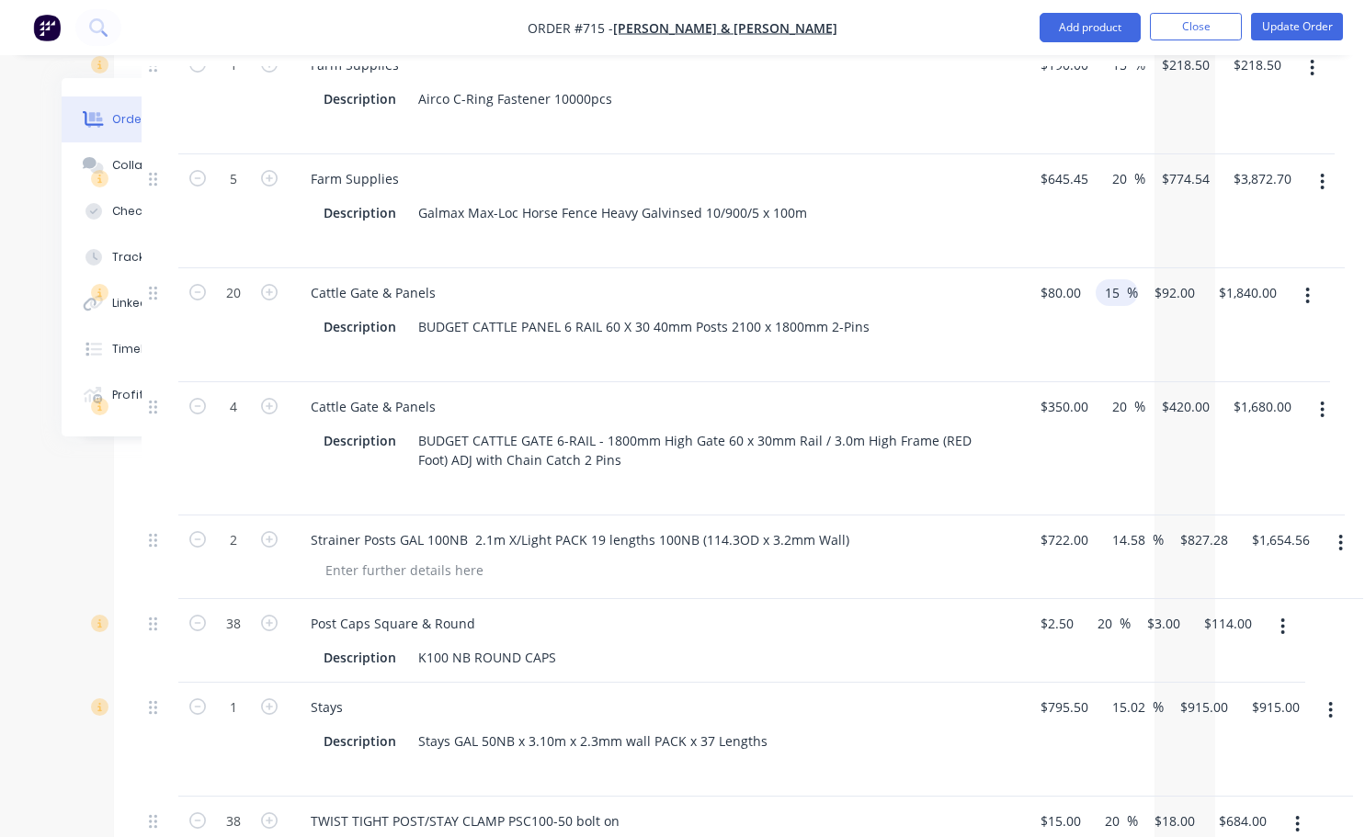
click at [1033, 438] on div "$350.00 $350.00" at bounding box center [1060, 448] width 72 height 133
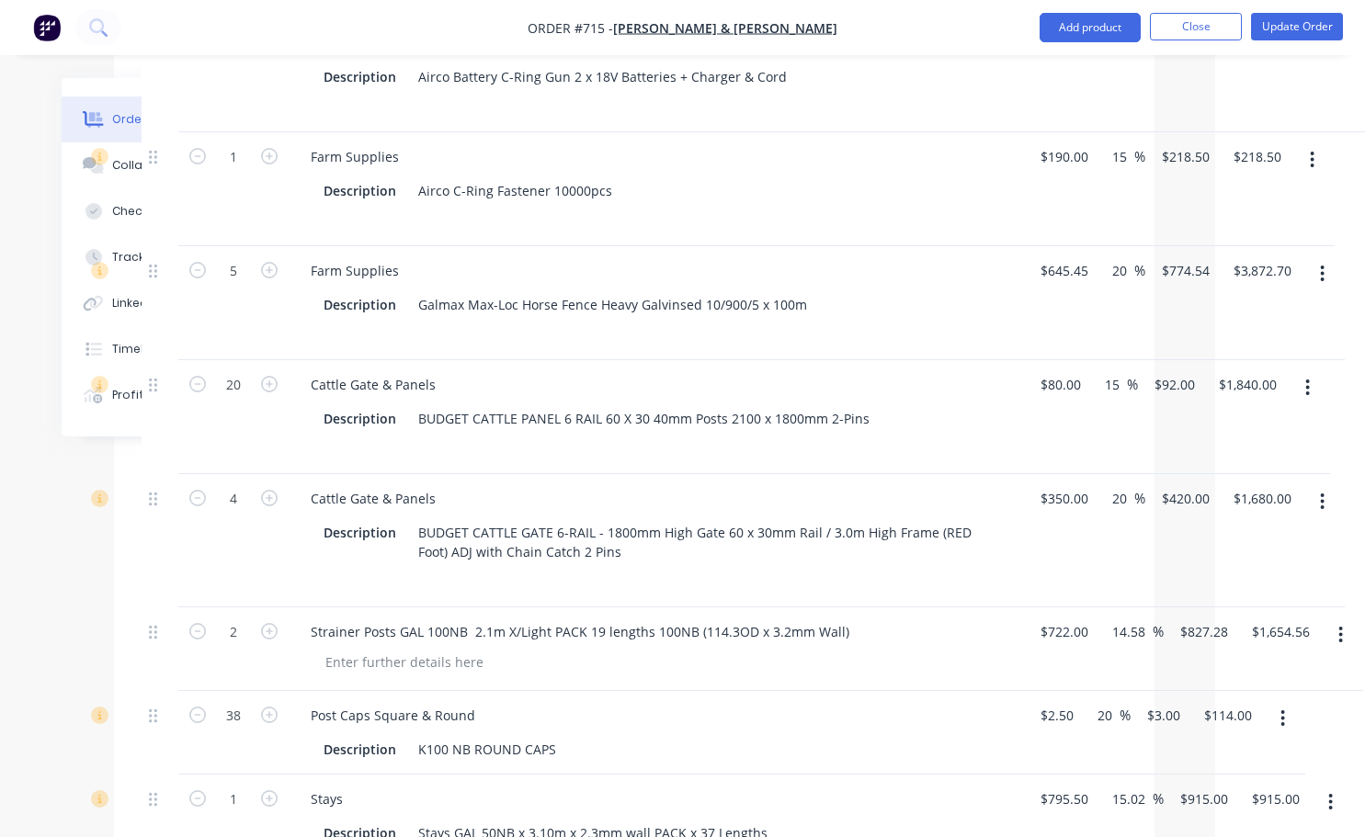
scroll to position [686, 150]
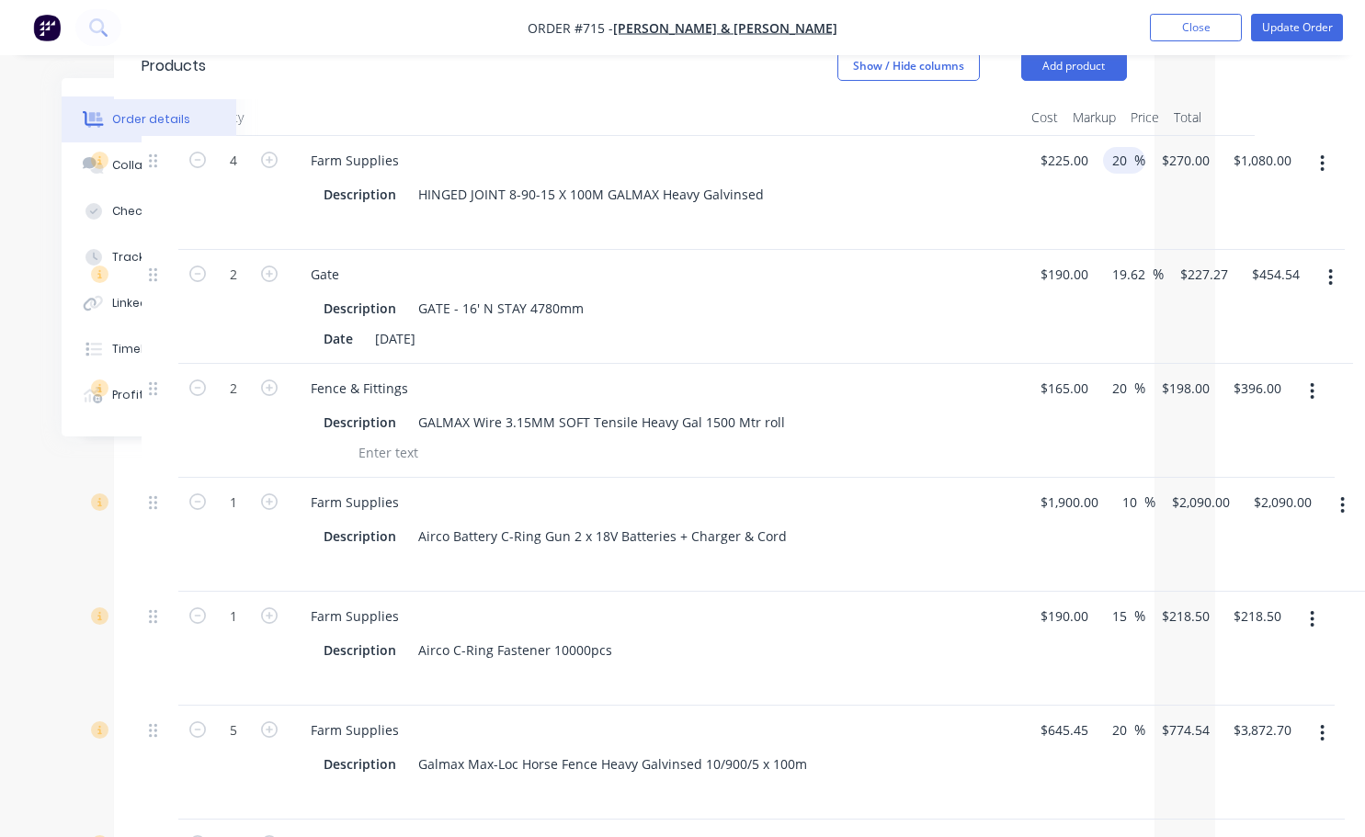
click at [1128, 147] on input "20" at bounding box center [1122, 160] width 24 height 27
type input "2"
type input "17.5"
type input "$264.375"
type input "$1,057.50"
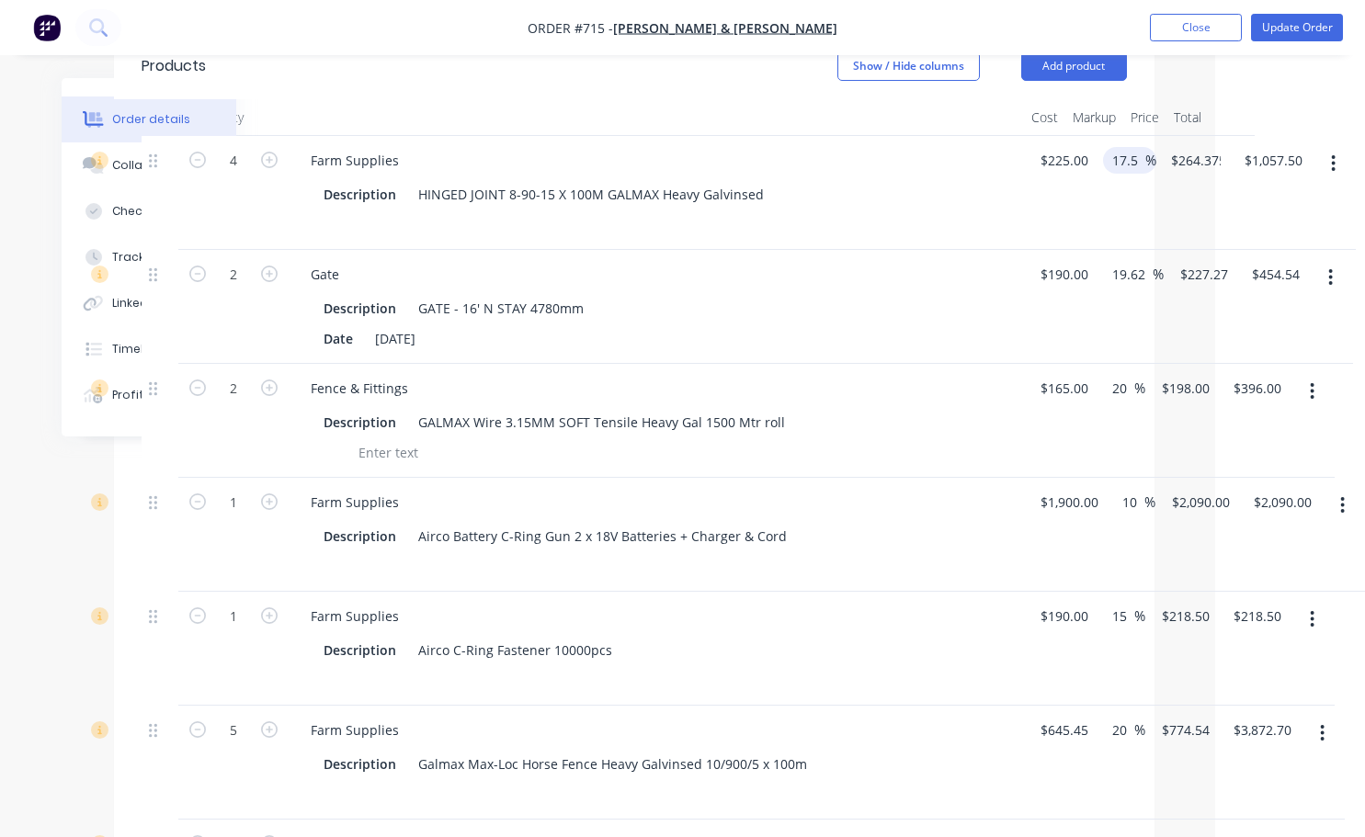
click at [987, 261] on div "Gate" at bounding box center [656, 274] width 721 height 27
click at [1145, 261] on input "19.62" at bounding box center [1131, 274] width 42 height 27
type input "1"
type input "17.5"
type input "$223.25"
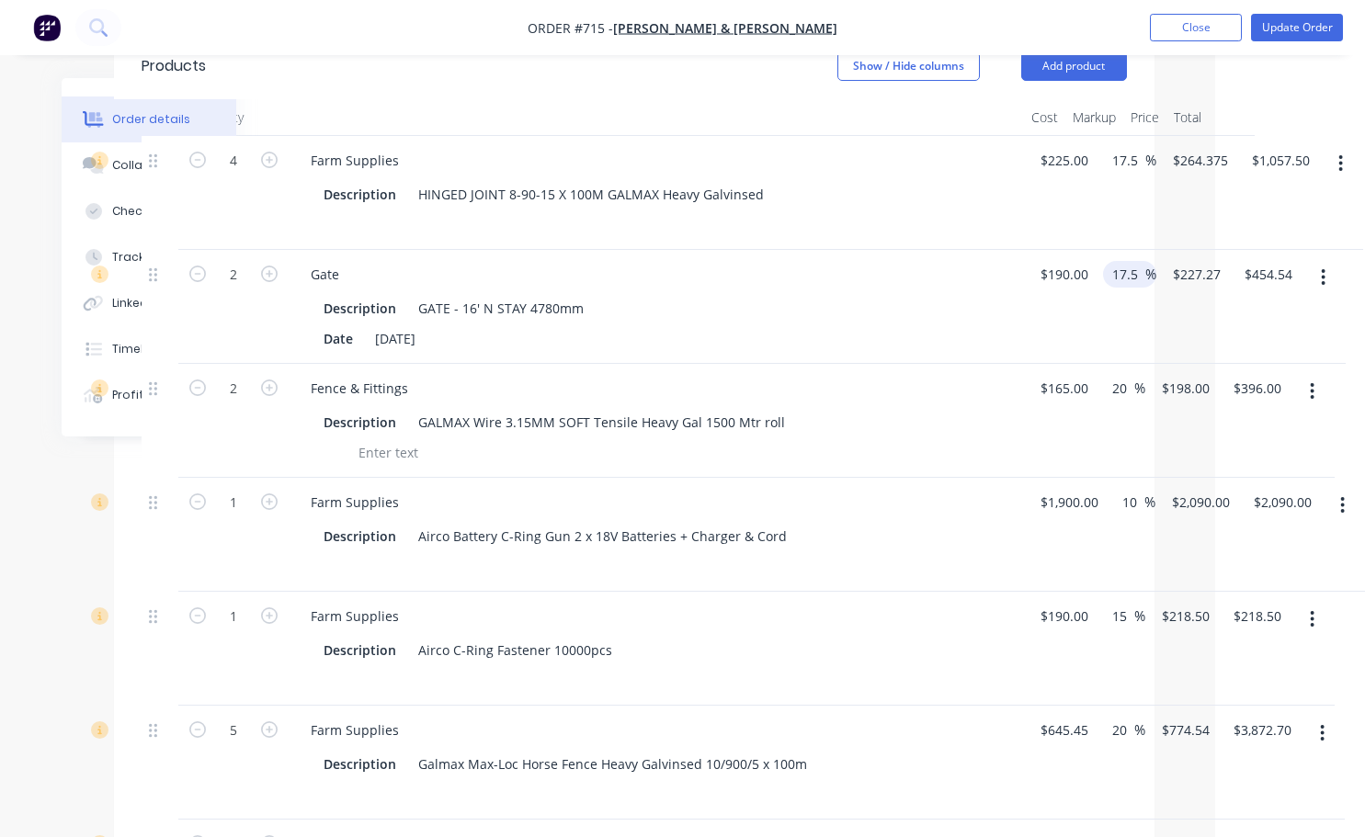
type input "$446.50"
click at [1119, 285] on div "17.5 17.5 %" at bounding box center [1126, 307] width 61 height 114
click at [1128, 375] on input "20" at bounding box center [1122, 388] width 24 height 27
type input "2"
type input "17.5"
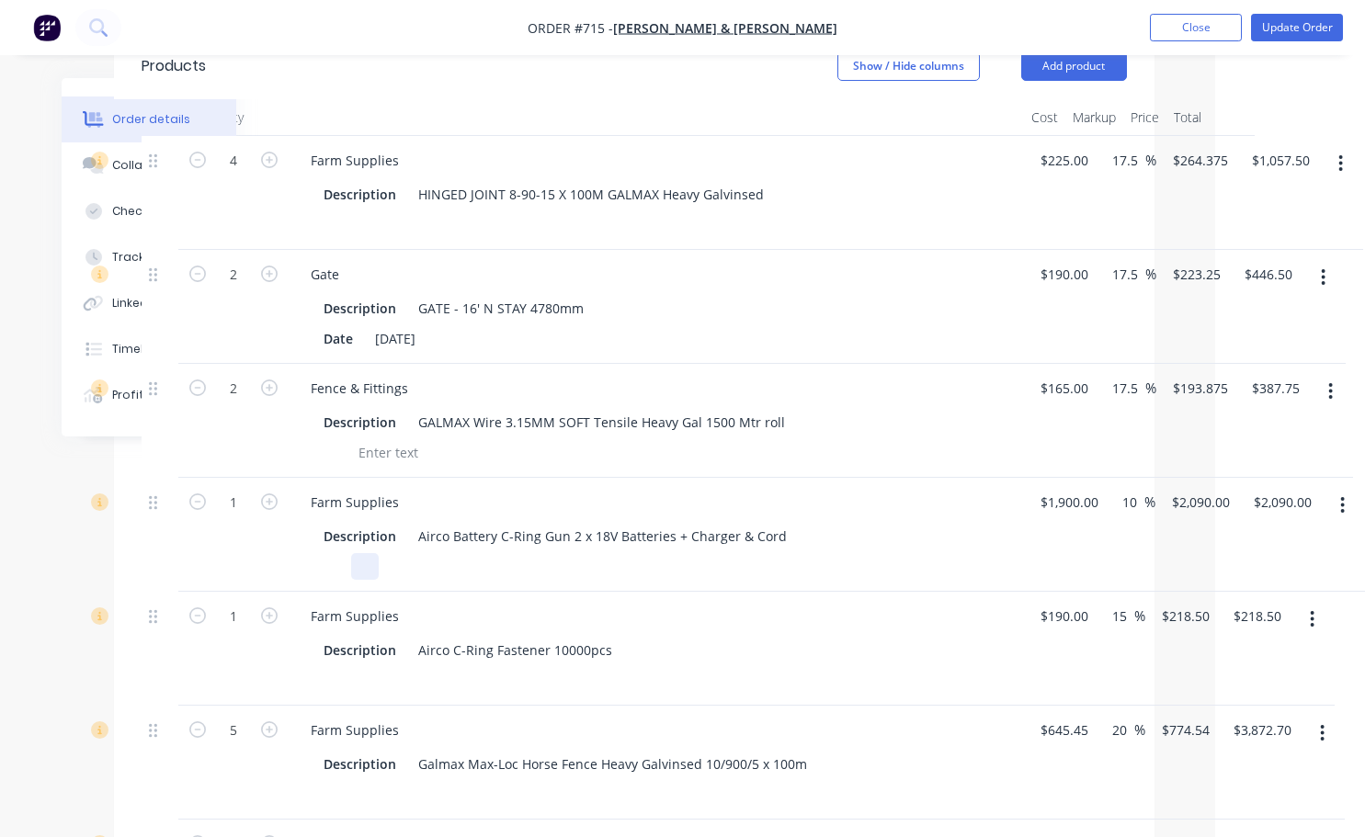
type input "$193.875"
type input "$387.75"
click at [1000, 542] on div "Description Airco Battery C-Ring Gun 2 x 18V Batteries + Charger & Cord" at bounding box center [656, 549] width 721 height 61
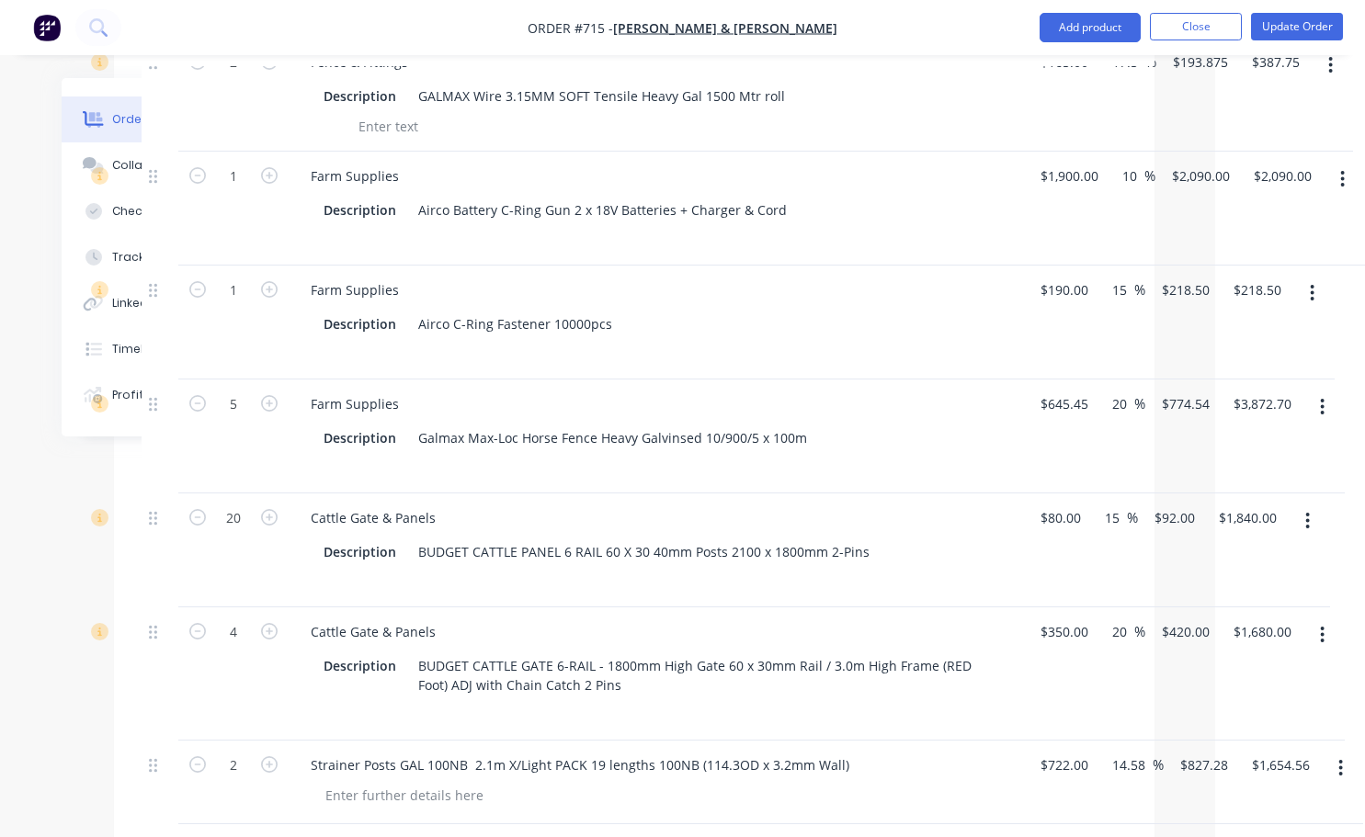
scroll to position [1053, 150]
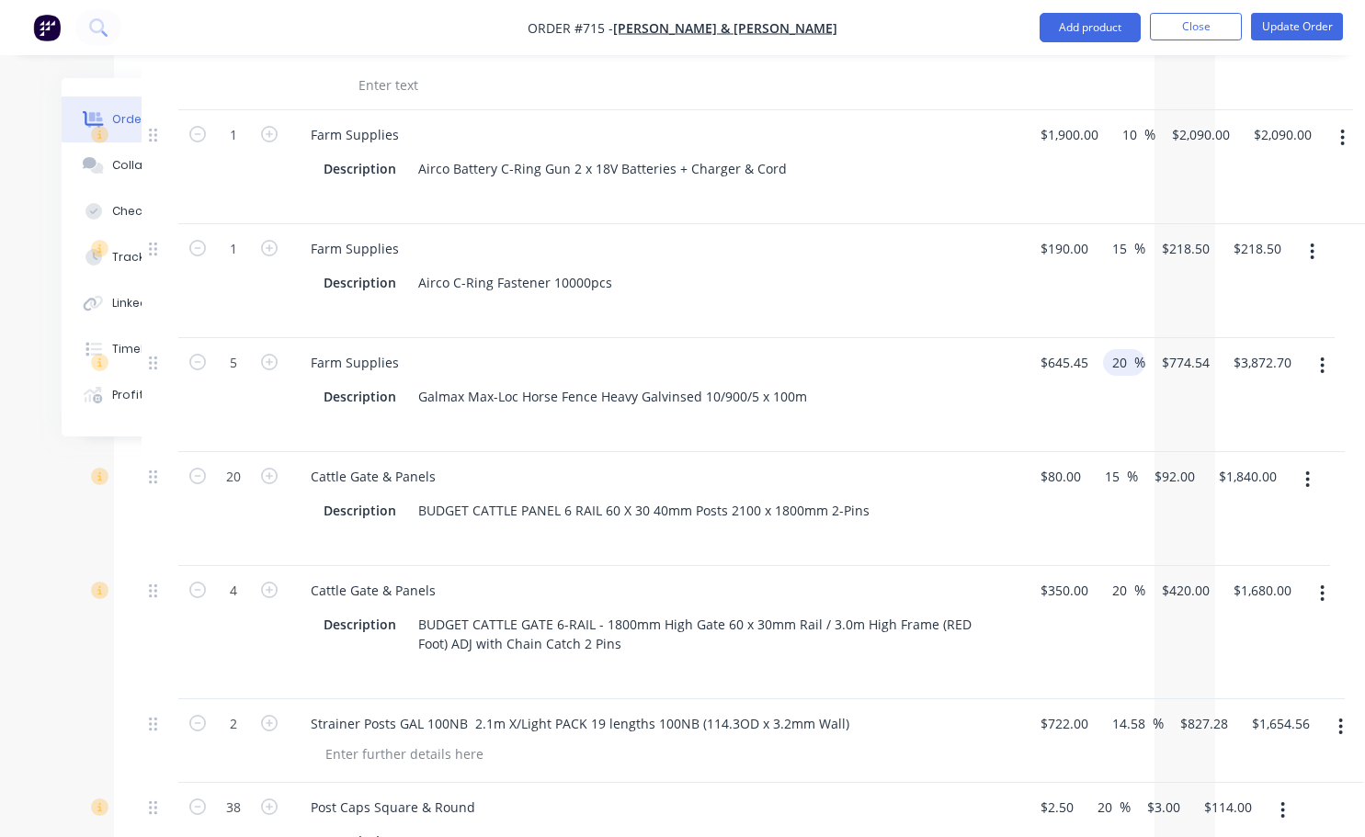
click at [1127, 349] on input "20" at bounding box center [1122, 362] width 24 height 27
type input "2"
type input "17.5"
type input "$758.4038"
type input "$3,792.02"
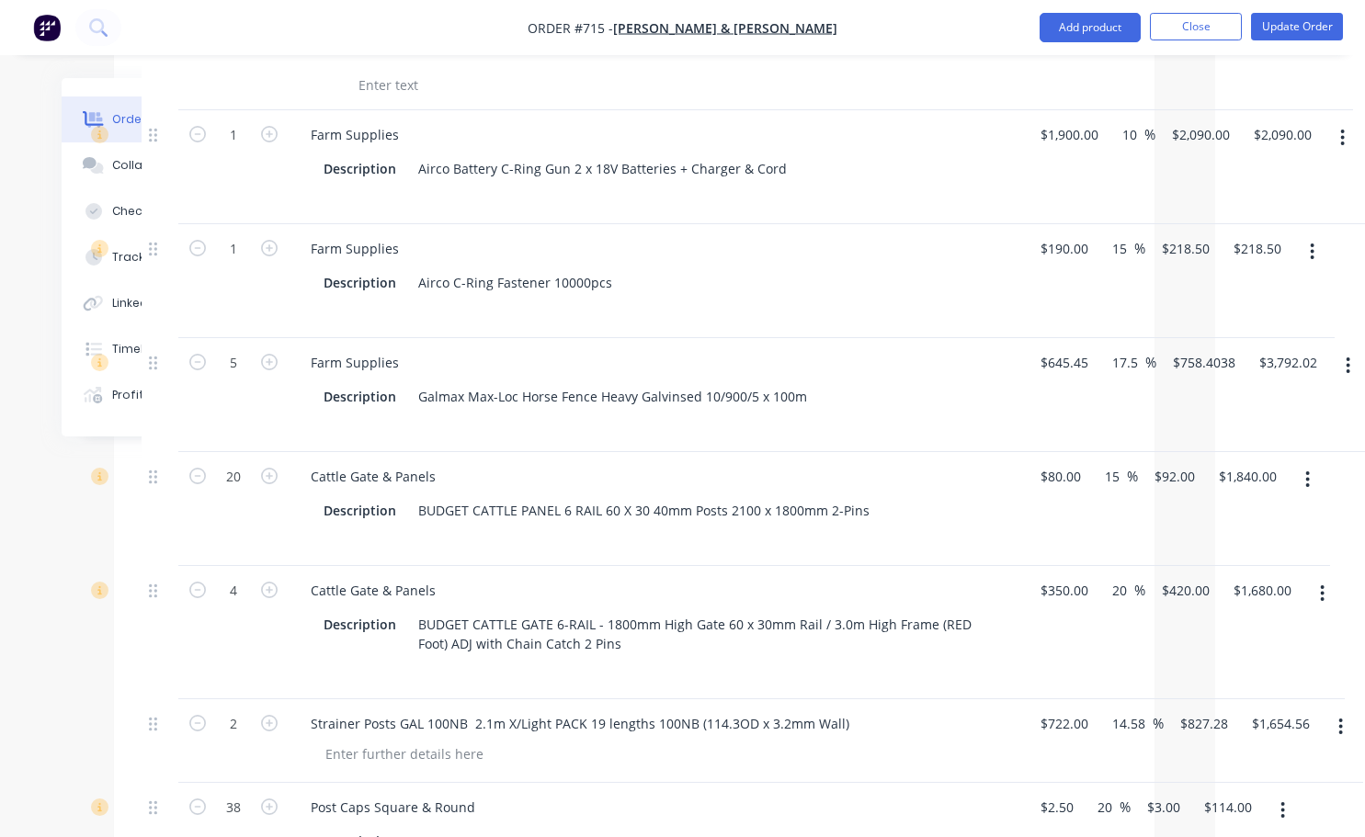
click at [1134, 393] on div "17.5 17.5 %" at bounding box center [1126, 395] width 61 height 114
click at [1129, 577] on input "20" at bounding box center [1122, 590] width 24 height 27
type input "2"
type input "17.5"
type input "$411.25"
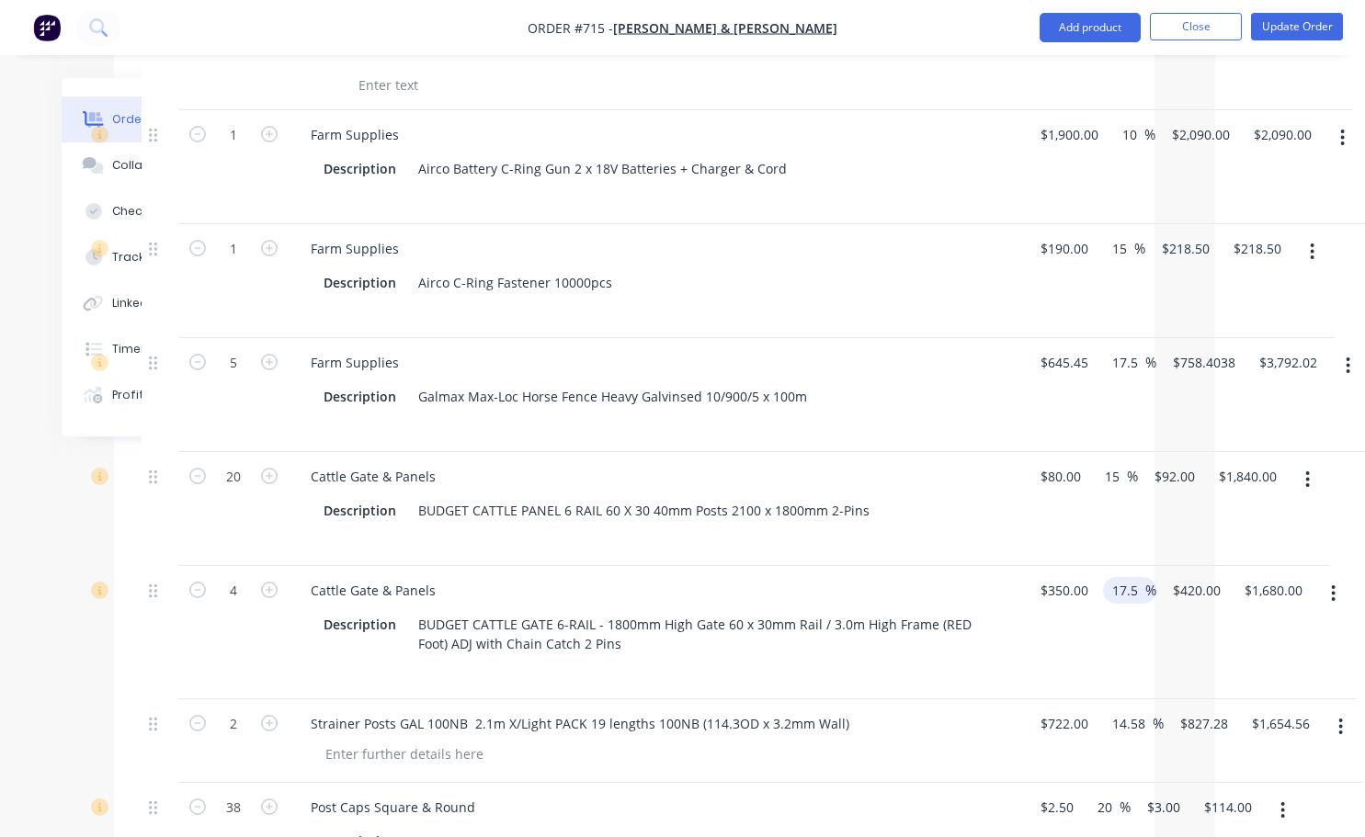
type input "$1,645.00"
click at [1075, 640] on div "$350.00 $350.00" at bounding box center [1060, 632] width 72 height 133
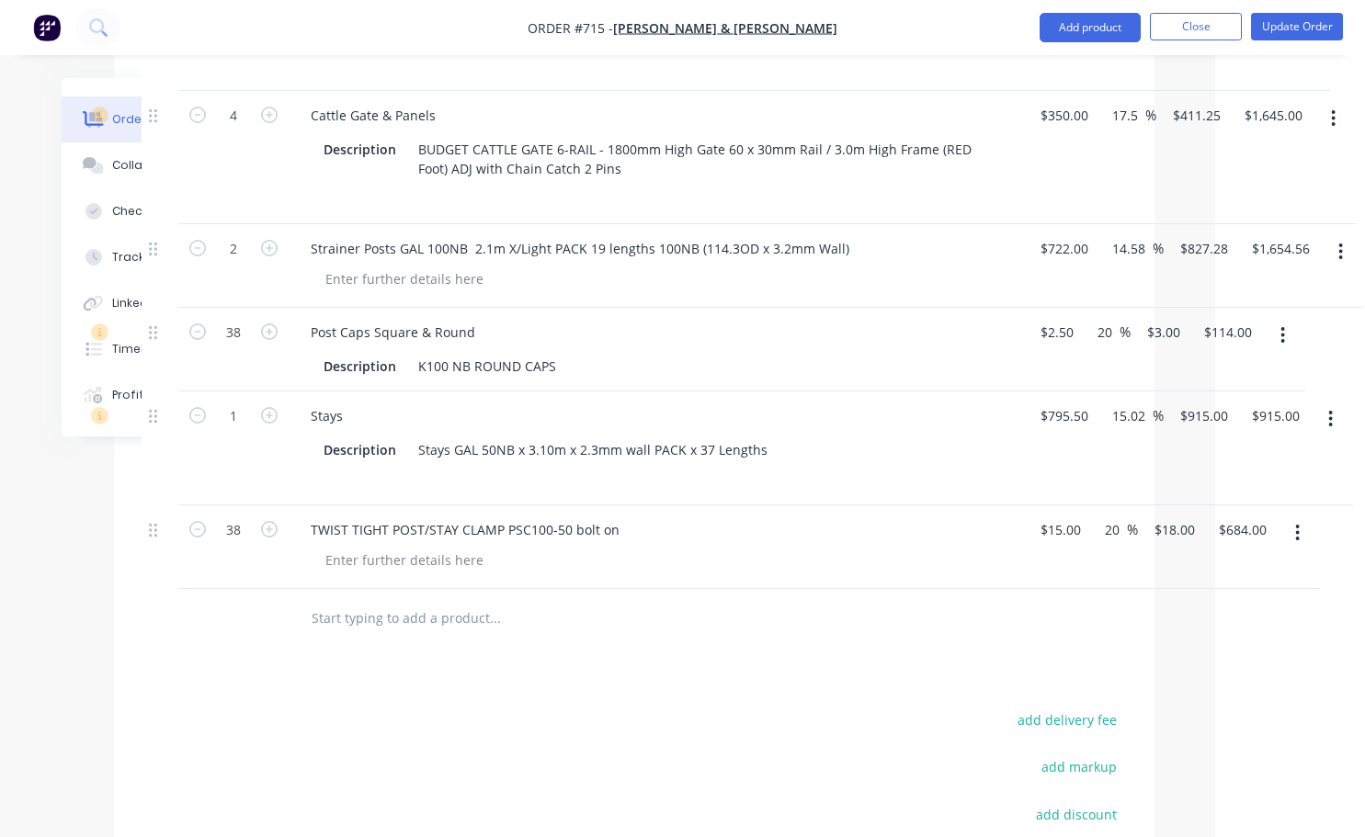
scroll to position [1329, 150]
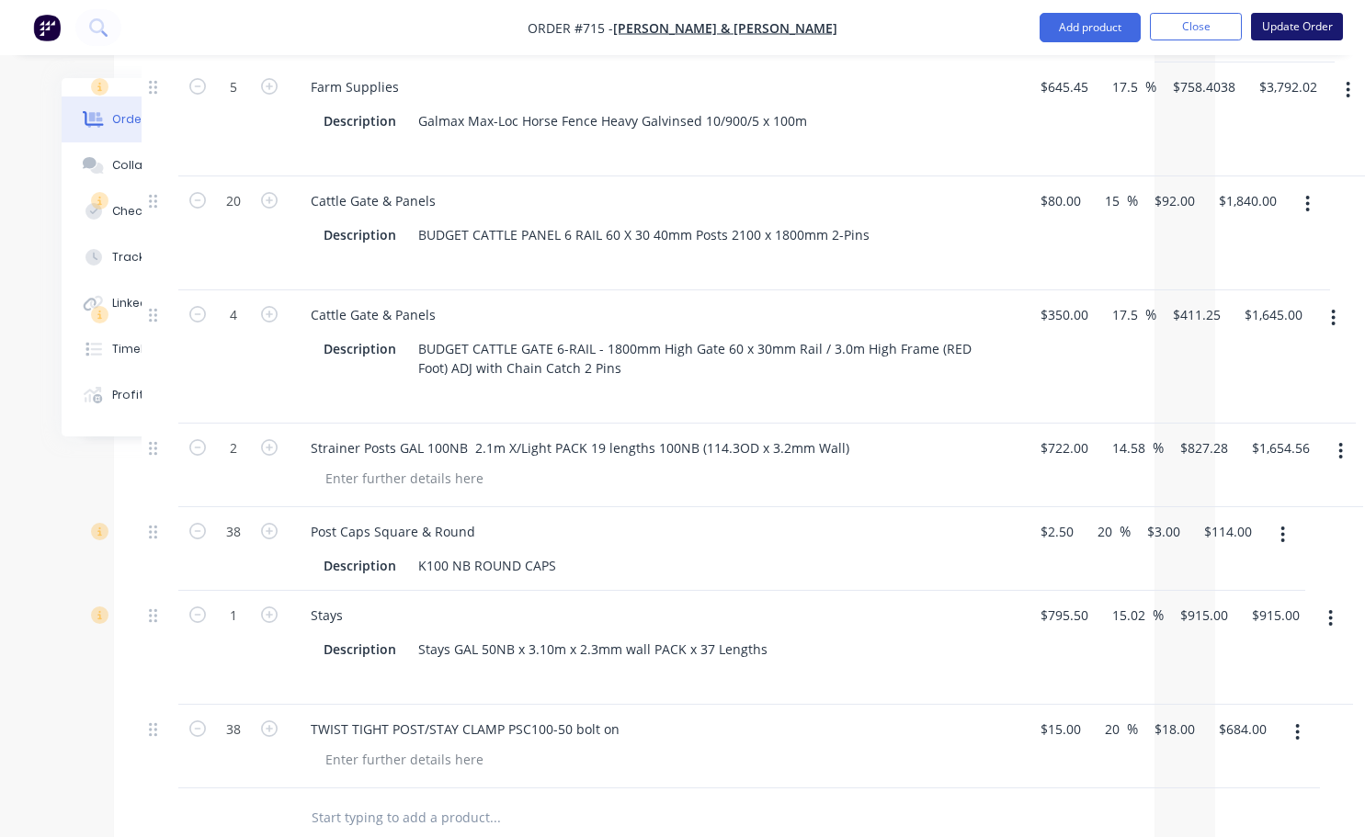
click at [1299, 21] on button "Update Order" at bounding box center [1297, 27] width 92 height 28
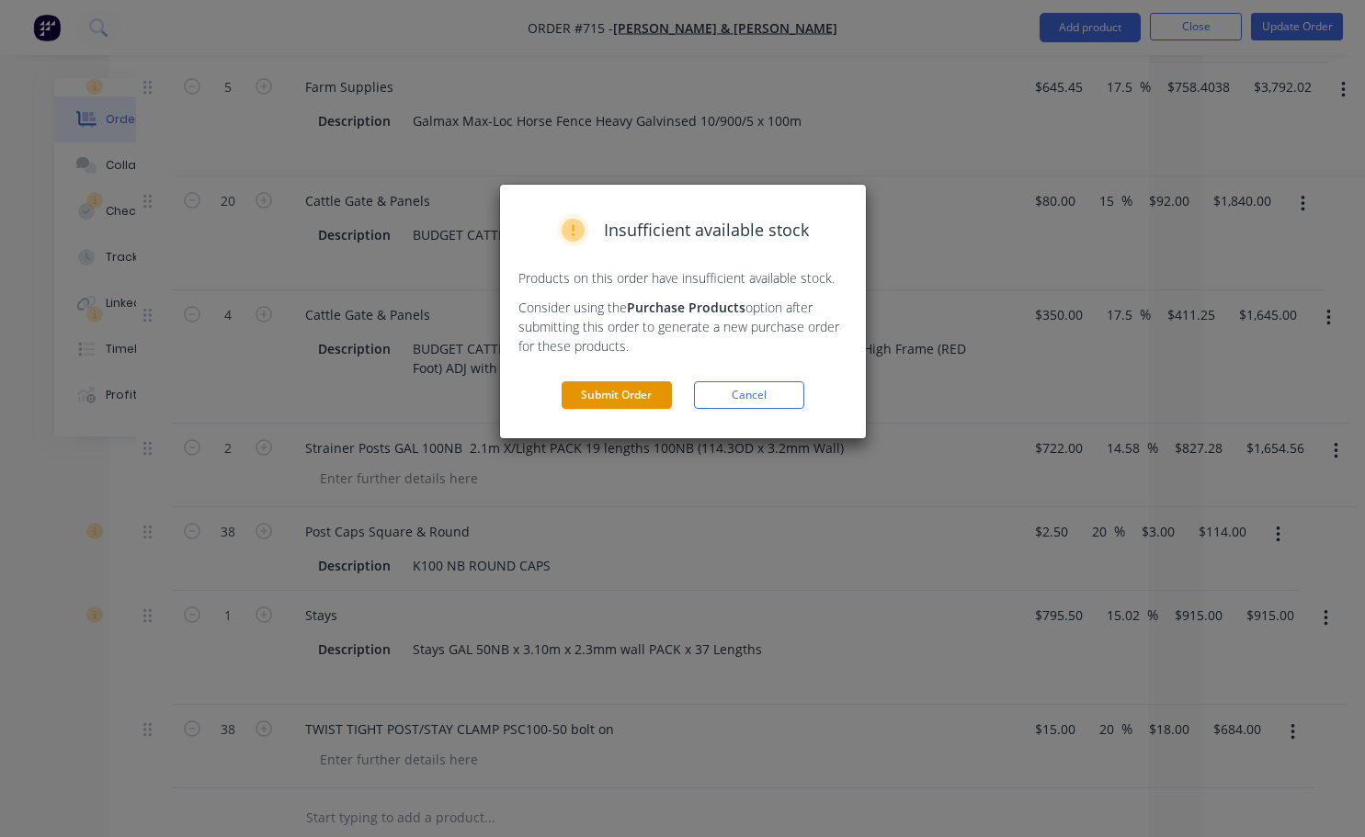
click at [629, 399] on button "Submit Order" at bounding box center [617, 395] width 110 height 28
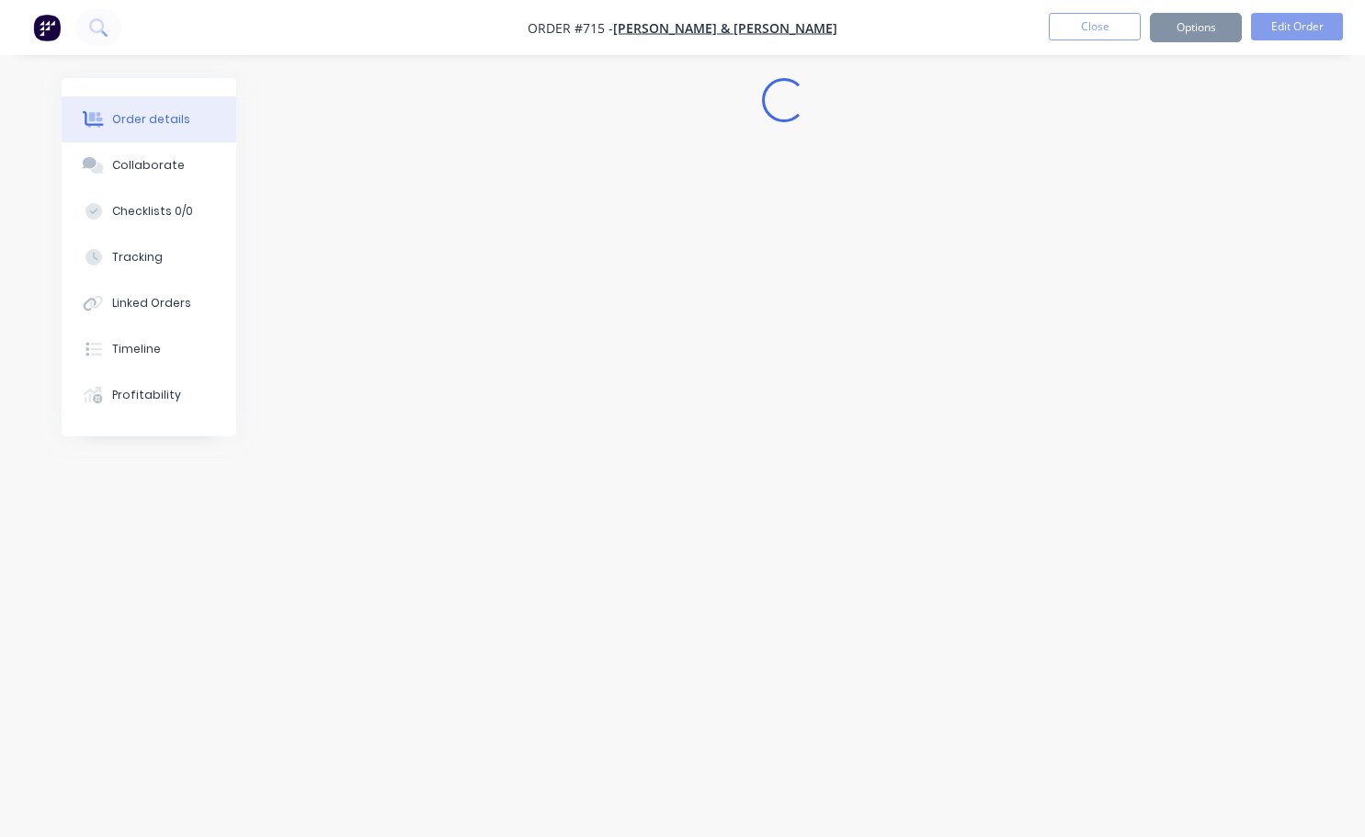
scroll to position [0, 0]
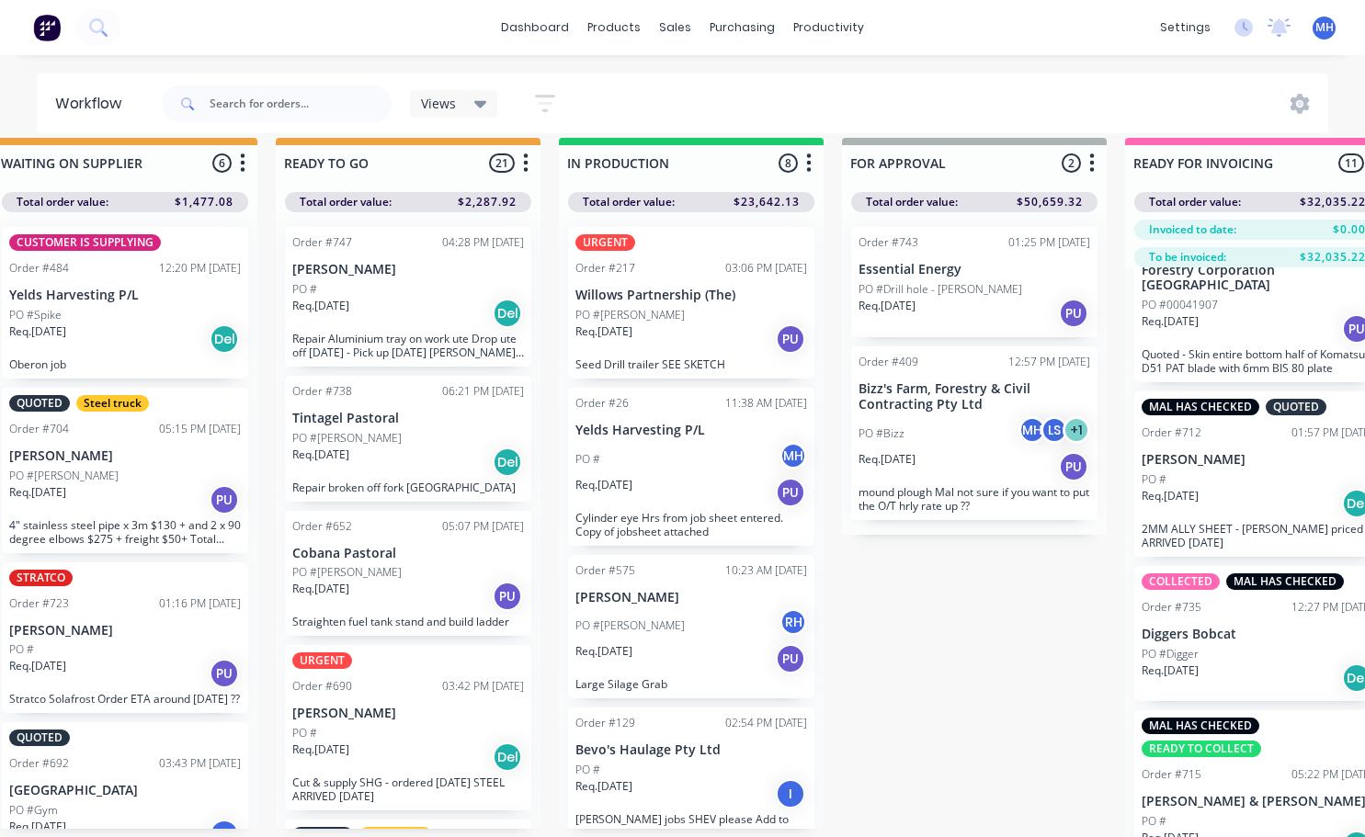
scroll to position [0, 613]
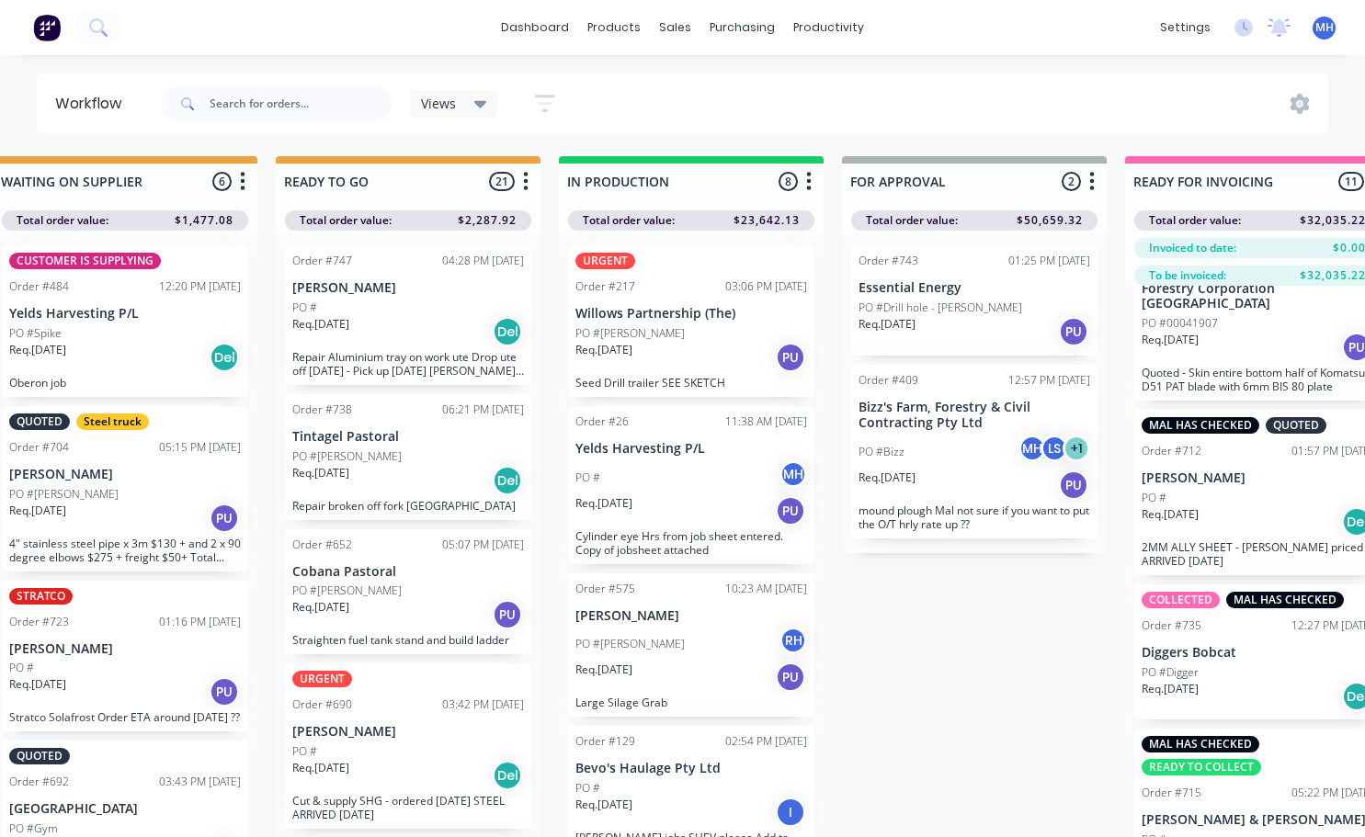
click at [945, 305] on p "PO #Drill hole - [PERSON_NAME]" at bounding box center [941, 308] width 164 height 17
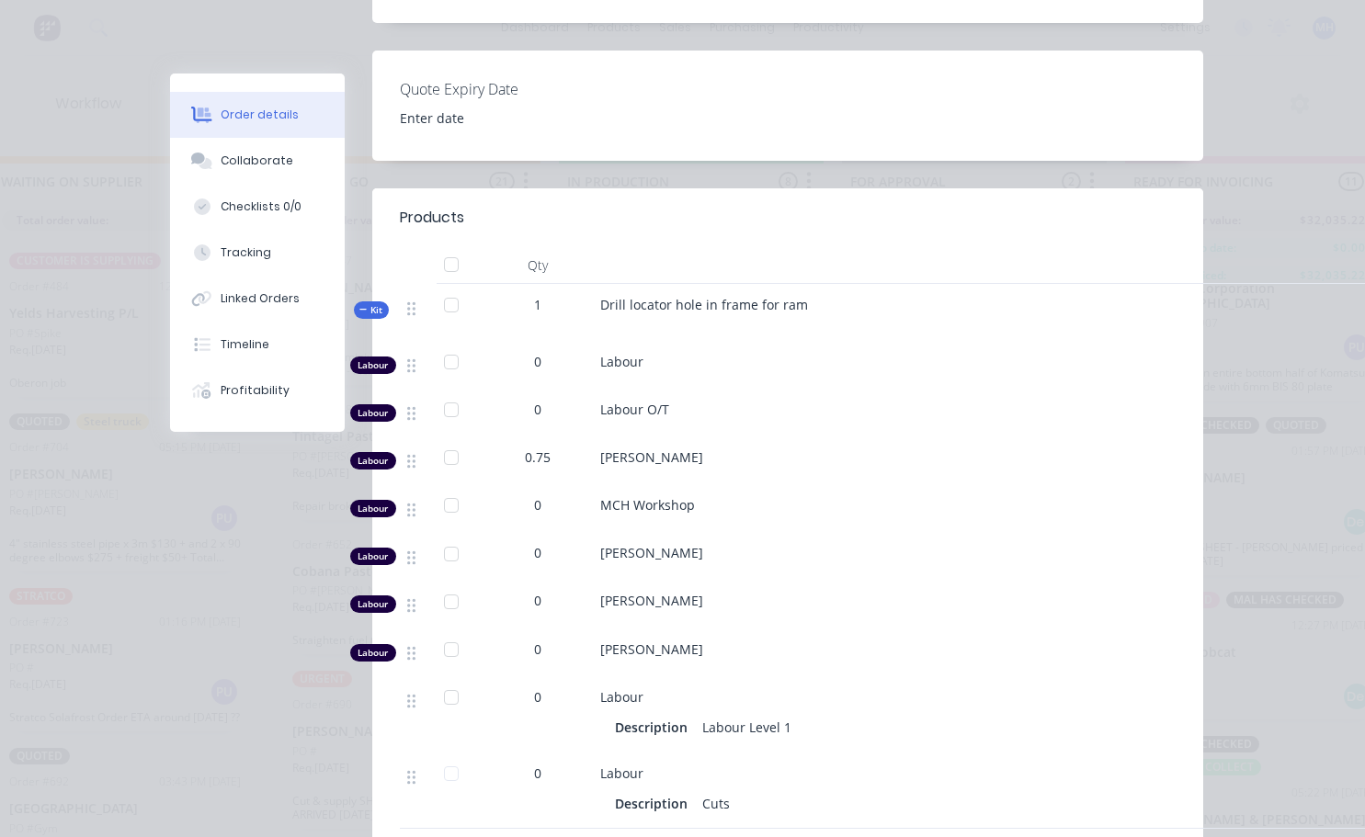
scroll to position [0, 0]
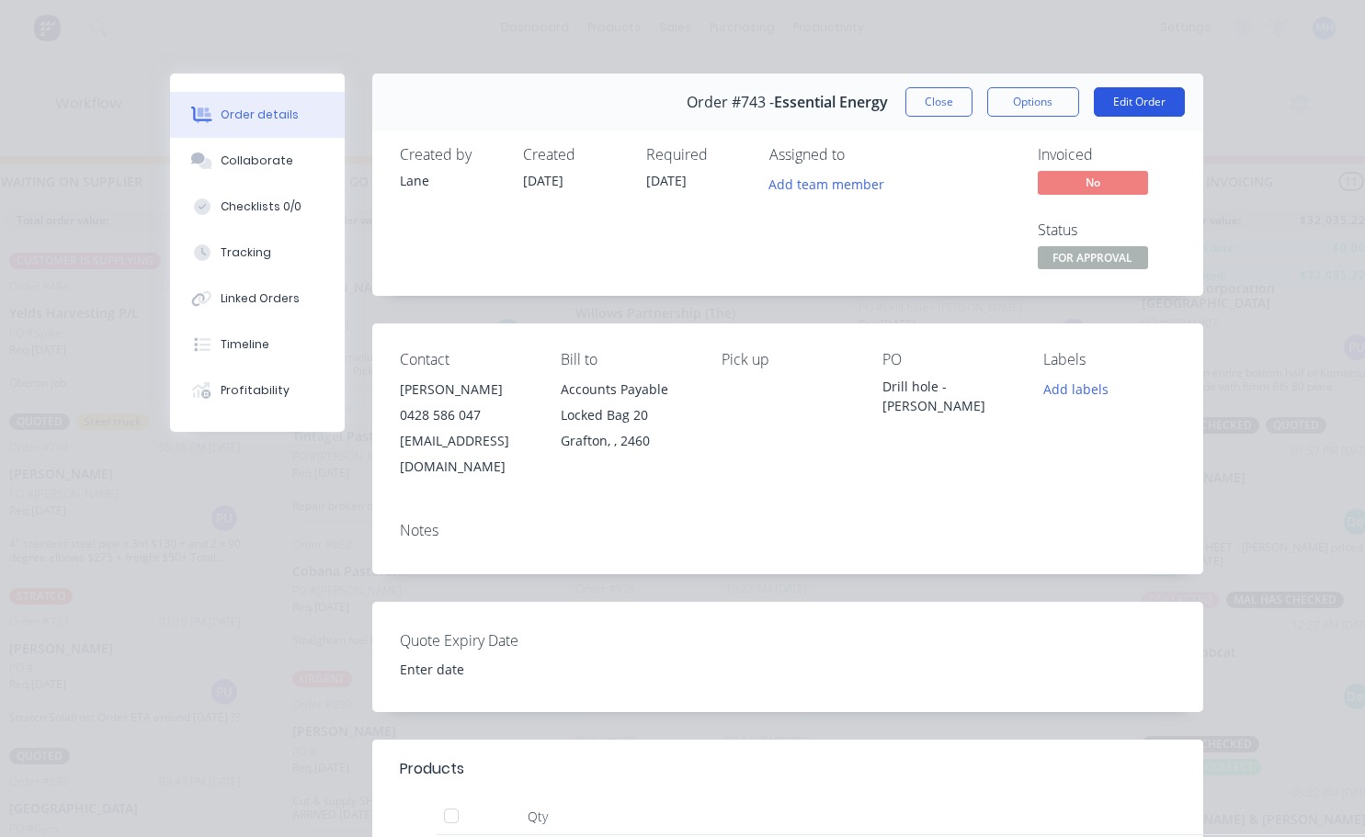
click at [1157, 97] on button "Edit Order" at bounding box center [1139, 101] width 91 height 29
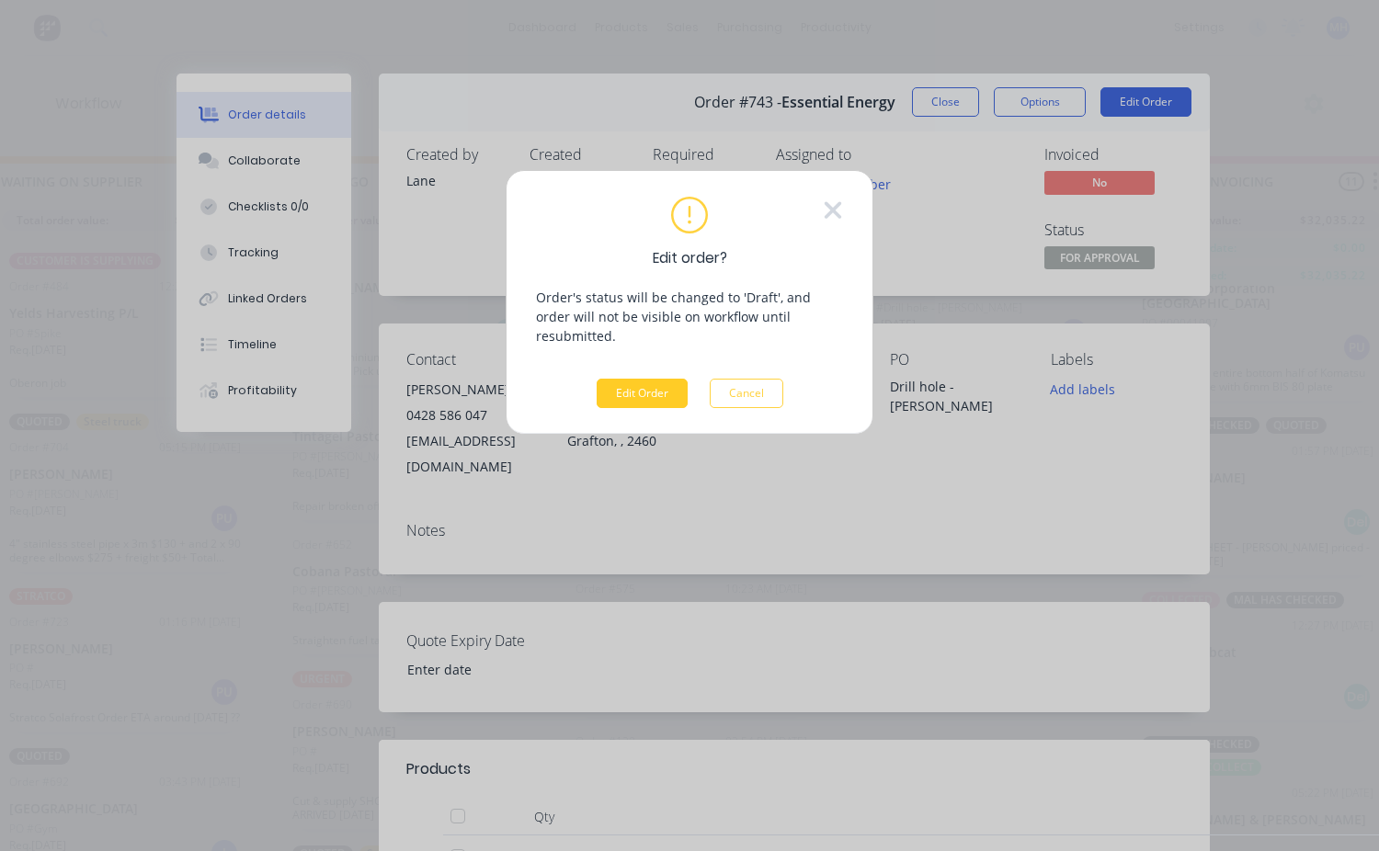
click at [639, 379] on button "Edit Order" at bounding box center [642, 393] width 91 height 29
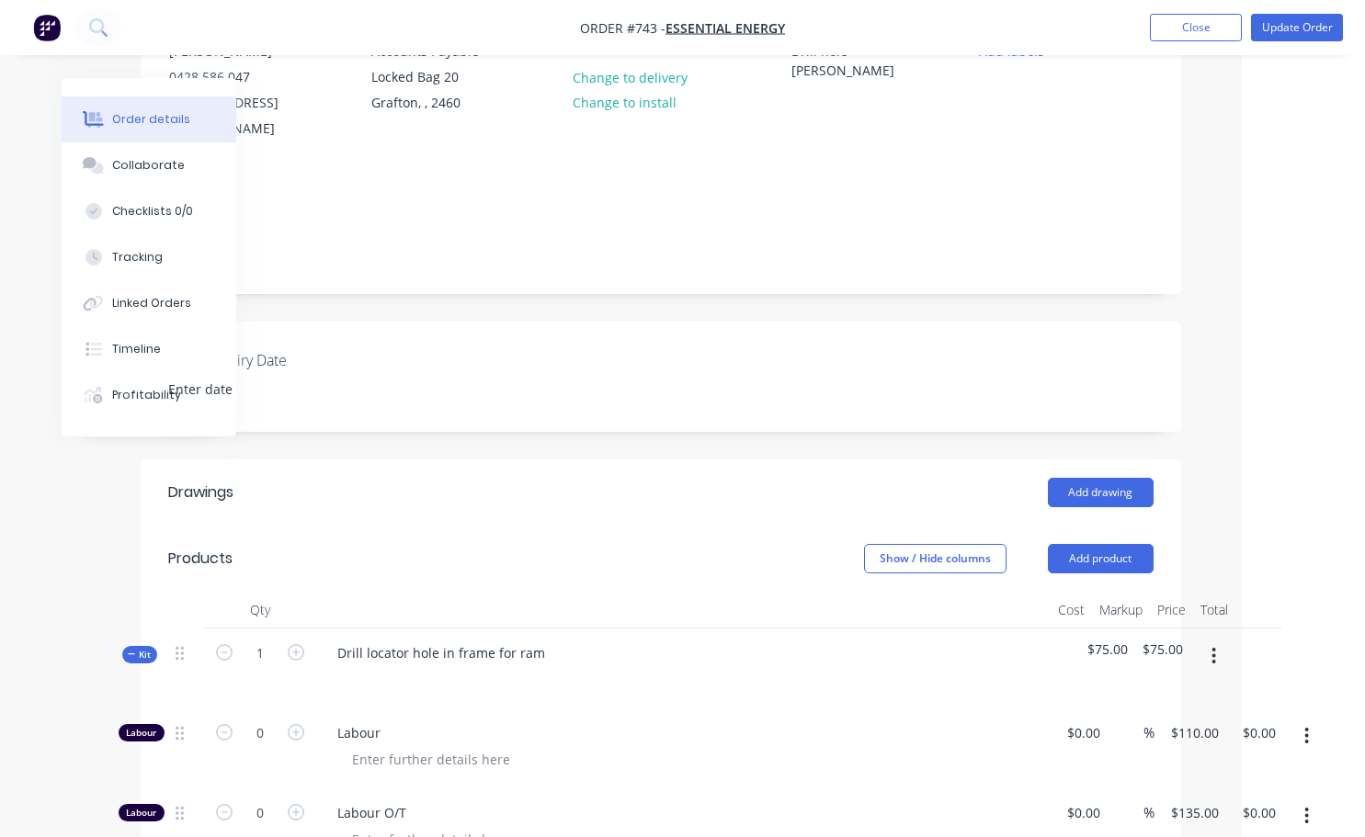
scroll to position [0, 123]
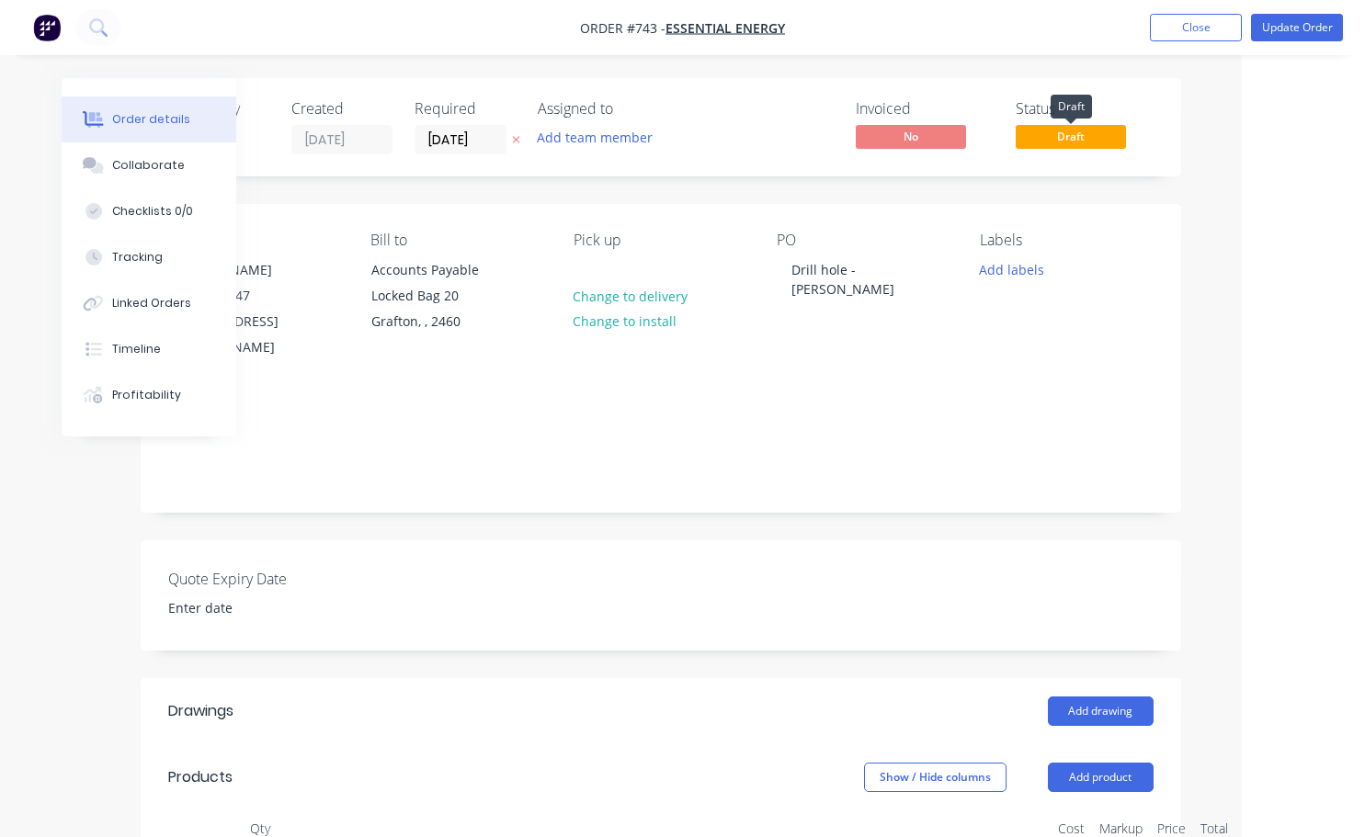
click at [1034, 142] on span "Draft" at bounding box center [1071, 136] width 110 height 23
click at [1011, 278] on button "Add labels" at bounding box center [1012, 268] width 85 height 25
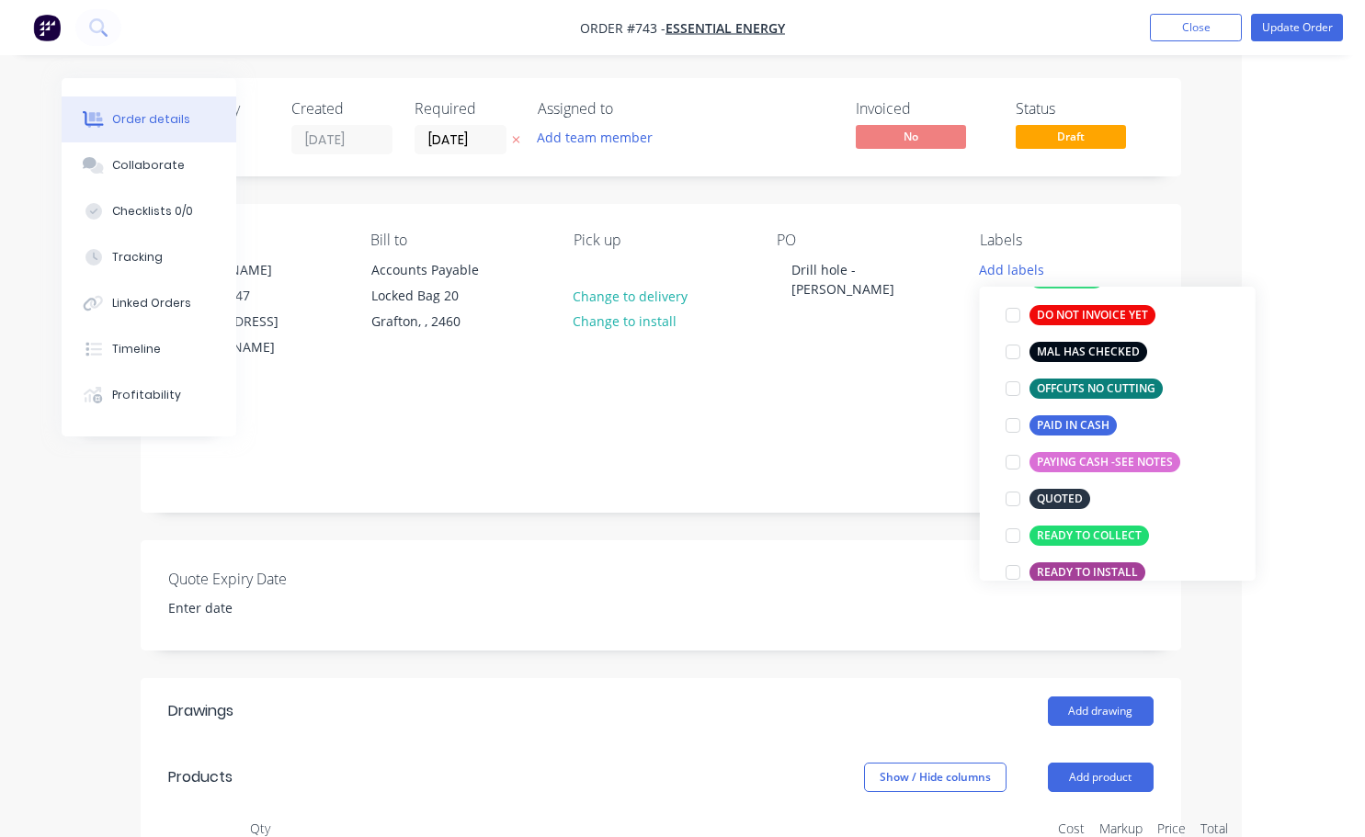
scroll to position [368, 0]
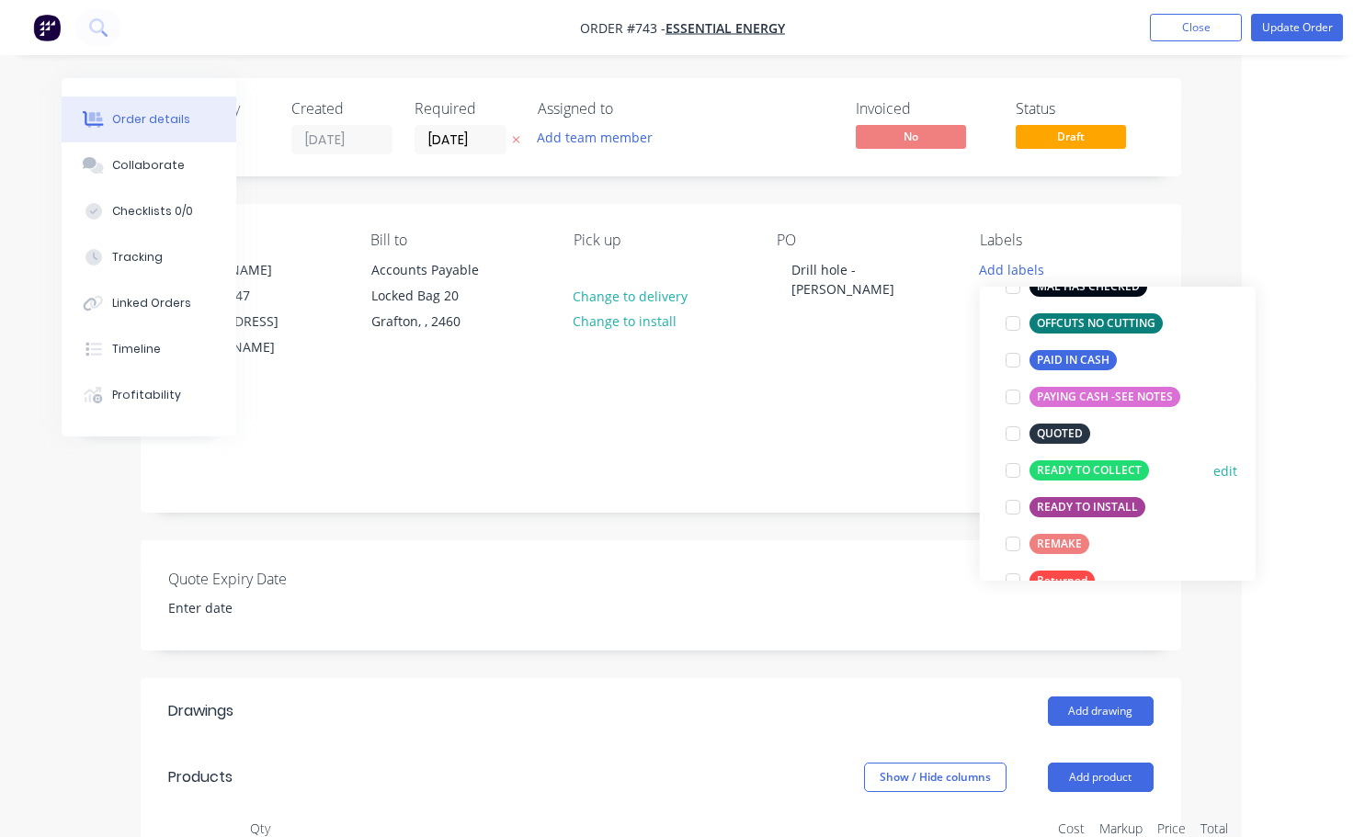
click at [1017, 469] on div at bounding box center [1013, 470] width 37 height 37
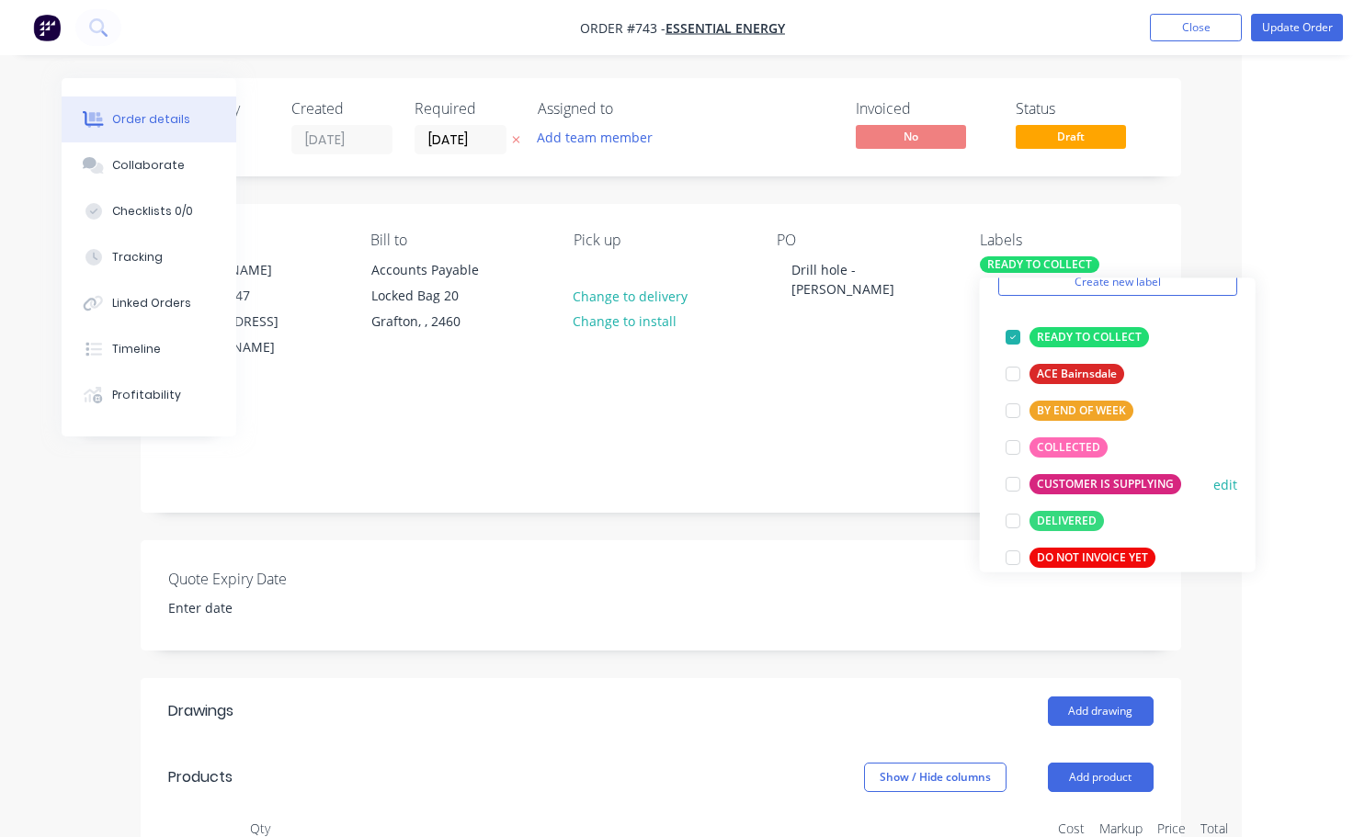
scroll to position [276, 0]
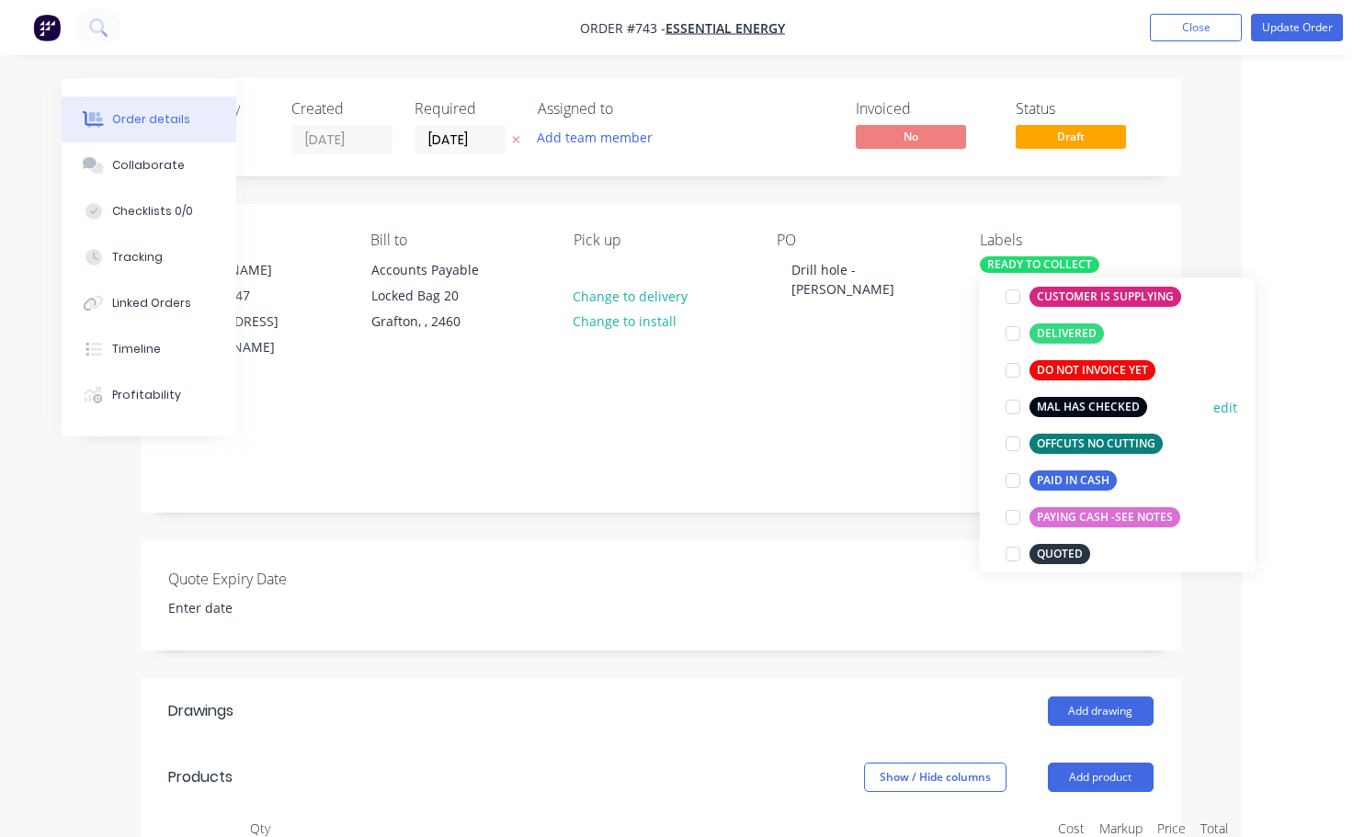
click at [1011, 407] on div at bounding box center [1013, 407] width 37 height 37
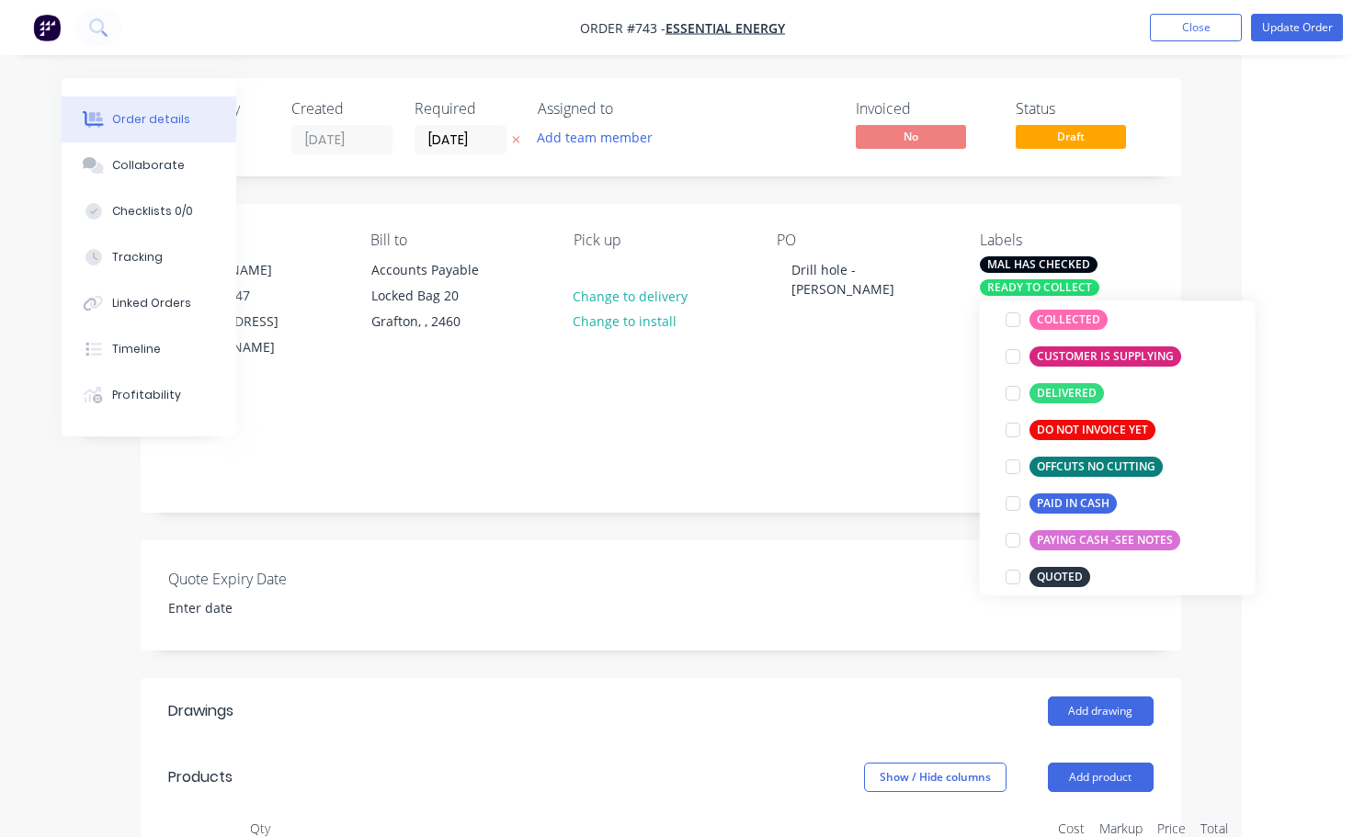
scroll to position [18, 0]
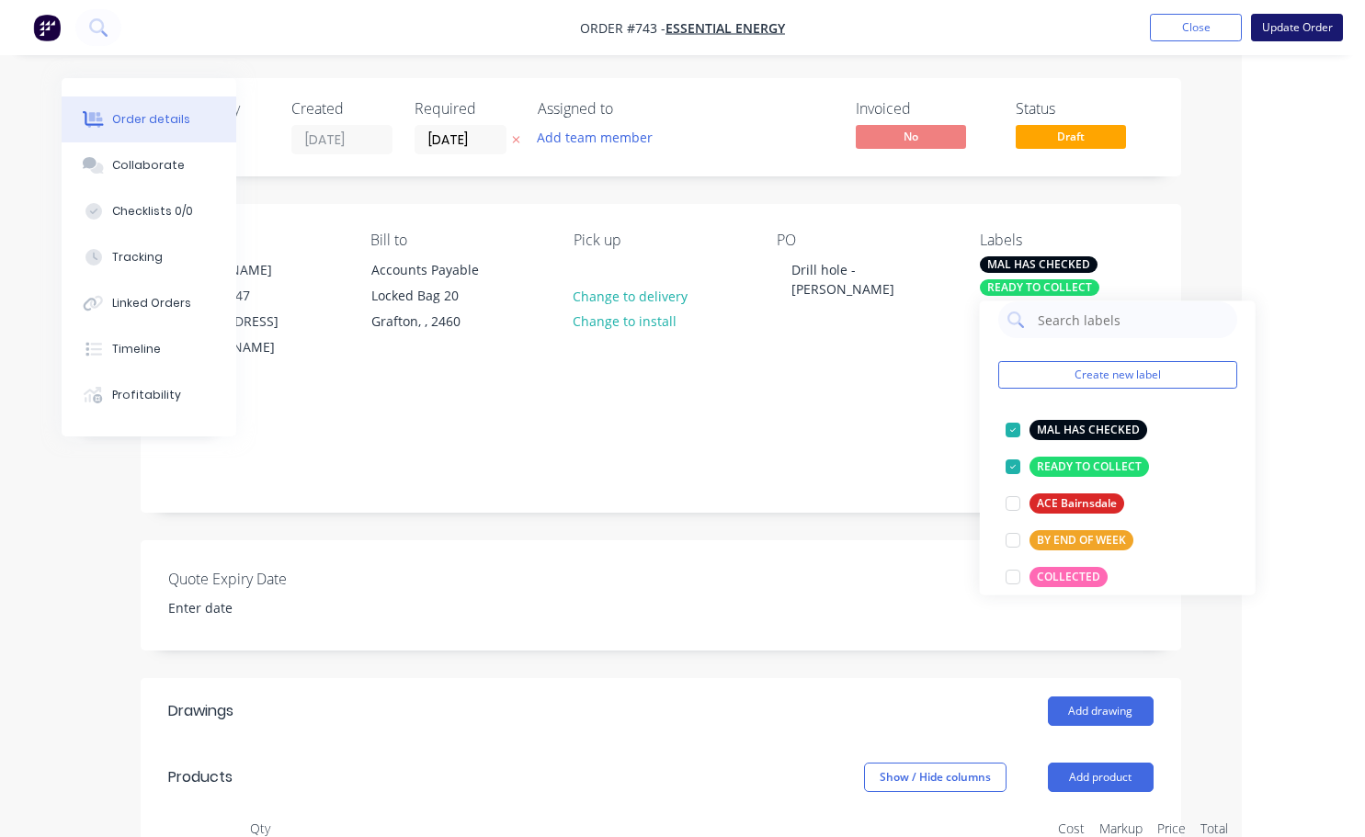
click at [1294, 28] on button "Update Order" at bounding box center [1297, 28] width 92 height 28
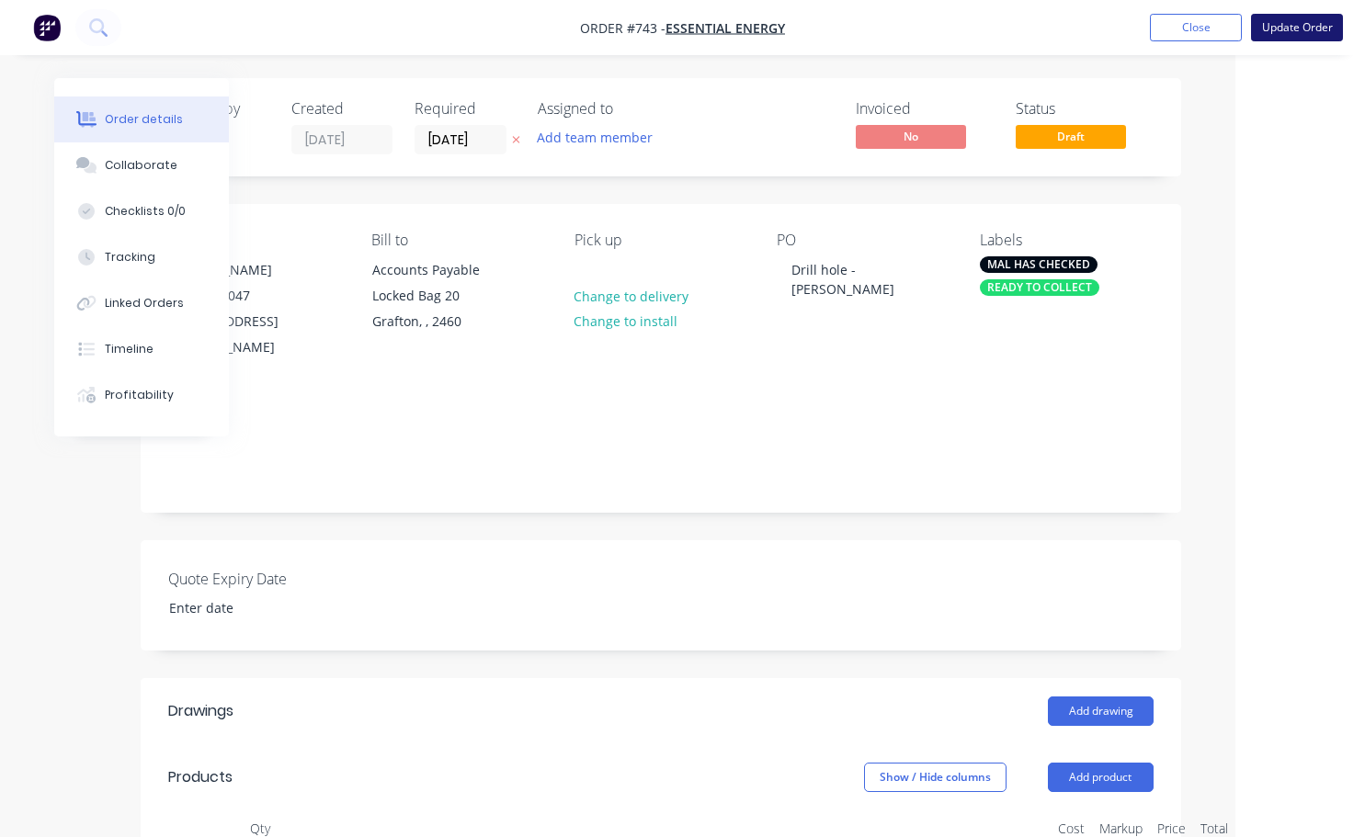
scroll to position [0, 116]
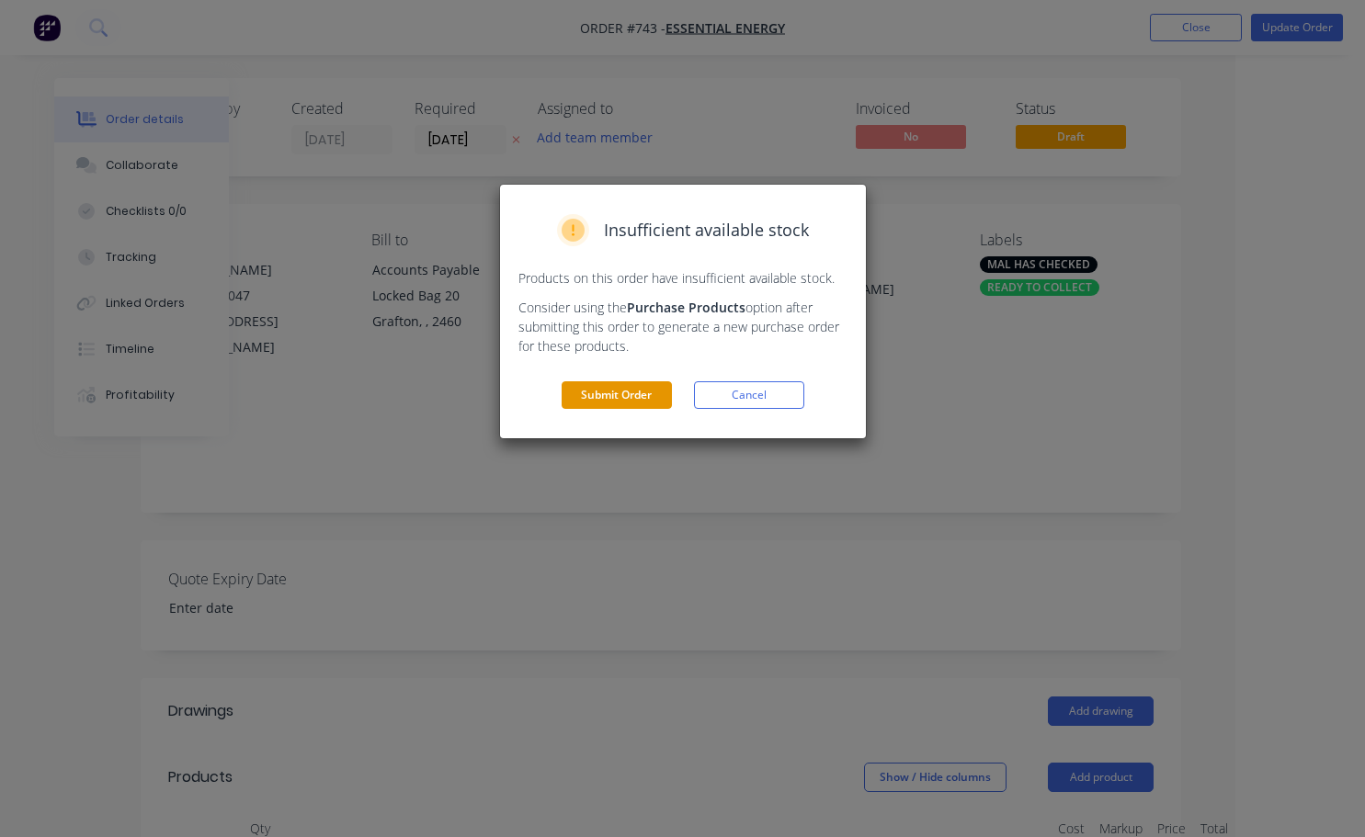
click at [641, 392] on button "Submit Order" at bounding box center [617, 395] width 110 height 28
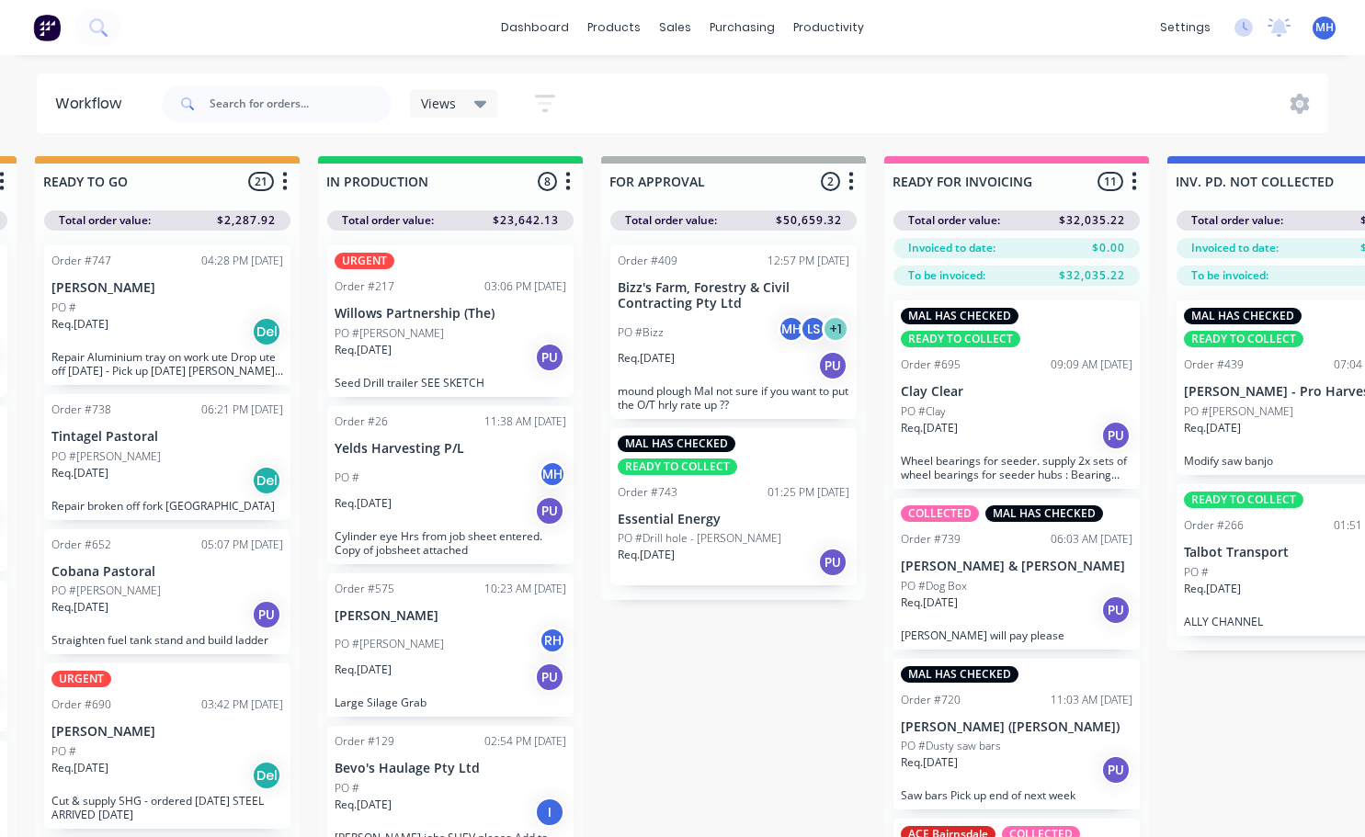
scroll to position [0, 1030]
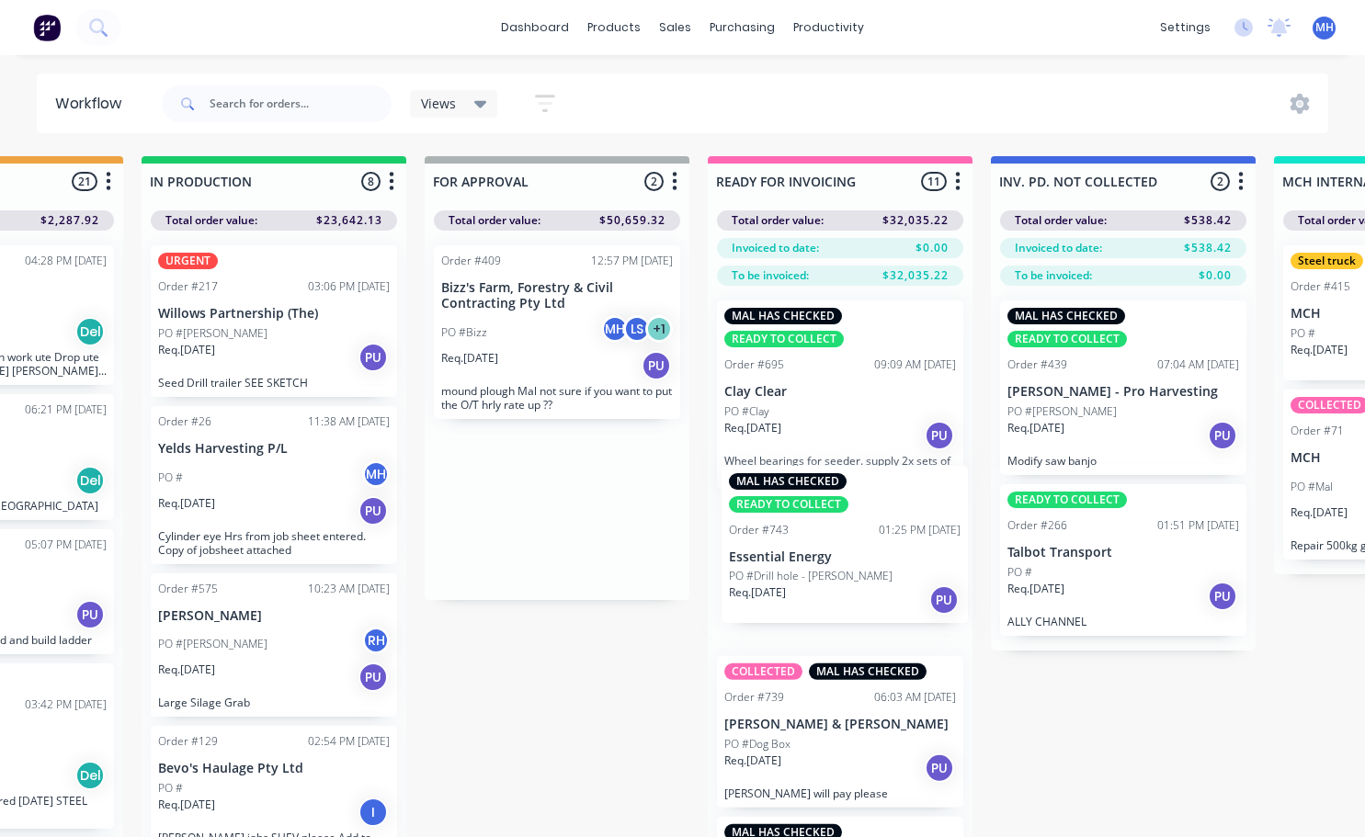
drag, startPoint x: 566, startPoint y: 536, endPoint x: 859, endPoint y: 574, distance: 294.7
click at [859, 574] on div "QUOTES TO DO 1 Status colour #273444 hex #273444 Save Cancel Notifications Emai…" at bounding box center [489, 529] width 3066 height 746
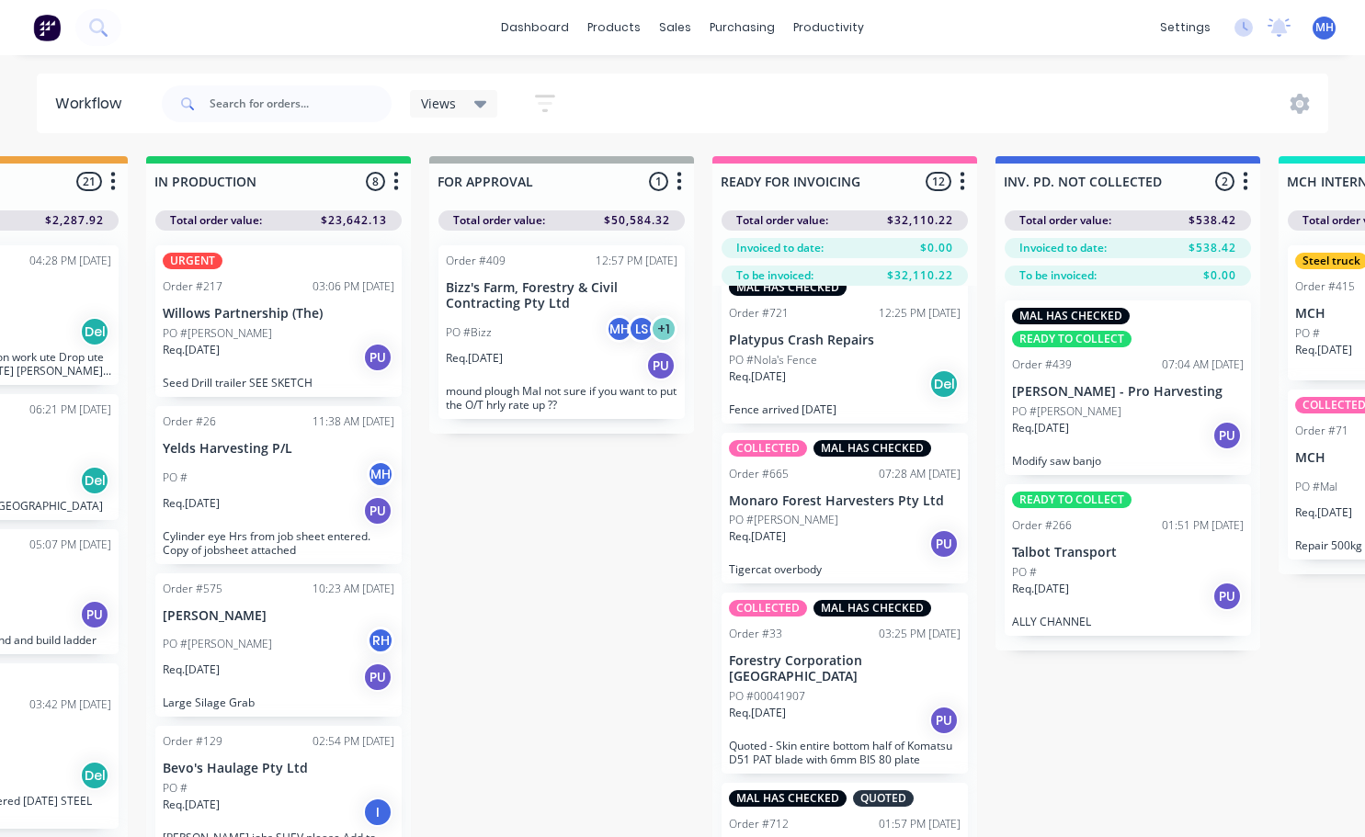
scroll to position [1195, 0]
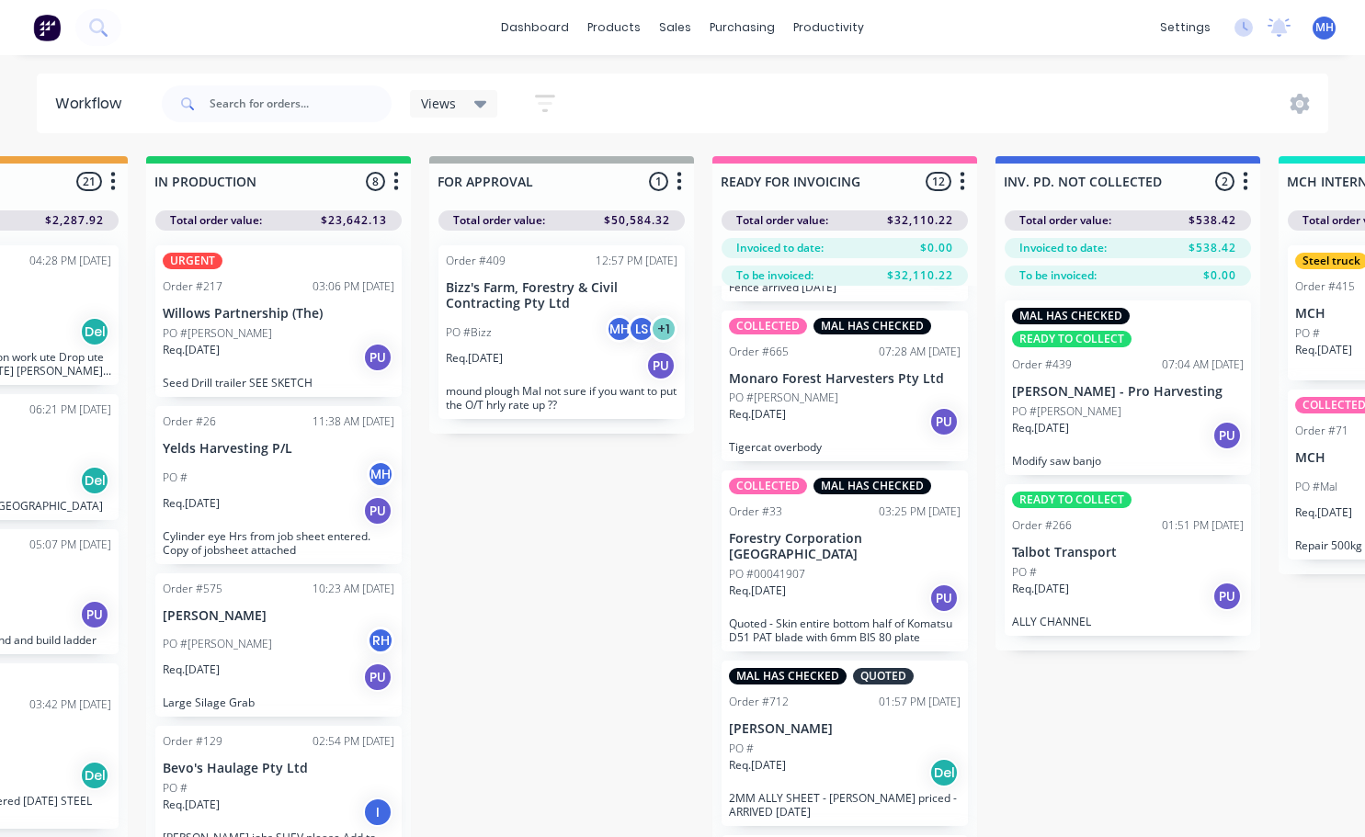
click at [851, 501] on div "COLLECTED MAL HAS CHECKED Order #33 03:25 PM [DATE] Forestry Corporation [GEOGR…" at bounding box center [845, 561] width 246 height 181
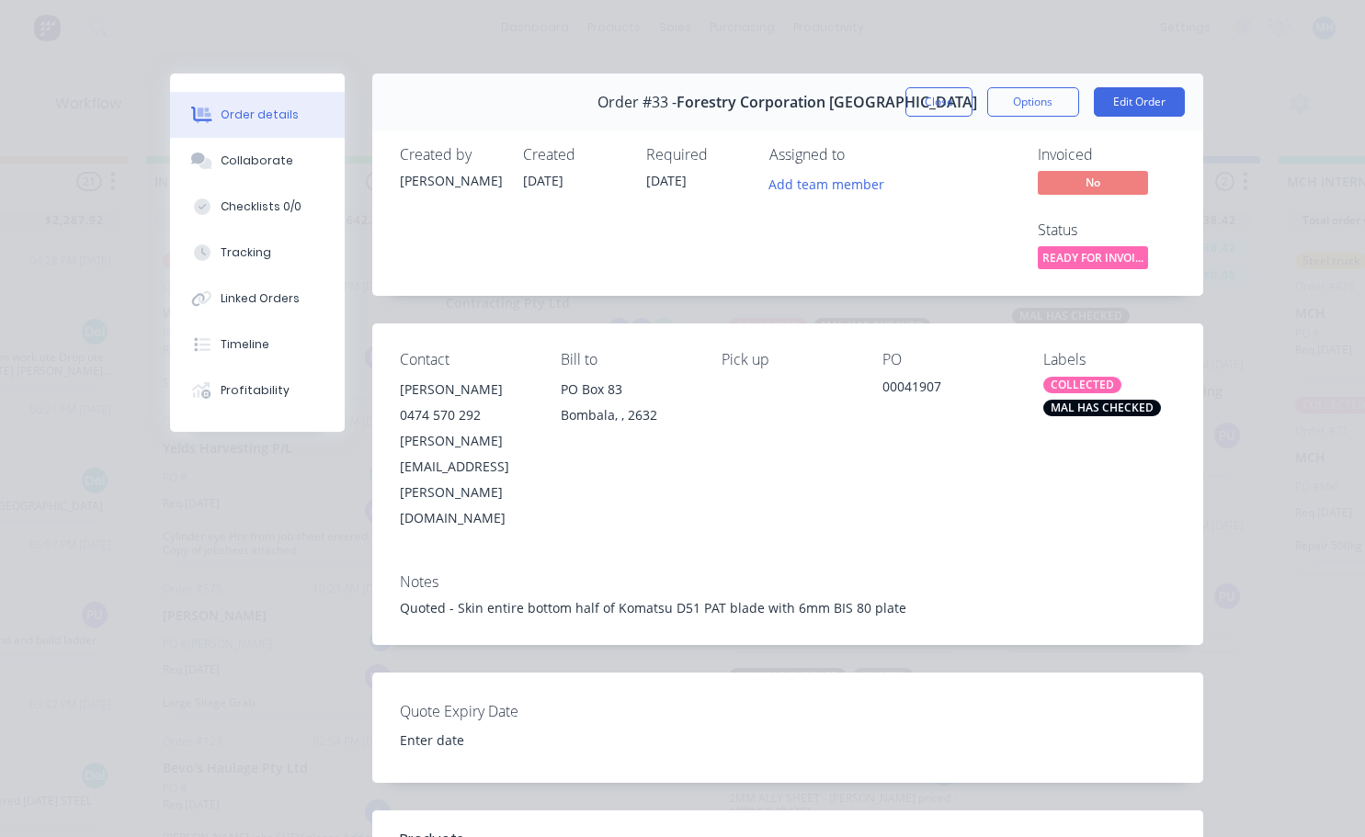
click at [1069, 362] on div "Labels" at bounding box center [1108, 359] width 131 height 17
click at [1111, 95] on button "Edit Order" at bounding box center [1139, 101] width 91 height 29
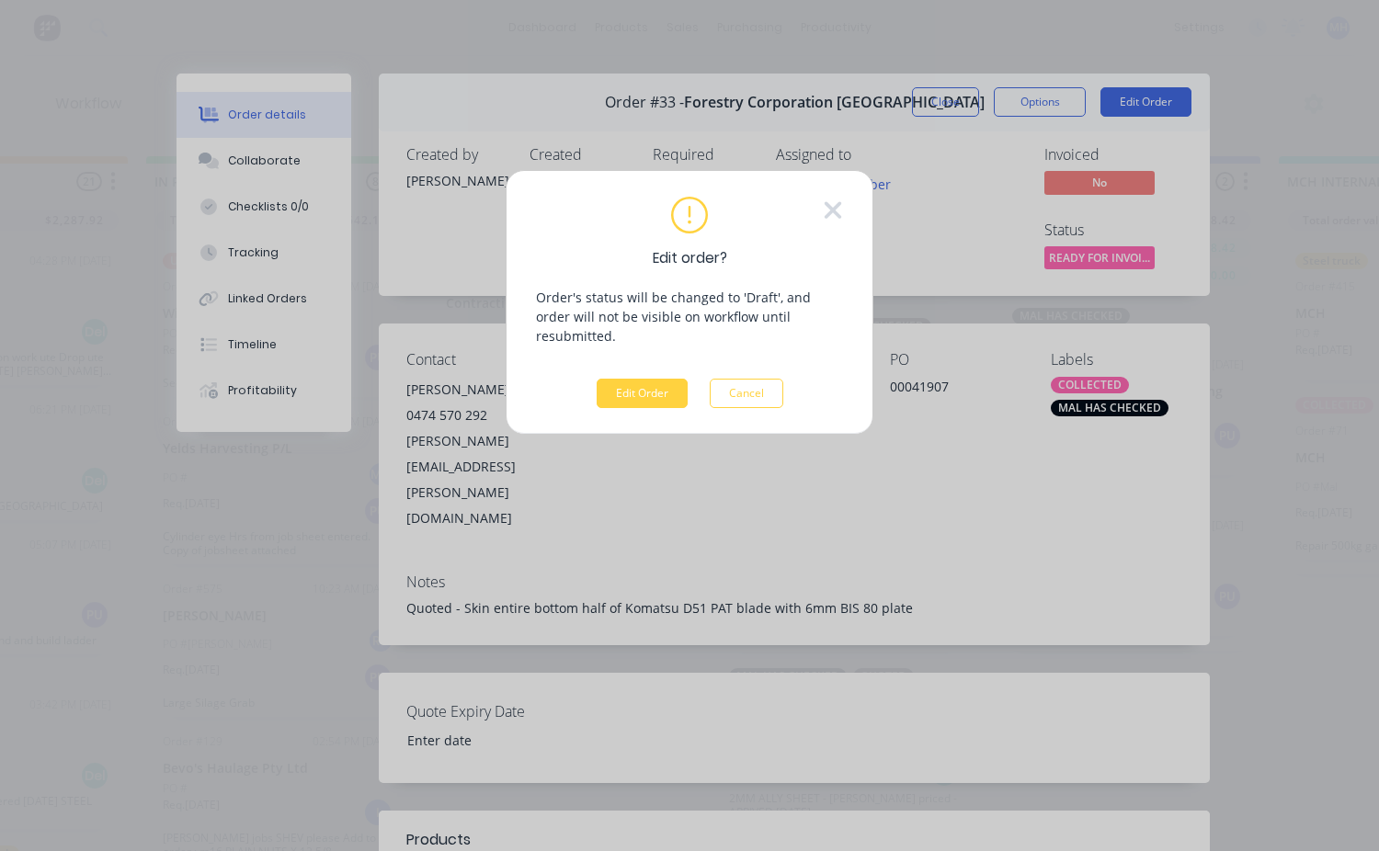
click at [1008, 447] on div "Edit order? Order's status will be changed to 'Draft', and order will not be vi…" at bounding box center [689, 425] width 1379 height 851
click at [743, 380] on button "Cancel" at bounding box center [747, 393] width 74 height 29
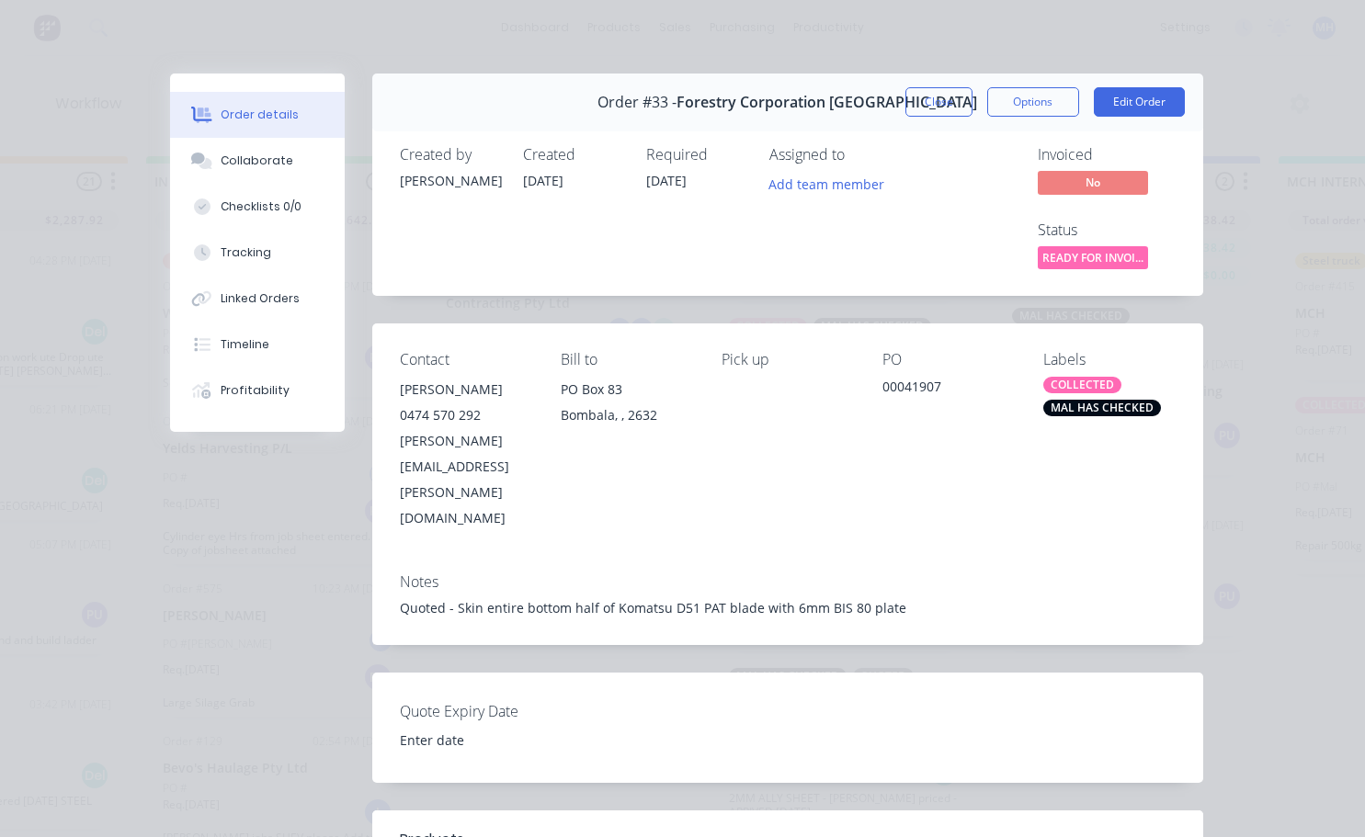
click at [1076, 401] on div "MAL HAS CHECKED" at bounding box center [1102, 408] width 118 height 17
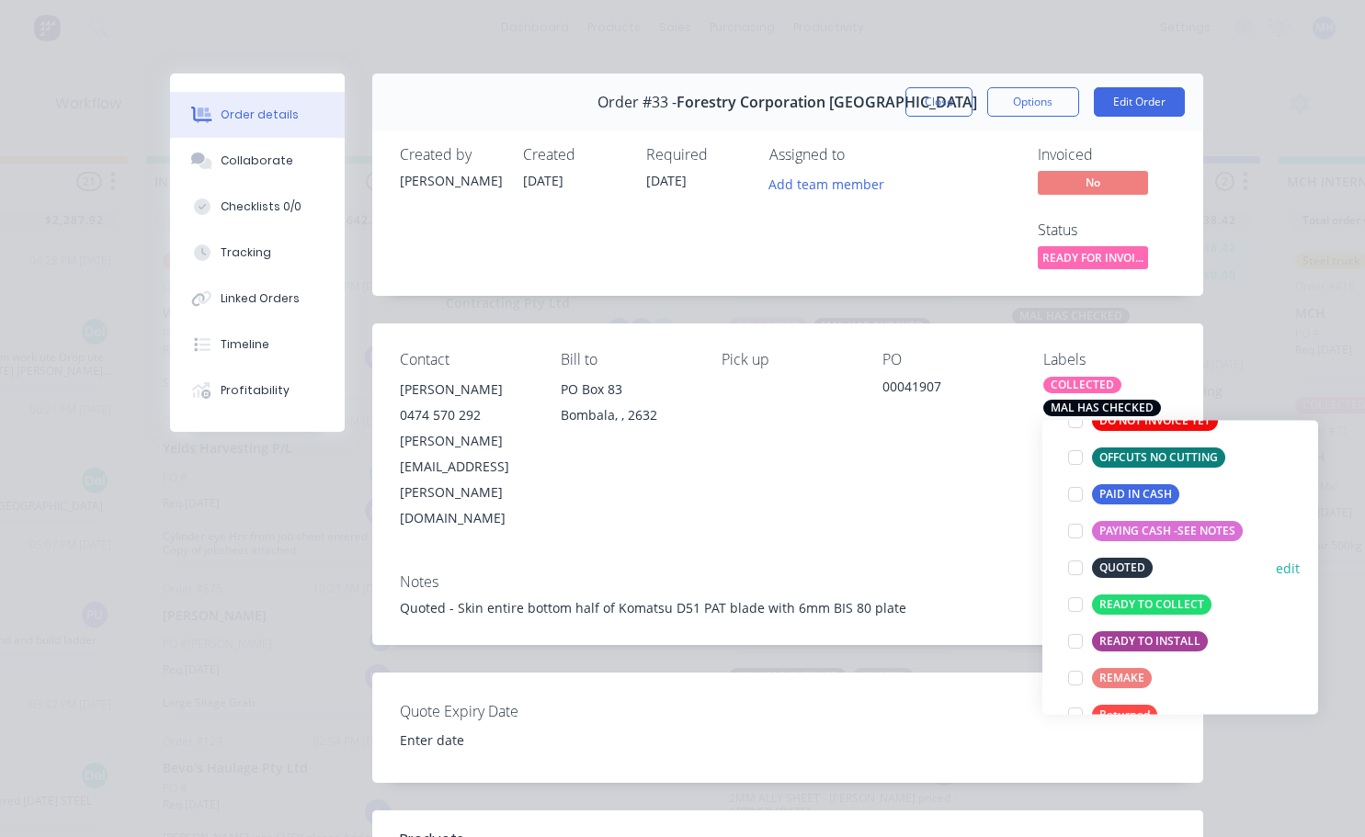
click at [1080, 571] on div at bounding box center [1075, 568] width 37 height 37
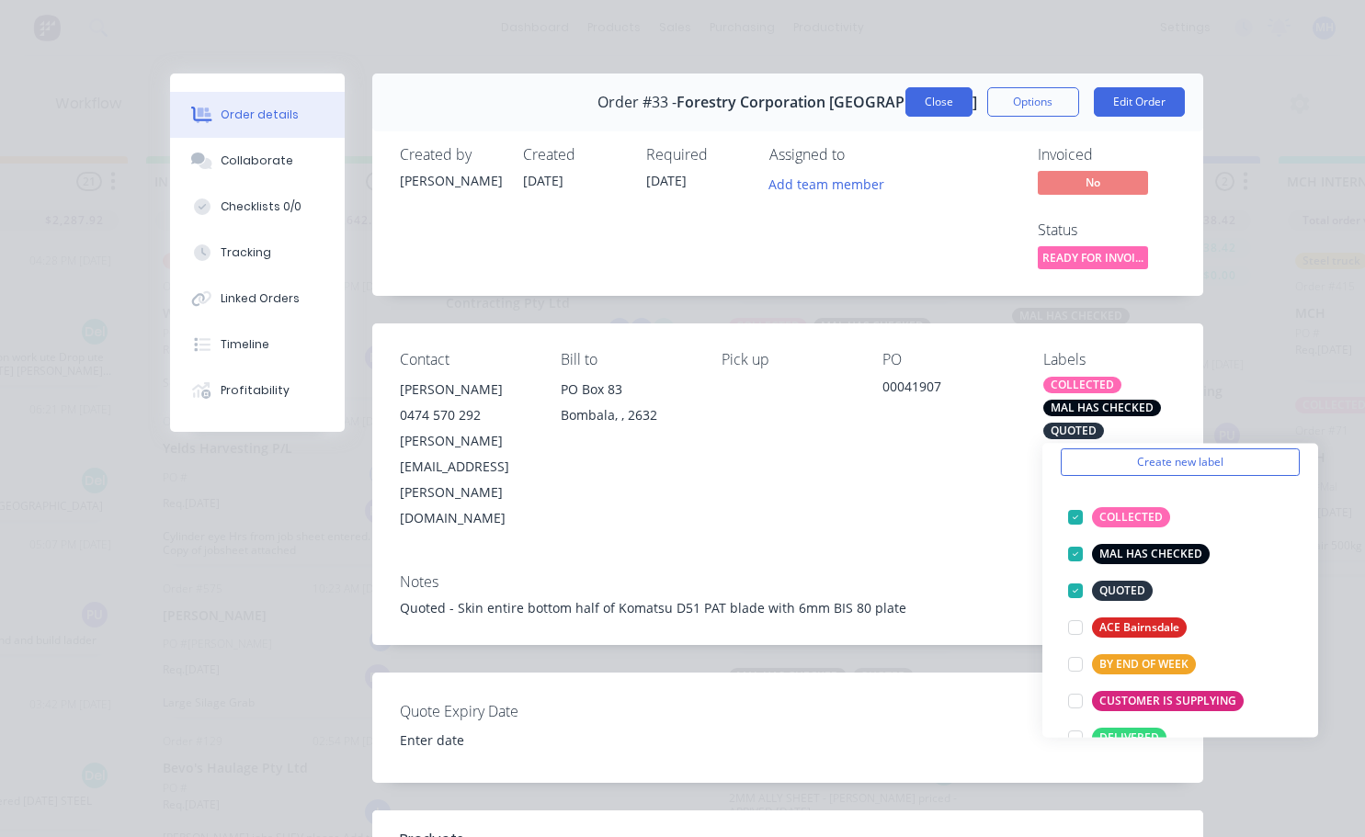
click at [937, 108] on button "Close" at bounding box center [938, 101] width 67 height 29
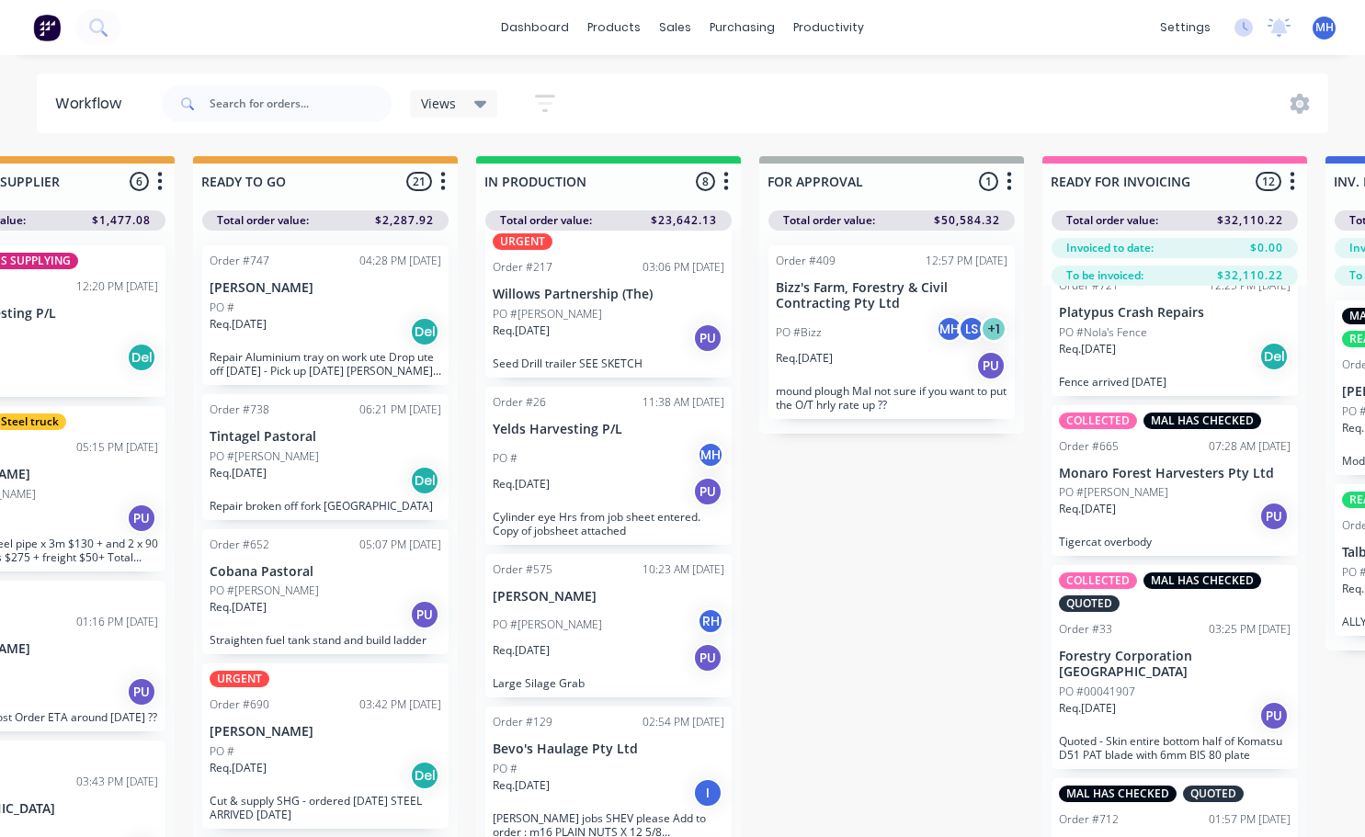
scroll to position [0, 0]
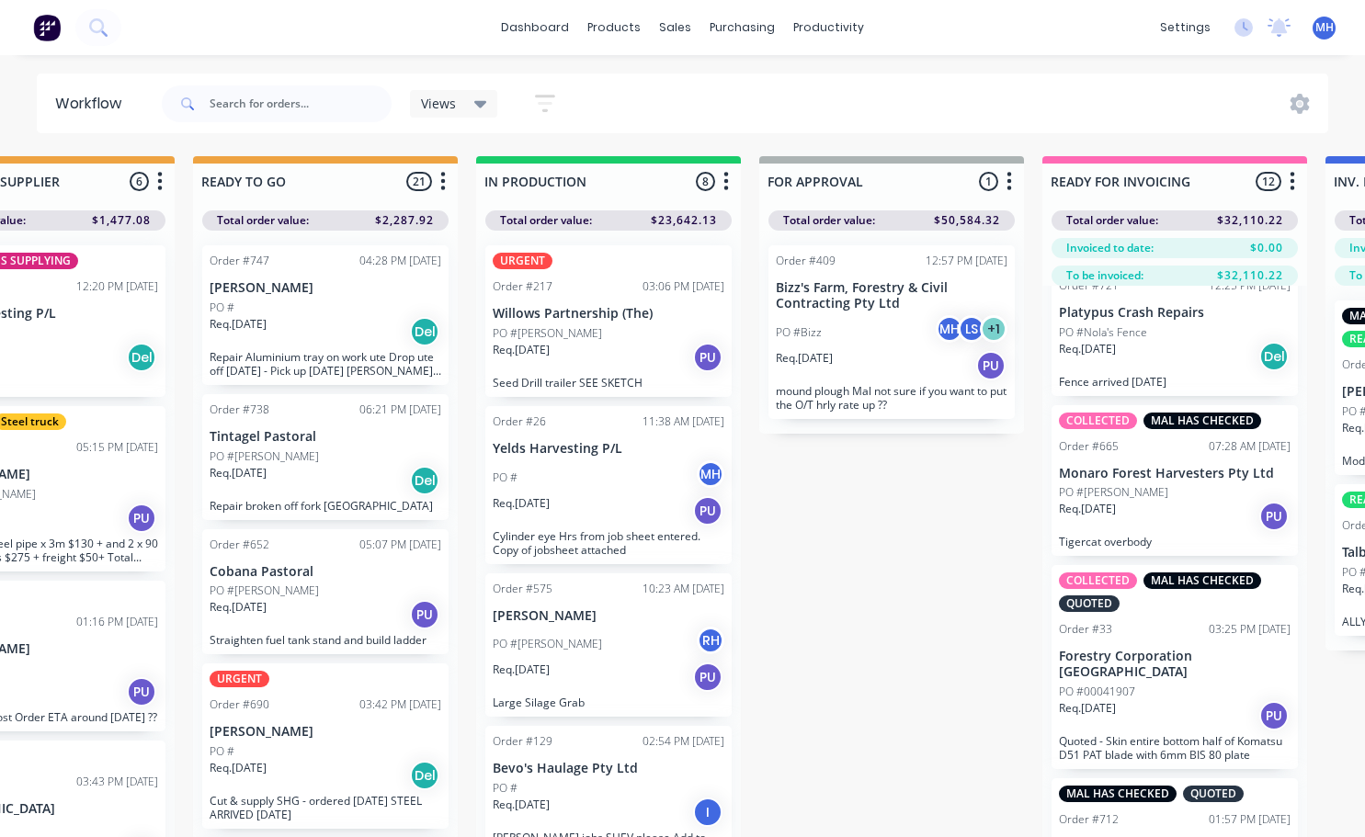
click at [583, 333] on div "PO #[PERSON_NAME]" at bounding box center [609, 333] width 232 height 17
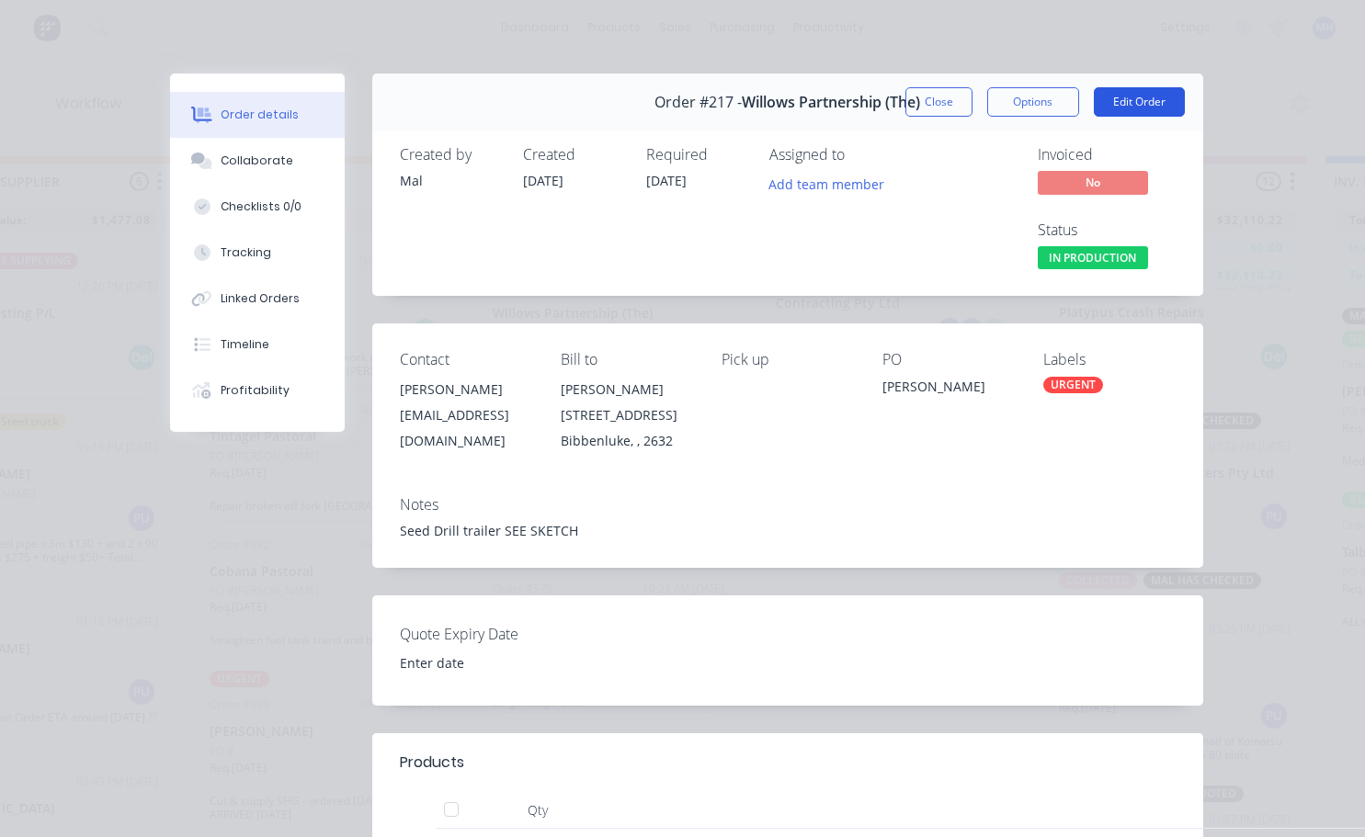
click at [1121, 110] on button "Edit Order" at bounding box center [1139, 101] width 91 height 29
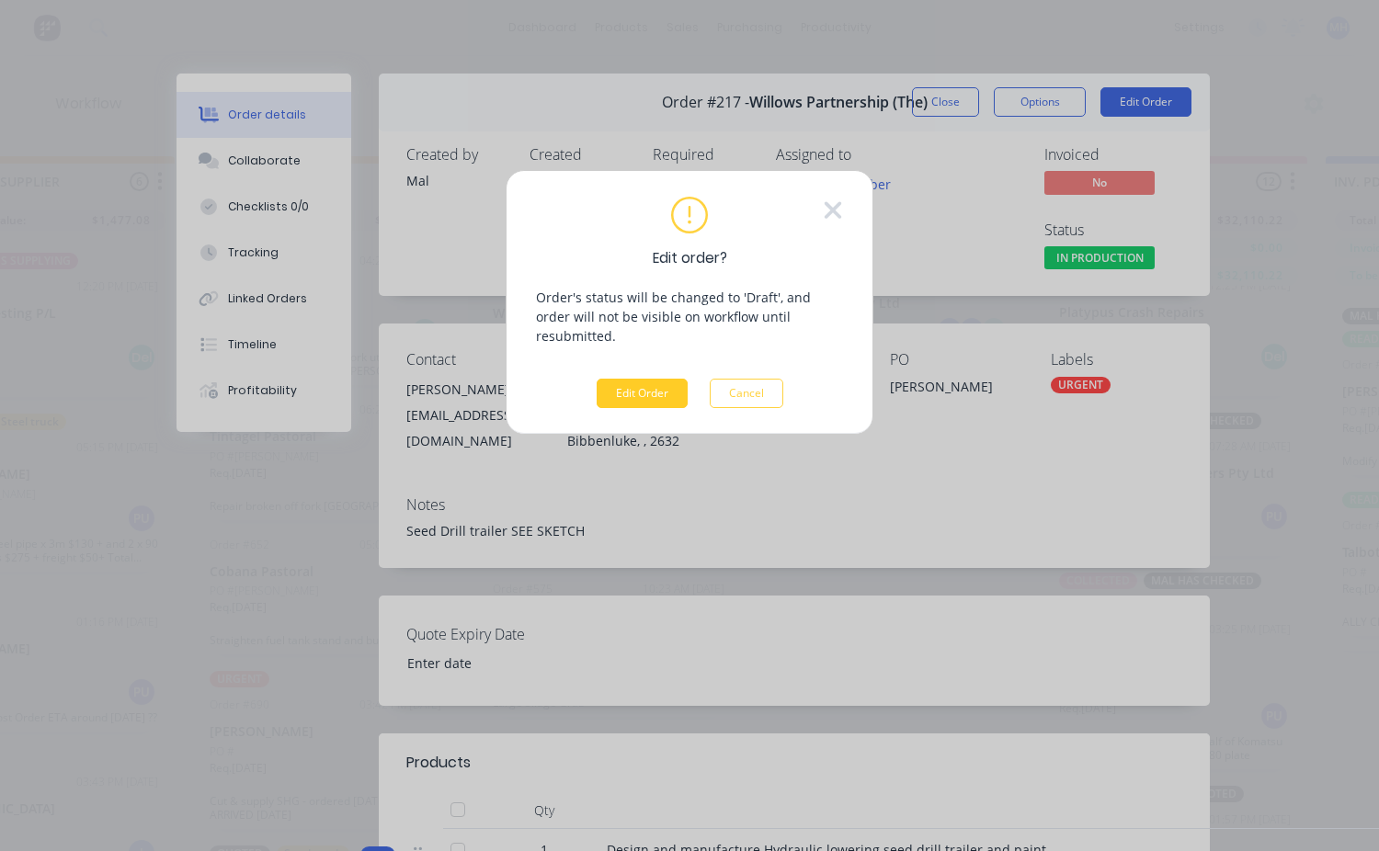
click at [666, 379] on button "Edit Order" at bounding box center [642, 393] width 91 height 29
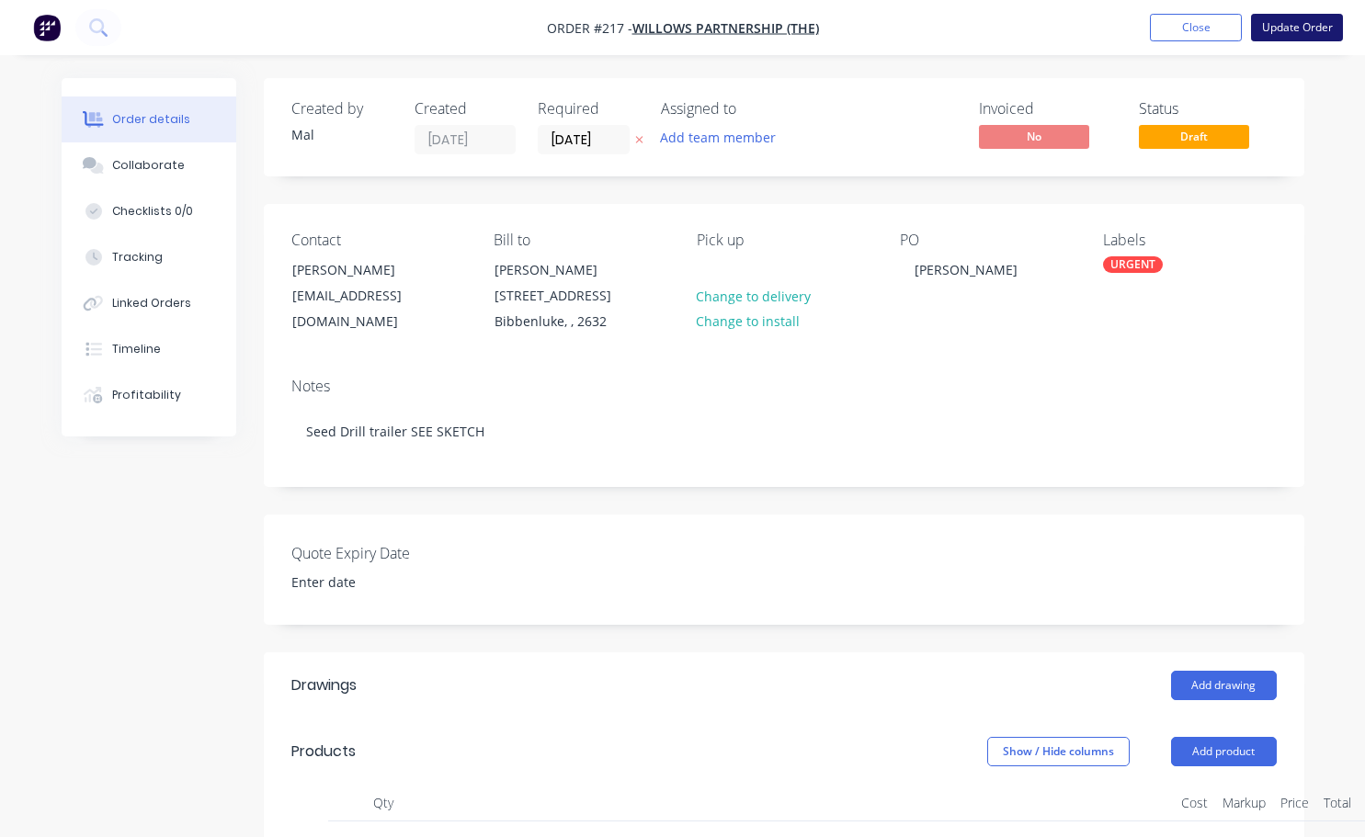
click at [1293, 30] on button "Update Order" at bounding box center [1297, 28] width 92 height 28
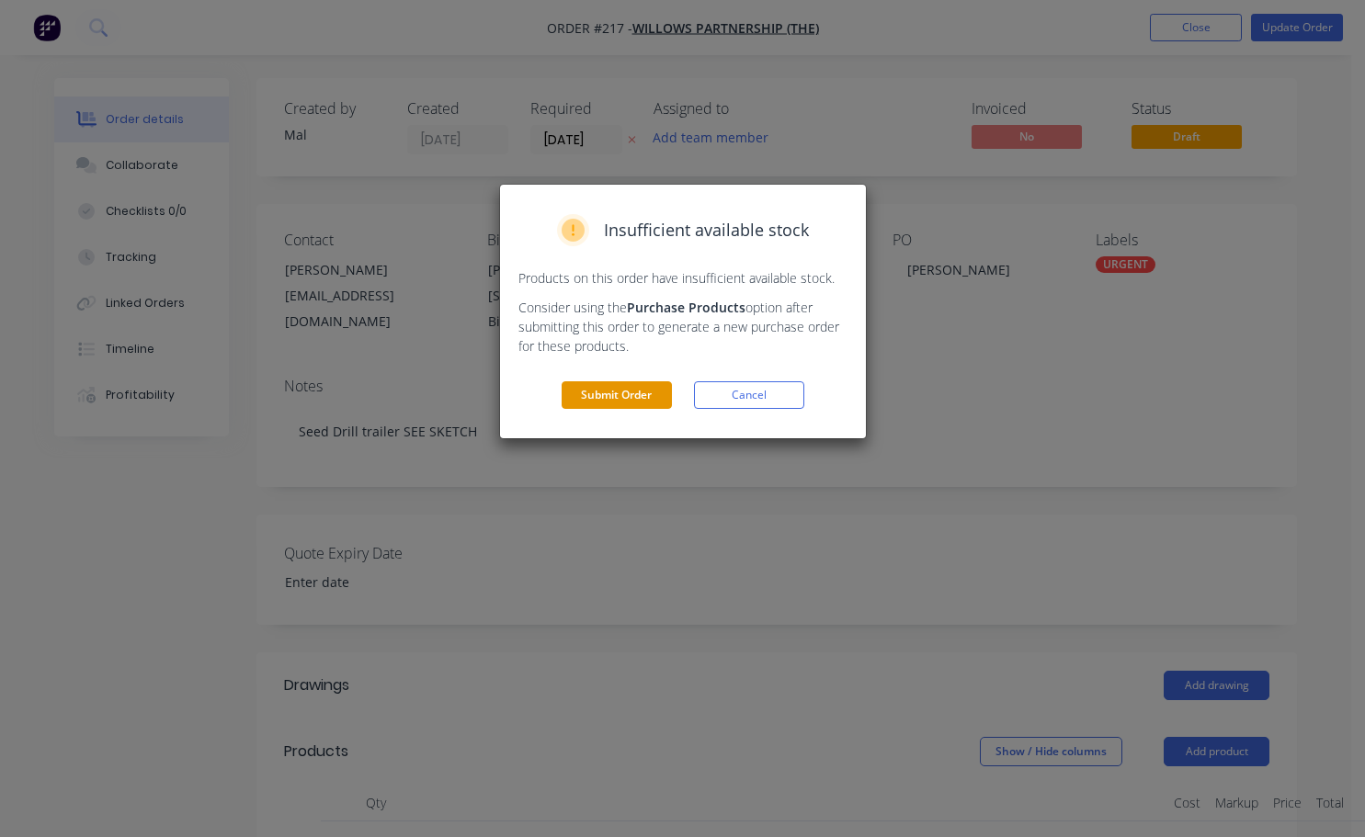
click at [626, 400] on button "Submit Order" at bounding box center [617, 395] width 110 height 28
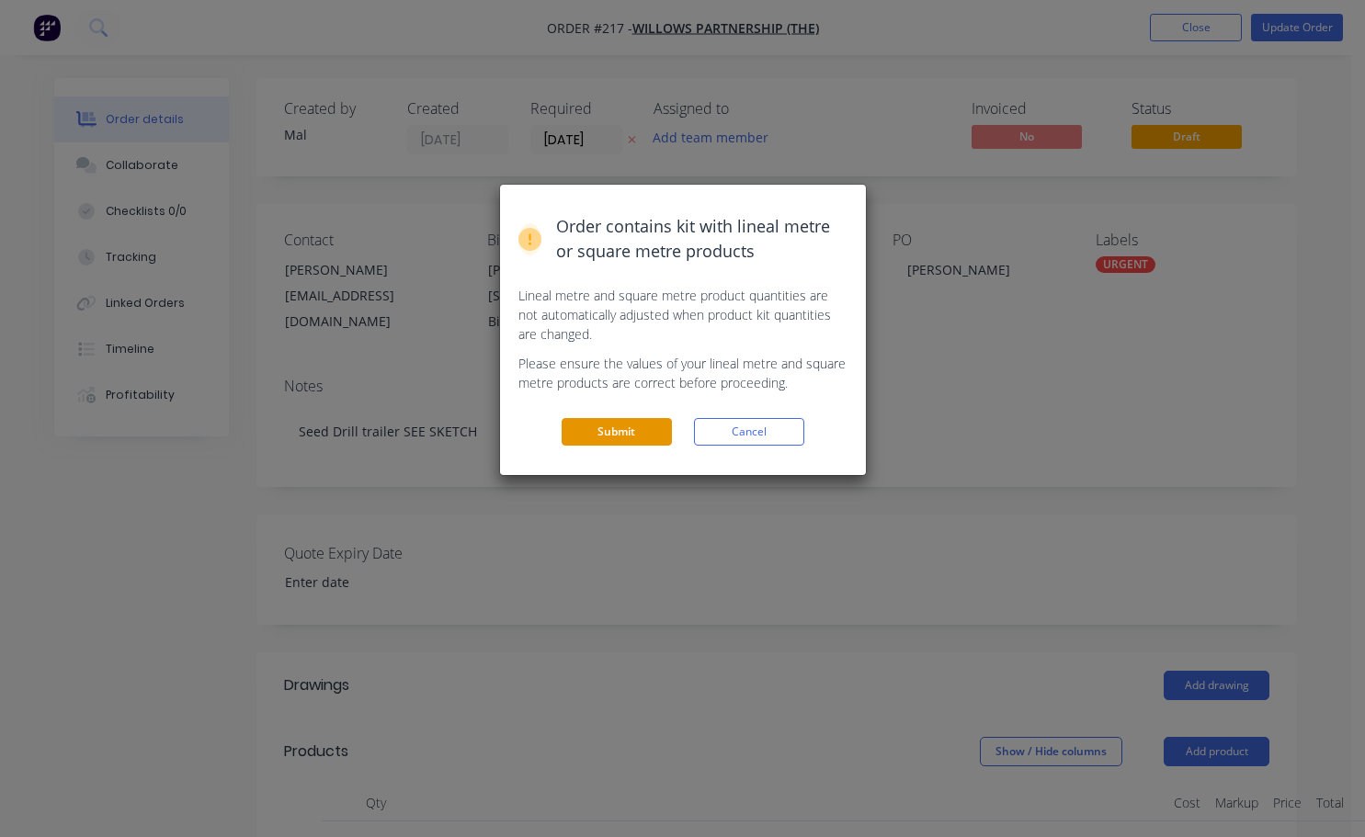
click at [634, 442] on button "Submit" at bounding box center [617, 432] width 110 height 28
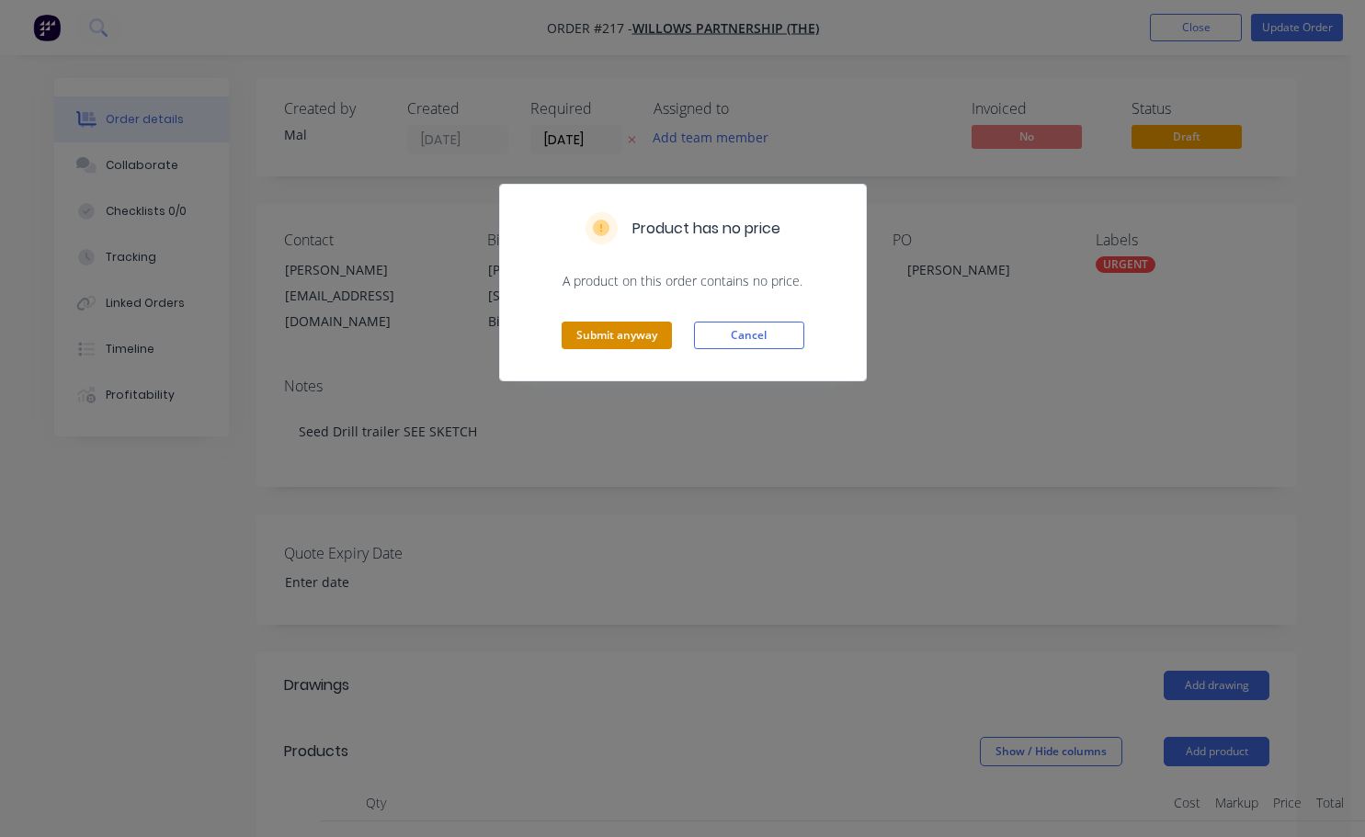
click at [628, 346] on button "Submit anyway" at bounding box center [617, 336] width 110 height 28
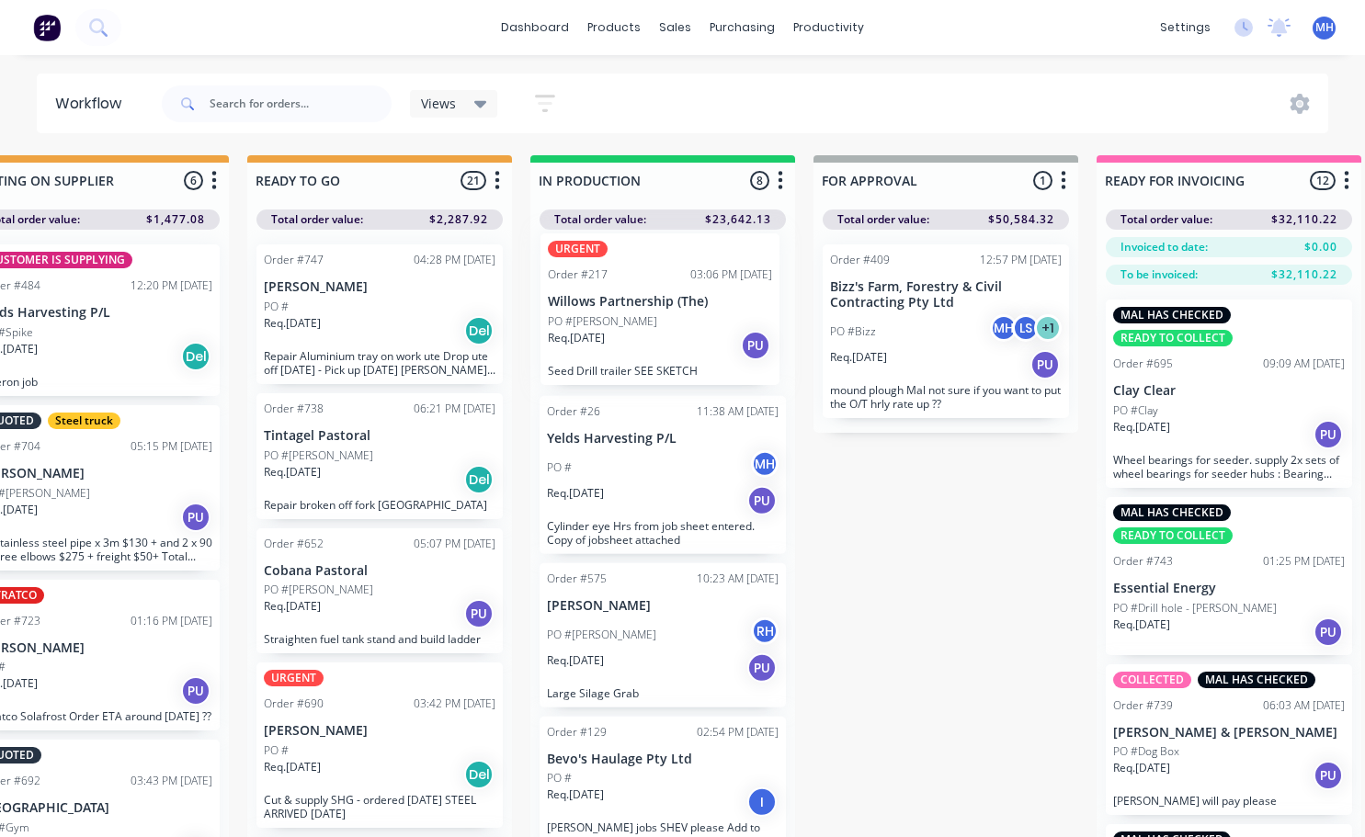
drag, startPoint x: 662, startPoint y: 787, endPoint x: 668, endPoint y: 301, distance: 486.3
click at [668, 301] on div "Order #26 11:38 AM [DATE] Yelds Harvesting P/L PO # MH Req. [DATE] PU Cylinder …" at bounding box center [662, 538] width 265 height 617
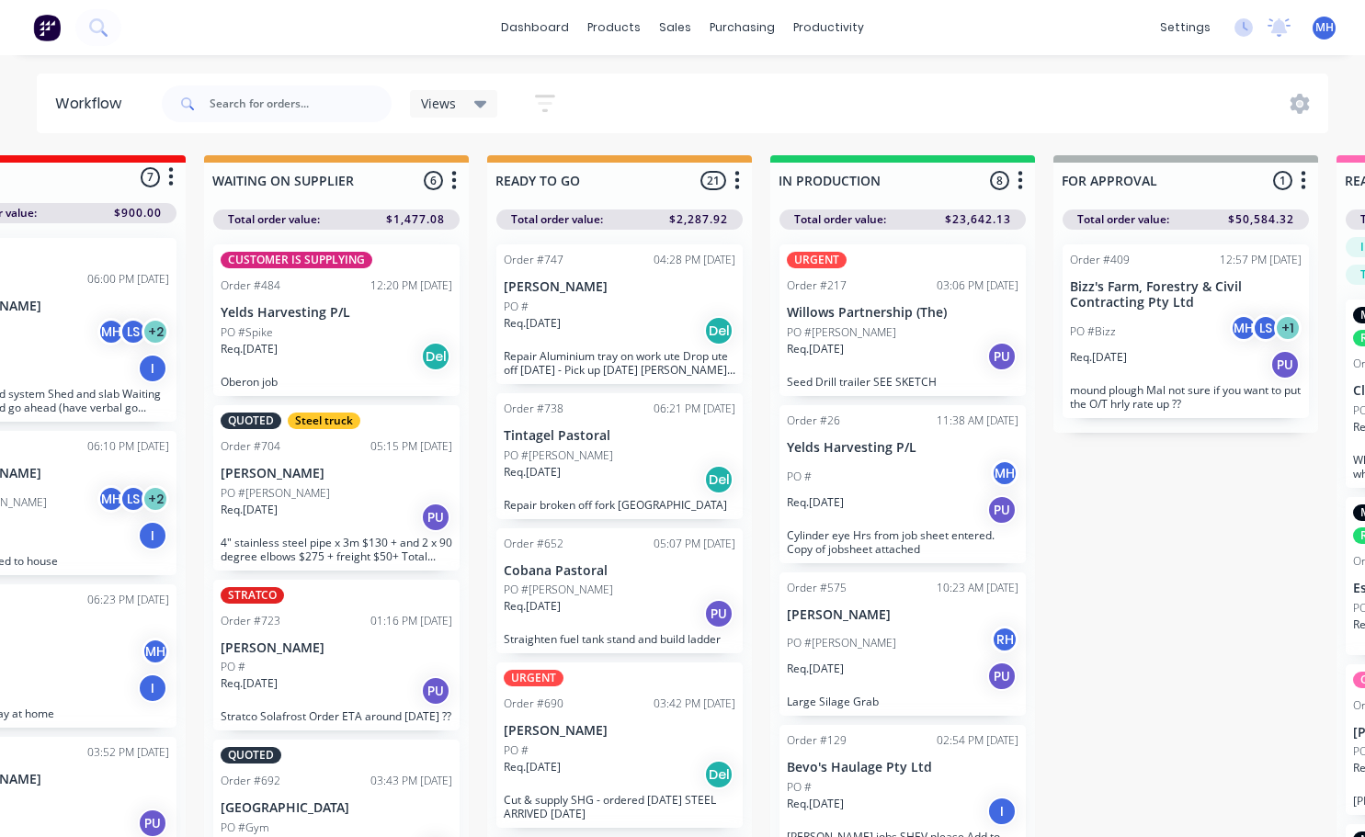
scroll to position [1, 259]
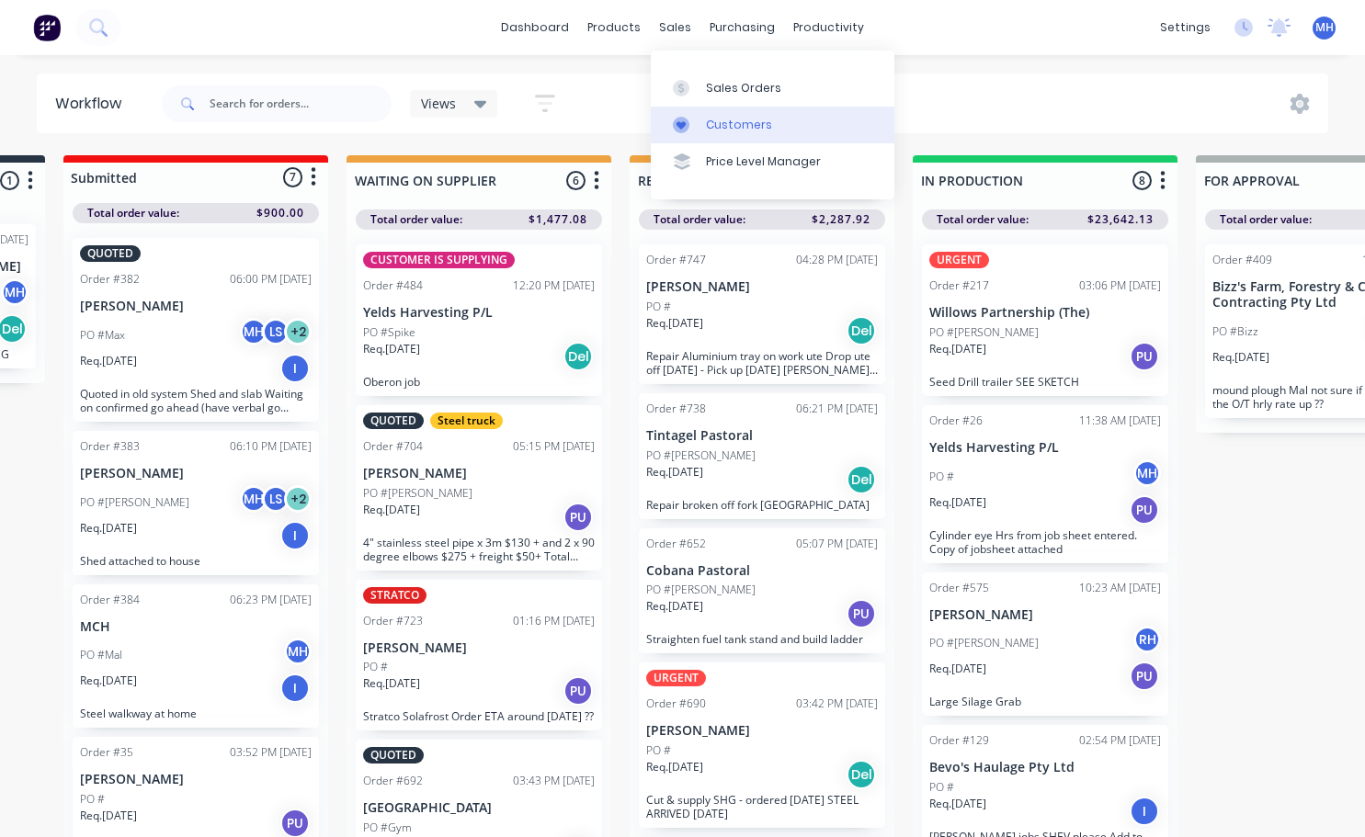
click at [722, 124] on div "Customers" at bounding box center [739, 125] width 66 height 17
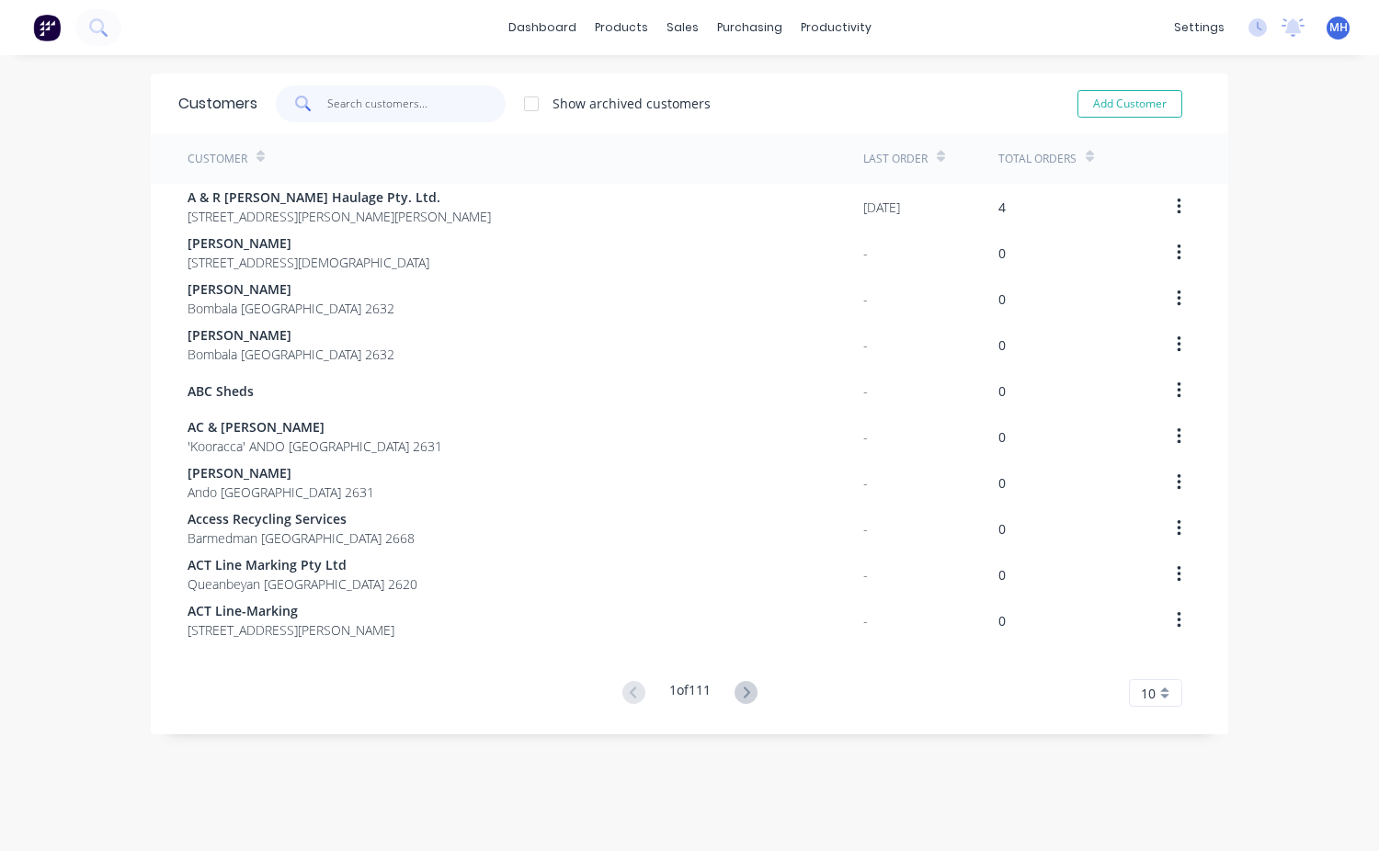
click at [368, 113] on input "text" at bounding box center [416, 103] width 179 height 37
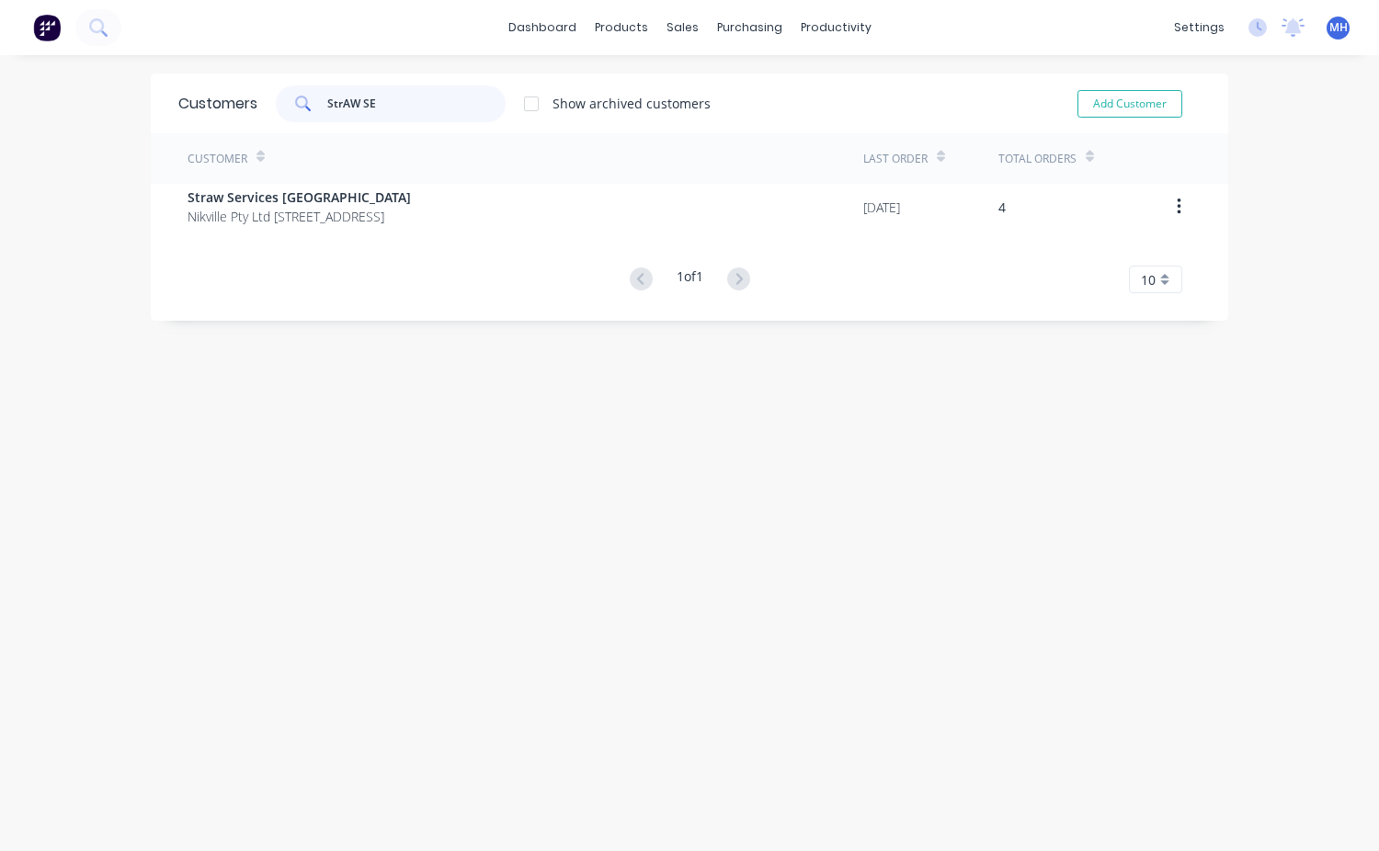
type input "StrAW SE"
click at [247, 182] on div "Customer" at bounding box center [526, 158] width 676 height 51
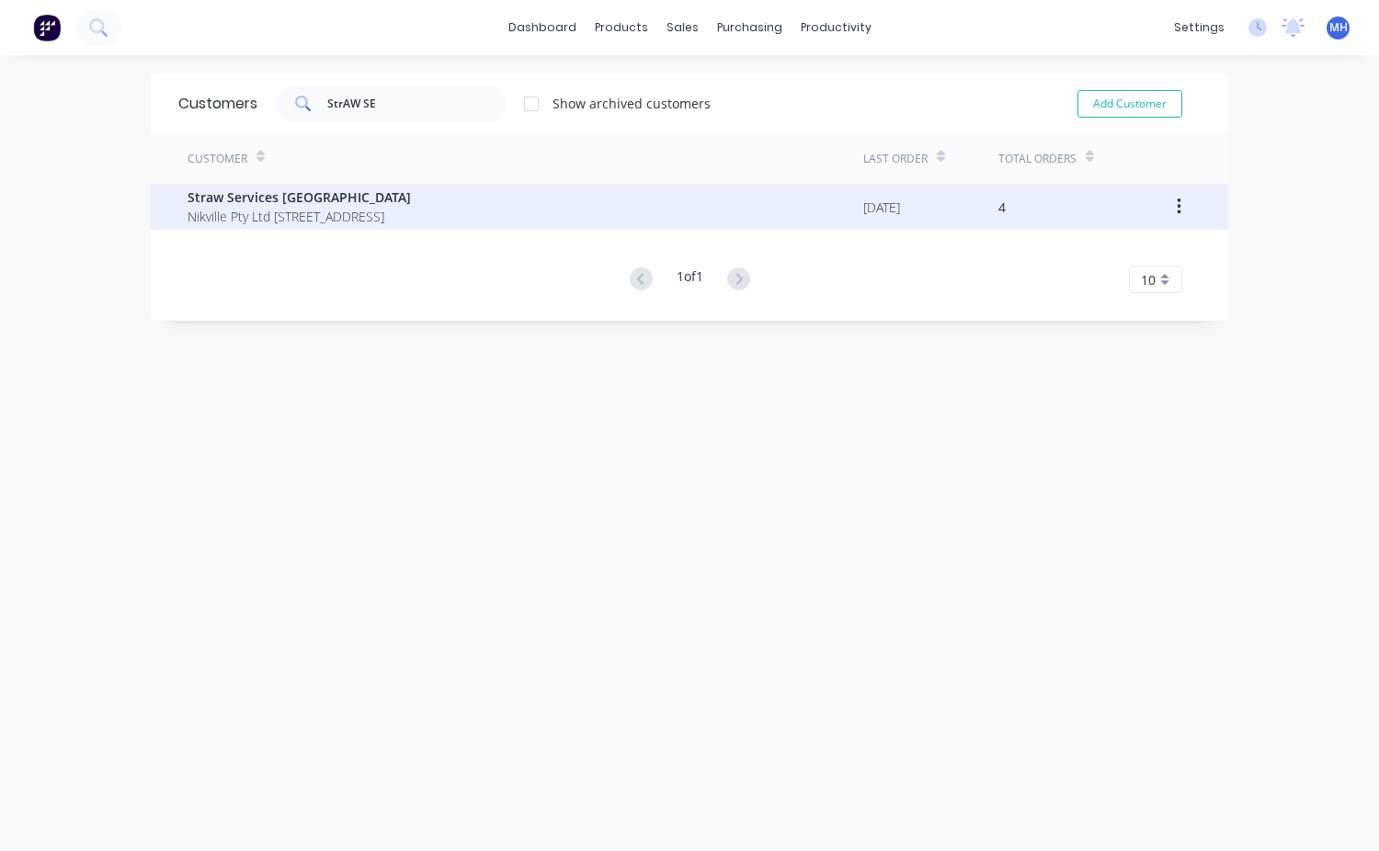
click at [257, 191] on span "Straw Services [GEOGRAPHIC_DATA]" at bounding box center [299, 197] width 223 height 19
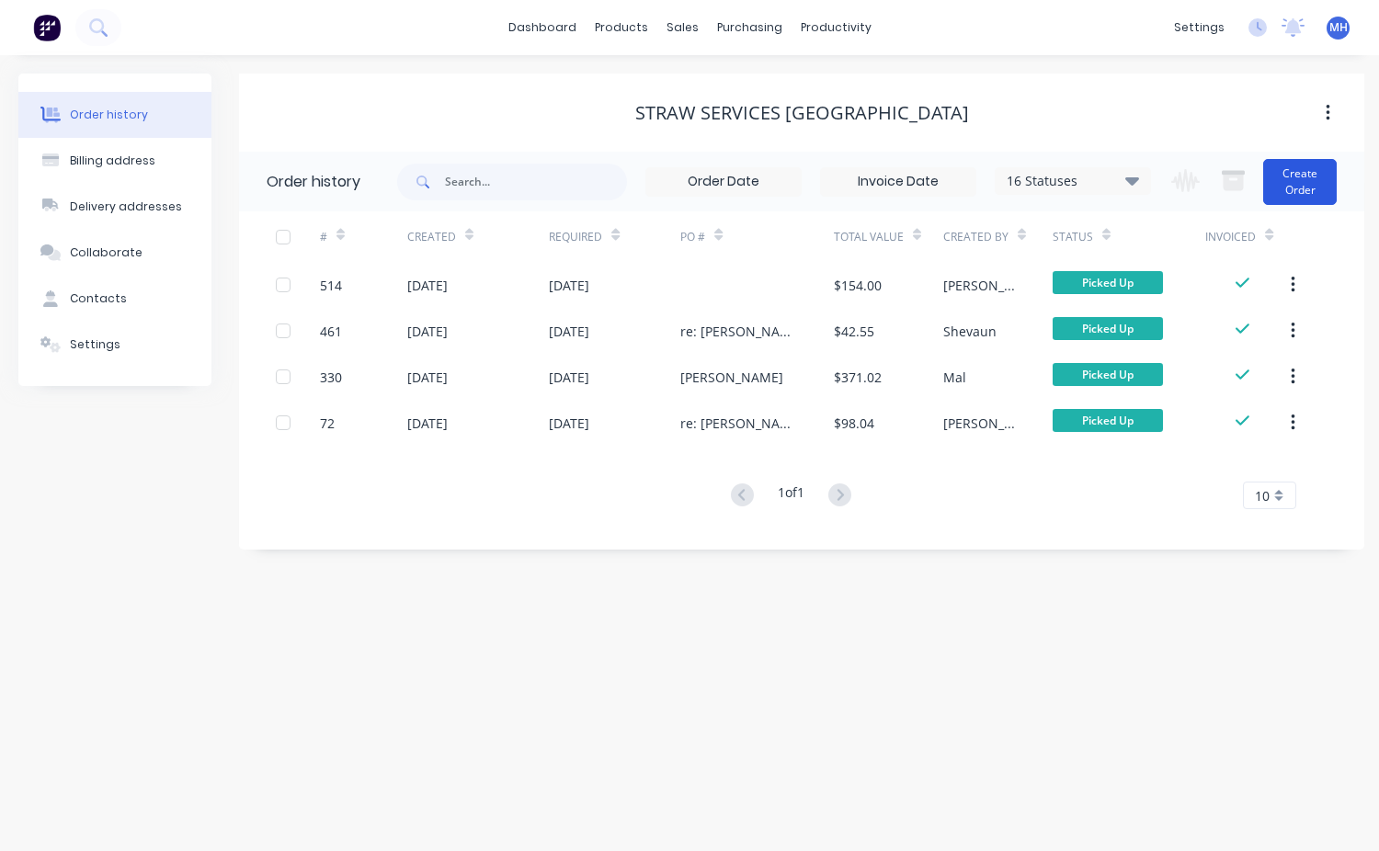
click at [1305, 169] on button "Create Order" at bounding box center [1300, 182] width 74 height 46
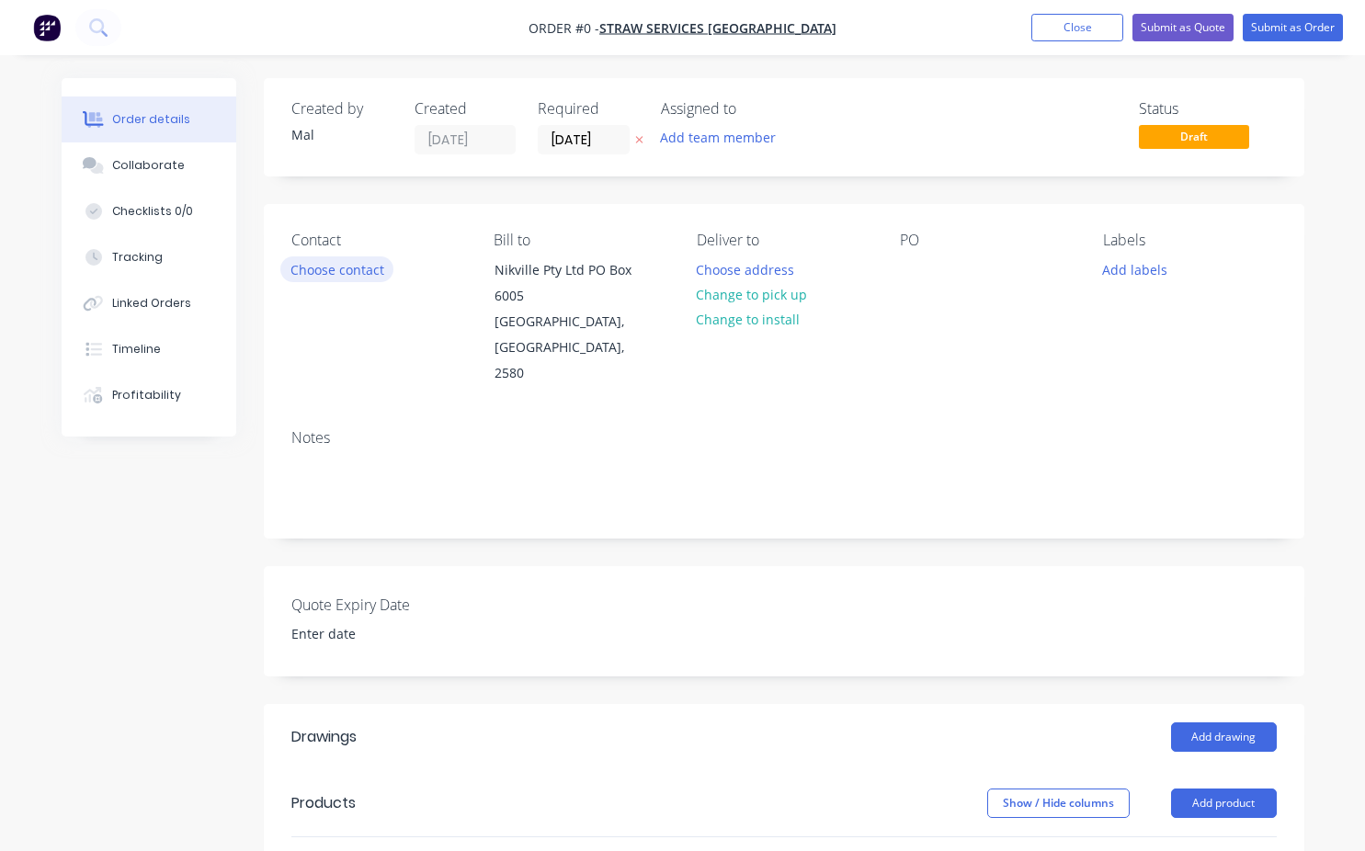
click at [360, 268] on button "Choose contact" at bounding box center [336, 268] width 113 height 25
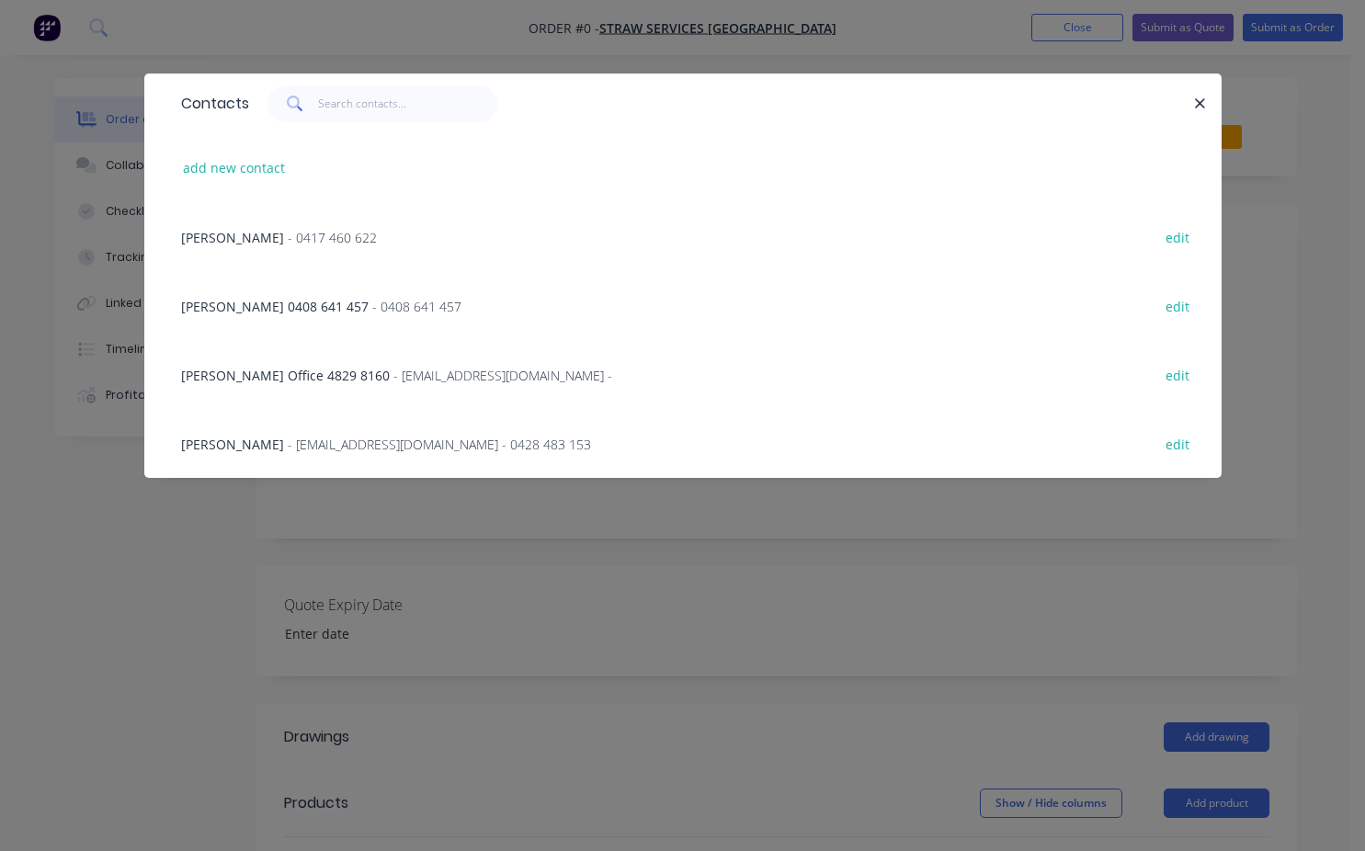
click at [288, 441] on span "- [EMAIL_ADDRESS][DOMAIN_NAME] - 0428 483 153" at bounding box center [439, 444] width 303 height 17
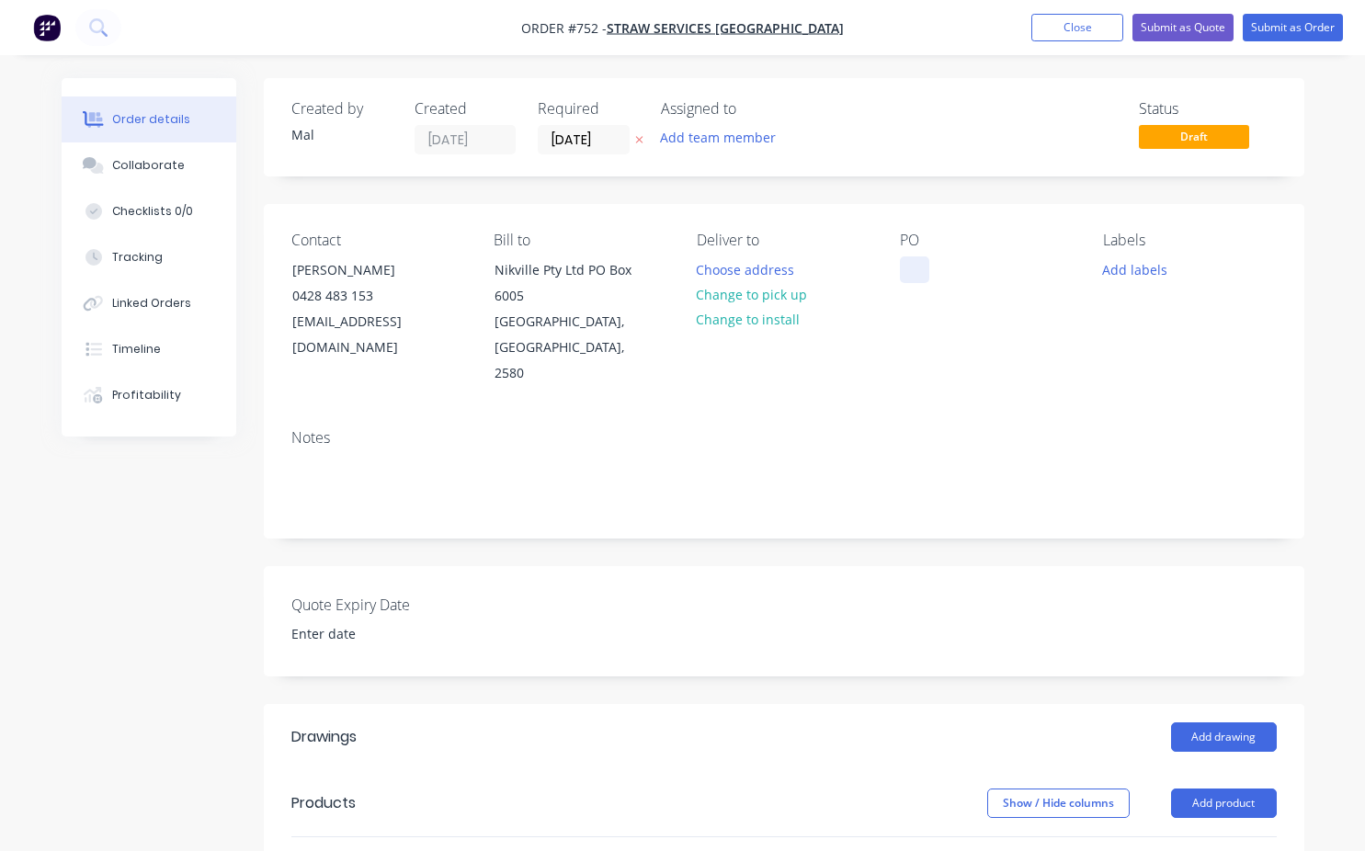
drag, startPoint x: 911, startPoint y: 269, endPoint x: 913, endPoint y: 279, distance: 9.4
click at [913, 277] on div at bounding box center [914, 269] width 29 height 27
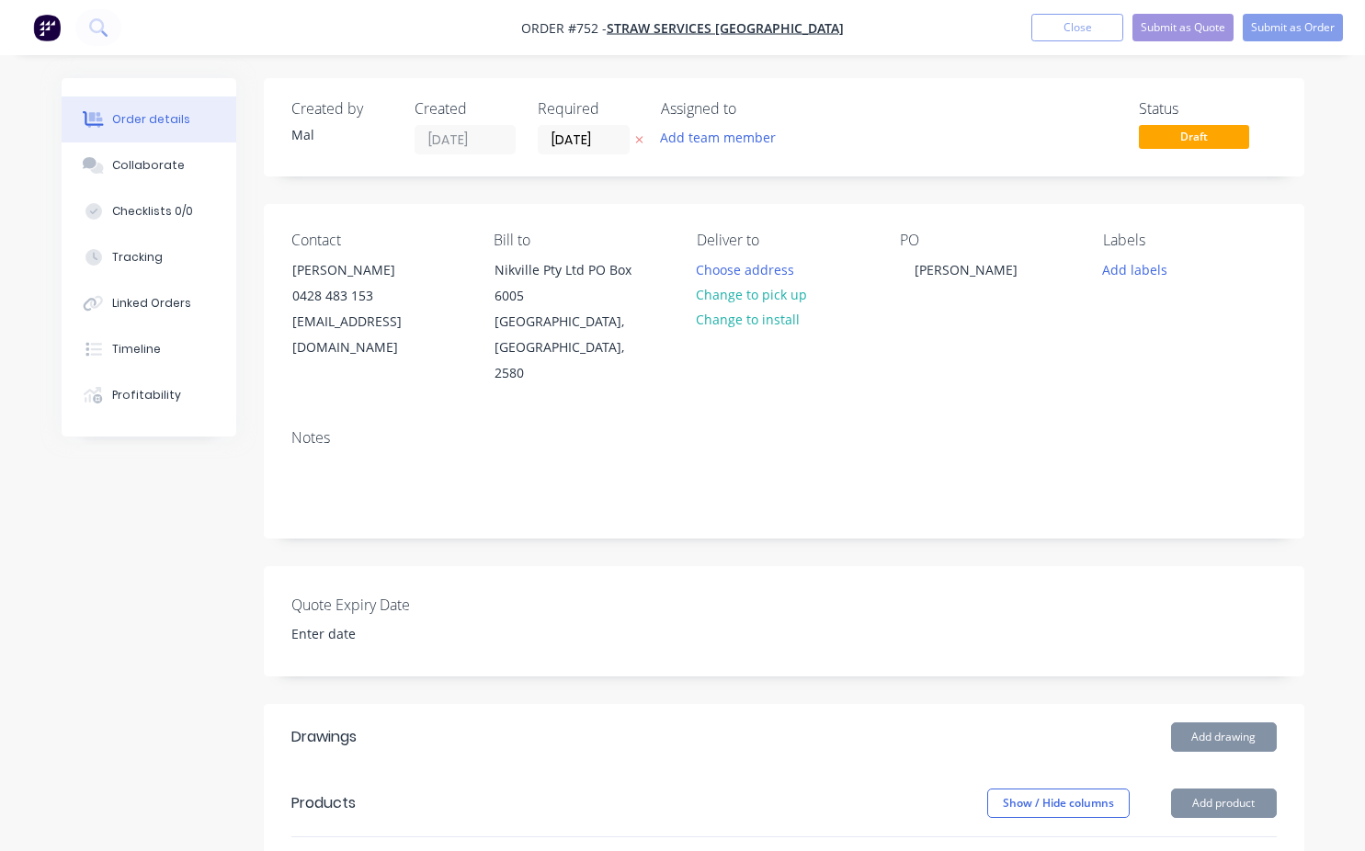
click at [1135, 302] on div "Labels Add labels" at bounding box center [1190, 309] width 174 height 155
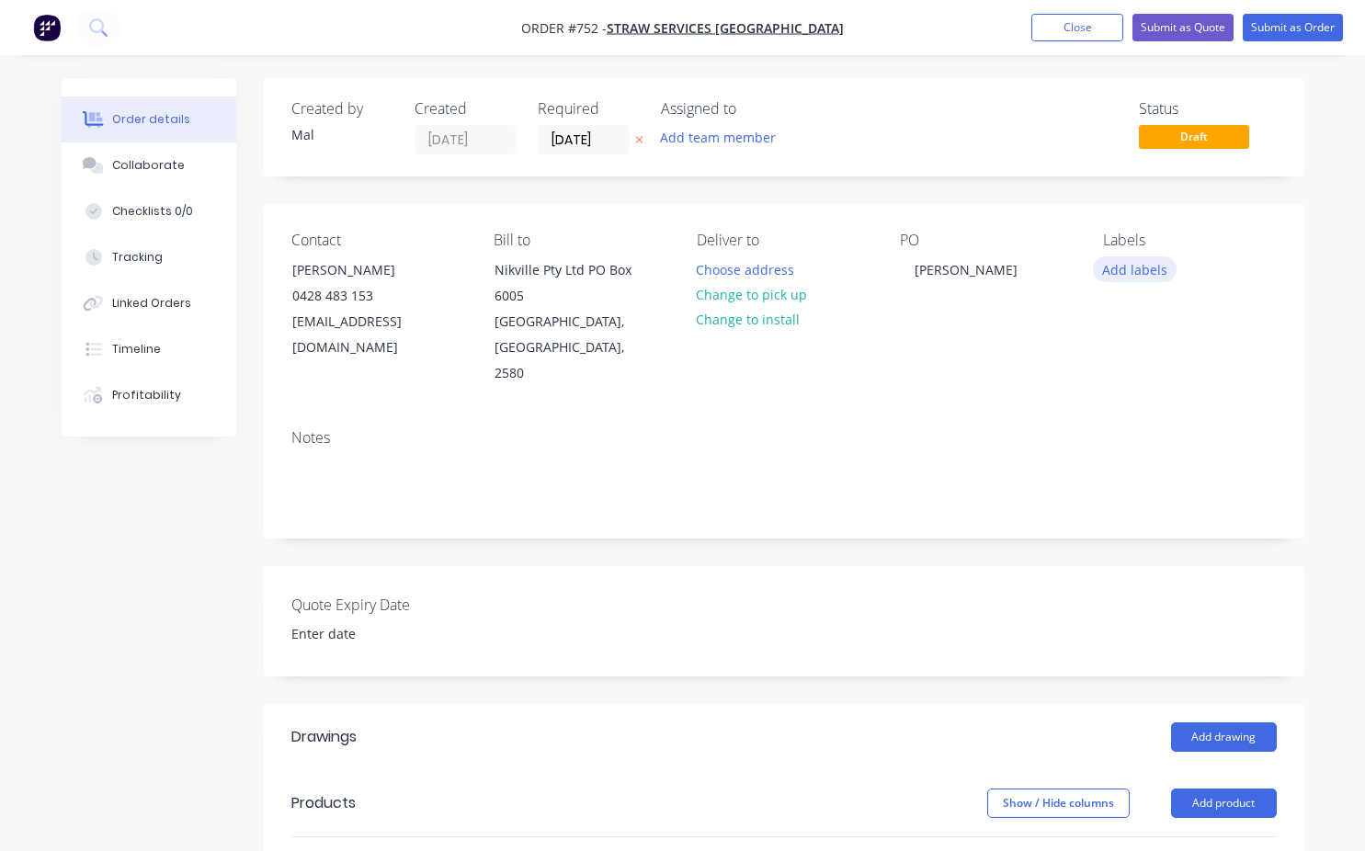
click at [1132, 271] on button "Add labels" at bounding box center [1135, 268] width 85 height 25
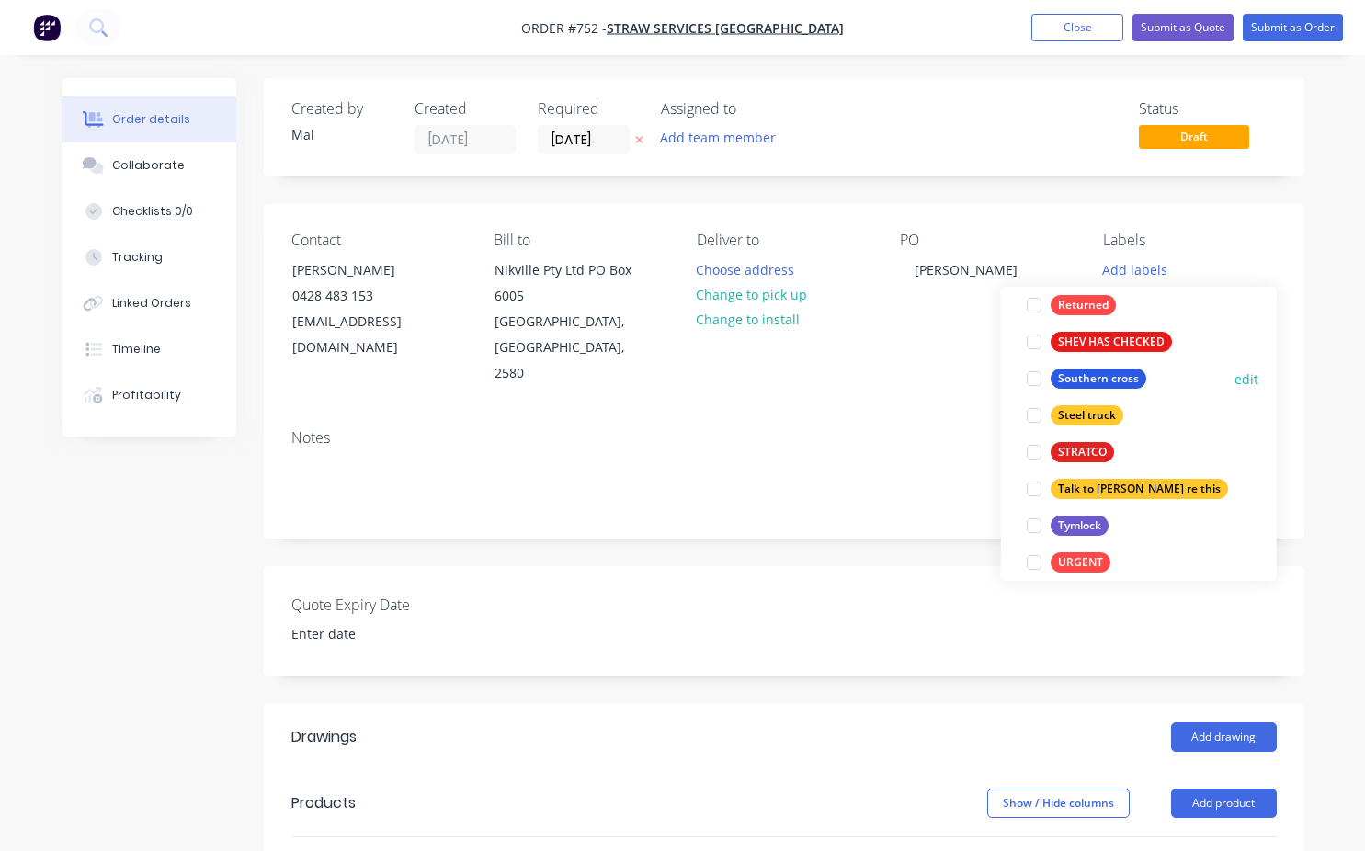
scroll to position [662, 0]
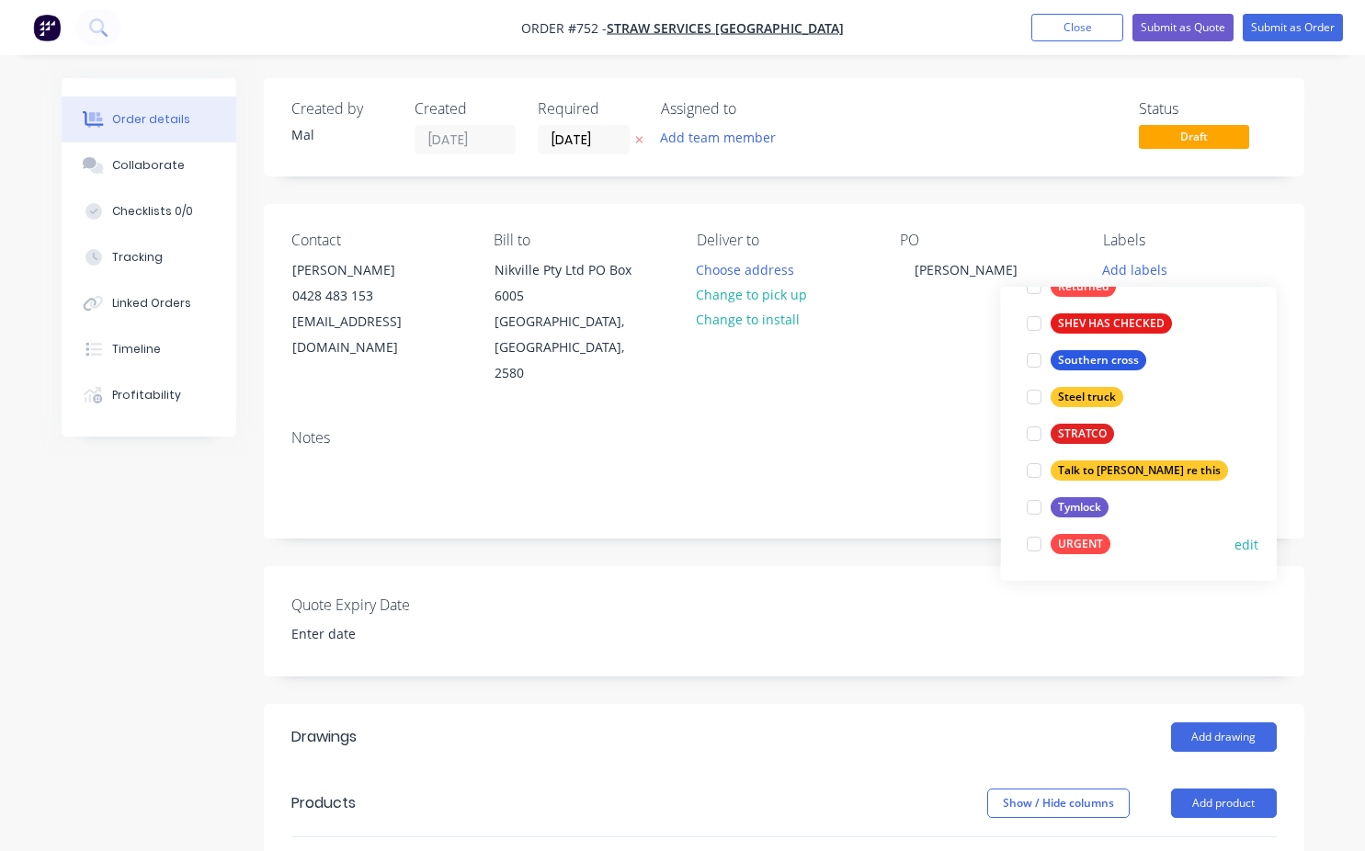
click at [1035, 549] on div at bounding box center [1034, 544] width 37 height 37
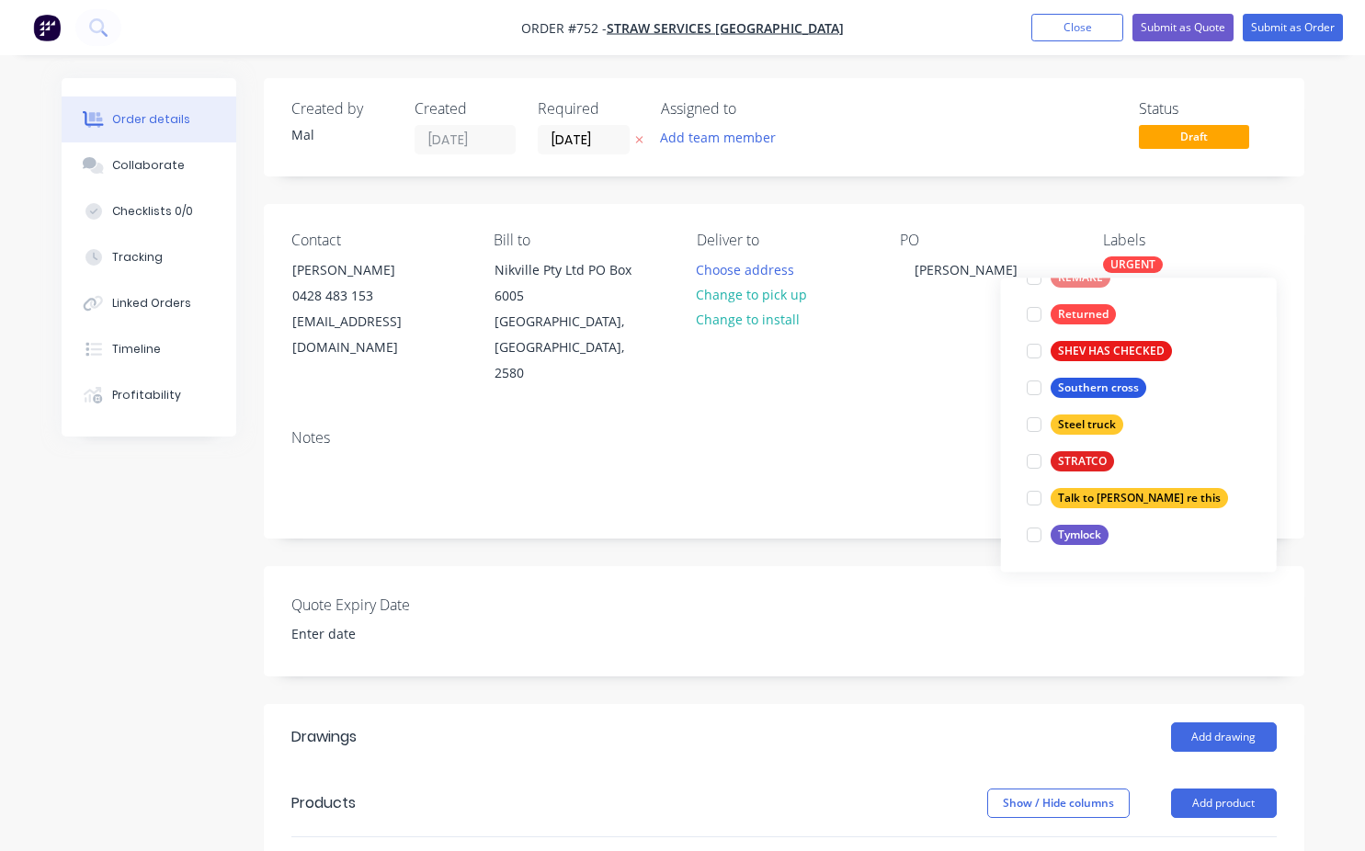
scroll to position [0, 0]
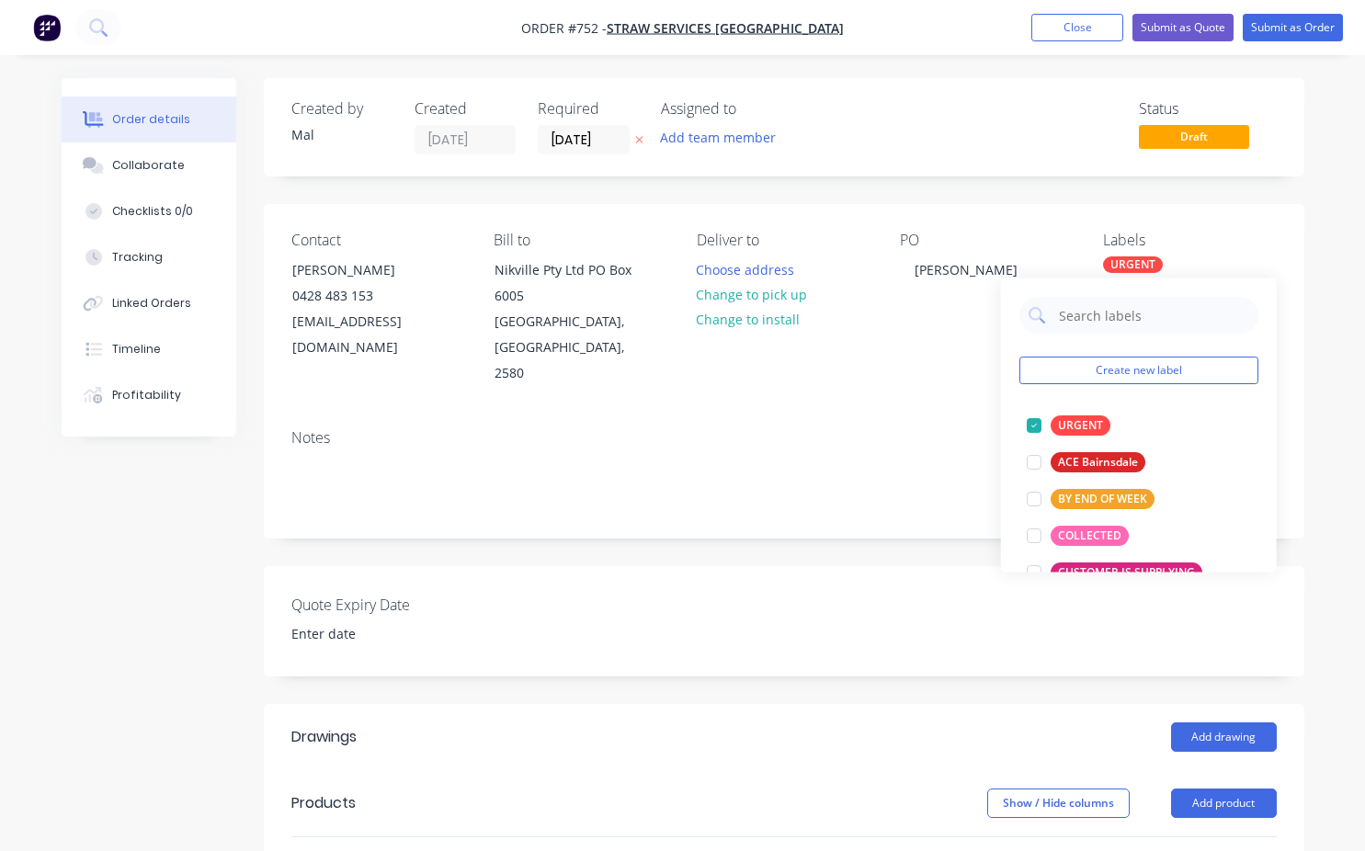
drag, startPoint x: 793, startPoint y: 407, endPoint x: 800, endPoint y: 395, distance: 13.6
click at [796, 429] on div "Notes" at bounding box center [783, 437] width 985 height 17
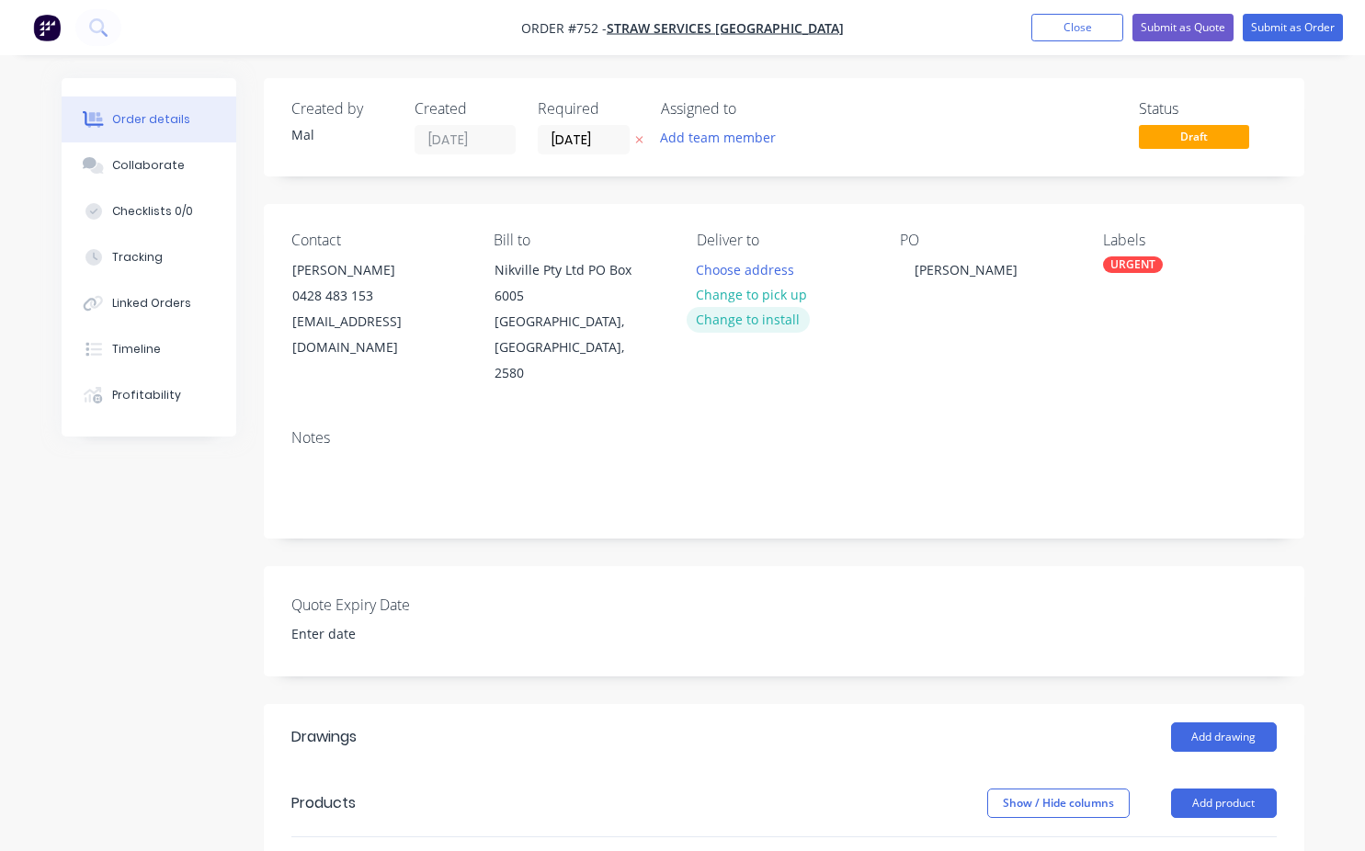
click at [751, 321] on button "Change to install" at bounding box center [748, 319] width 123 height 25
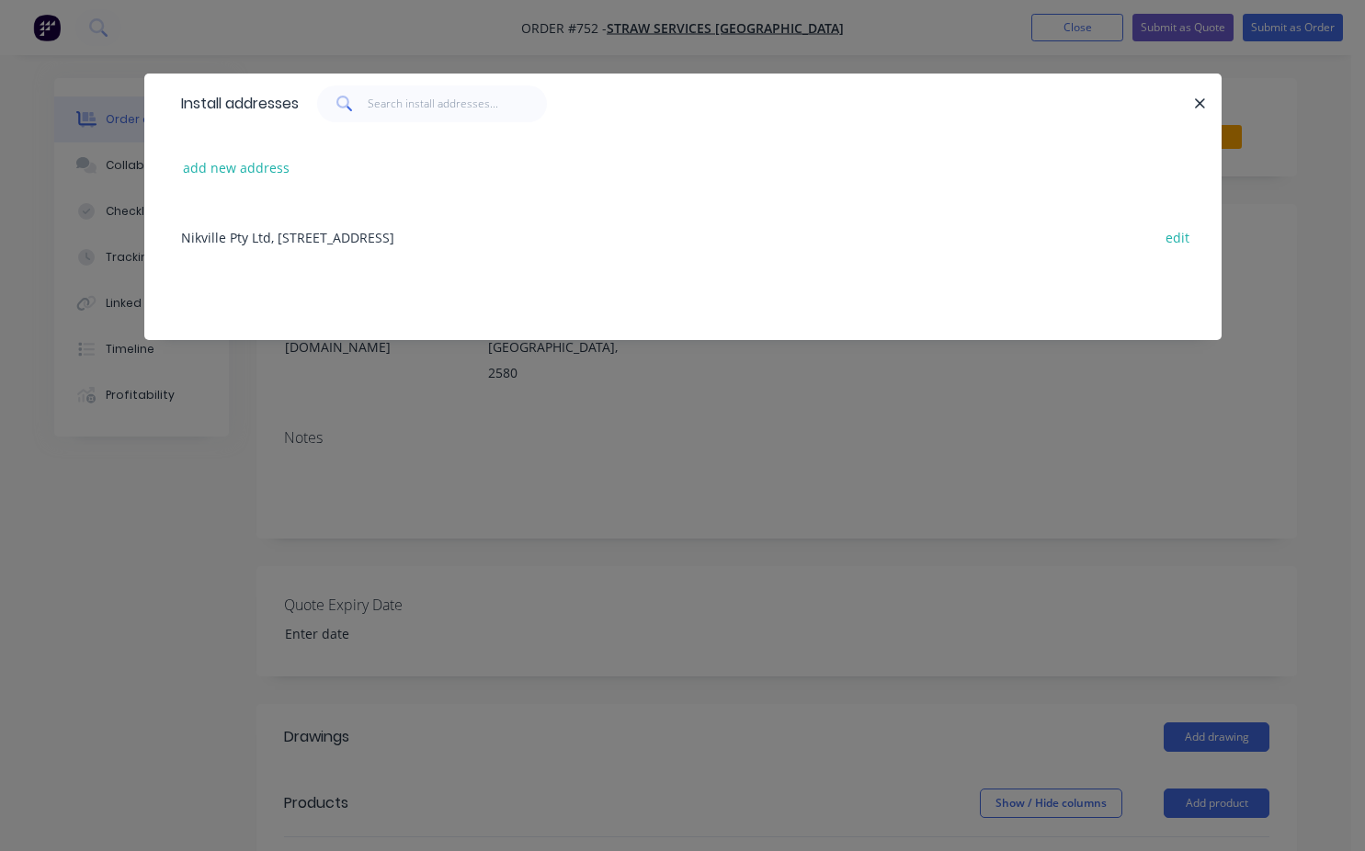
click at [1203, 101] on icon "button" at bounding box center [1201, 103] width 10 height 10
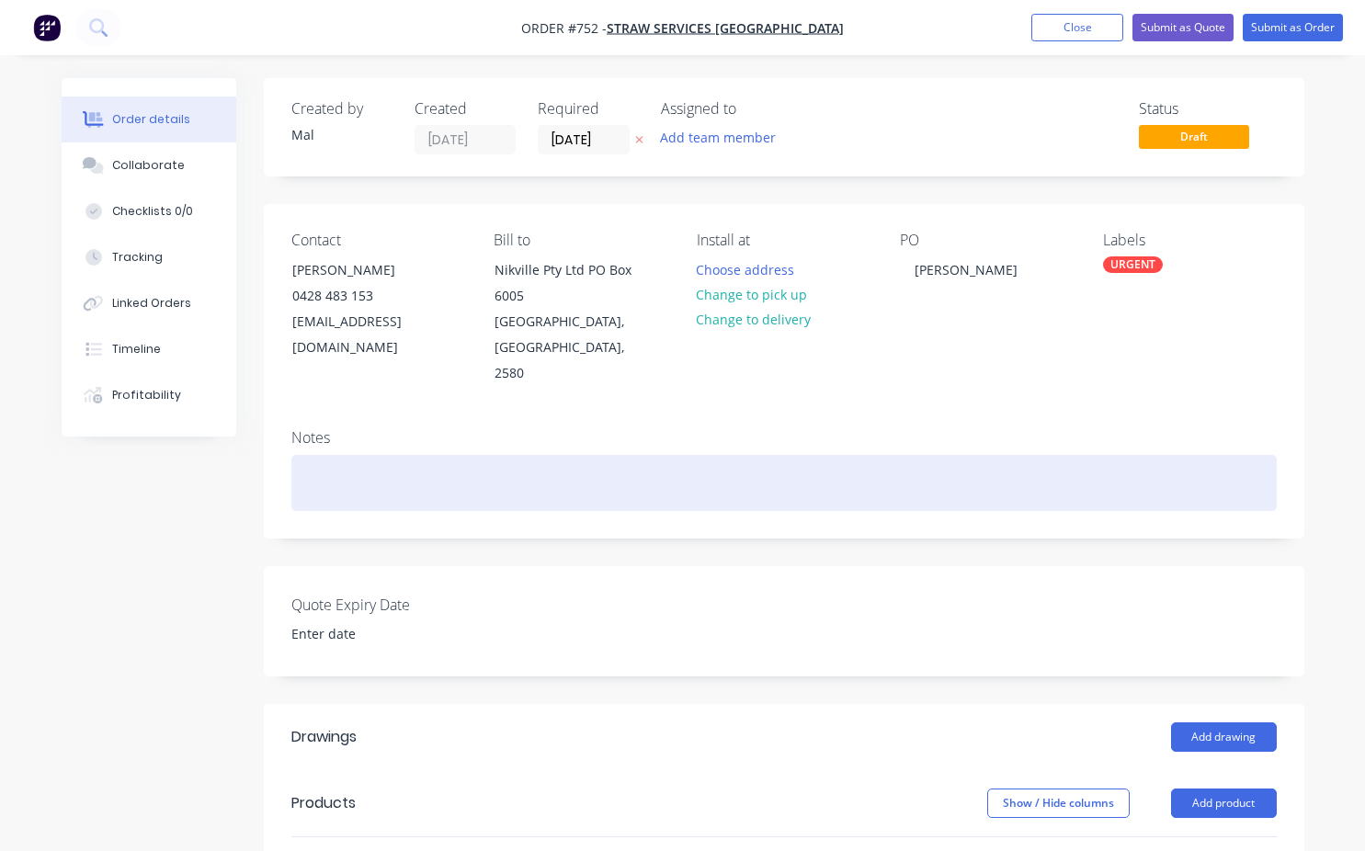
click at [303, 455] on div at bounding box center [783, 483] width 985 height 56
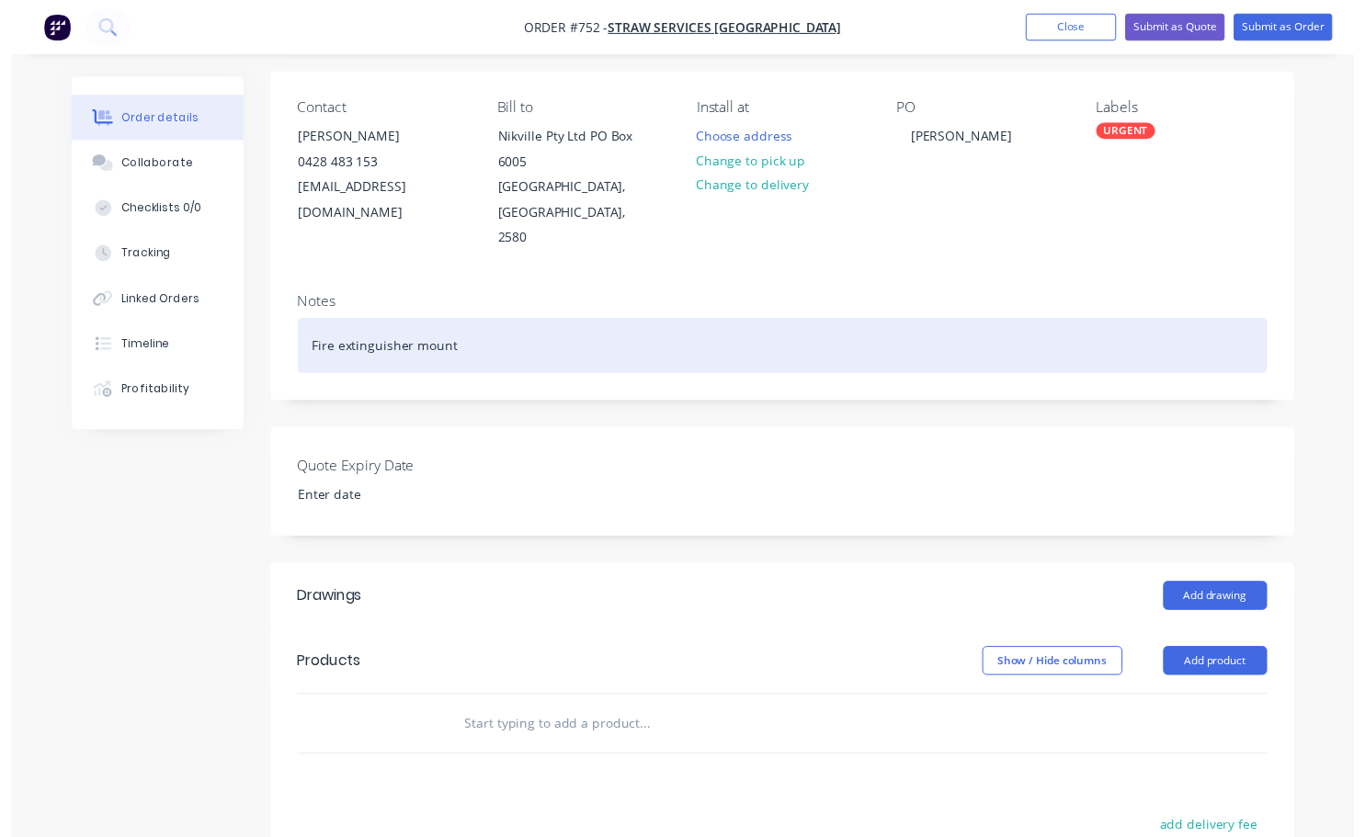
scroll to position [276, 0]
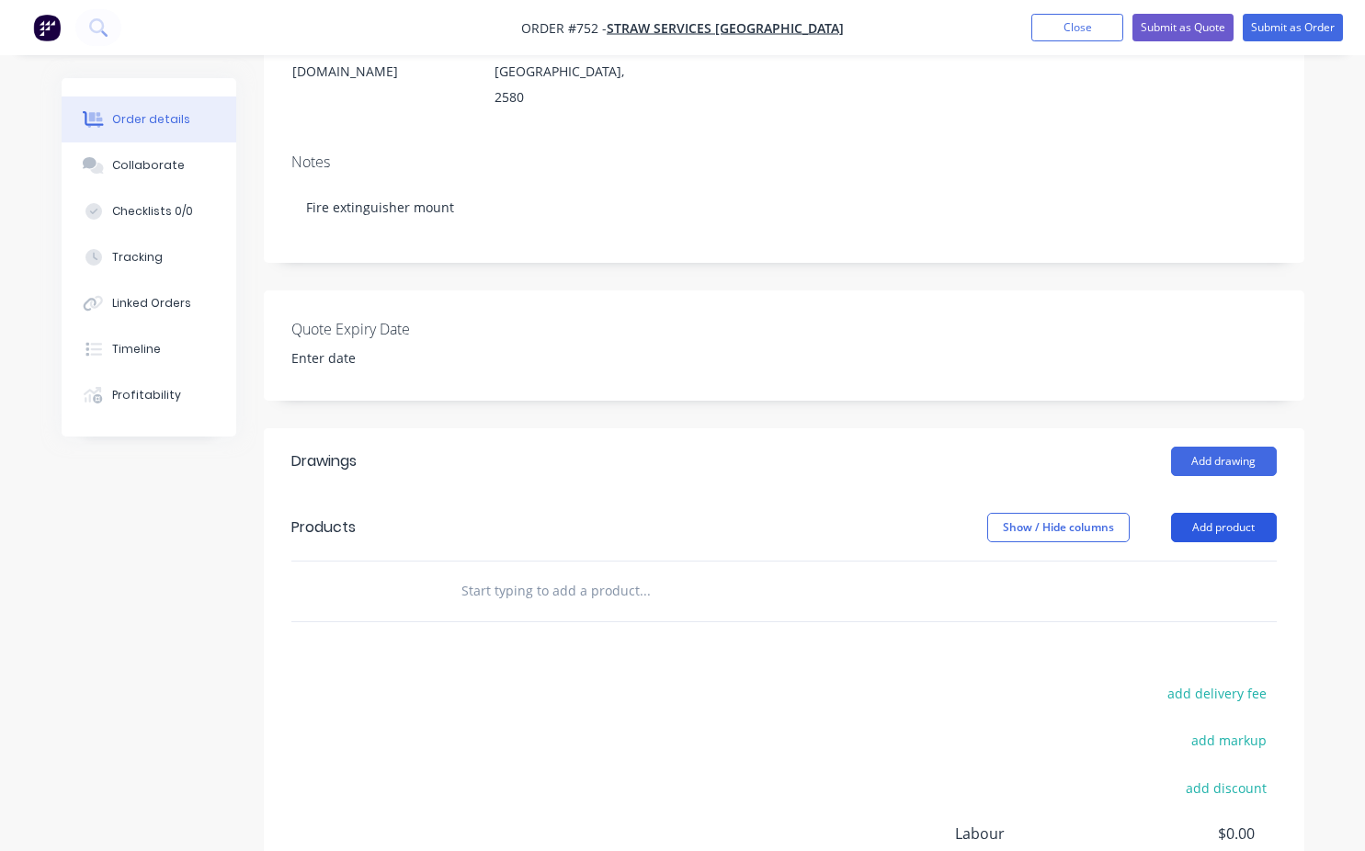
click at [1238, 513] on button "Add product" at bounding box center [1224, 527] width 106 height 29
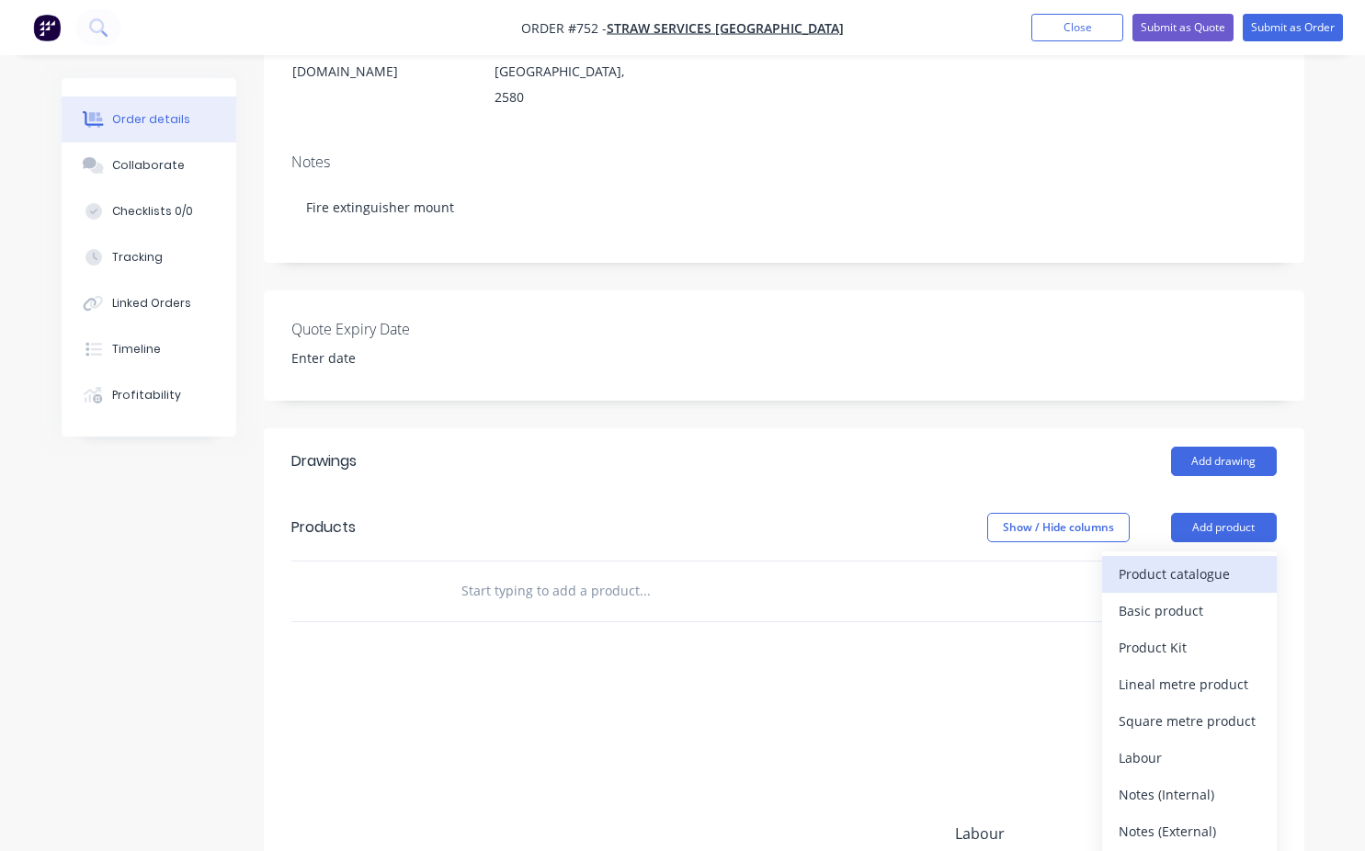
click at [1180, 561] on div "Product catalogue" at bounding box center [1190, 574] width 142 height 27
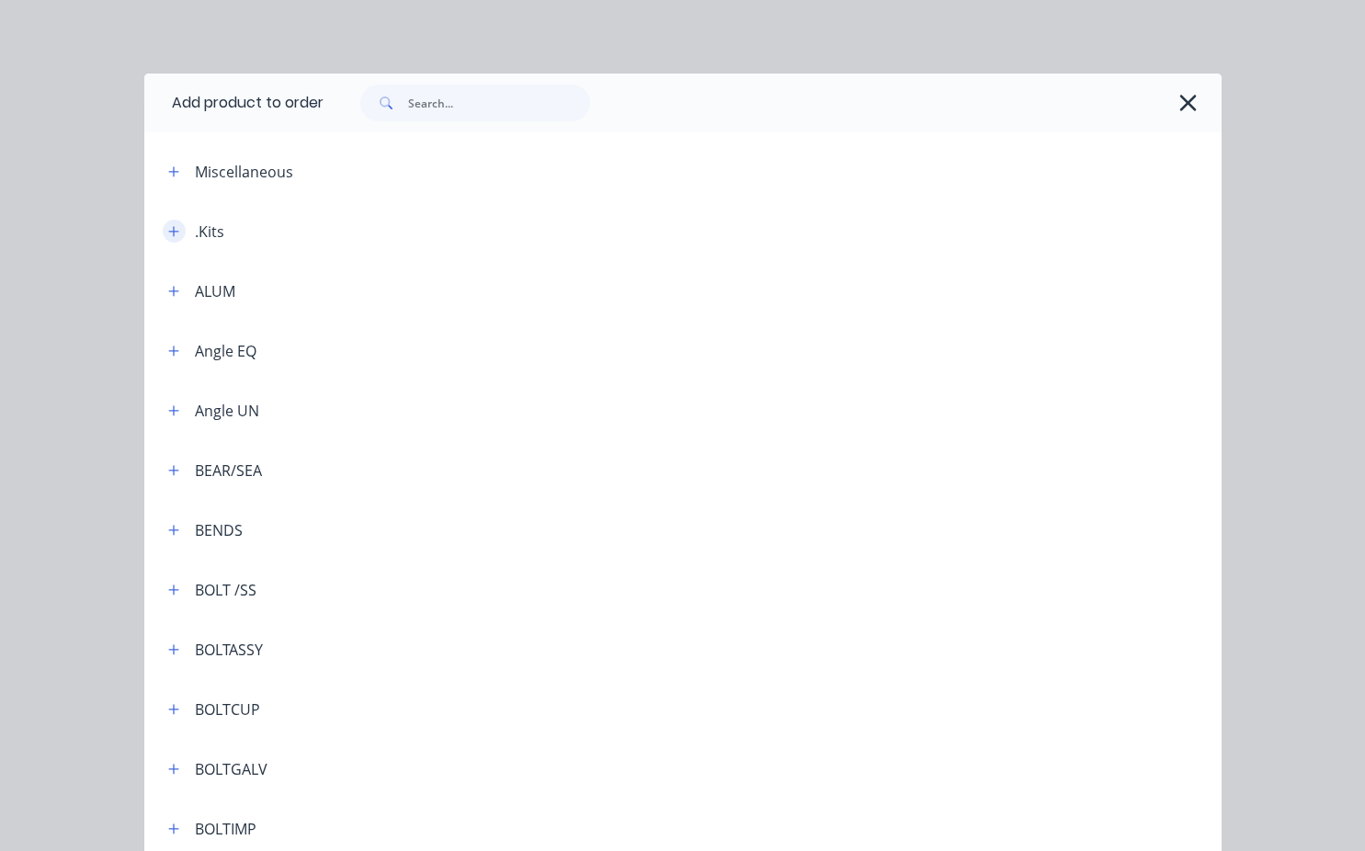
click at [168, 232] on icon "button" at bounding box center [173, 231] width 11 height 13
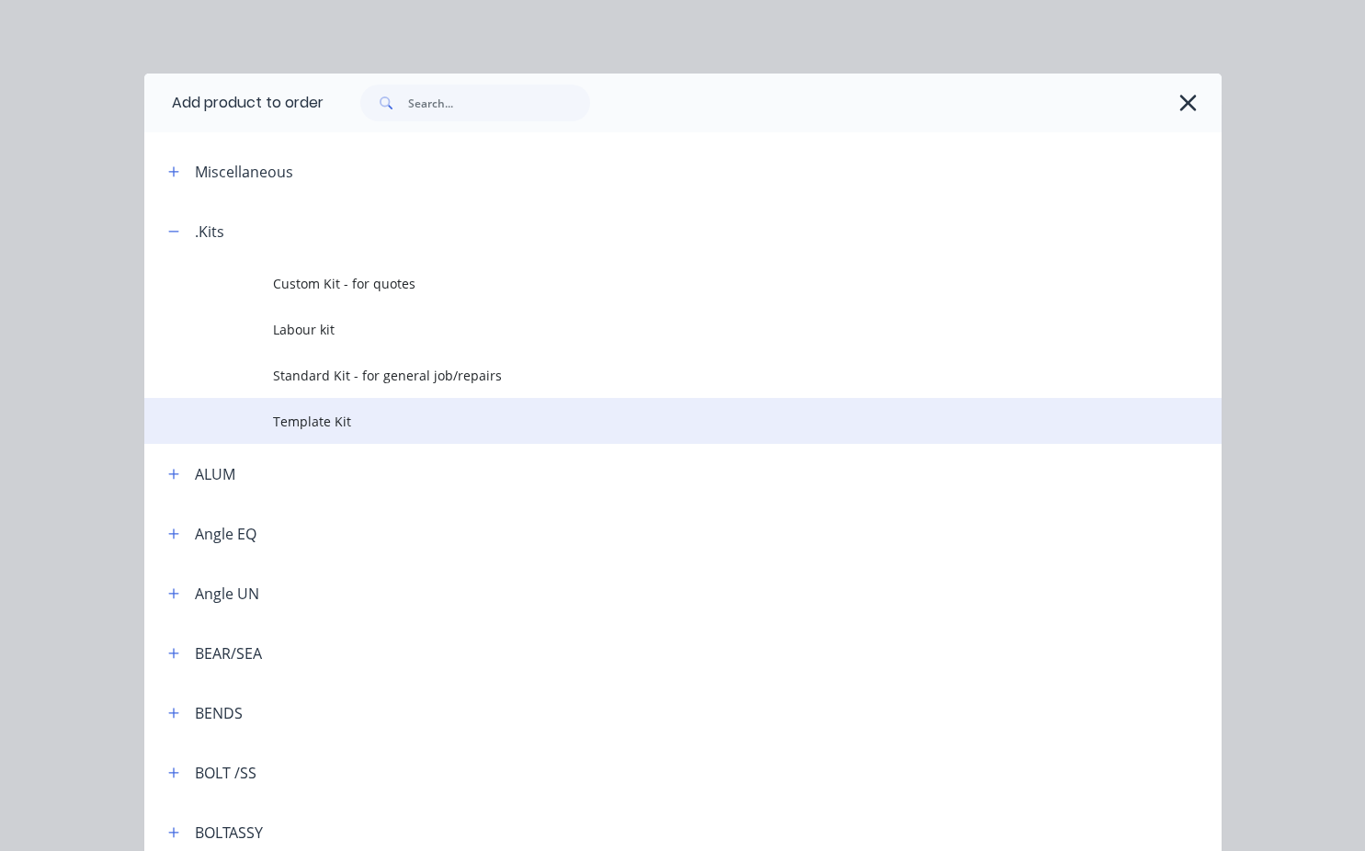
click at [320, 419] on span "Template Kit" at bounding box center [652, 421] width 758 height 19
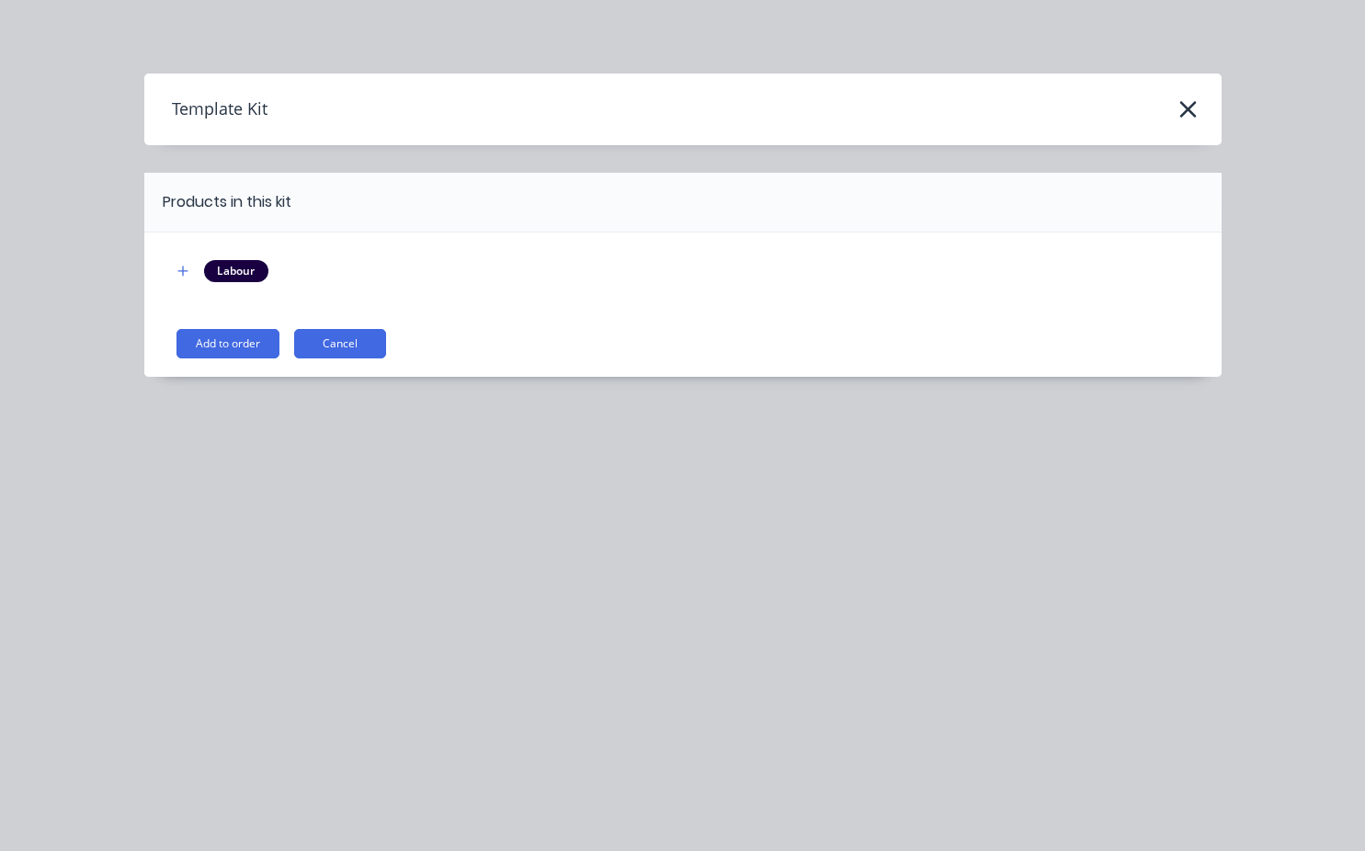
click at [247, 337] on button "Add to order" at bounding box center [227, 343] width 103 height 29
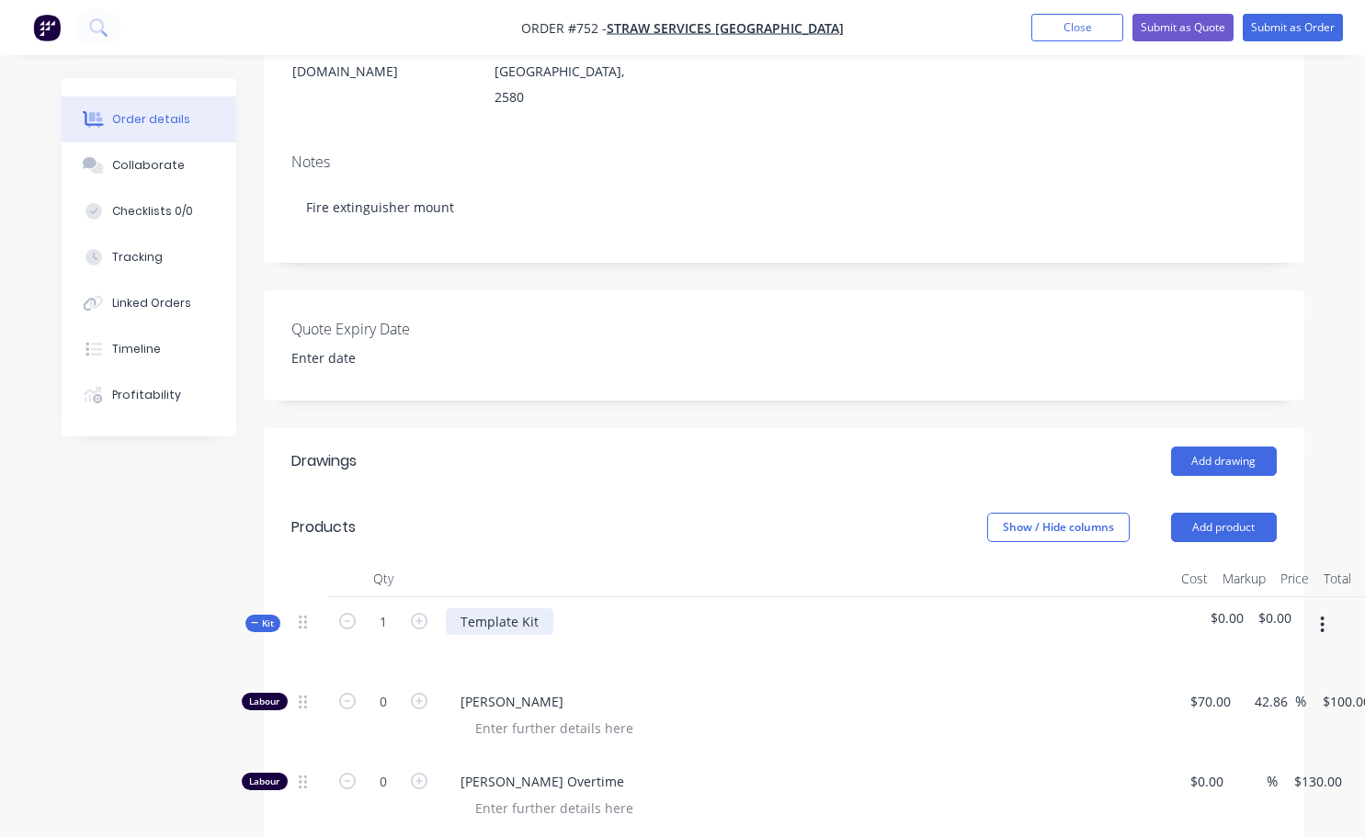
drag, startPoint x: 532, startPoint y: 590, endPoint x: 554, endPoint y: 596, distance: 22.7
click at [534, 609] on div "Template Kit" at bounding box center [500, 622] width 108 height 27
click at [537, 609] on div "Modify fire wxtinguisher bracket to fit existing mounts on machine" at bounding box center [665, 622] width 438 height 27
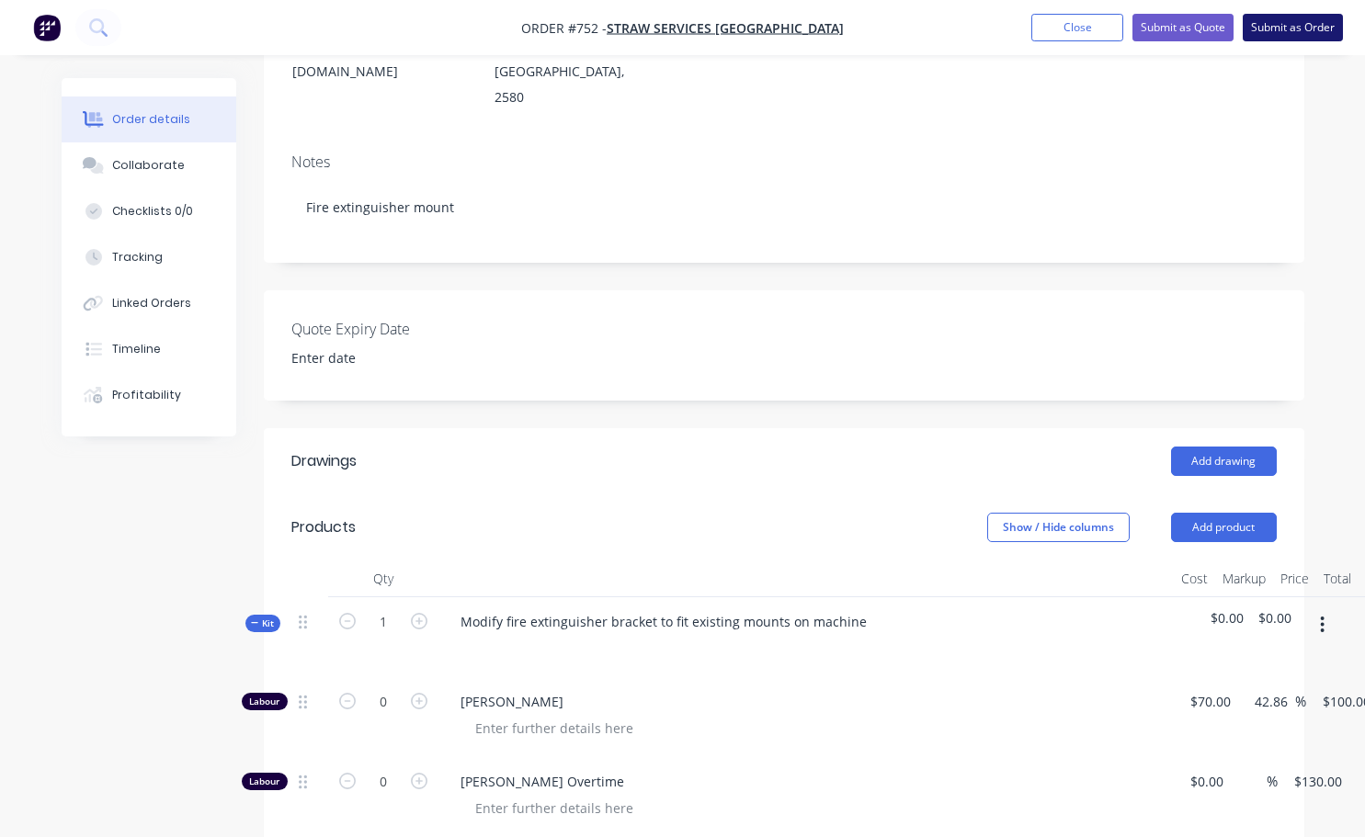
click at [1278, 27] on button "Submit as Order" at bounding box center [1293, 28] width 100 height 28
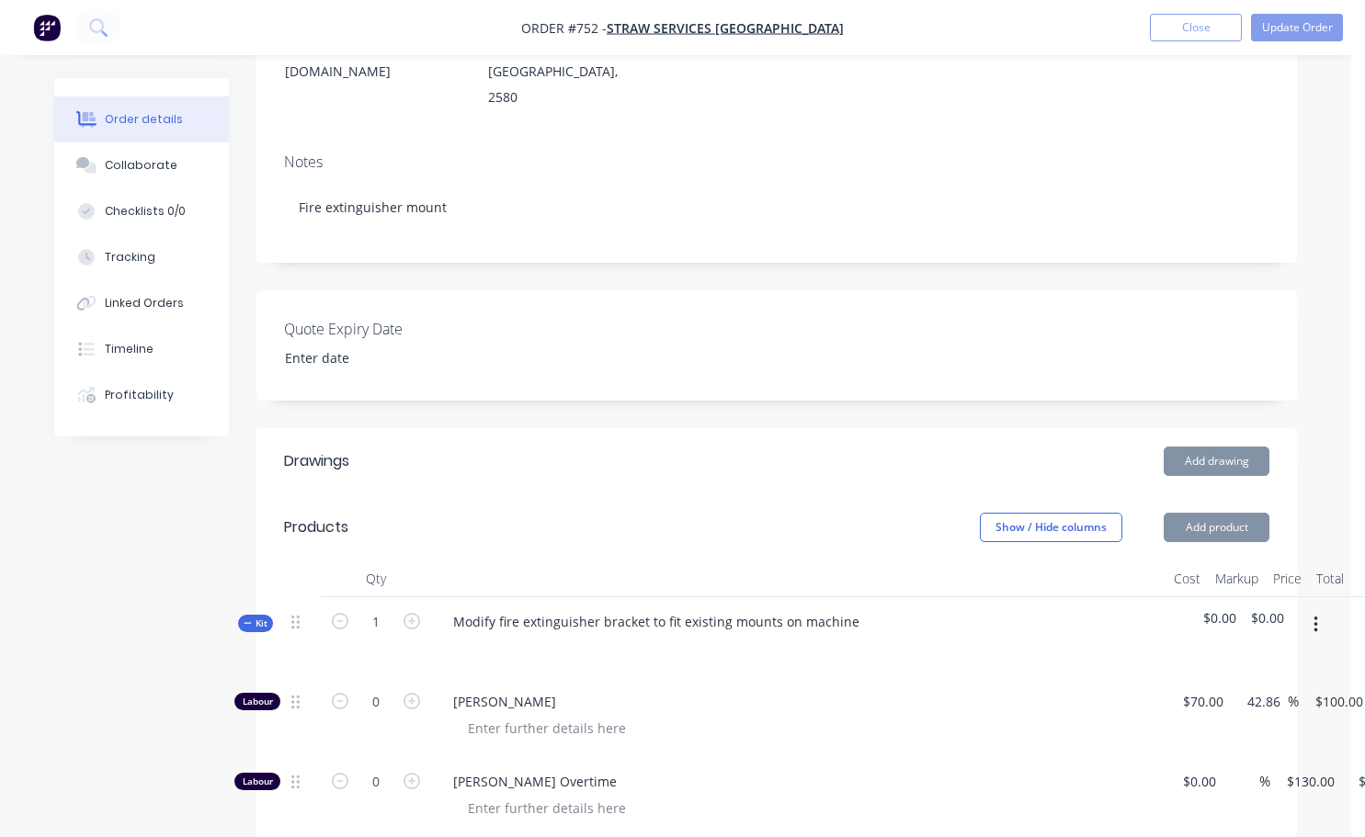
scroll to position [0, 0]
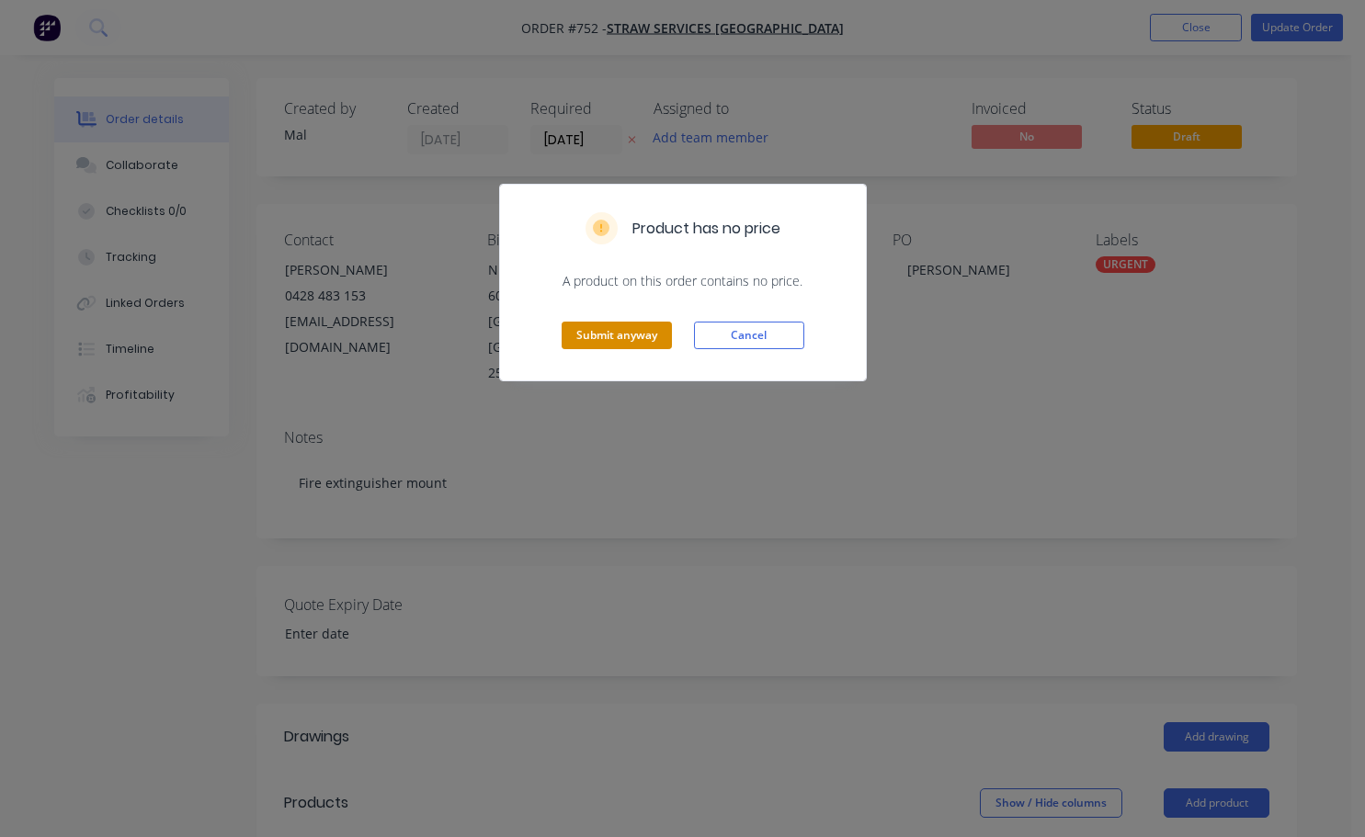
click at [643, 339] on button "Submit anyway" at bounding box center [617, 336] width 110 height 28
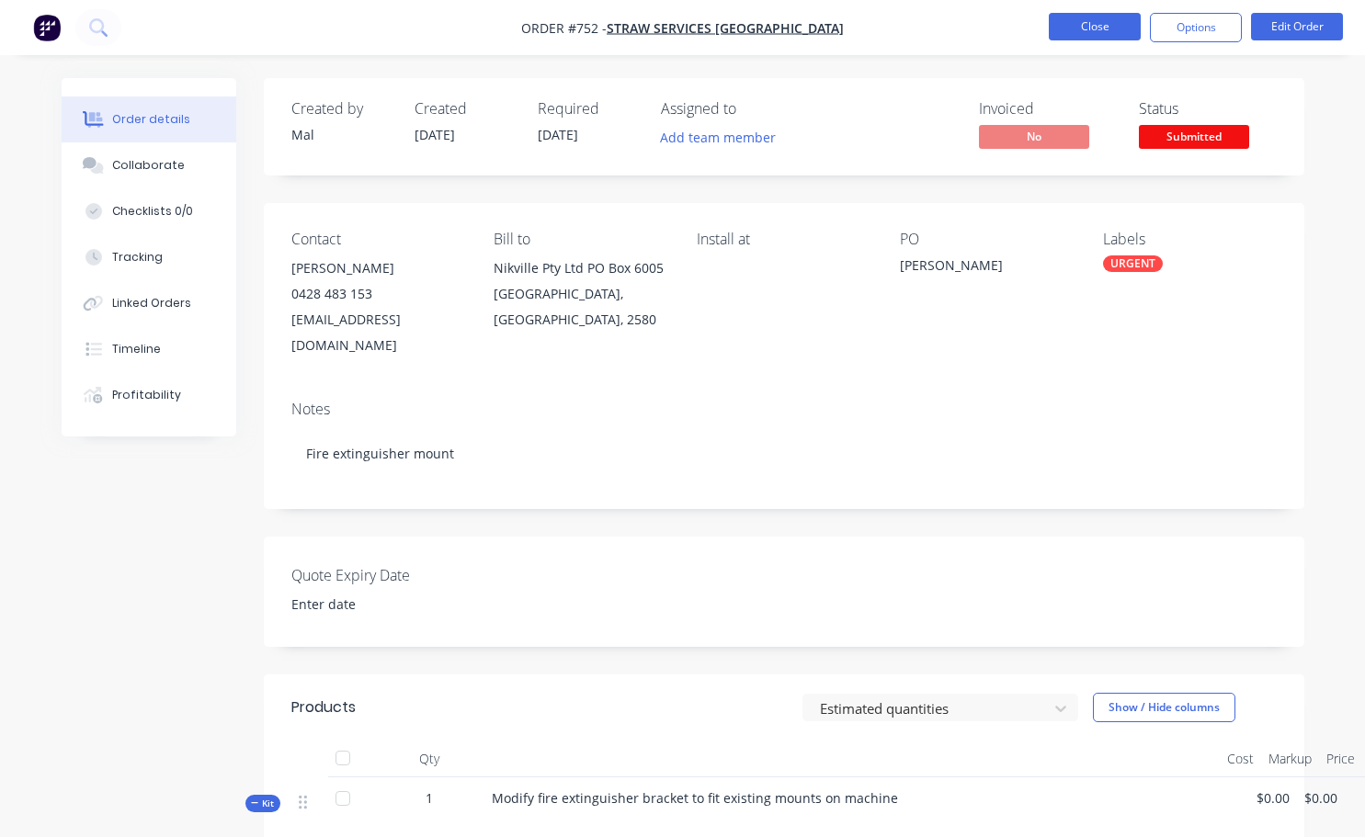
click at [1087, 33] on button "Close" at bounding box center [1095, 27] width 92 height 28
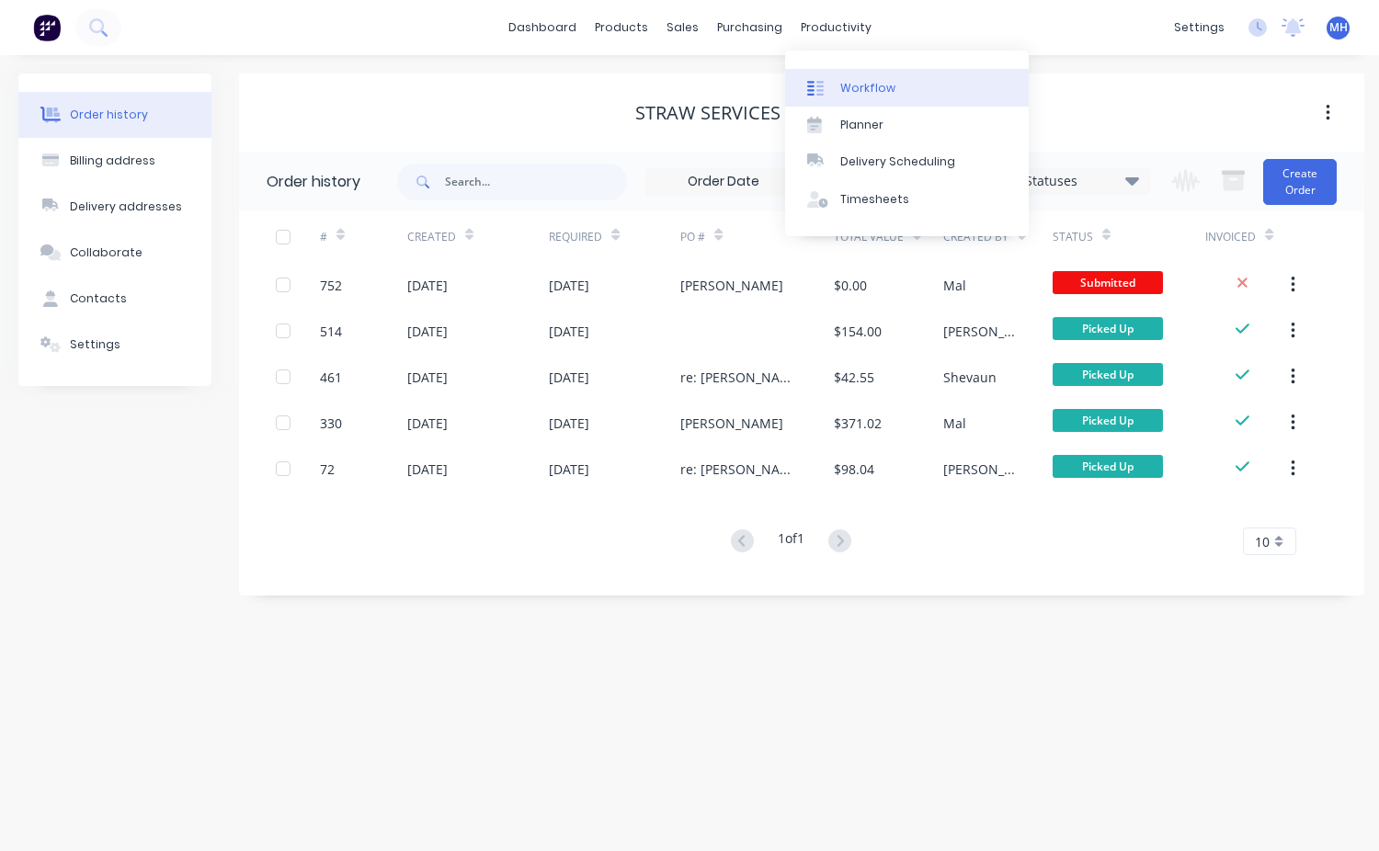
click at [879, 81] on div "Workflow" at bounding box center [867, 88] width 55 height 17
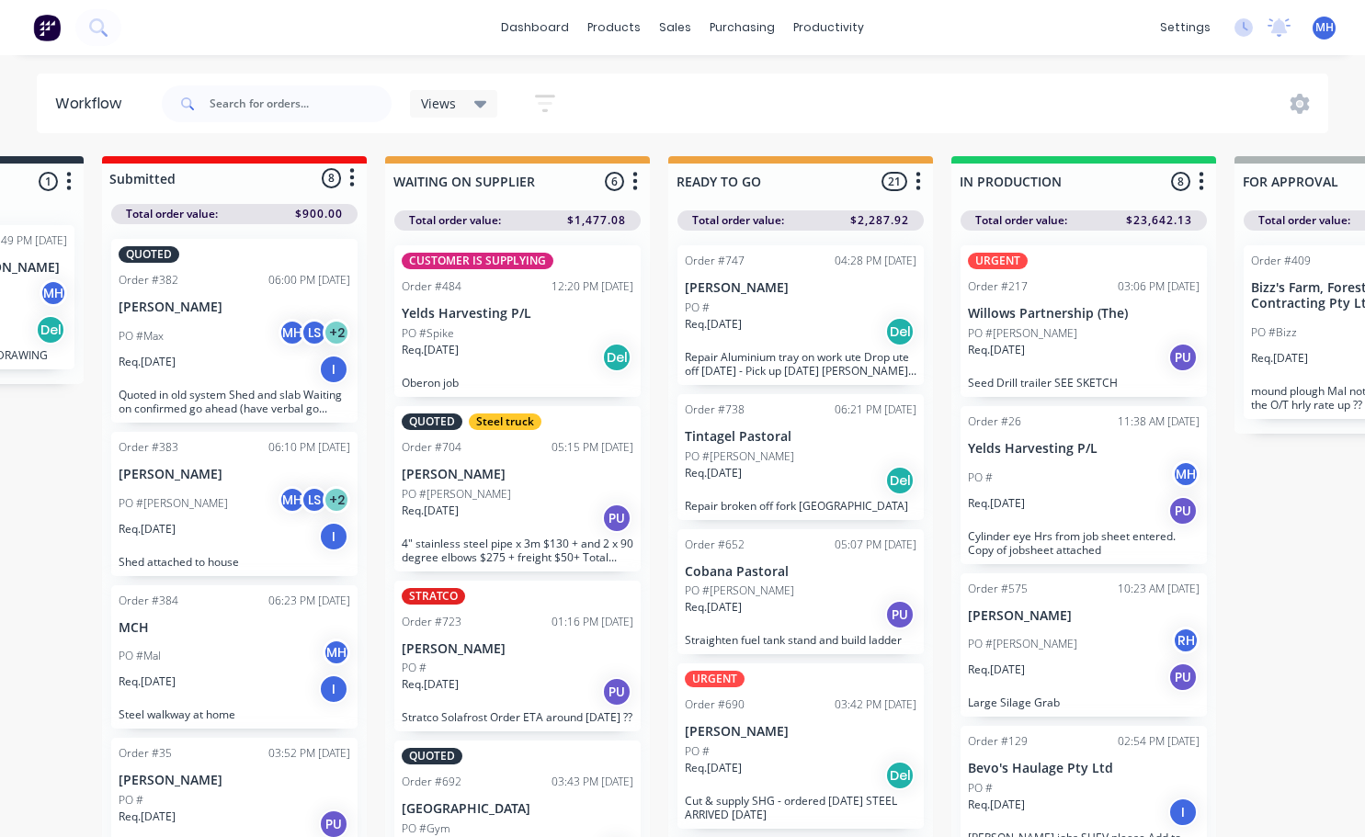
scroll to position [0, 228]
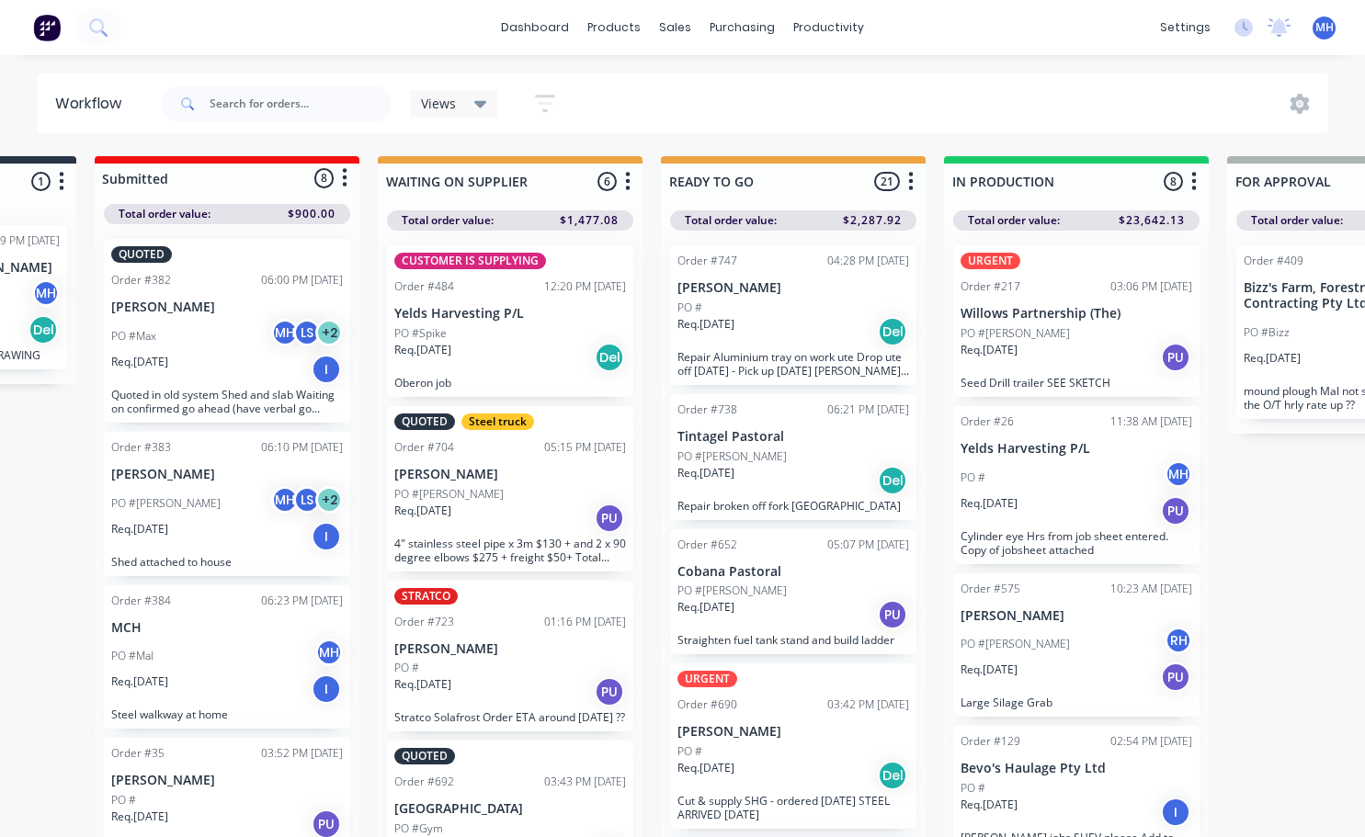
drag, startPoint x: 706, startPoint y: 833, endPoint x: 1291, endPoint y: 730, distance: 594.5
click at [1291, 730] on div "QUOTES TO DO 1 Status colour #273444 hex #273444 Save Cancel Notifications Emai…" at bounding box center [1291, 529] width 3066 height 746
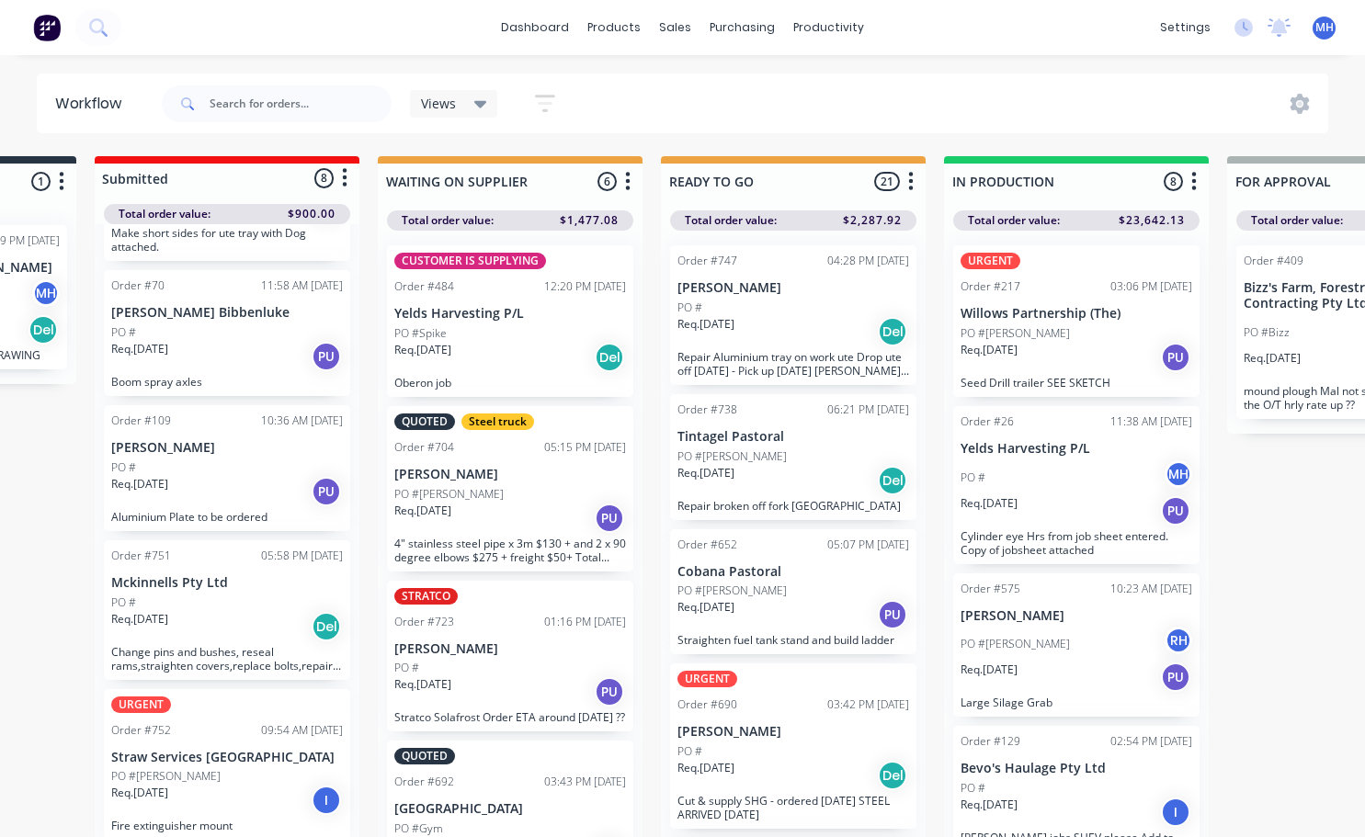
scroll to position [4, 225]
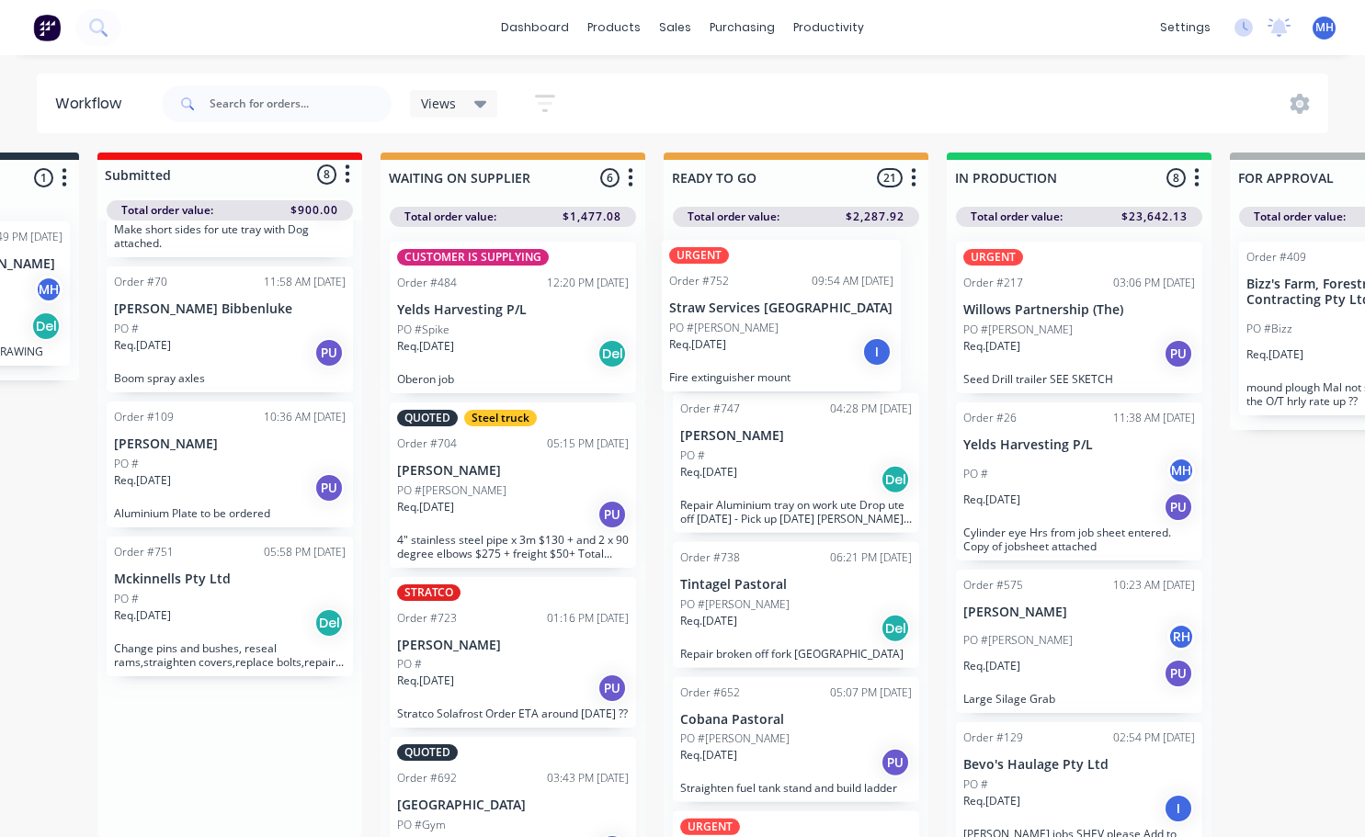
drag, startPoint x: 159, startPoint y: 766, endPoint x: 722, endPoint y: 317, distance: 720.2
click at [722, 317] on div "QUOTES TO DO 1 Status colour #273444 hex #273444 Save Cancel Notifications Emai…" at bounding box center [1294, 526] width 3066 height 746
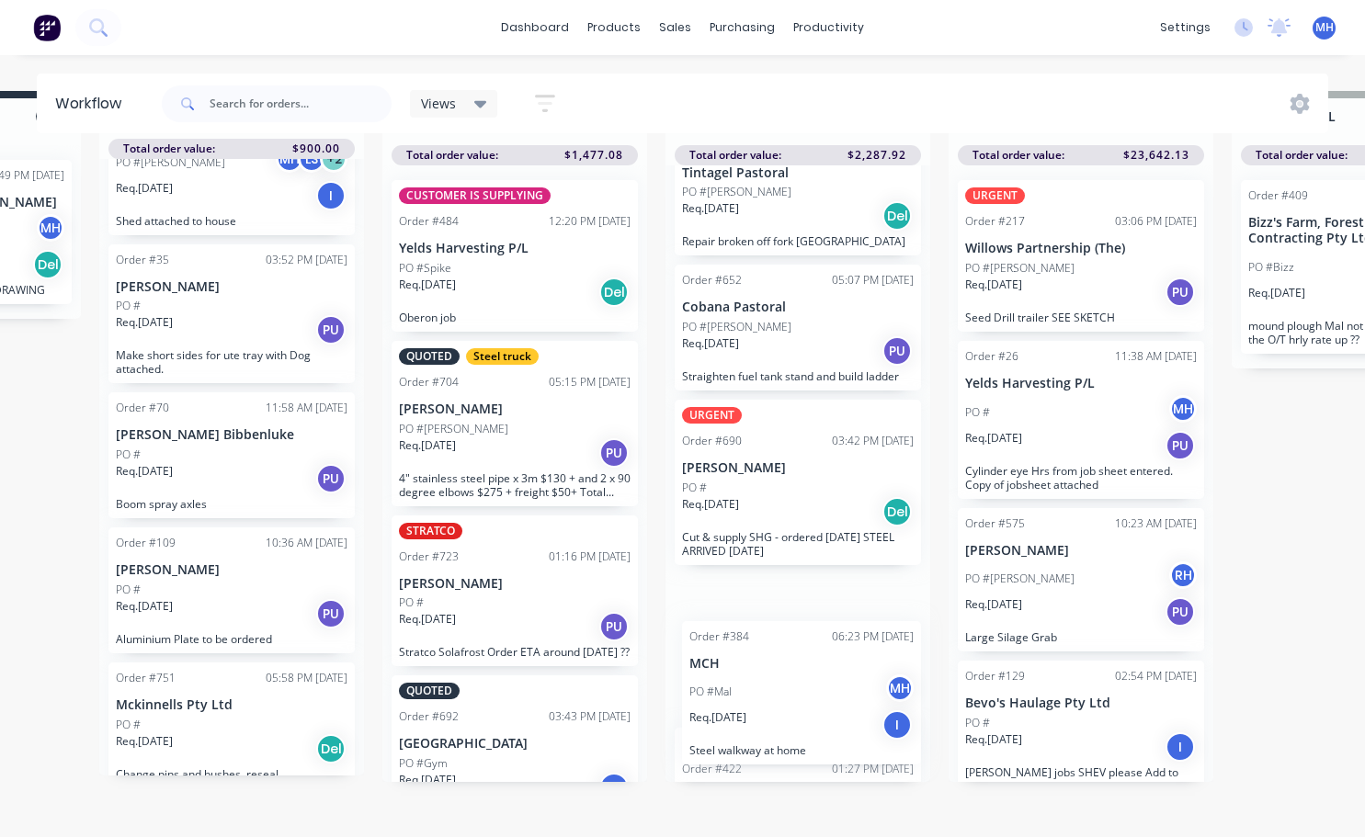
scroll to position [387, 0]
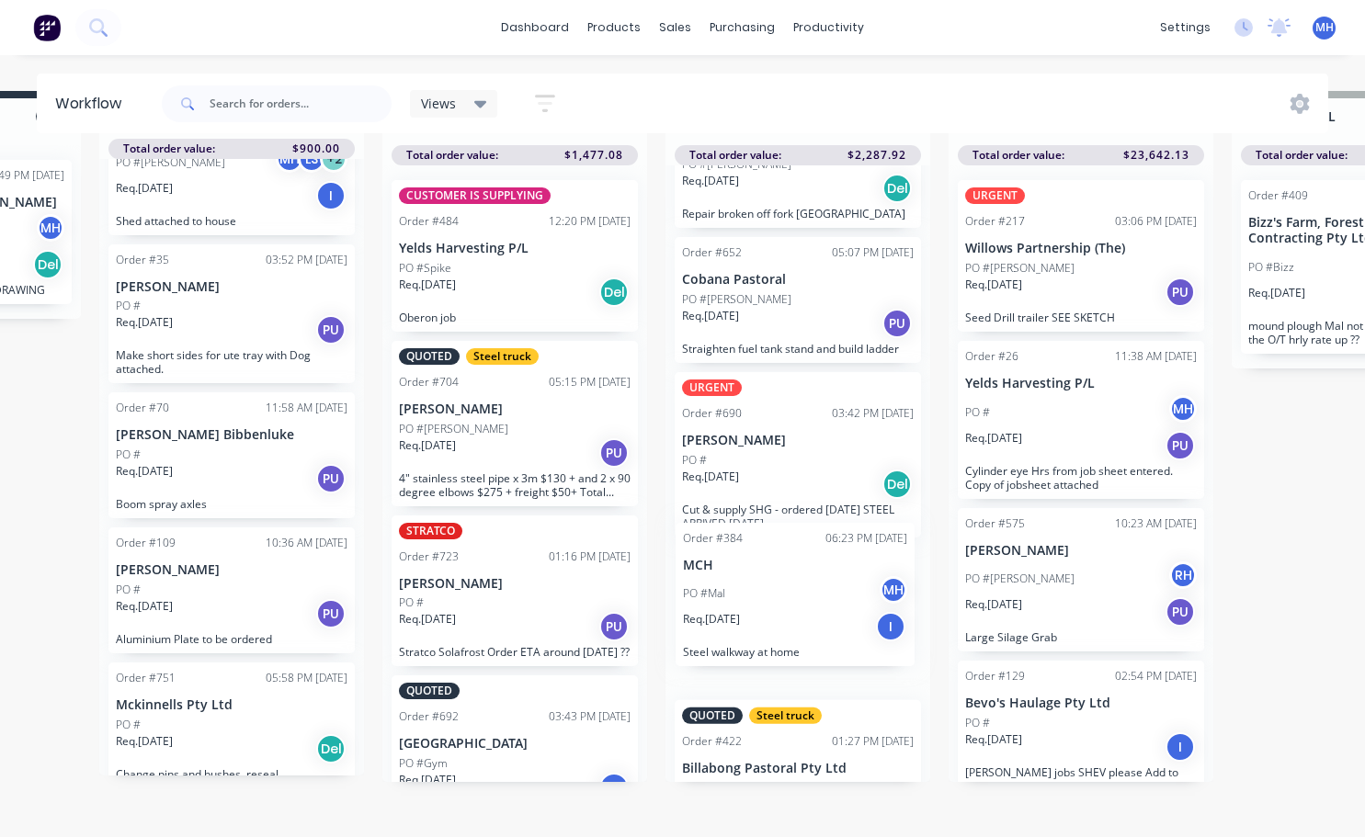
drag, startPoint x: 194, startPoint y: 403, endPoint x: 770, endPoint y: 624, distance: 617.4
click at [770, 624] on div "QUOTES TO DO 1 Status colour #273444 hex #273444 Save Cancel Notifications Emai…" at bounding box center [1296, 464] width 3066 height 746
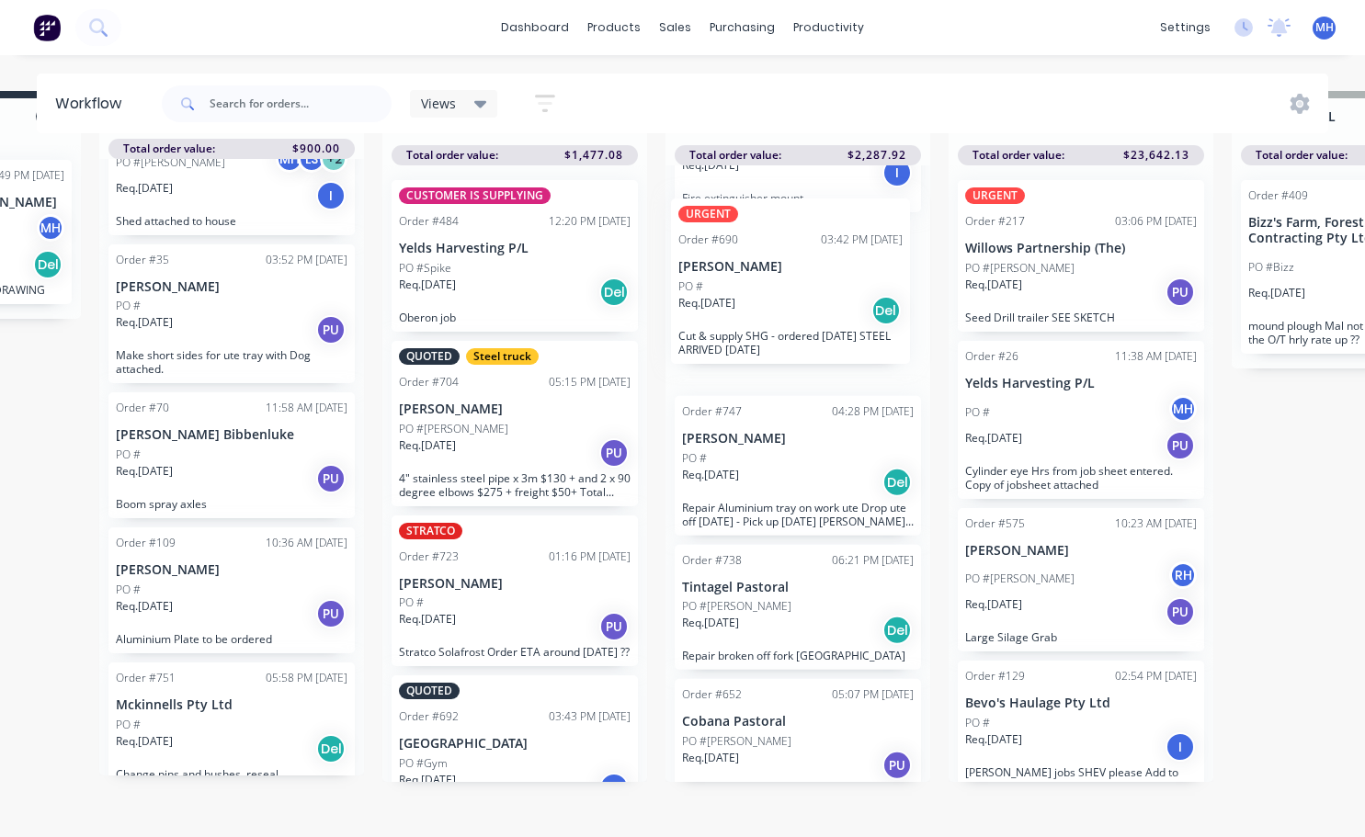
drag, startPoint x: 757, startPoint y: 528, endPoint x: 758, endPoint y: 258, distance: 269.3
click at [758, 258] on div "URGENT Order #752 09:54 AM [DATE] Straw Services [GEOGRAPHIC_DATA] PO #[PERSON_…" at bounding box center [797, 473] width 265 height 617
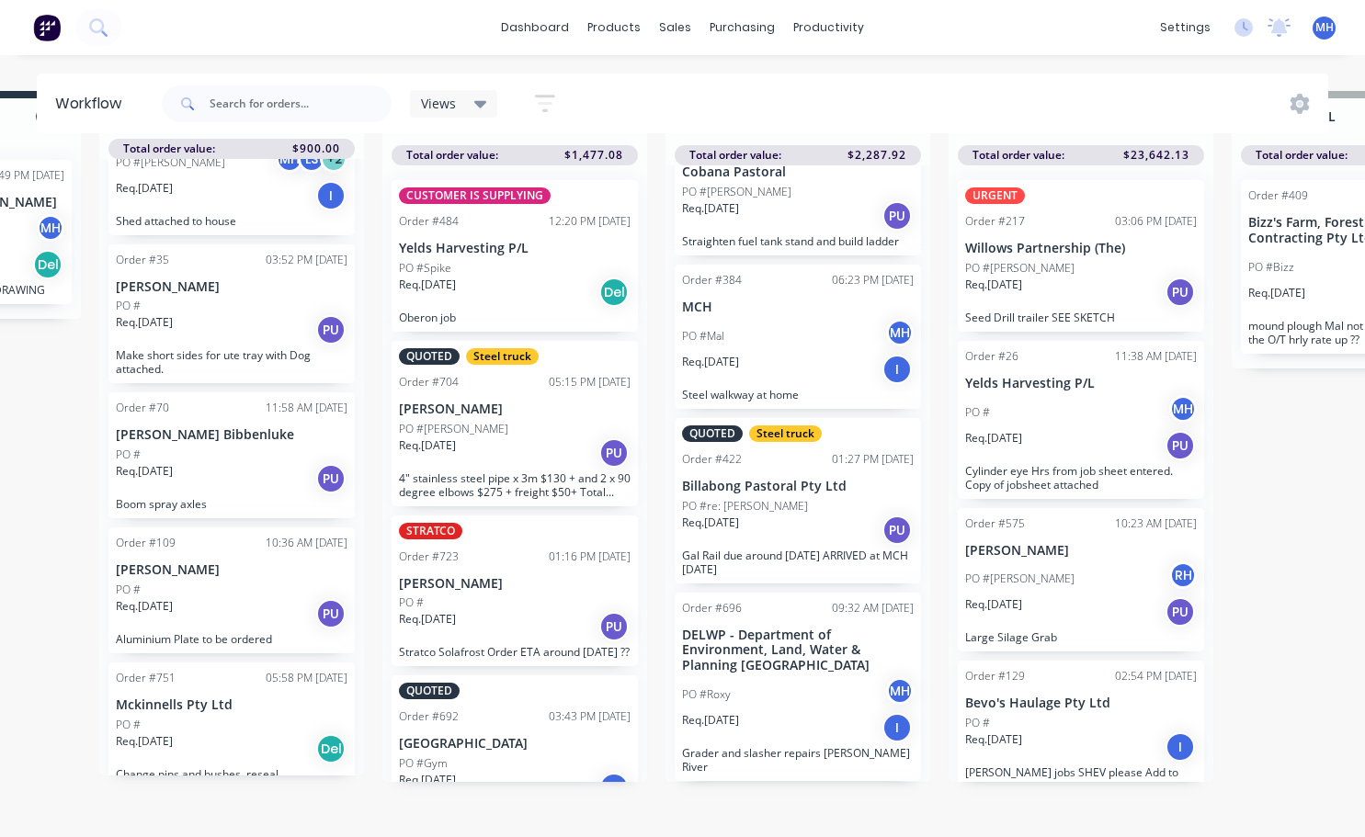
scroll to position [761, 0]
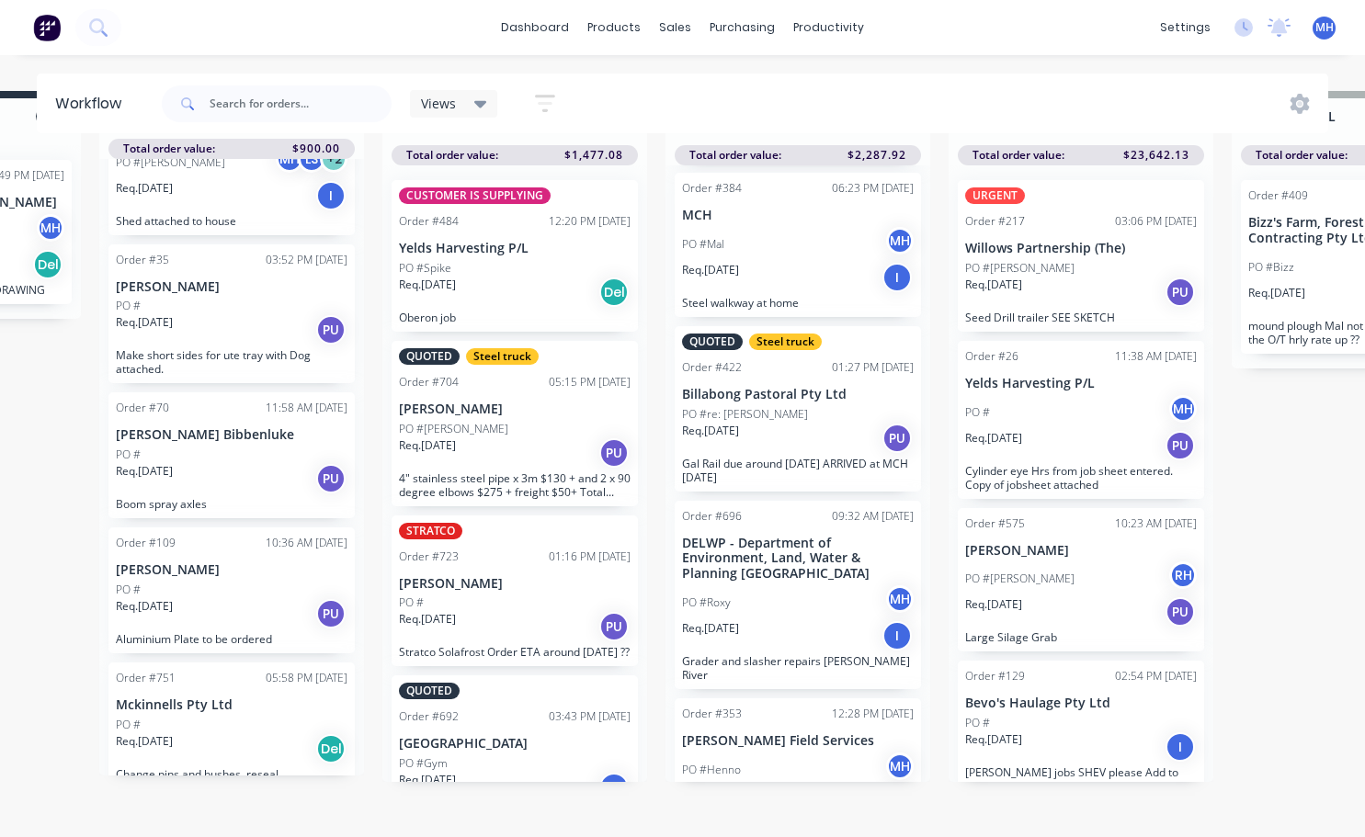
click at [766, 620] on div "Req. [DATE] I" at bounding box center [798, 635] width 232 height 31
